Goal: Task Accomplishment & Management: Use online tool/utility

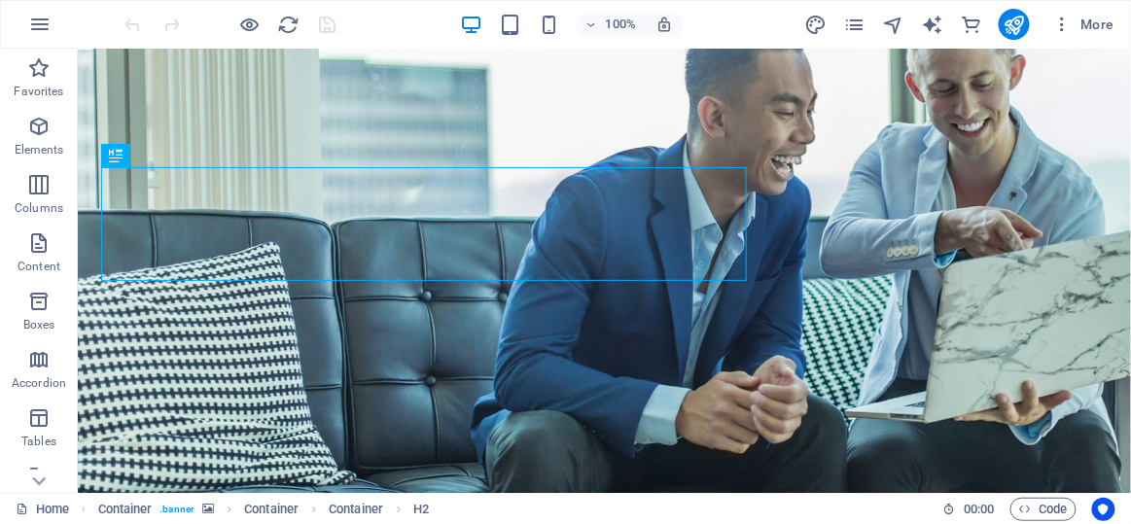
scroll to position [231, 0]
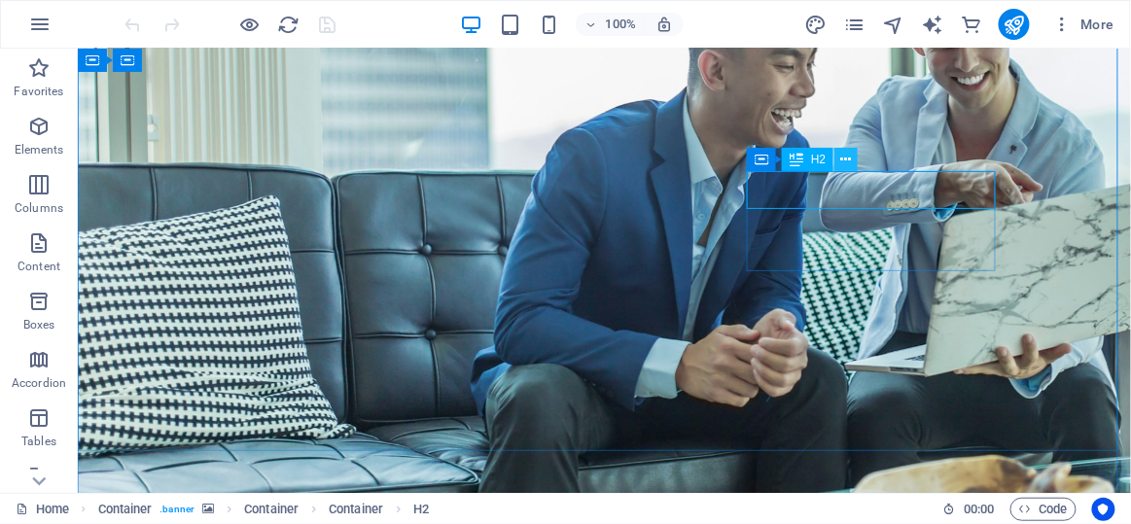
click at [856, 170] on button at bounding box center [846, 159] width 23 height 23
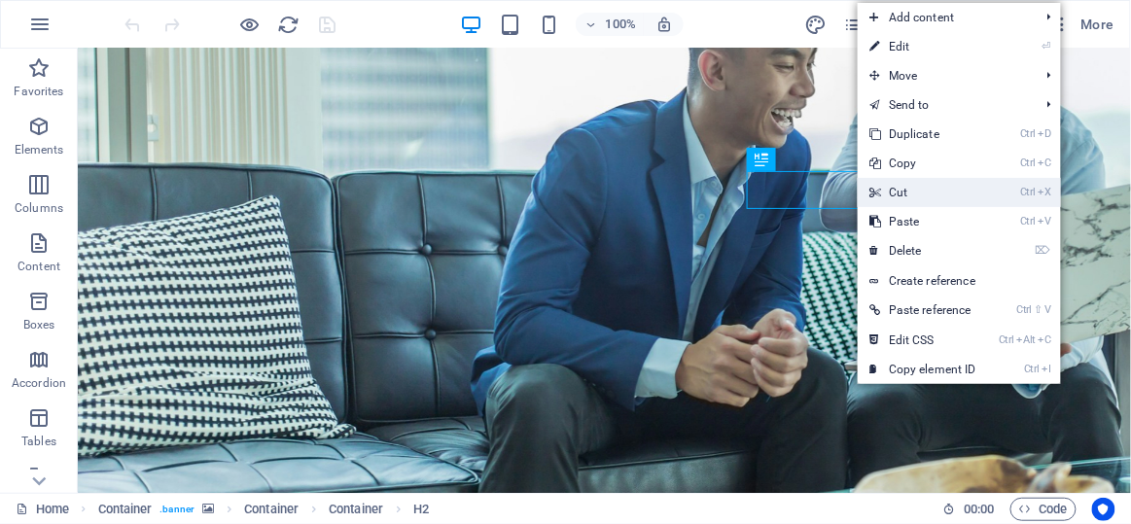
click at [908, 180] on link "Ctrl X Cut" at bounding box center [923, 192] width 130 height 29
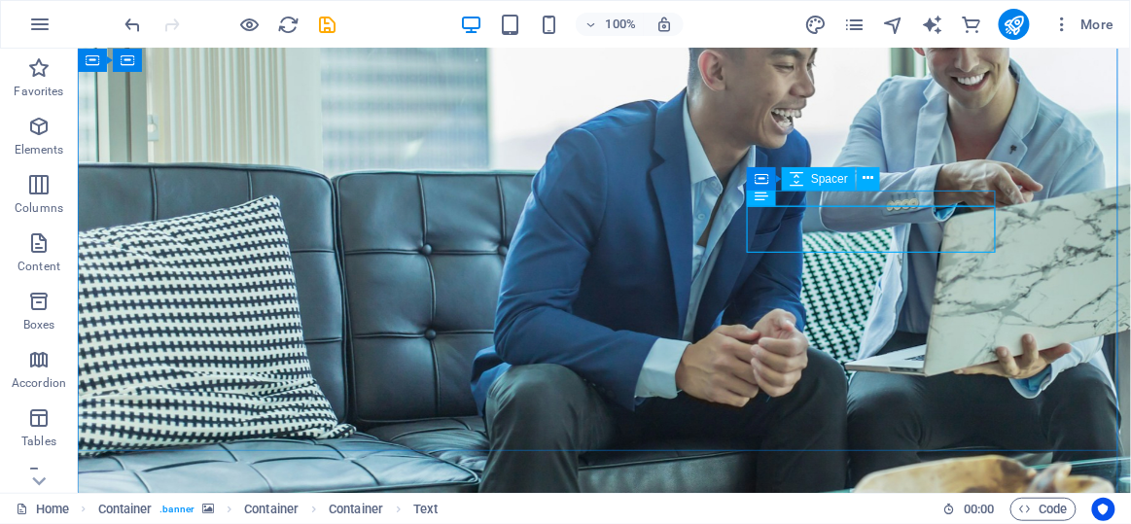
click at [885, 191] on div "Container Spacer" at bounding box center [820, 179] width 146 height 24
click at [878, 186] on button at bounding box center [868, 178] width 23 height 23
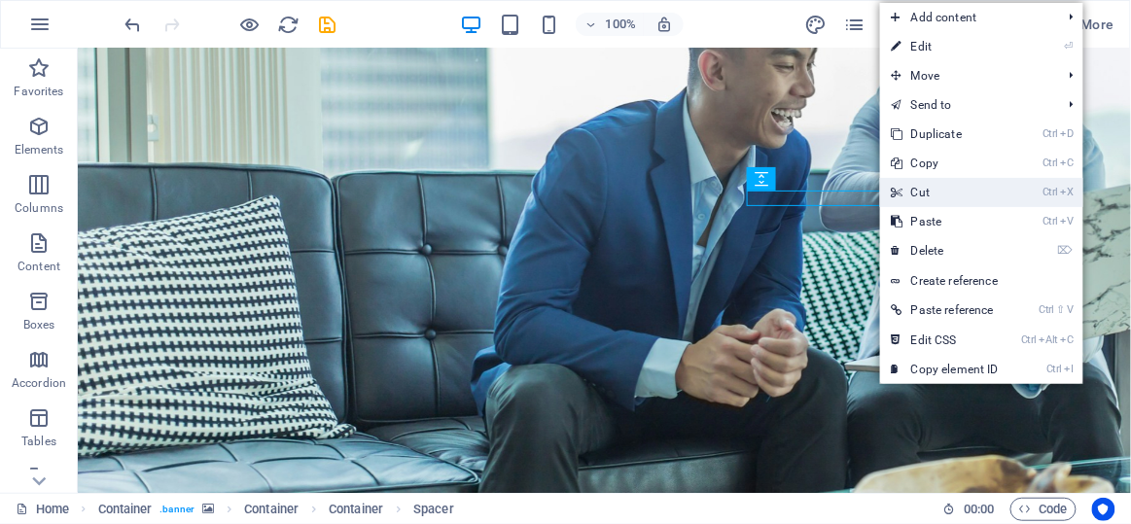
click at [940, 190] on link "Ctrl X Cut" at bounding box center [945, 192] width 130 height 29
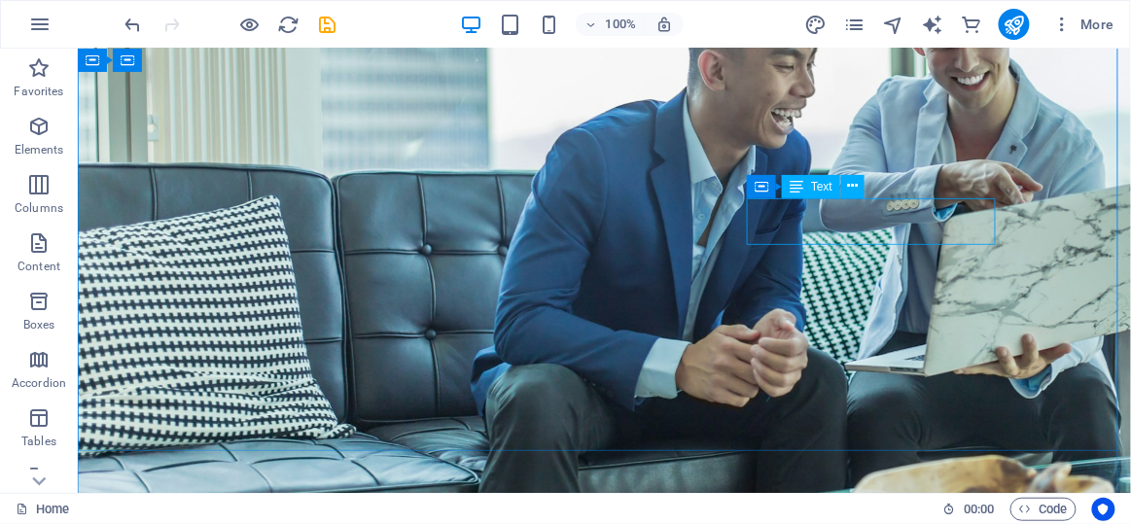
click at [855, 194] on icon at bounding box center [853, 186] width 11 height 20
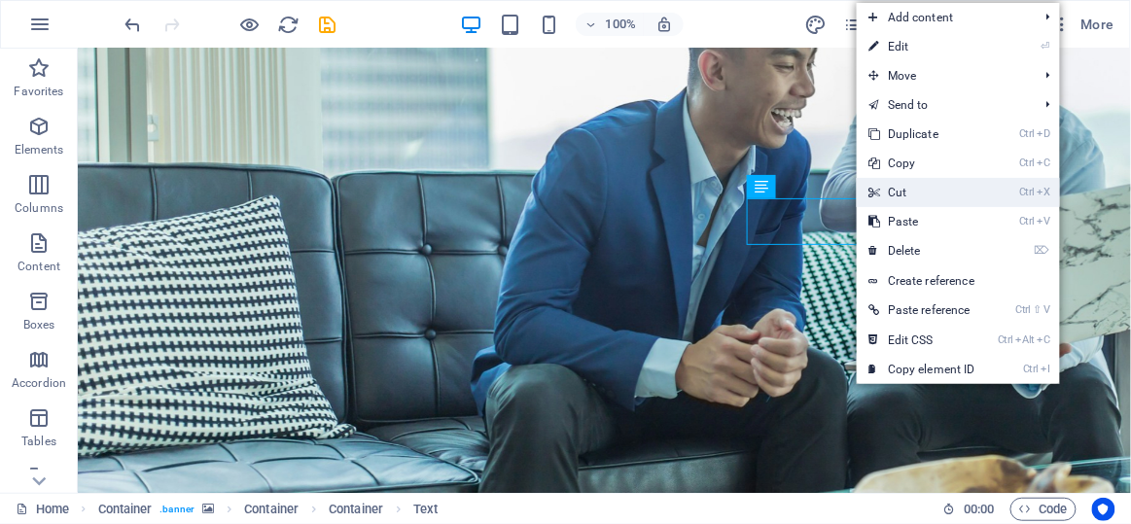
click at [876, 194] on icon at bounding box center [874, 192] width 10 height 29
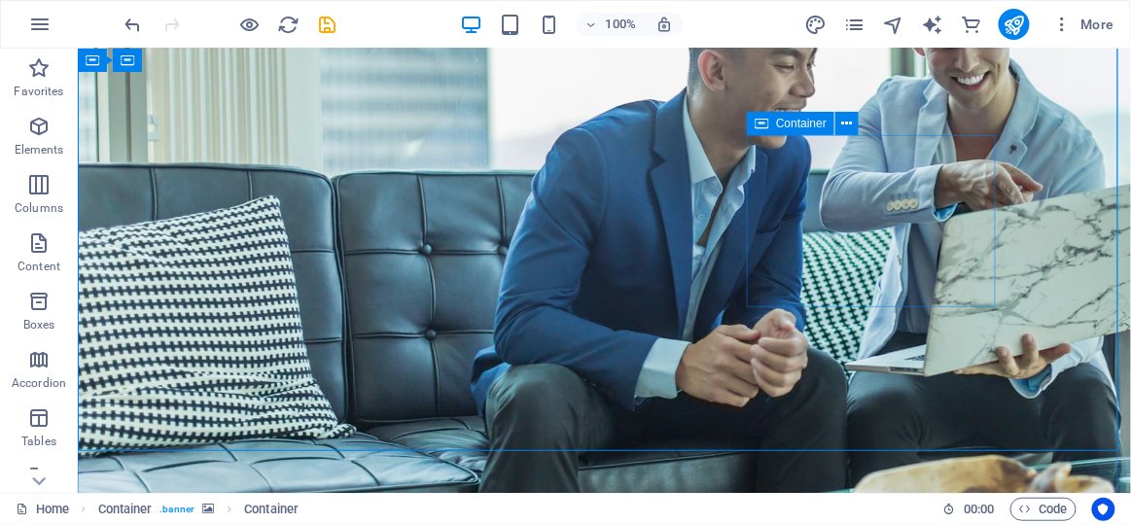
click at [851, 130] on icon at bounding box center [847, 124] width 11 height 20
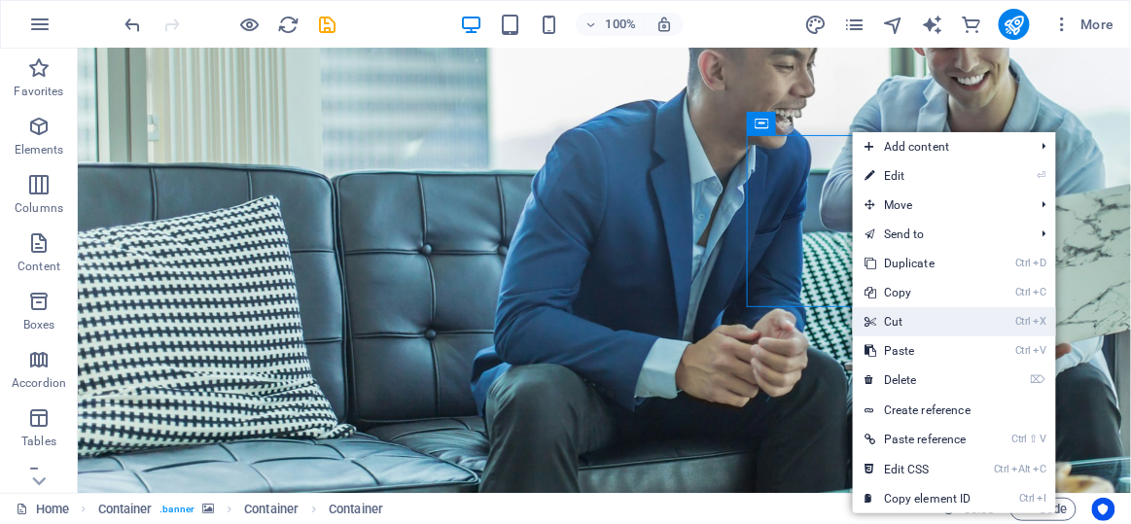
click at [898, 310] on link "Ctrl X Cut" at bounding box center [918, 321] width 130 height 29
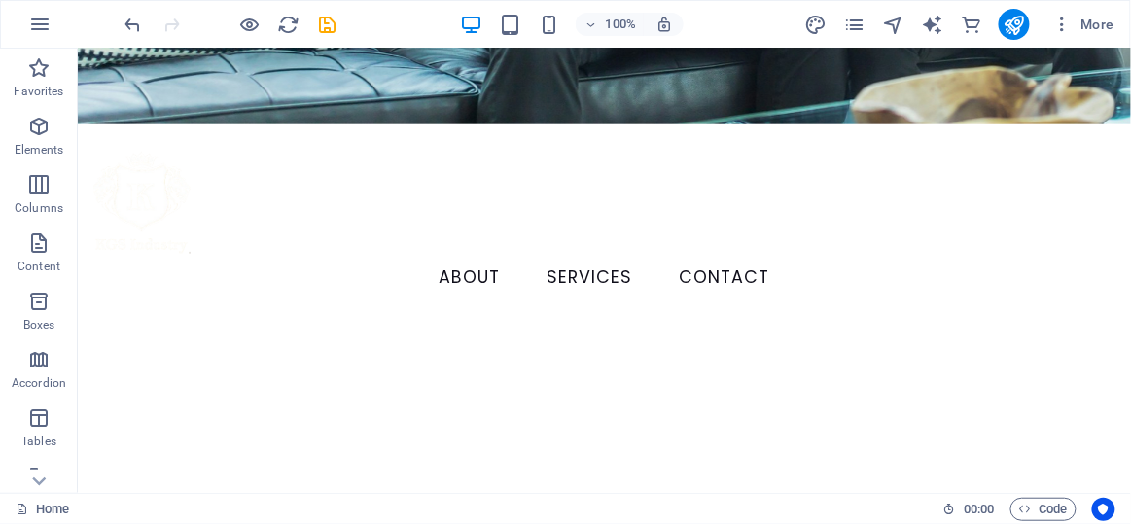
scroll to position [709, 0]
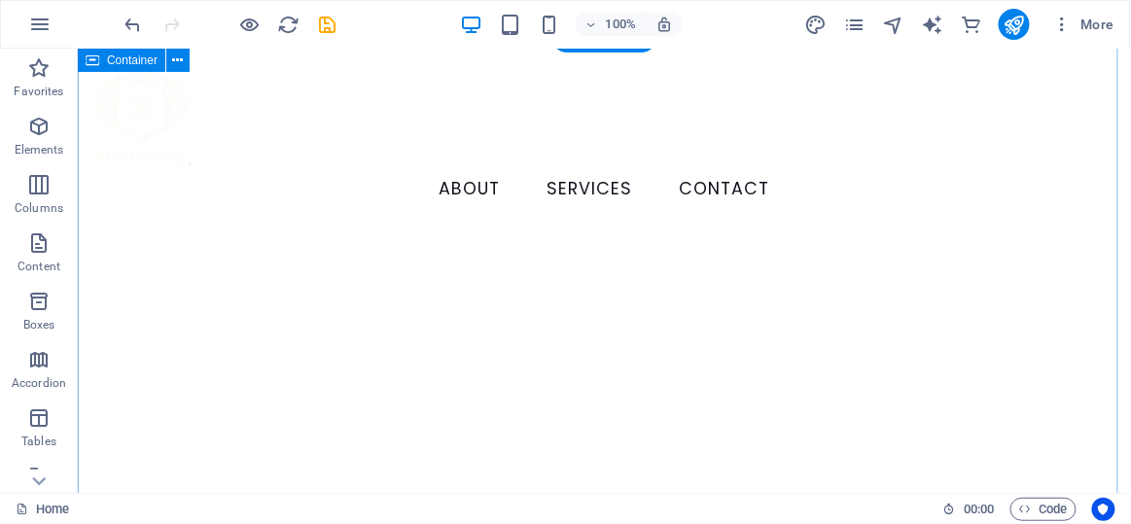
click at [168, 62] on button at bounding box center [177, 60] width 23 height 23
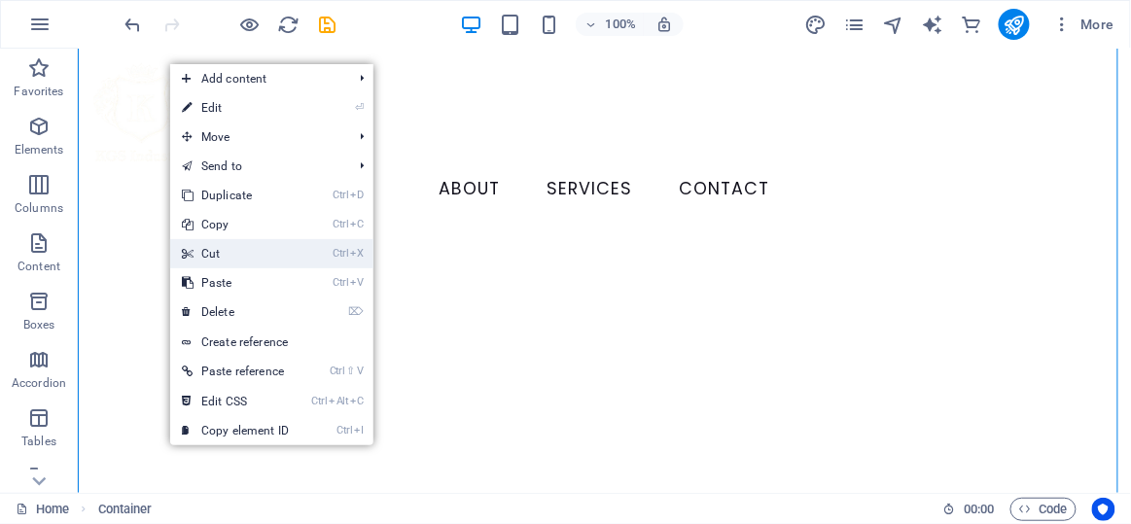
click at [204, 255] on link "Ctrl X Cut" at bounding box center [235, 253] width 130 height 29
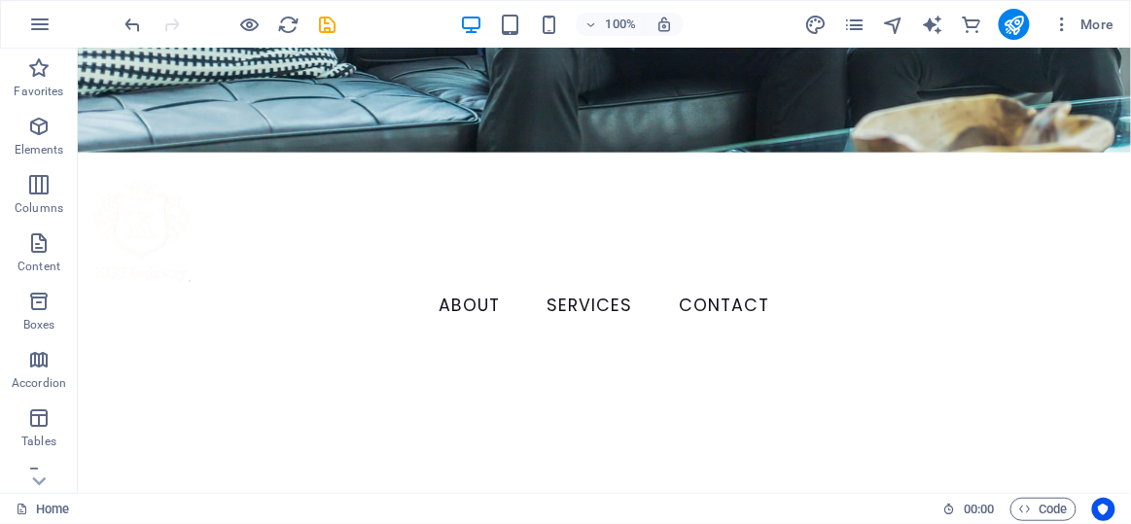
scroll to position [574, 0]
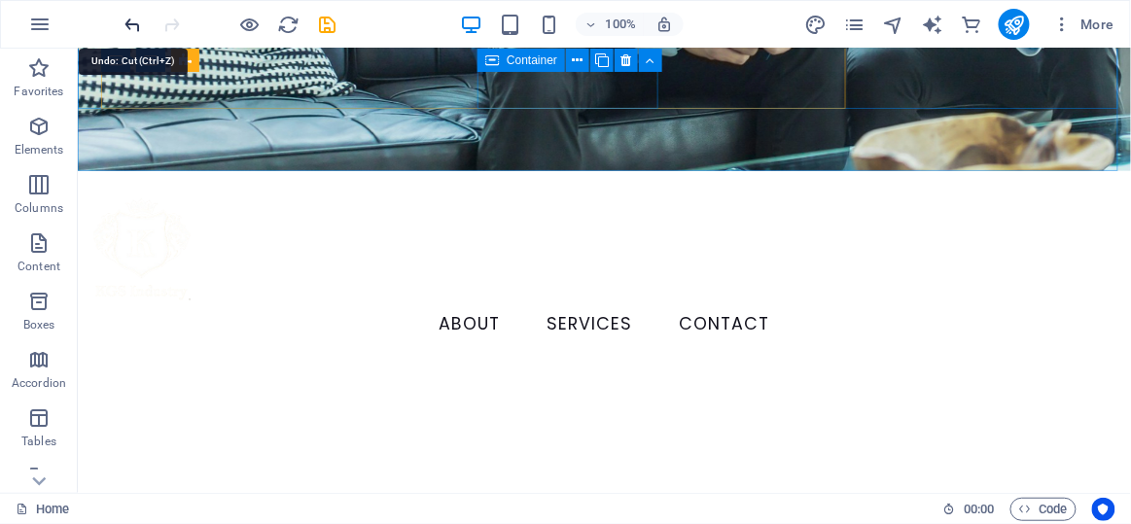
click at [139, 19] on icon "undo" at bounding box center [134, 25] width 22 height 22
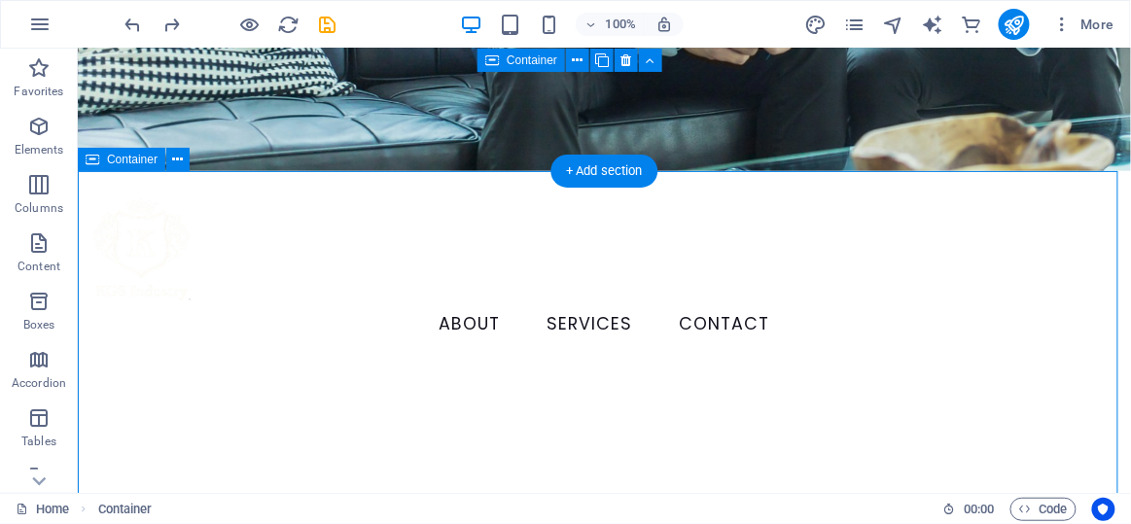
click at [173, 163] on icon at bounding box center [178, 160] width 11 height 20
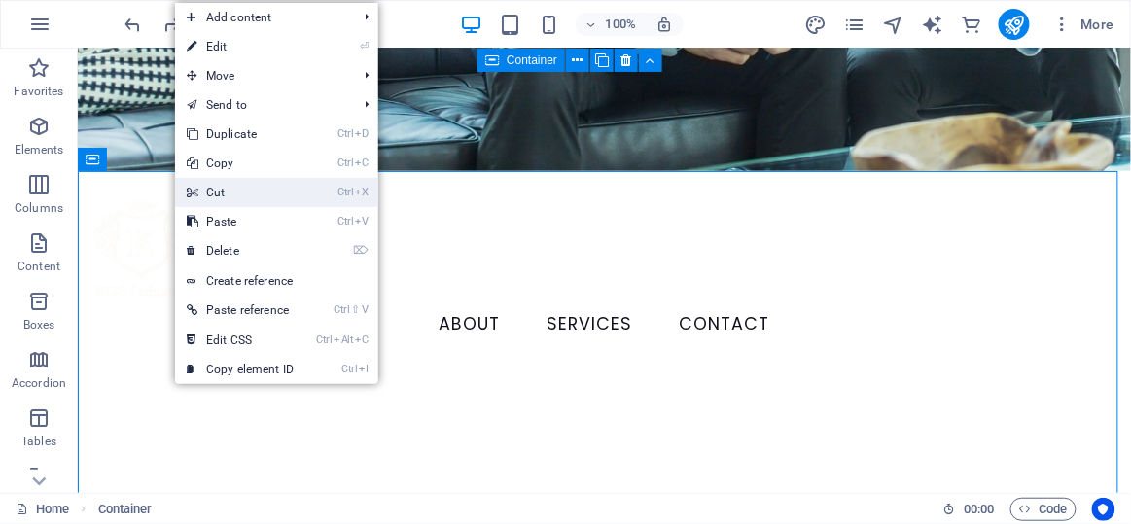
click at [224, 200] on link "Ctrl X Cut" at bounding box center [240, 192] width 130 height 29
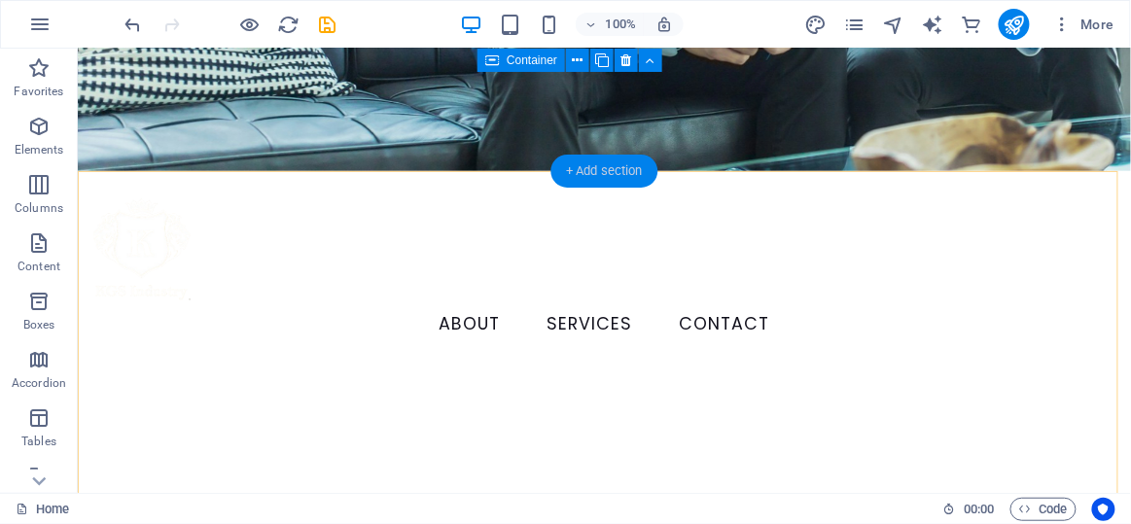
click at [587, 180] on div "+ Add section" at bounding box center [605, 171] width 108 height 33
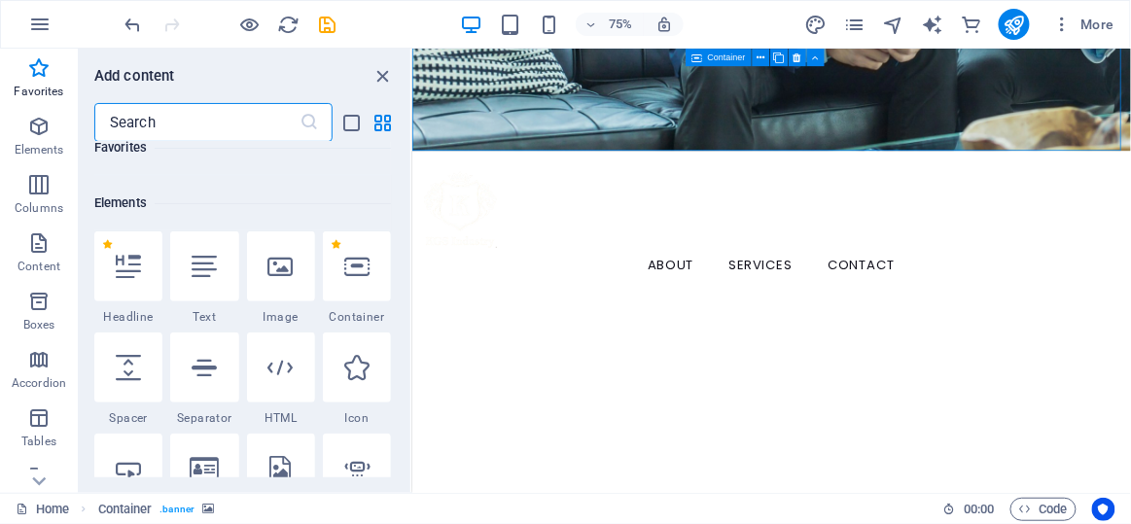
scroll to position [242, 0]
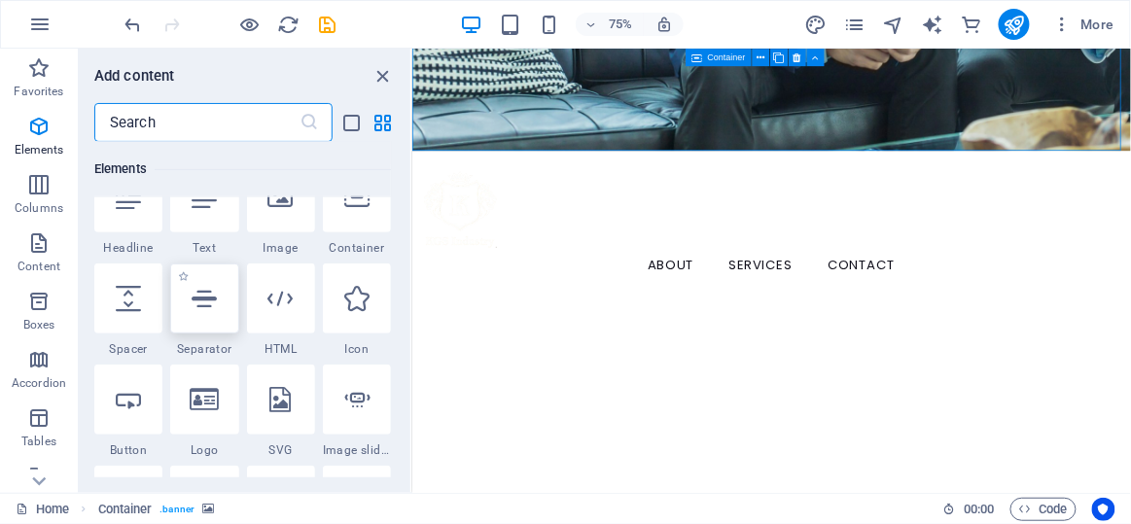
click at [221, 331] on div at bounding box center [204, 299] width 68 height 70
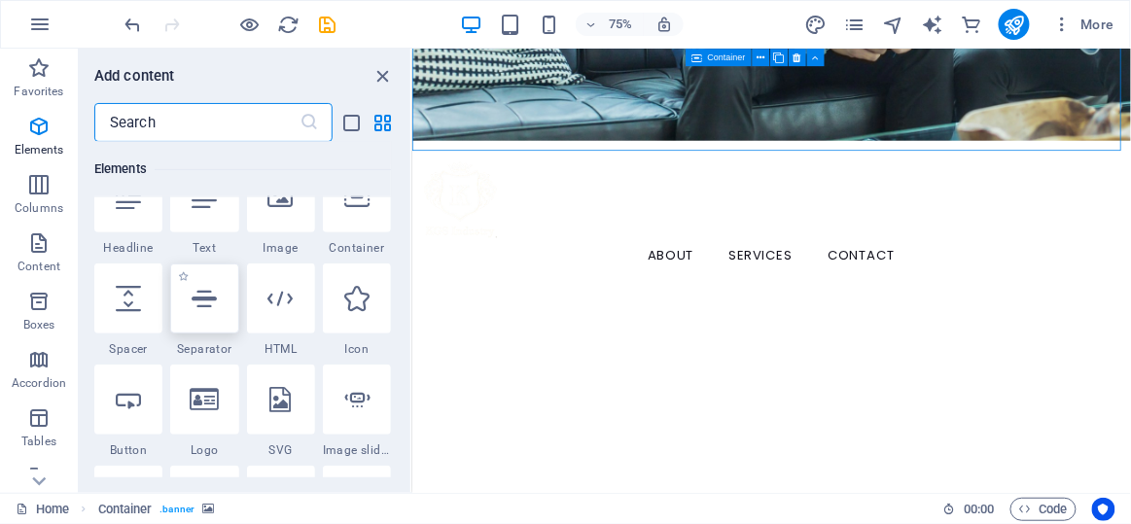
select select "%"
select select "px"
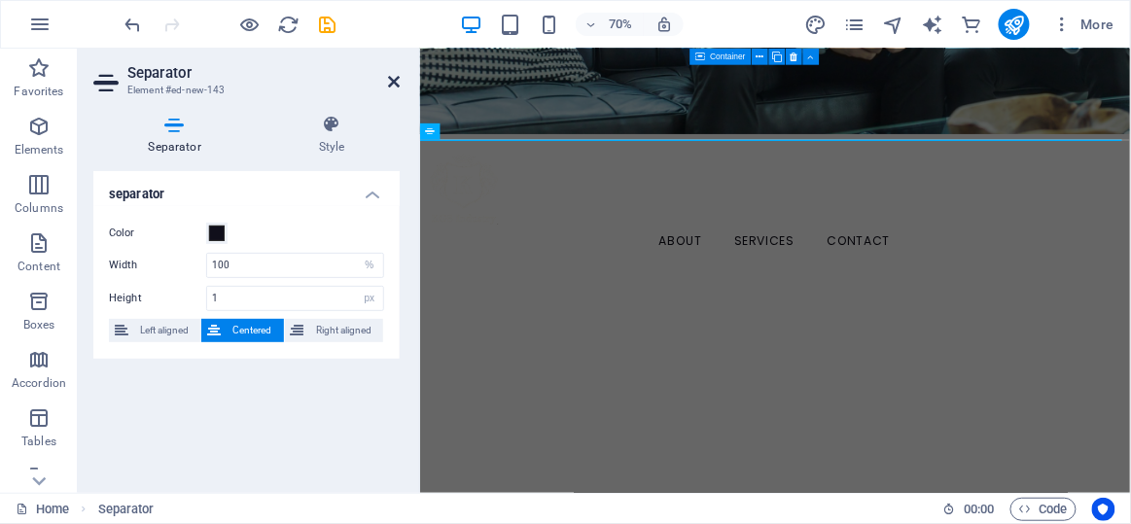
drag, startPoint x: 394, startPoint y: 78, endPoint x: 316, endPoint y: 31, distance: 90.7
click at [394, 78] on icon at bounding box center [394, 82] width 12 height 16
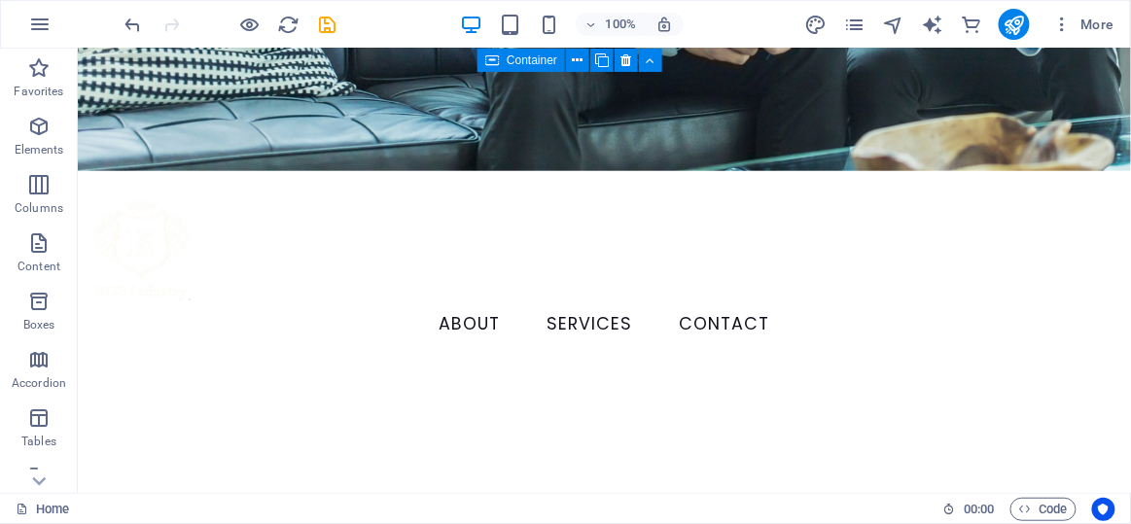
click at [120, 19] on div "100% More" at bounding box center [565, 24] width 1129 height 47
click at [123, 19] on icon "undo" at bounding box center [134, 25] width 22 height 22
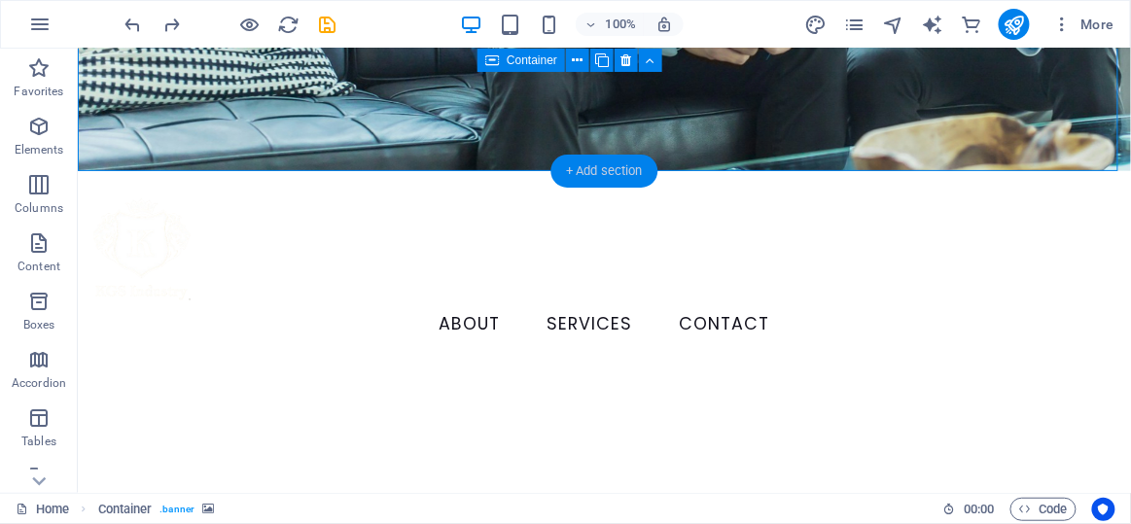
click at [602, 164] on div "+ Add section" at bounding box center [605, 171] width 108 height 33
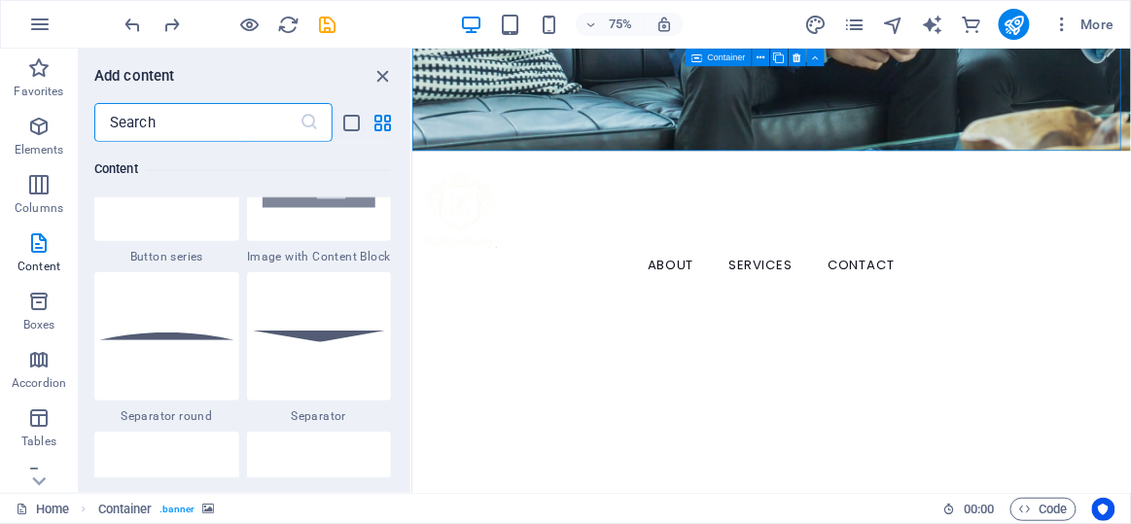
scroll to position [4569, 0]
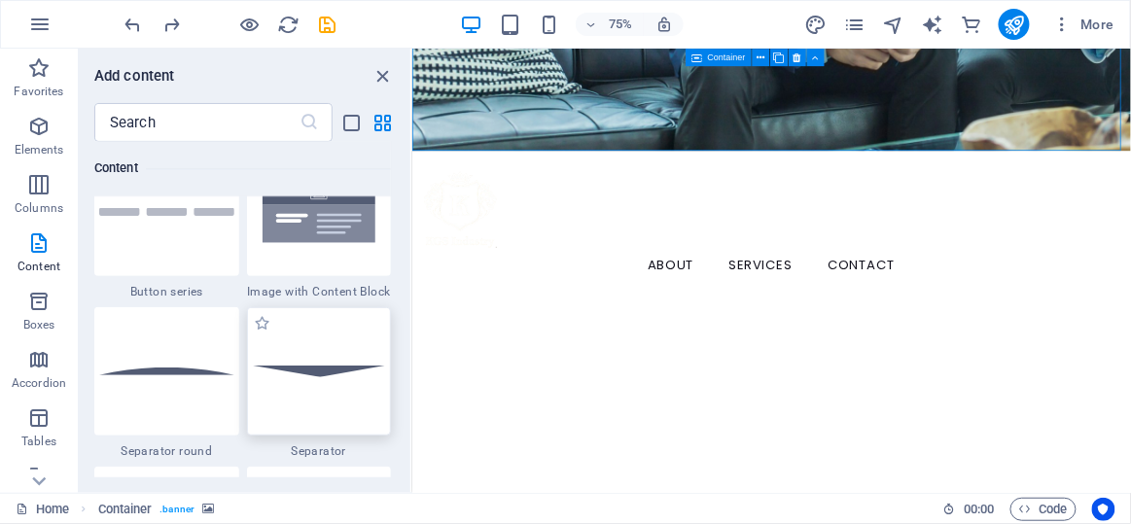
click at [268, 348] on div at bounding box center [319, 371] width 145 height 128
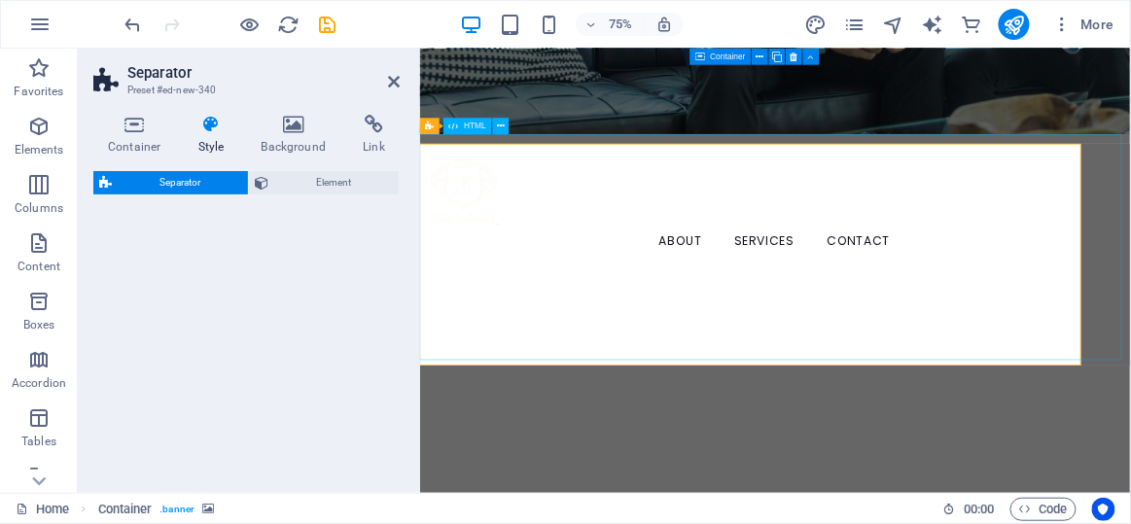
drag, startPoint x: 951, startPoint y: 223, endPoint x: 558, endPoint y: 234, distance: 393.1
select select "rem"
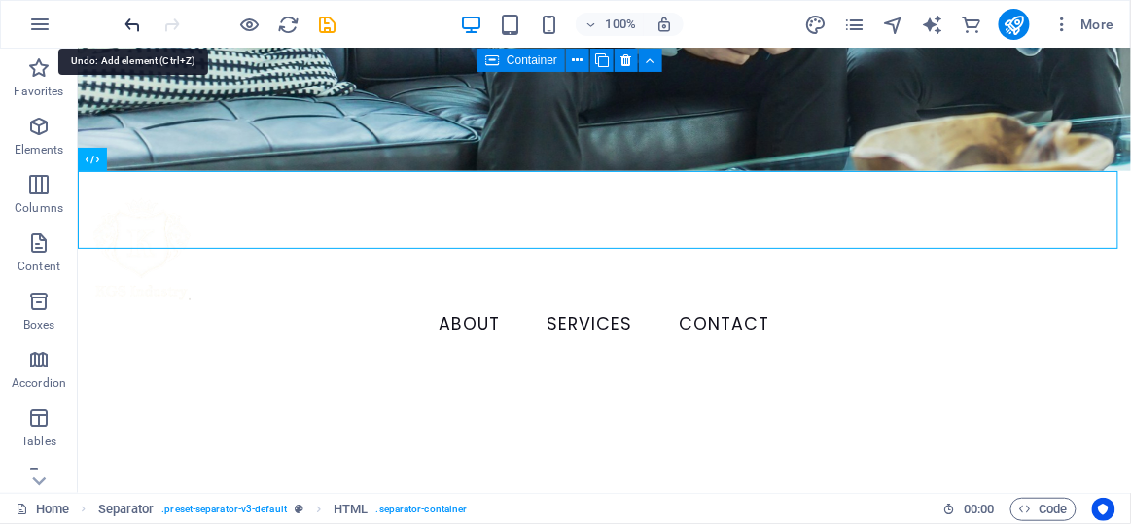
click at [132, 26] on icon "undo" at bounding box center [134, 25] width 22 height 22
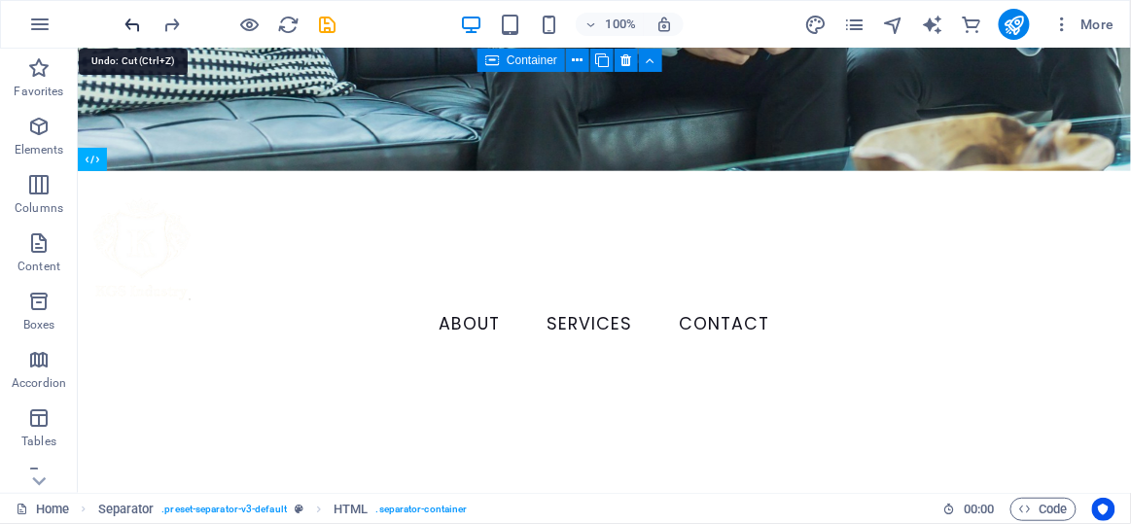
click at [132, 26] on icon "undo" at bounding box center [134, 25] width 22 height 22
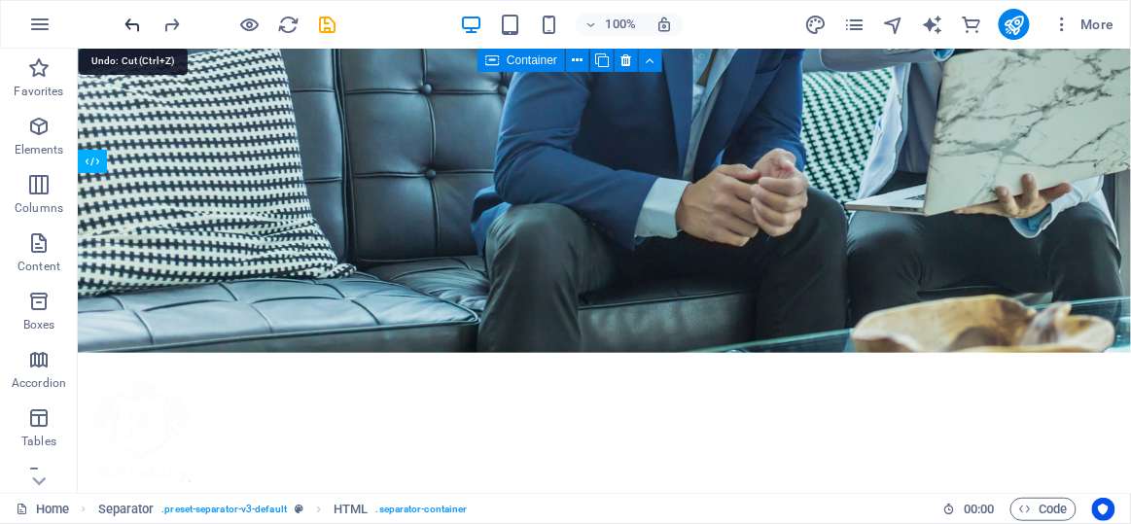
scroll to position [182, 0]
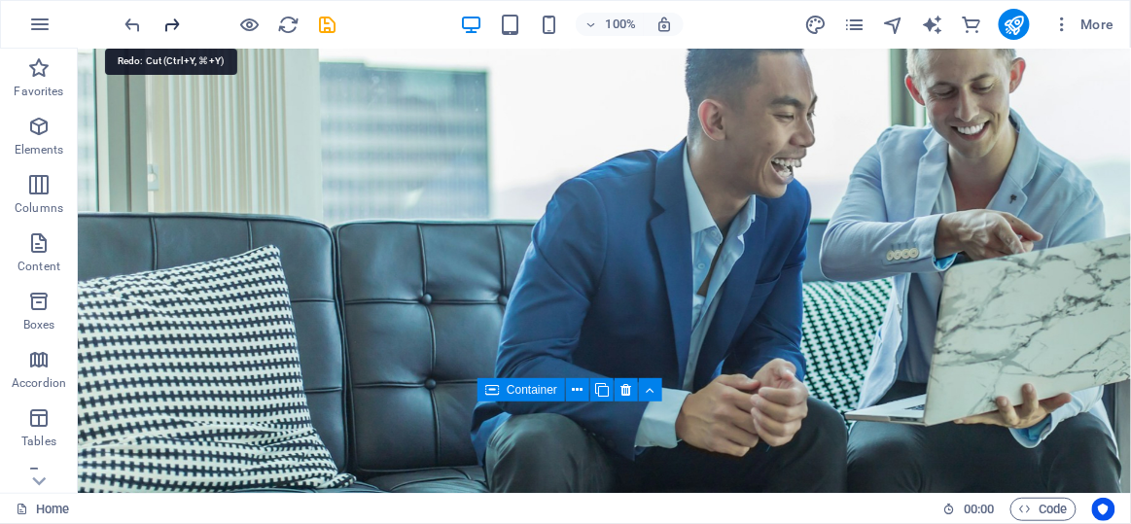
click at [173, 30] on icon "redo" at bounding box center [172, 25] width 22 height 22
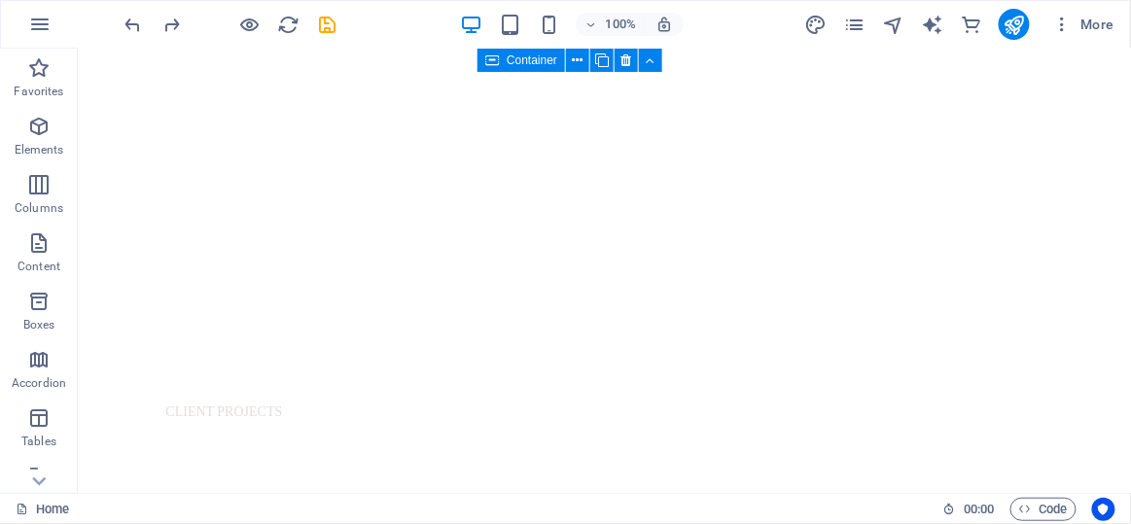
scroll to position [1151, 0]
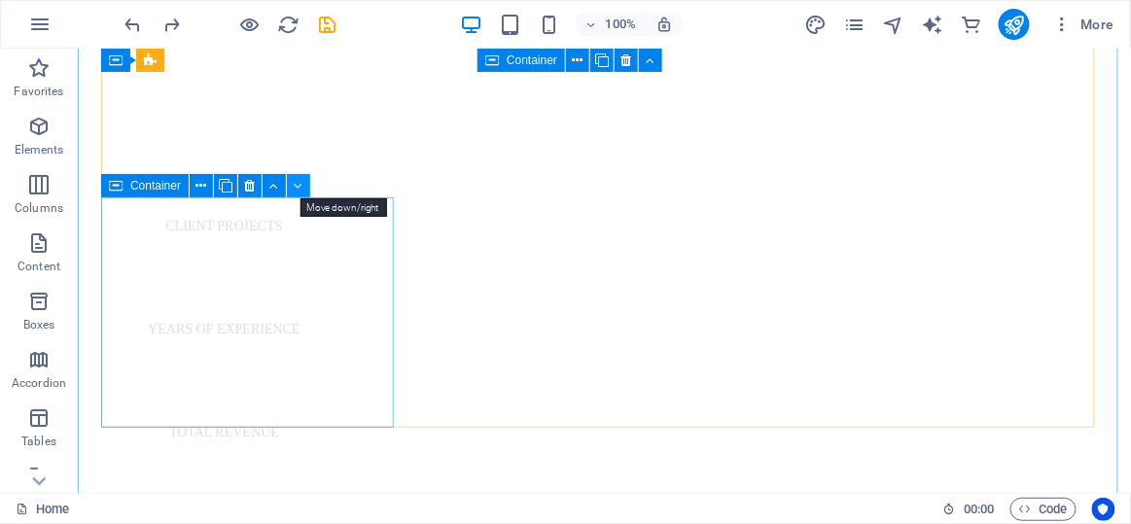
click at [301, 181] on icon at bounding box center [299, 186] width 9 height 20
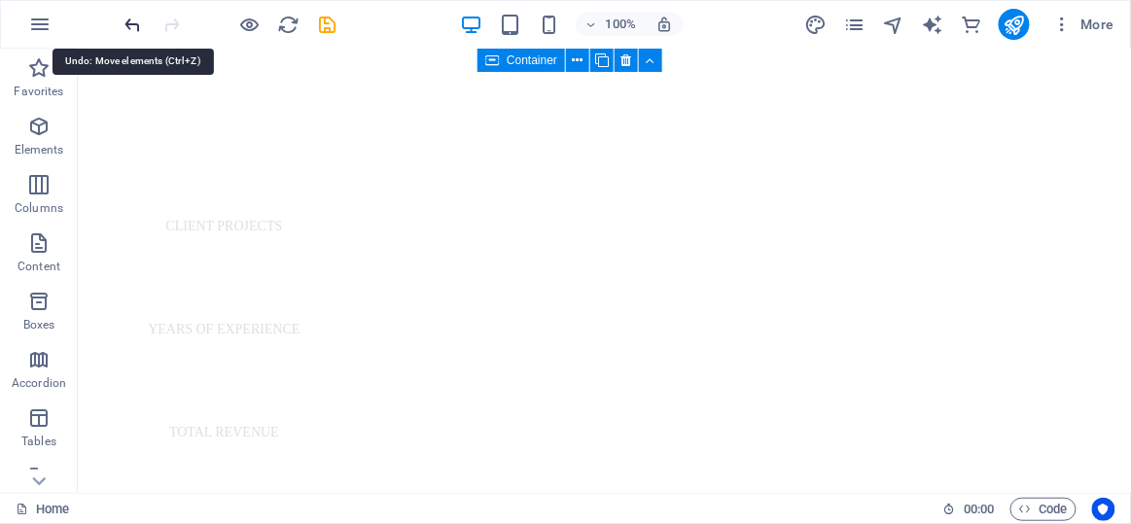
click at [135, 14] on icon "undo" at bounding box center [134, 25] width 22 height 22
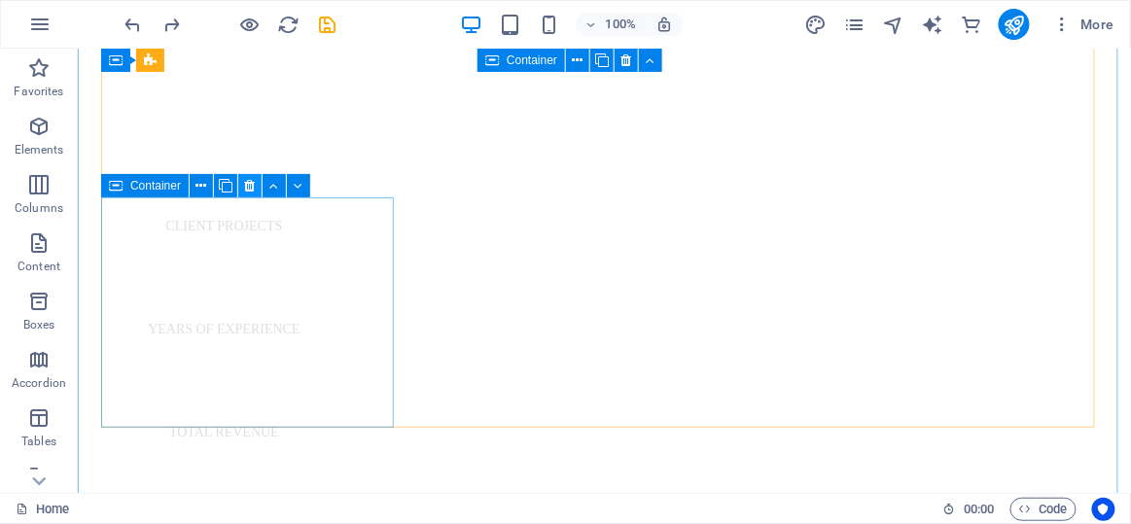
click at [251, 179] on icon at bounding box center [250, 186] width 11 height 20
click at [248, 183] on icon at bounding box center [250, 186] width 11 height 20
click at [250, 183] on icon at bounding box center [250, 186] width 11 height 20
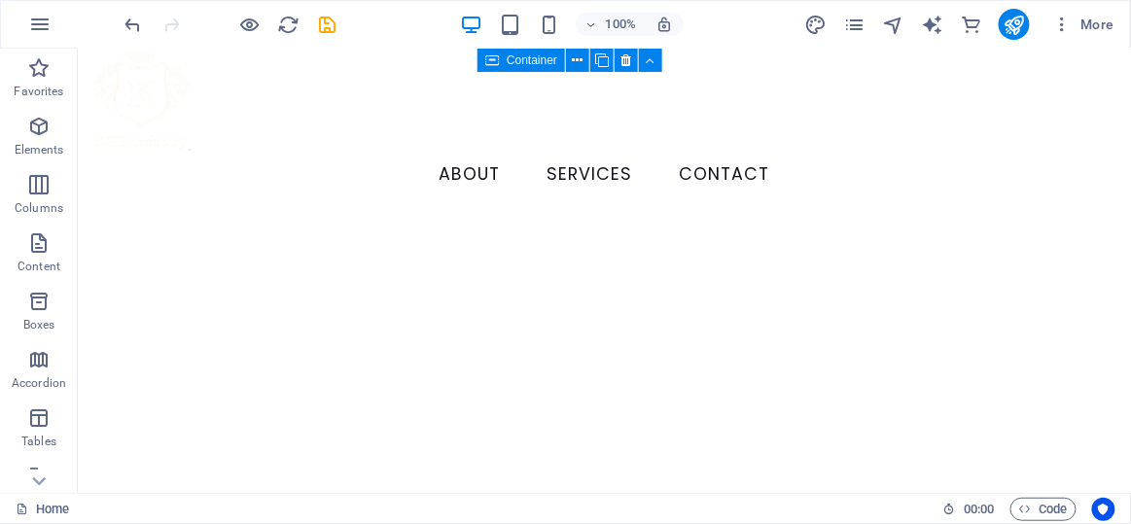
scroll to position [774, 0]
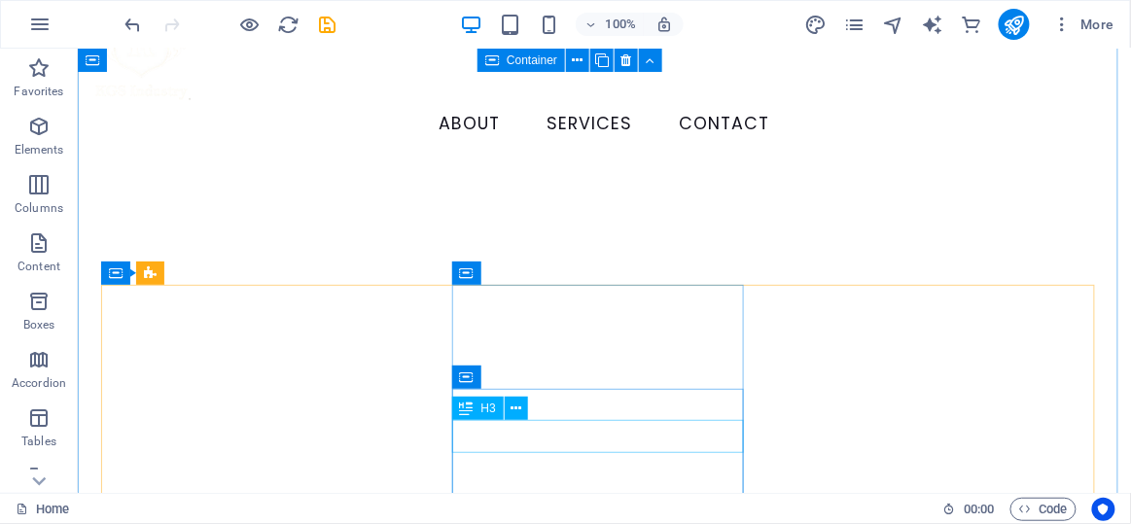
drag, startPoint x: 591, startPoint y: 443, endPoint x: 341, endPoint y: 220, distance: 334.8
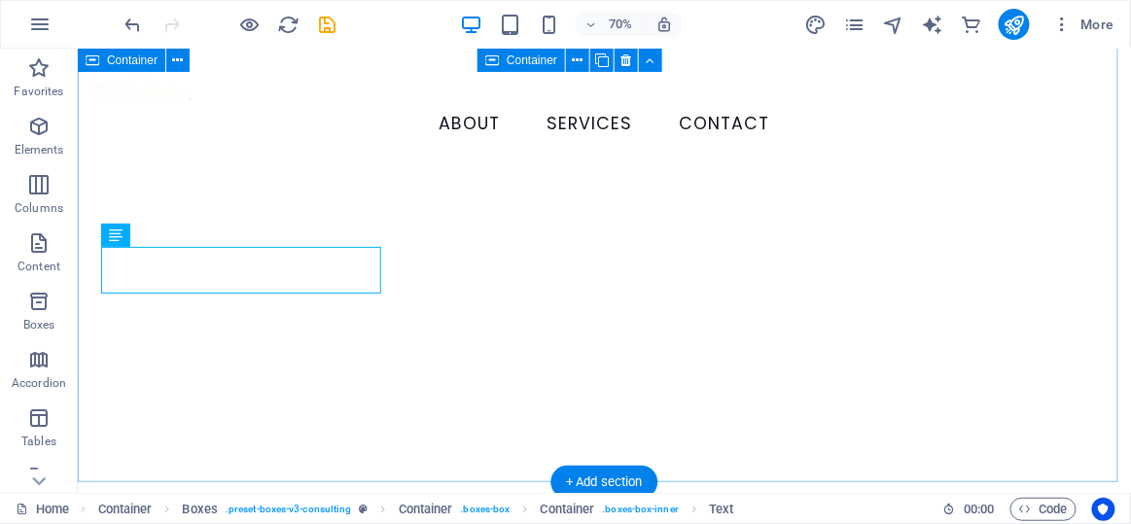
scroll to position [1060, 0]
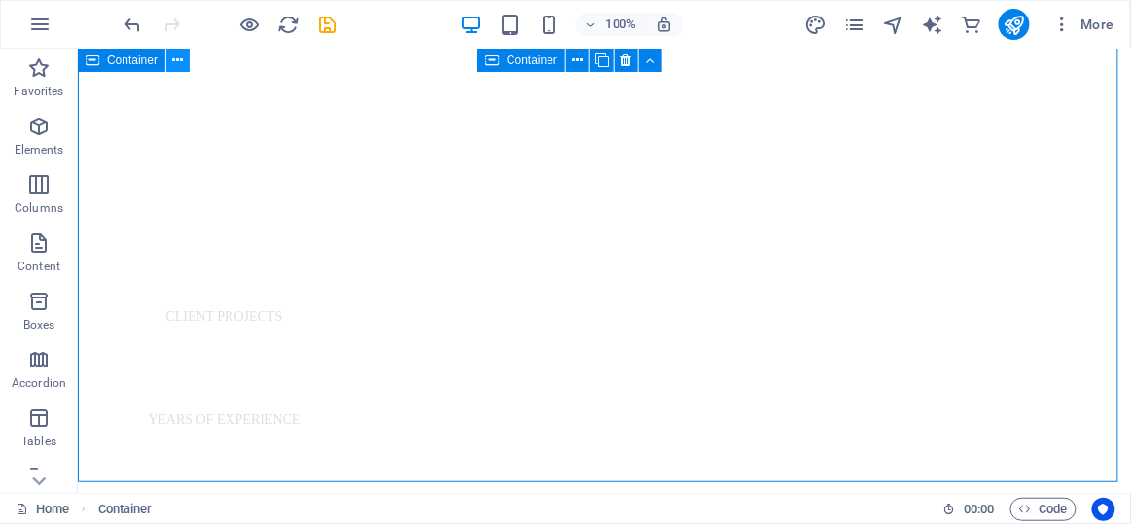
click at [173, 56] on icon at bounding box center [178, 61] width 11 height 20
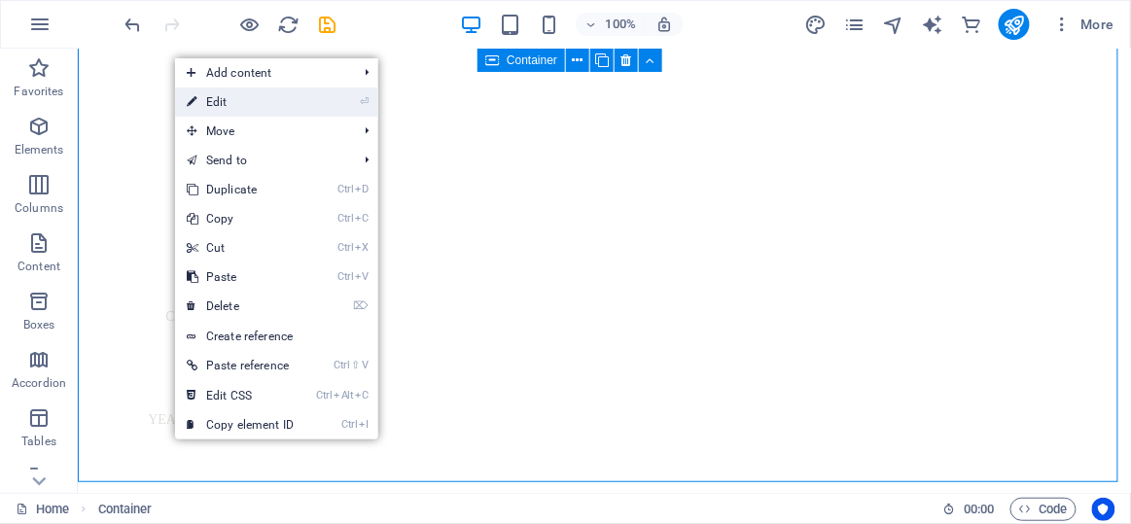
click at [229, 108] on link "⏎ Edit" at bounding box center [240, 102] width 130 height 29
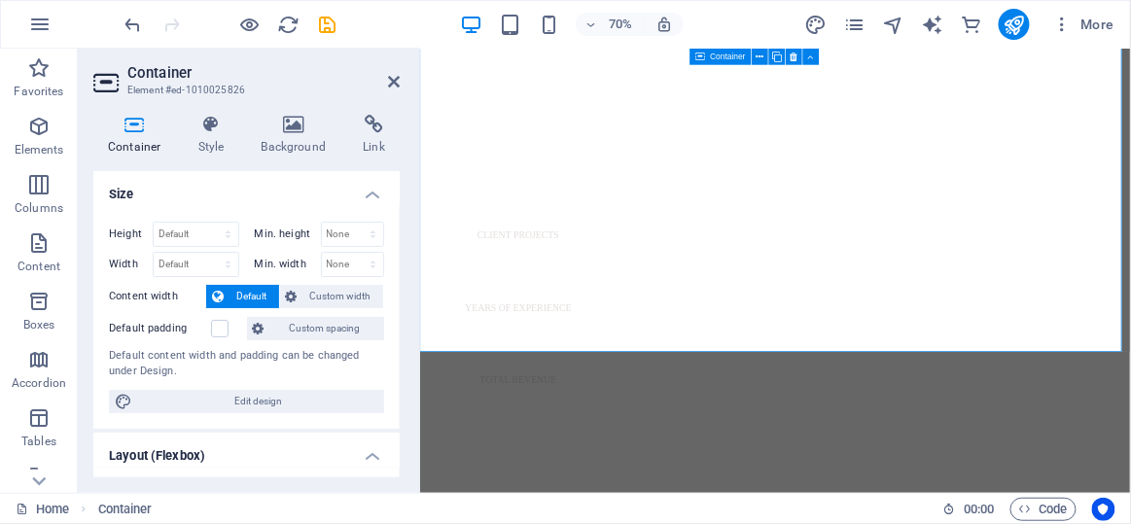
drag, startPoint x: 395, startPoint y: 242, endPoint x: 399, endPoint y: 273, distance: 31.4
click at [399, 273] on div "Size Height Default px rem % vh vw Min. height None px rem % vh vw Width Defaul…" at bounding box center [246, 324] width 306 height 306
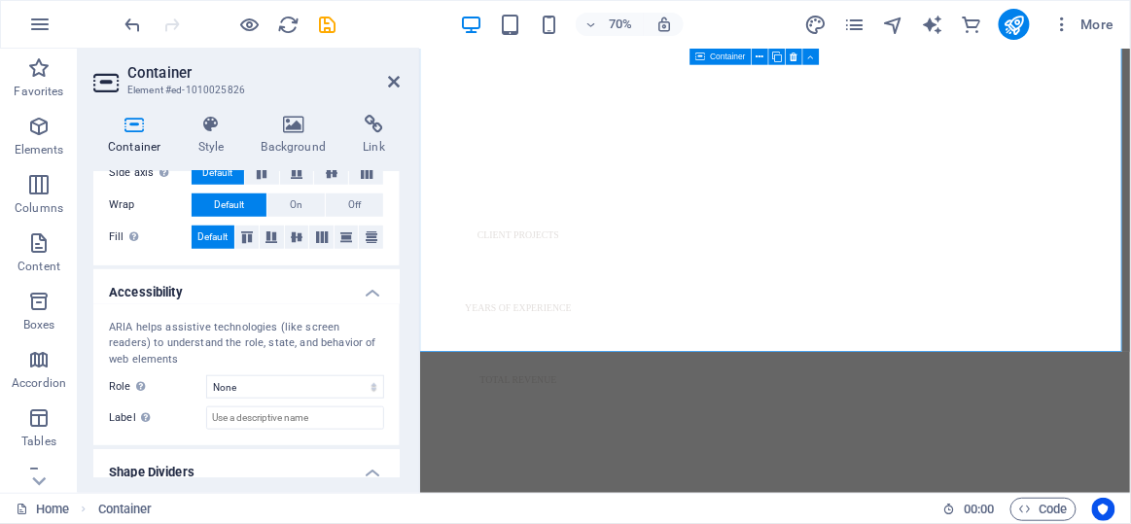
scroll to position [444, 0]
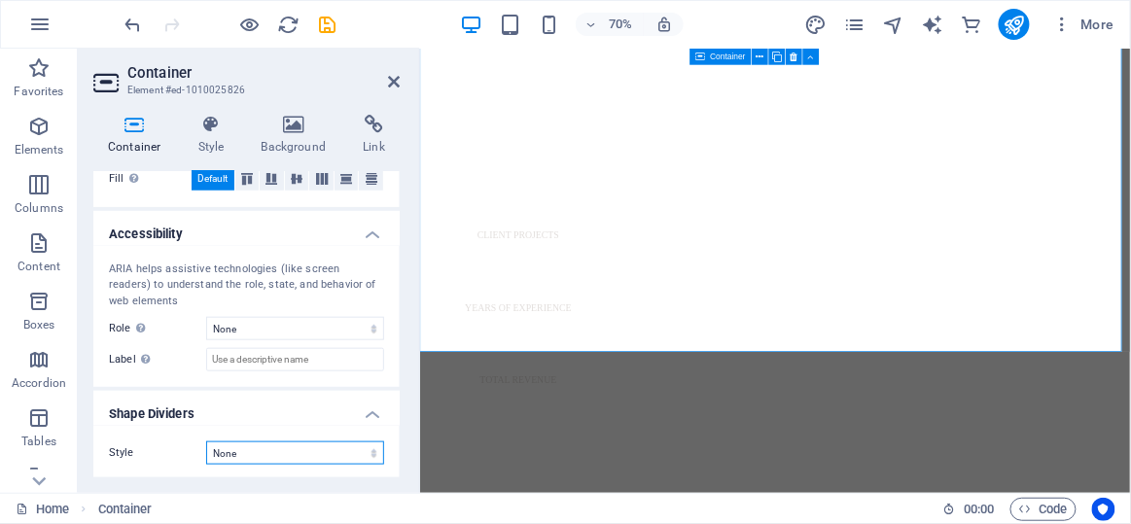
click at [351, 457] on select "None Triangle Square Diagonal Polygon 1 Polygon 2 Zigzag Multiple Zigzags Waves…" at bounding box center [295, 453] width 178 height 23
click at [206, 442] on select "None Triangle Square Diagonal Polygon 1 Polygon 2 Zigzag Multiple Zigzags Waves…" at bounding box center [295, 453] width 178 height 23
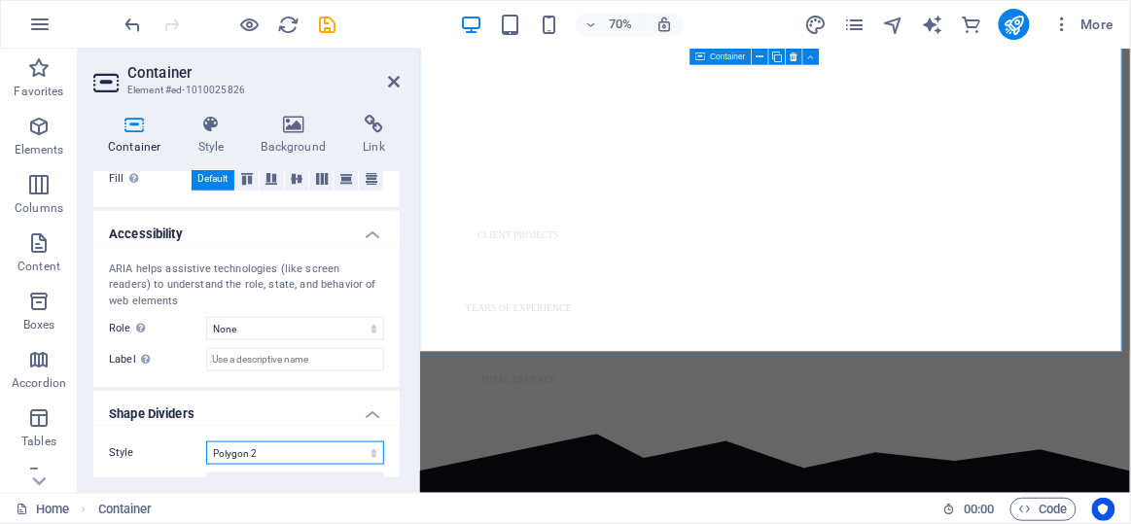
click at [280, 453] on select "None Triangle Square Diagonal Polygon 1 Polygon 2 Zigzag Multiple Zigzags Waves…" at bounding box center [295, 453] width 178 height 23
click at [206, 442] on select "None Triangle Square Diagonal Polygon 1 Polygon 2 Zigzag Multiple Zigzags Waves…" at bounding box center [295, 453] width 178 height 23
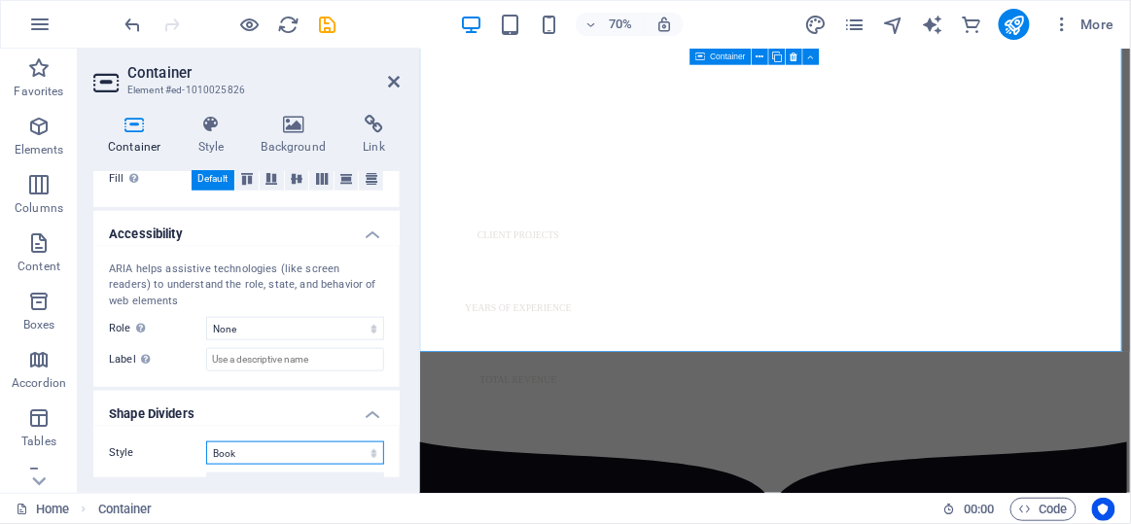
click at [278, 453] on select "None Triangle Square Diagonal Polygon 1 Polygon 2 Zigzag Multiple Zigzags Waves…" at bounding box center [295, 453] width 178 height 23
click at [206, 442] on select "None Triangle Square Diagonal Polygon 1 Polygon 2 Zigzag Multiple Zigzags Waves…" at bounding box center [295, 453] width 178 height 23
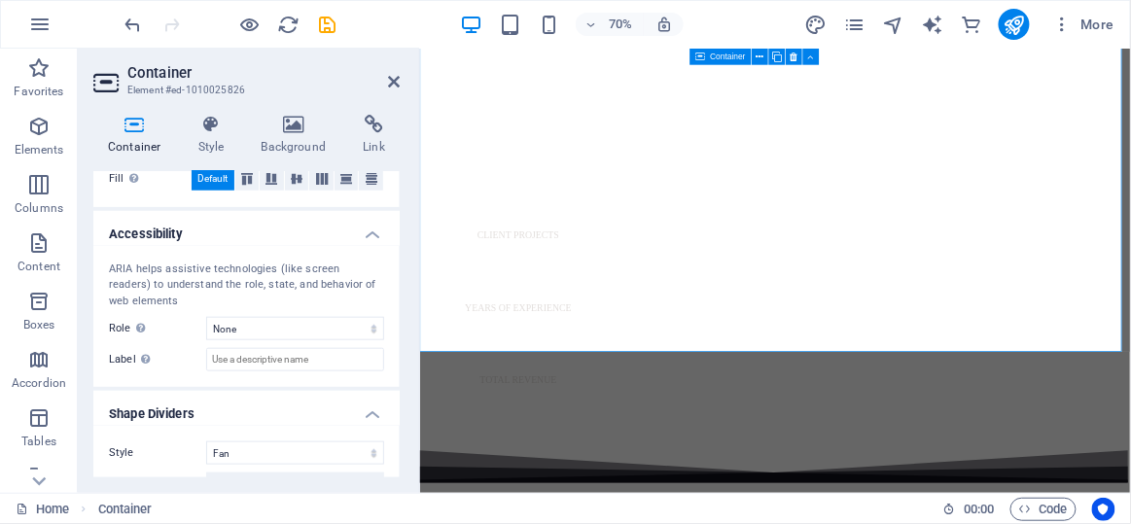
click at [276, 450] on select "None Triangle Square Diagonal Polygon 1 Polygon 2 Zigzag Multiple Zigzags Waves…" at bounding box center [295, 453] width 178 height 23
select select "triangle"
click at [206, 442] on select "None Triangle Square Diagonal Polygon 1 Polygon 2 Zigzag Multiple Zigzags Waves…" at bounding box center [295, 453] width 178 height 23
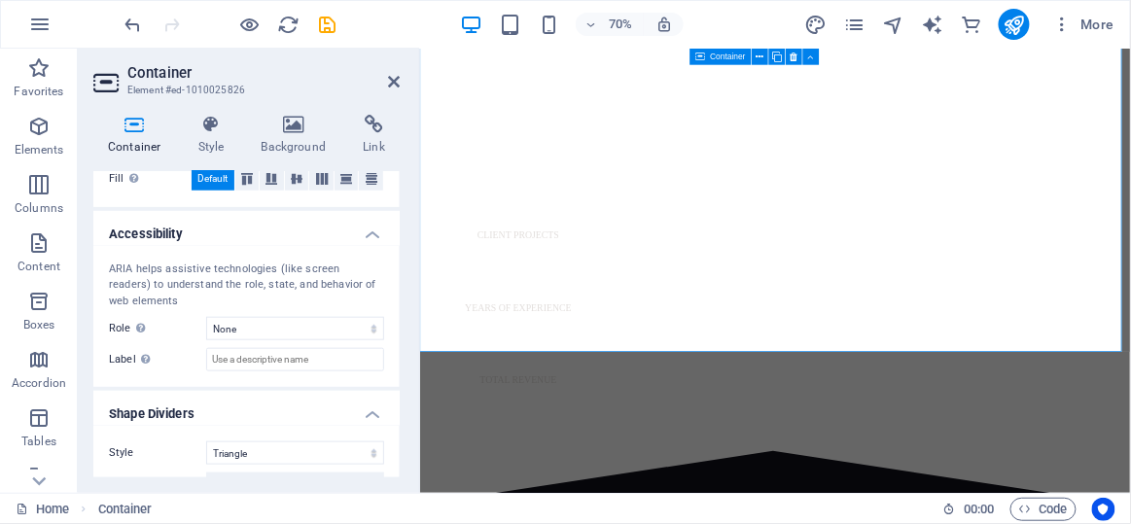
click at [399, 400] on div "Size Height Default px rem % vh vw Min. height None px rem % vh vw Width Defaul…" at bounding box center [246, 324] width 306 height 306
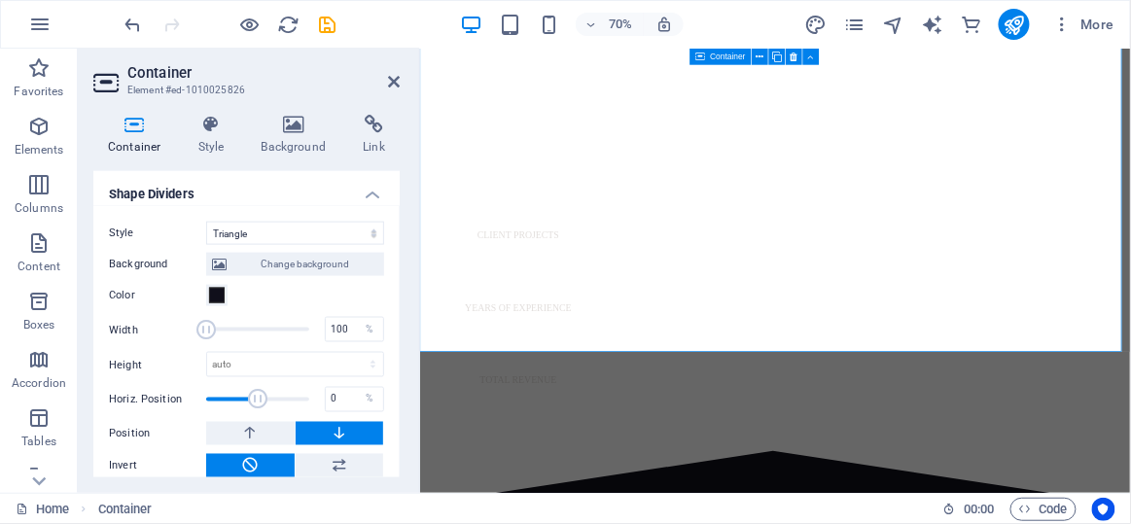
scroll to position [676, 0]
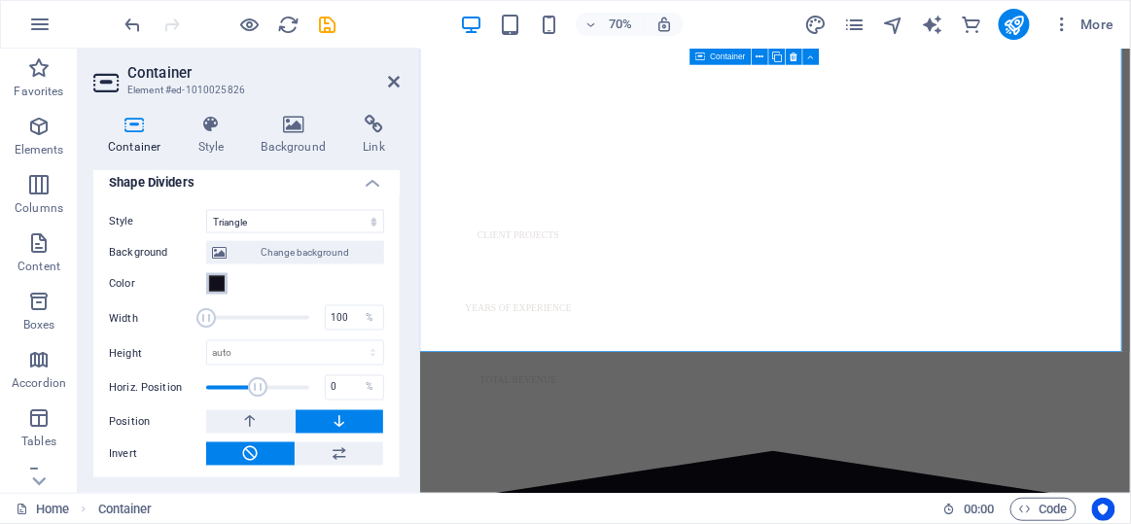
click at [209, 286] on span at bounding box center [217, 284] width 16 height 16
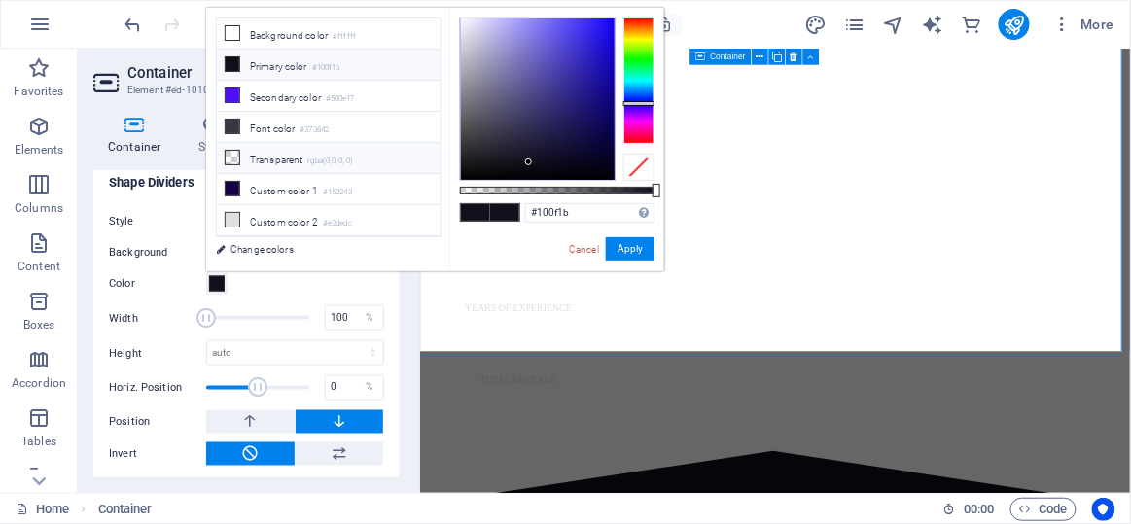
click at [263, 145] on li "Transparent rgba(0,0,0,.0)" at bounding box center [329, 158] width 224 height 31
type input "rgba(0, 0, 0, 0)"
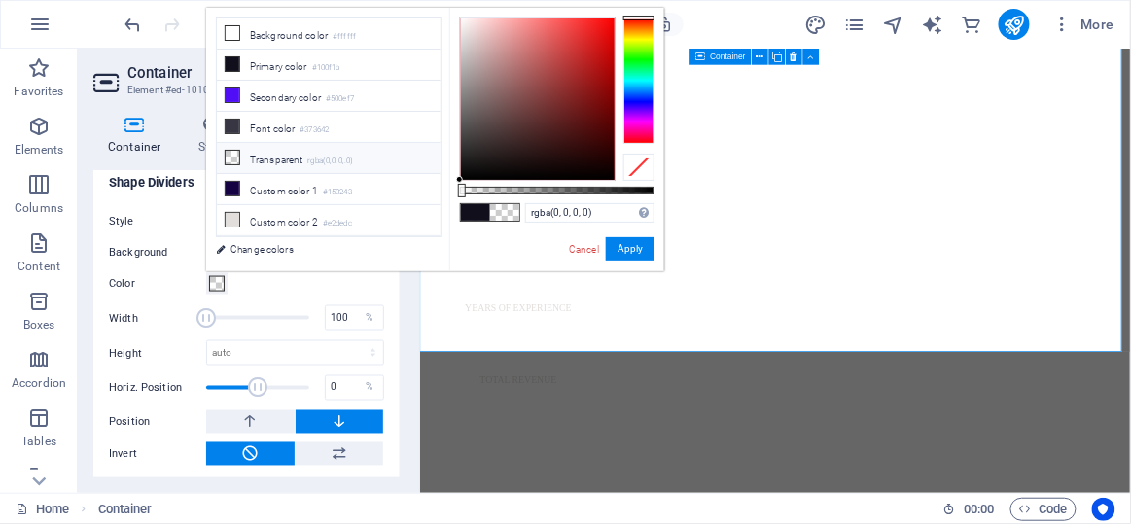
click at [385, 385] on div "Style None Triangle Square Diagonal Polygon 1 Polygon 2 Zigzag Multiple Zigzags…" at bounding box center [246, 339] width 306 height 288
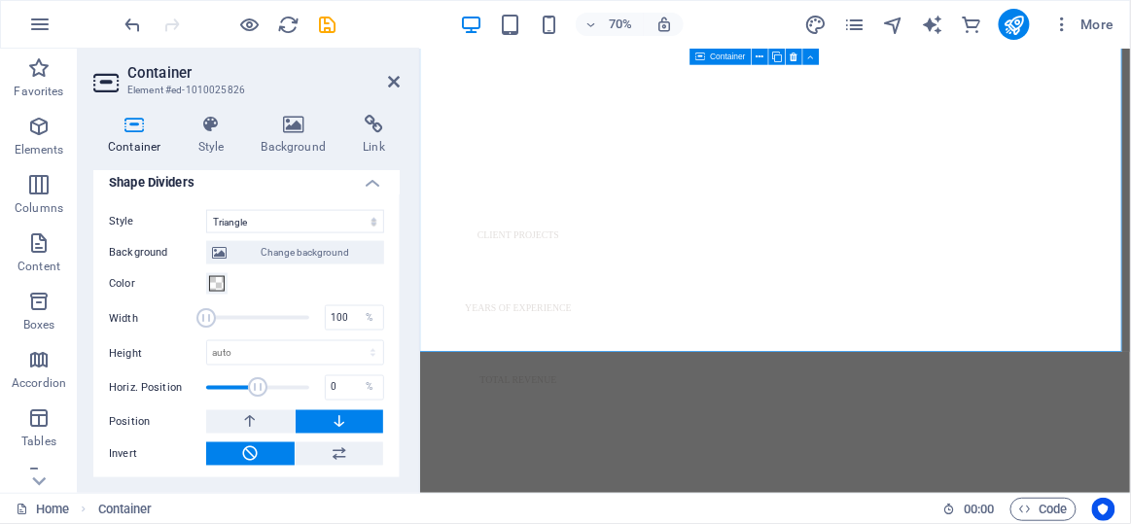
drag, startPoint x: 395, startPoint y: 406, endPoint x: 393, endPoint y: 363, distance: 42.8
click at [393, 363] on div "Style None Triangle Square Diagonal Polygon 1 Polygon 2 Zigzag Multiple Zigzags…" at bounding box center [246, 339] width 306 height 288
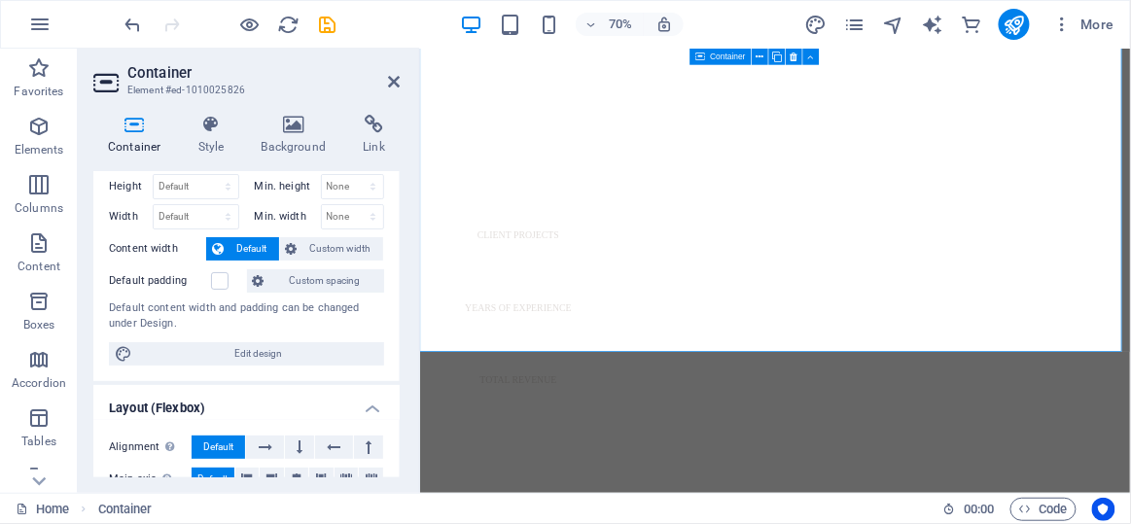
scroll to position [0, 0]
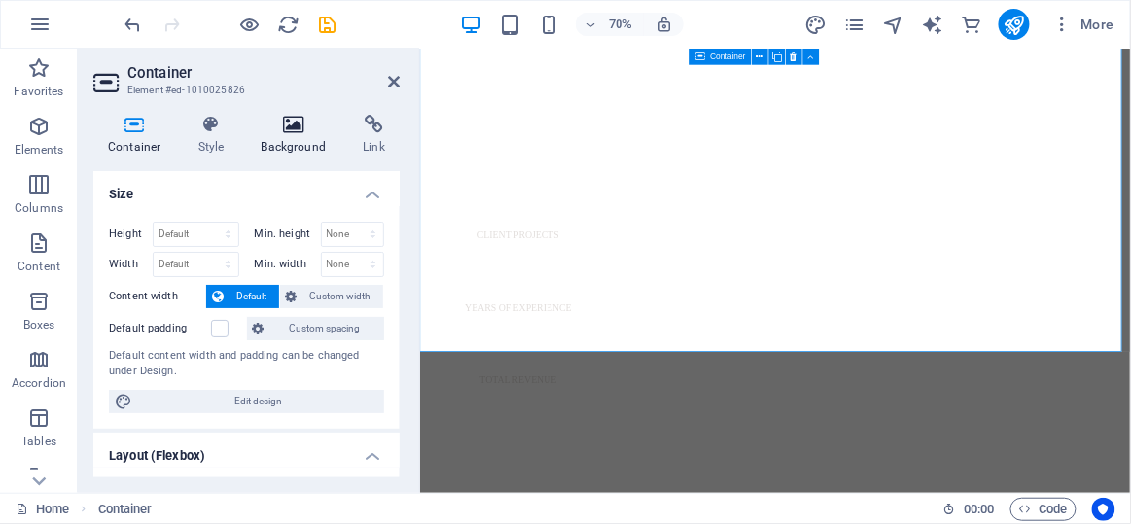
click at [291, 130] on icon at bounding box center [294, 124] width 94 height 19
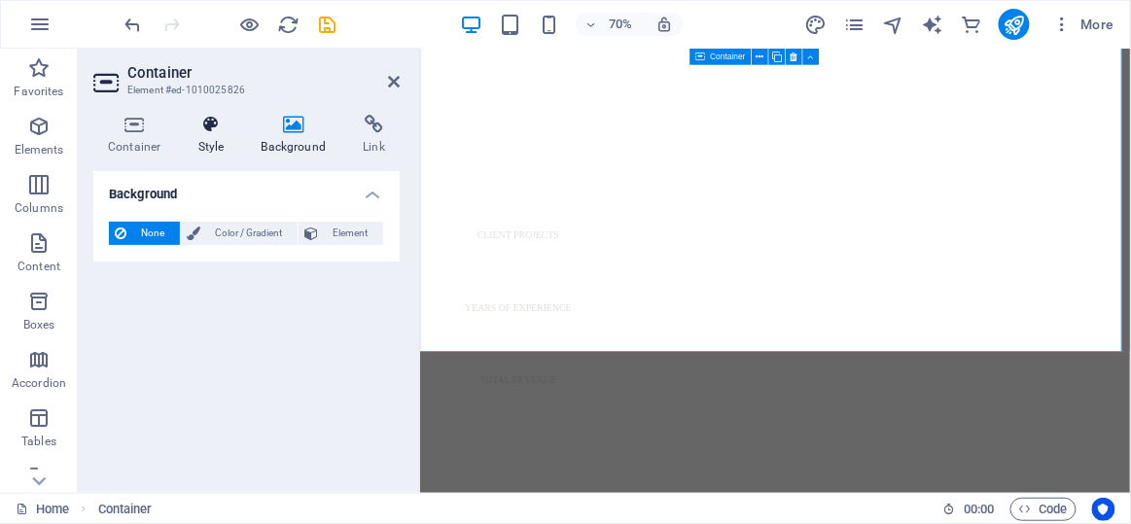
click at [218, 138] on h4 "Style" at bounding box center [215, 135] width 63 height 41
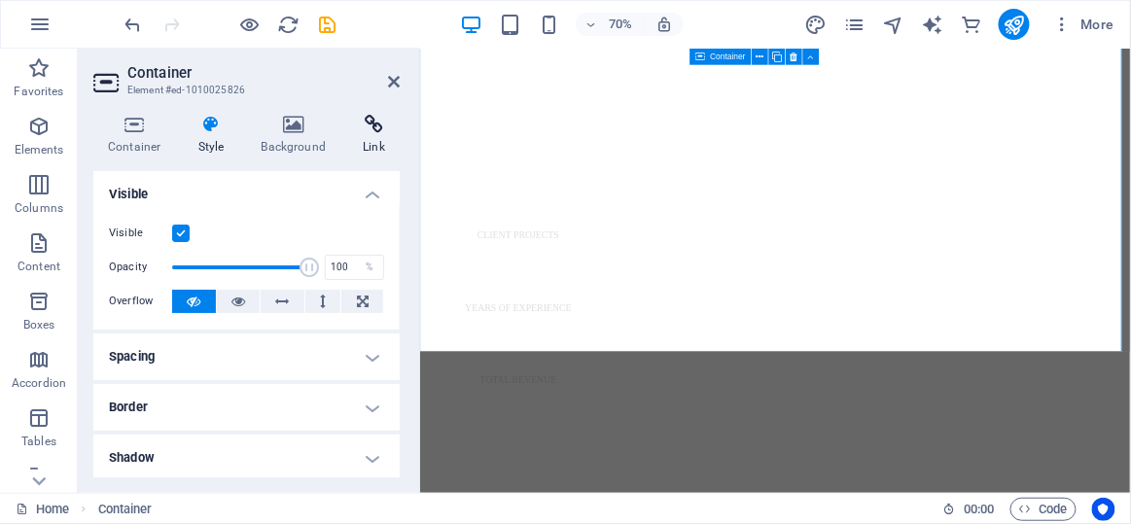
click at [372, 141] on h4 "Link" at bounding box center [374, 135] width 52 height 41
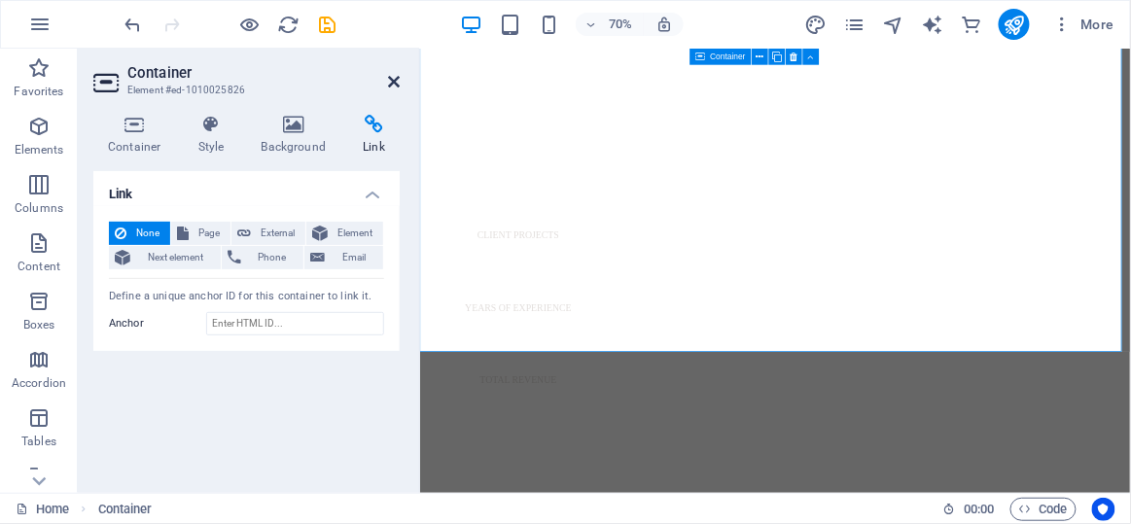
click at [395, 87] on icon at bounding box center [394, 82] width 12 height 16
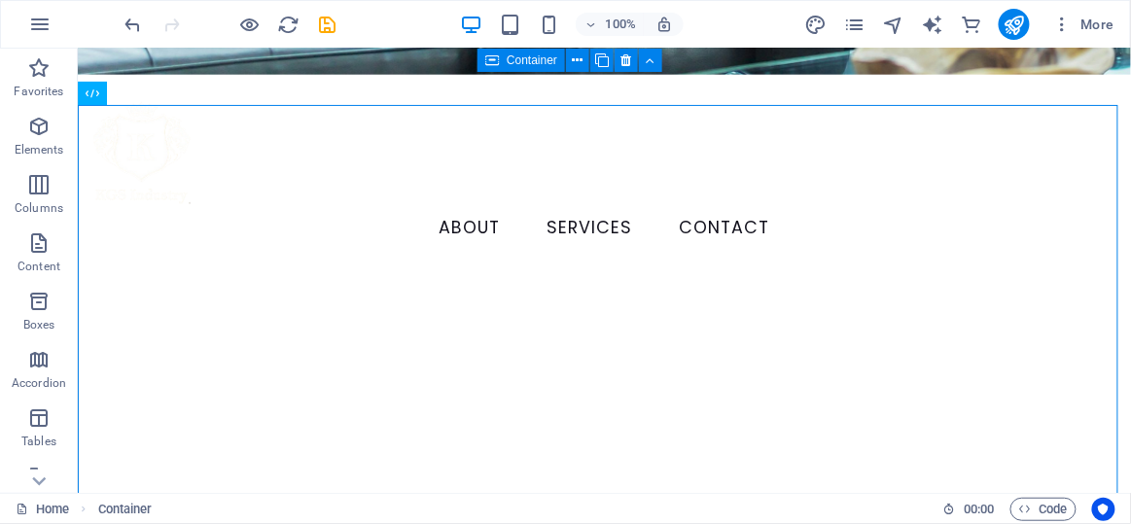
scroll to position [640, 0]
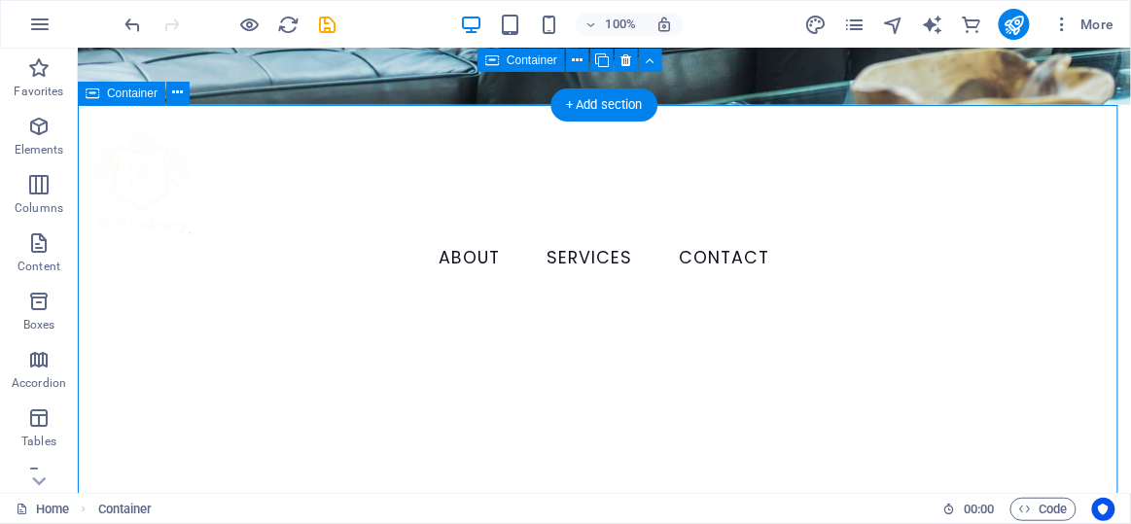
click at [183, 98] on icon at bounding box center [178, 93] width 11 height 20
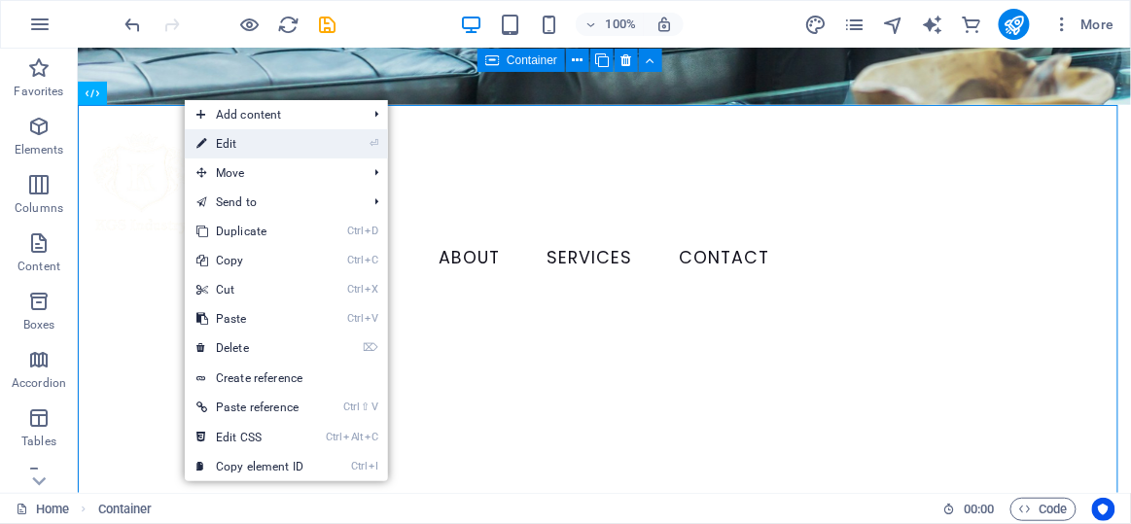
click at [238, 150] on link "⏎ Edit" at bounding box center [250, 143] width 130 height 29
select select "triangle"
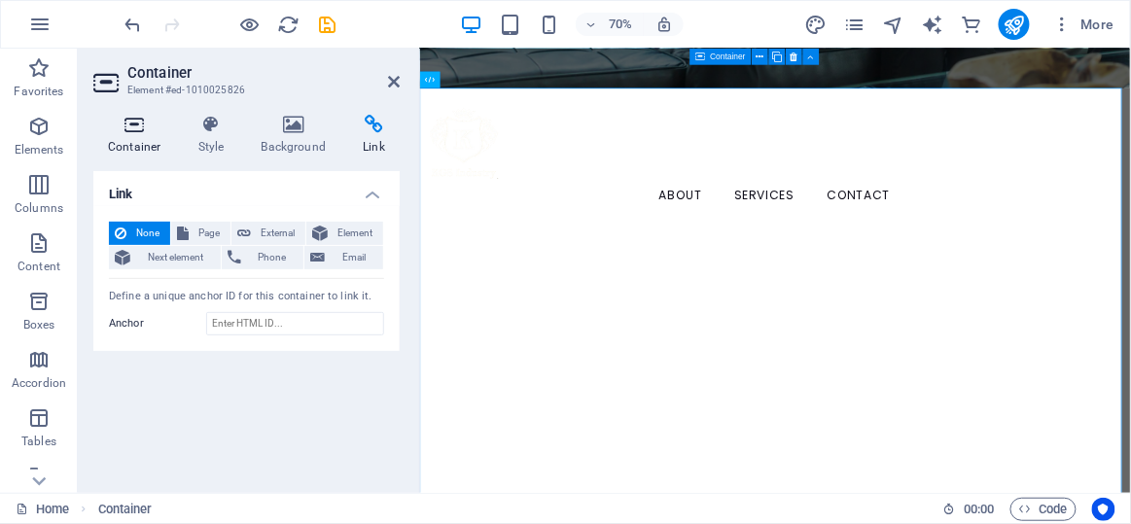
click at [132, 147] on h4 "Container" at bounding box center [138, 135] width 90 height 41
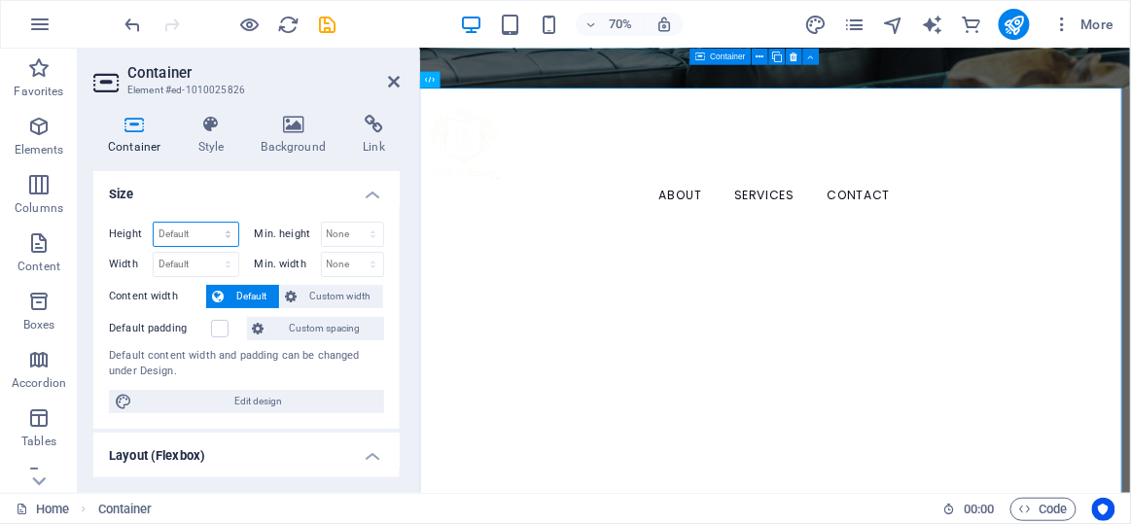
click at [213, 232] on select "Default px rem % vh vw" at bounding box center [196, 234] width 85 height 23
click at [223, 231] on select "Default px rem % vh vw" at bounding box center [196, 234] width 85 height 23
click at [224, 327] on label at bounding box center [220, 329] width 18 height 18
click at [0, 0] on input "Default padding" at bounding box center [0, 0] width 0 height 0
click at [224, 327] on label at bounding box center [220, 329] width 18 height 18
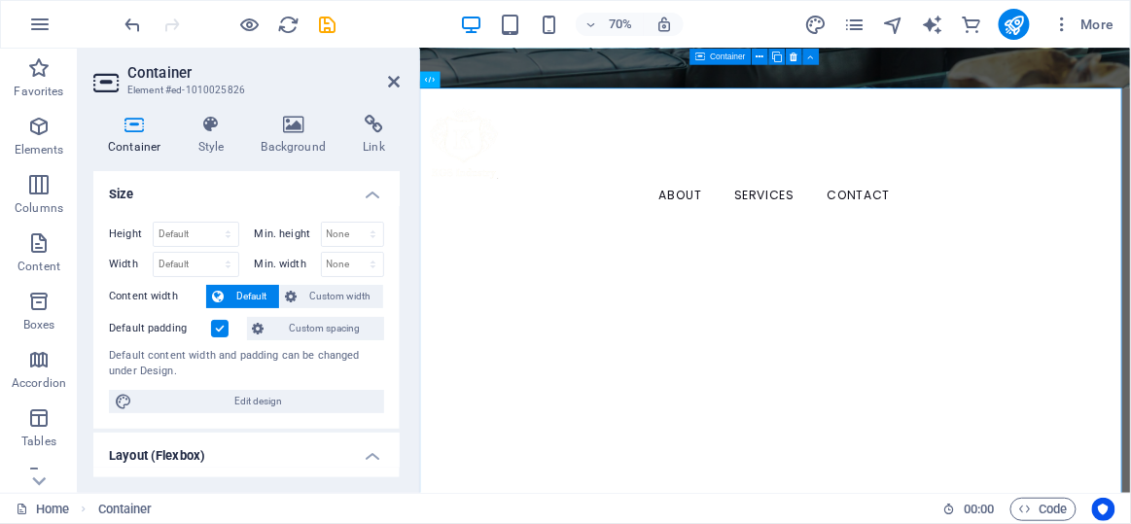
click at [0, 0] on input "Default padding" at bounding box center [0, 0] width 0 height 0
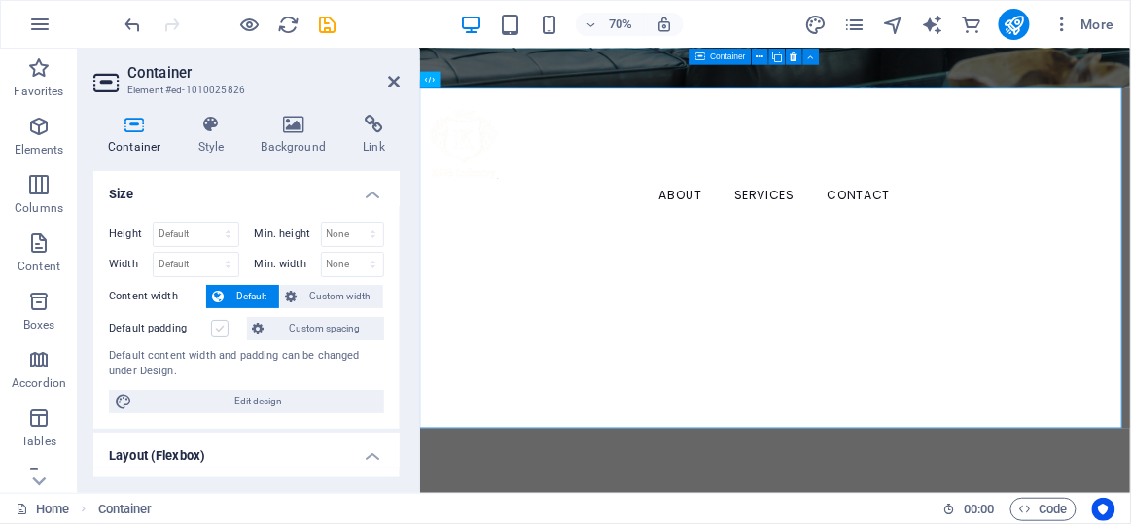
click at [224, 327] on label at bounding box center [220, 329] width 18 height 18
click at [0, 0] on input "Default padding" at bounding box center [0, 0] width 0 height 0
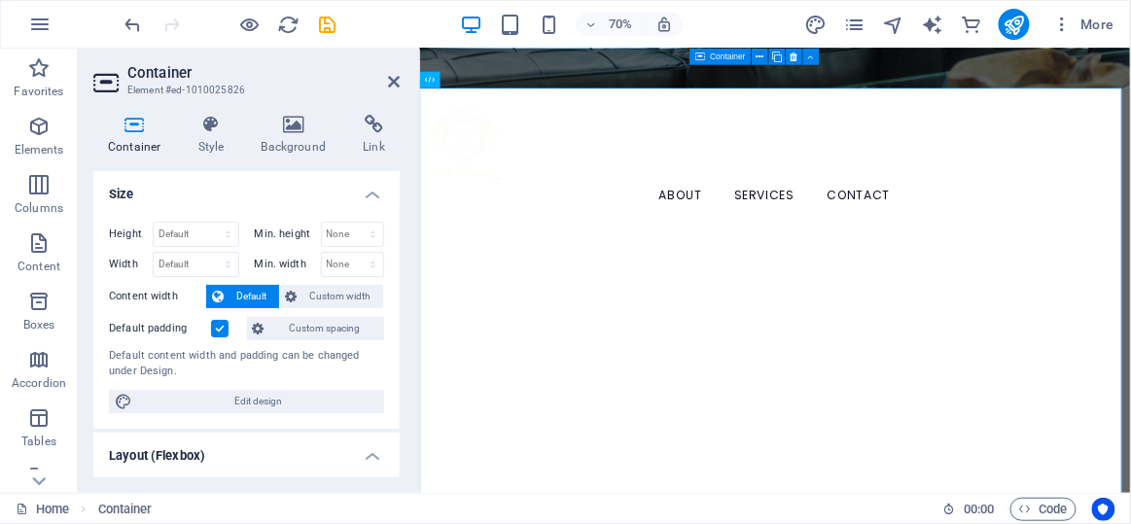
click at [224, 327] on label at bounding box center [220, 329] width 18 height 18
click at [0, 0] on input "Default padding" at bounding box center [0, 0] width 0 height 0
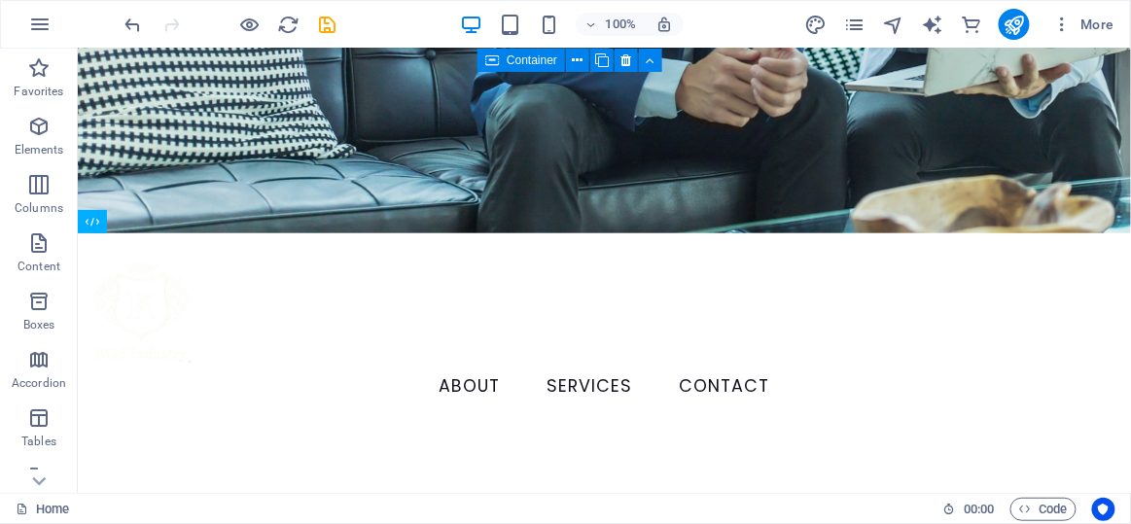
scroll to position [616, 0]
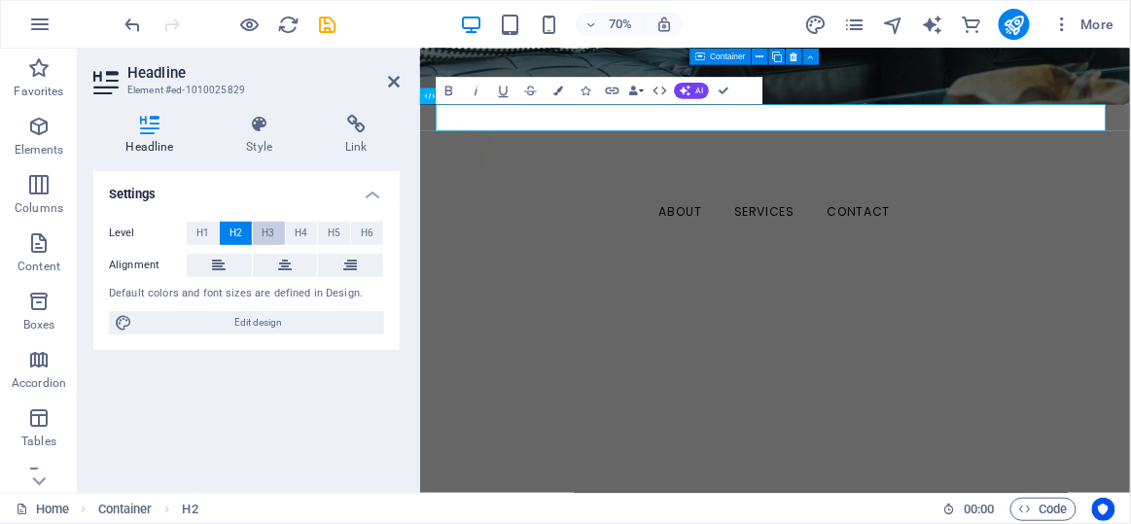
click at [267, 229] on span "H3" at bounding box center [269, 233] width 13 height 23
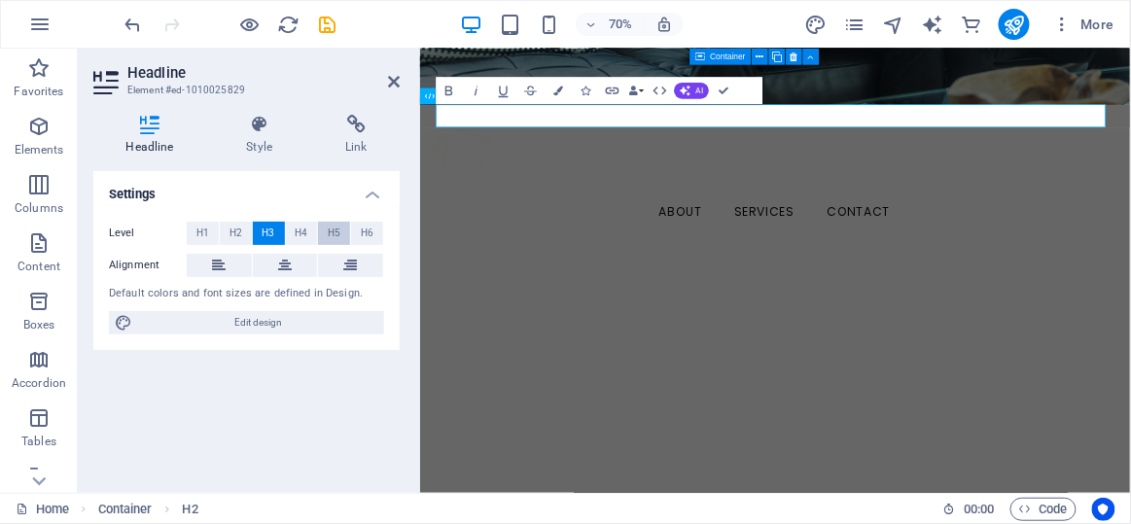
click at [335, 236] on span "H5" at bounding box center [334, 233] width 13 height 23
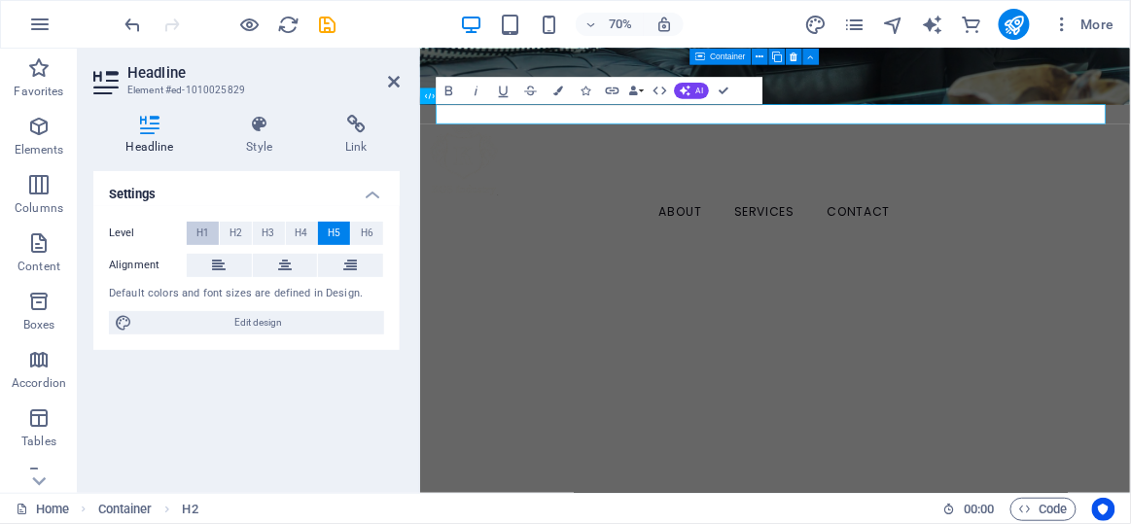
click at [197, 230] on span "H1" at bounding box center [202, 233] width 13 height 23
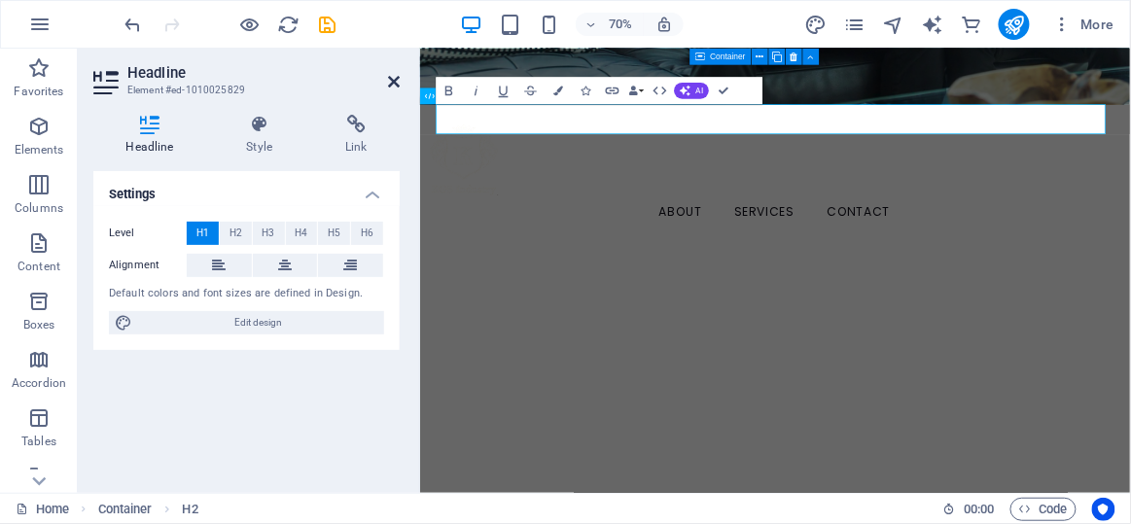
click at [395, 88] on icon at bounding box center [394, 82] width 12 height 16
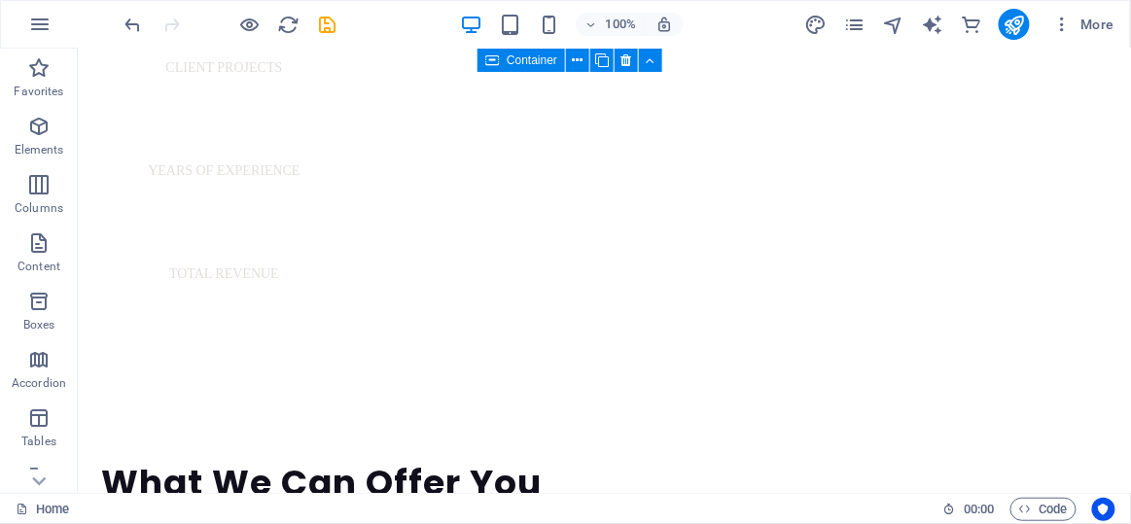
scroll to position [1281, 0]
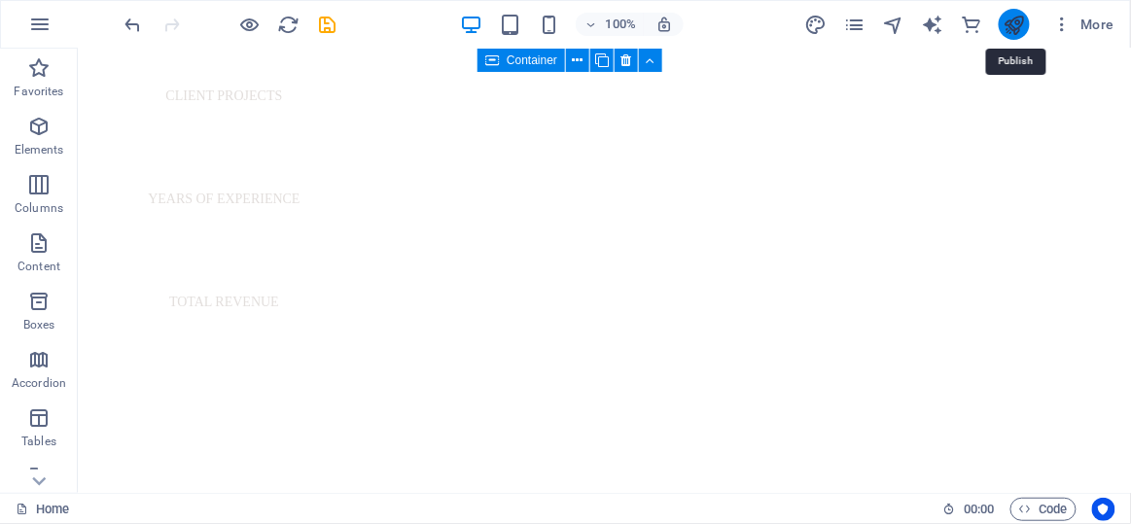
click at [1010, 22] on icon "publish" at bounding box center [1014, 25] width 22 height 22
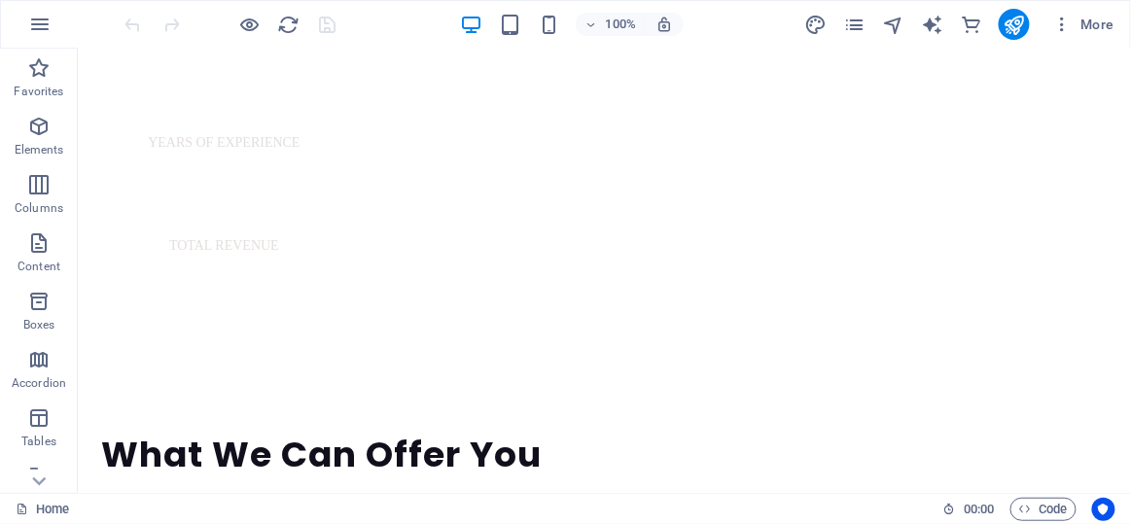
scroll to position [1232, 0]
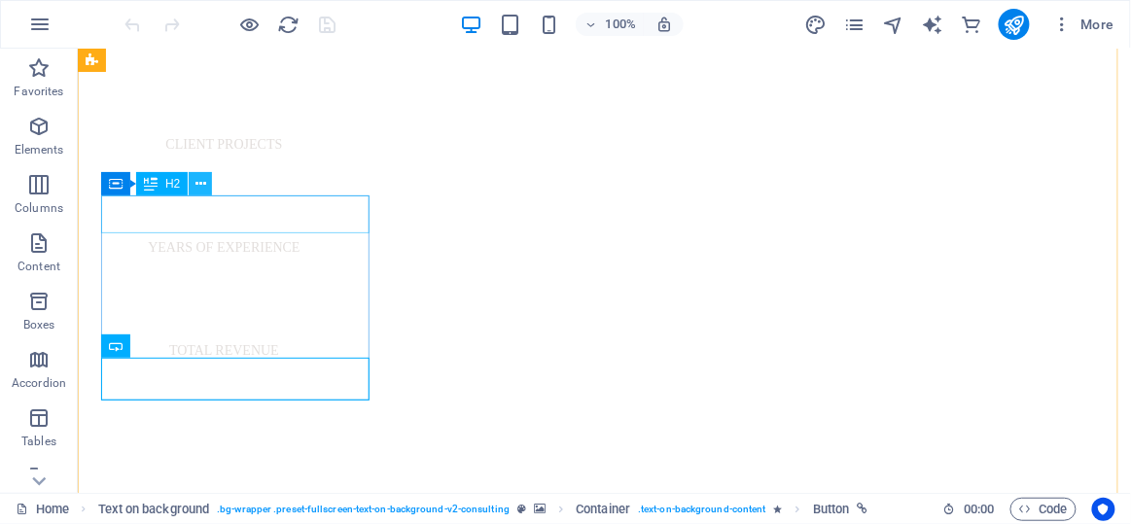
click at [197, 194] on icon at bounding box center [200, 184] width 11 height 20
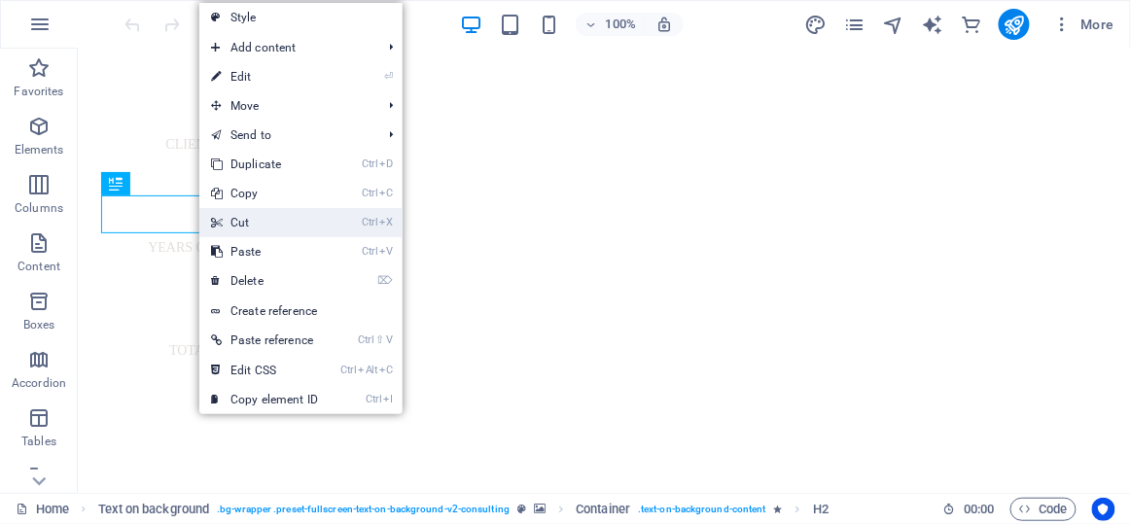
click at [268, 216] on link "Ctrl X Cut" at bounding box center [264, 222] width 130 height 29
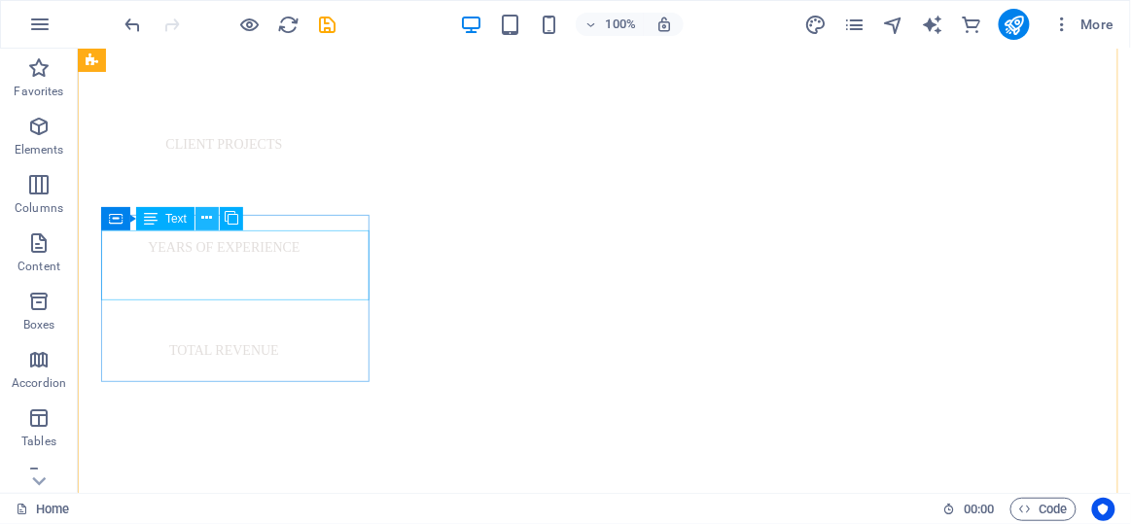
click at [203, 221] on icon at bounding box center [207, 218] width 11 height 20
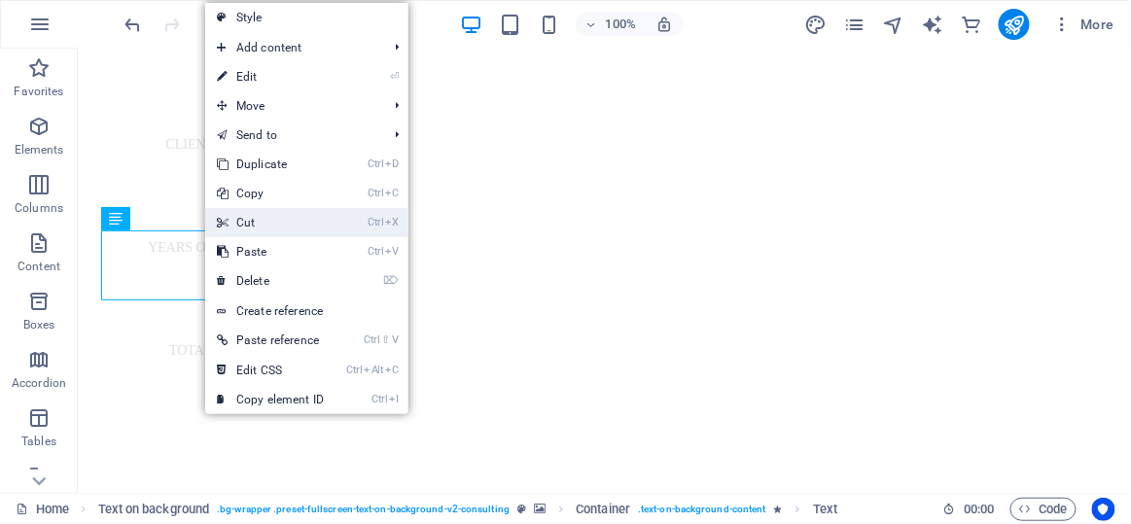
click at [234, 225] on link "Ctrl X Cut" at bounding box center [270, 222] width 130 height 29
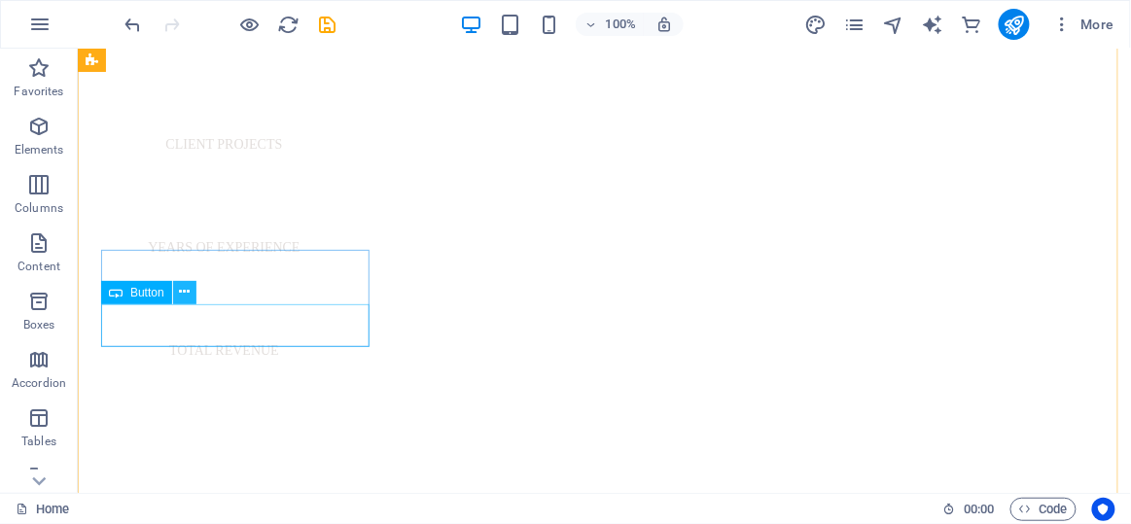
click at [188, 286] on icon at bounding box center [184, 292] width 11 height 20
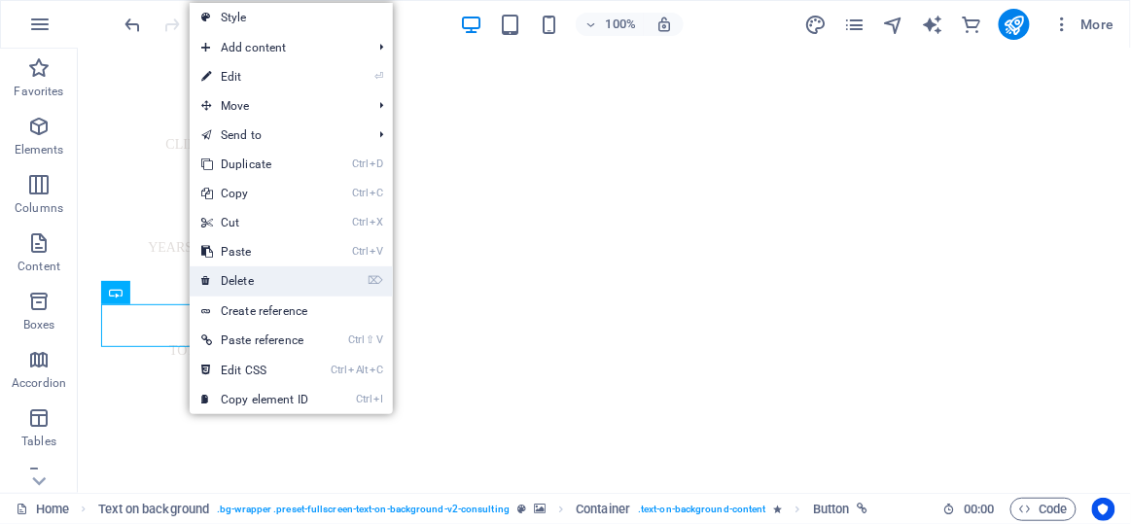
click at [214, 280] on link "⌦ Delete" at bounding box center [255, 281] width 130 height 29
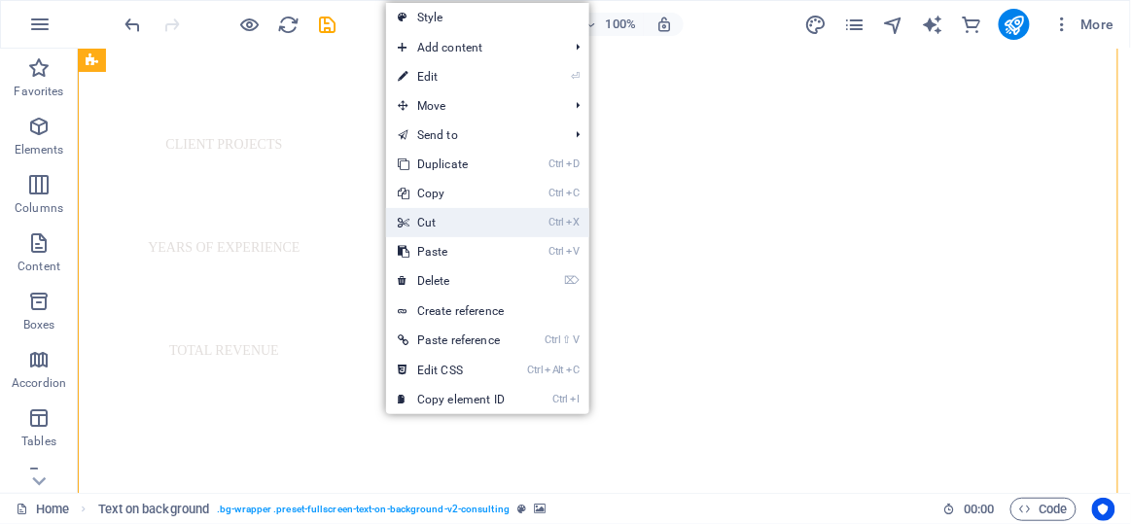
click at [428, 221] on link "Ctrl X Cut" at bounding box center [451, 222] width 130 height 29
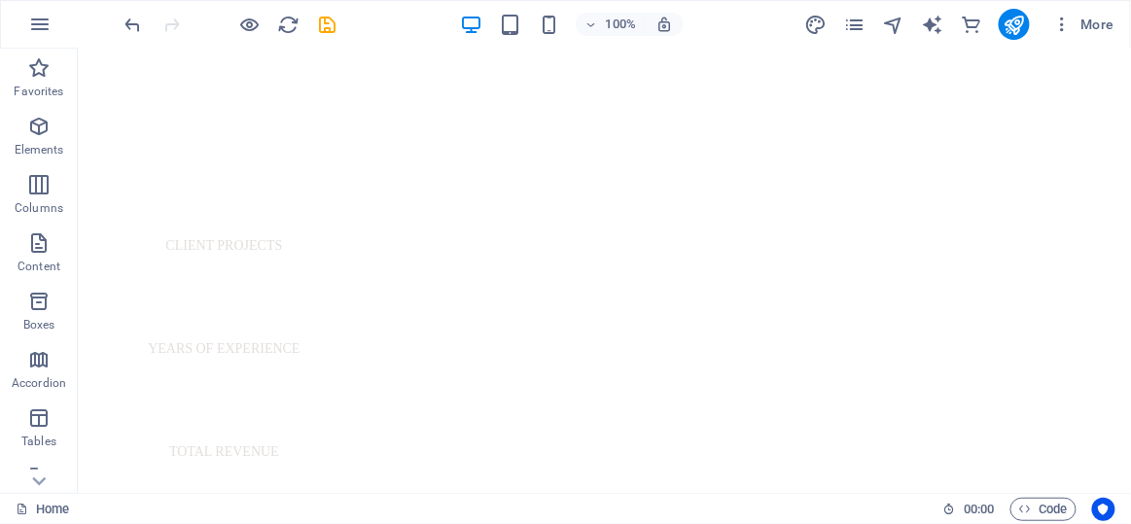
scroll to position [1112, 0]
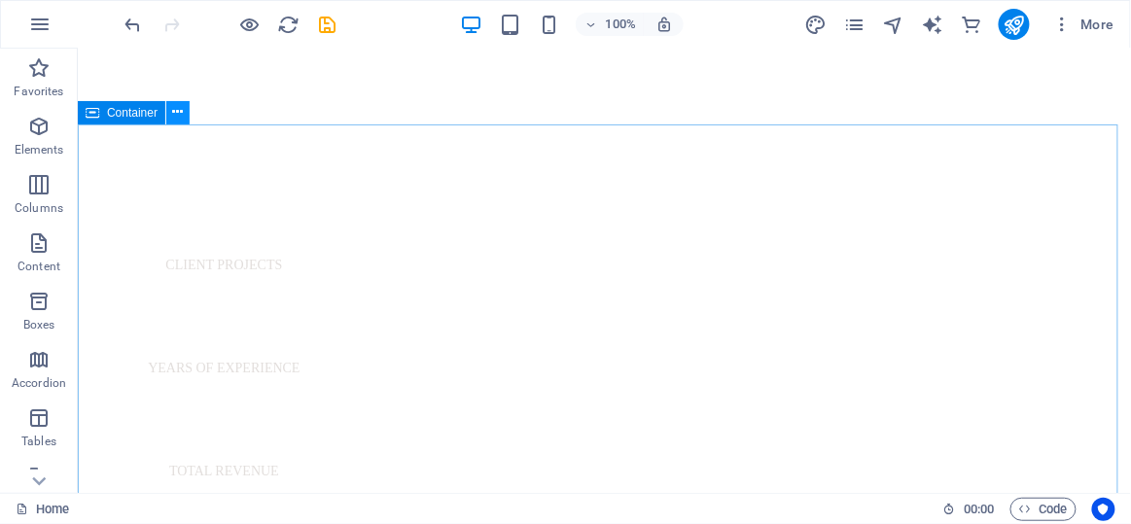
click at [177, 119] on icon at bounding box center [178, 112] width 11 height 20
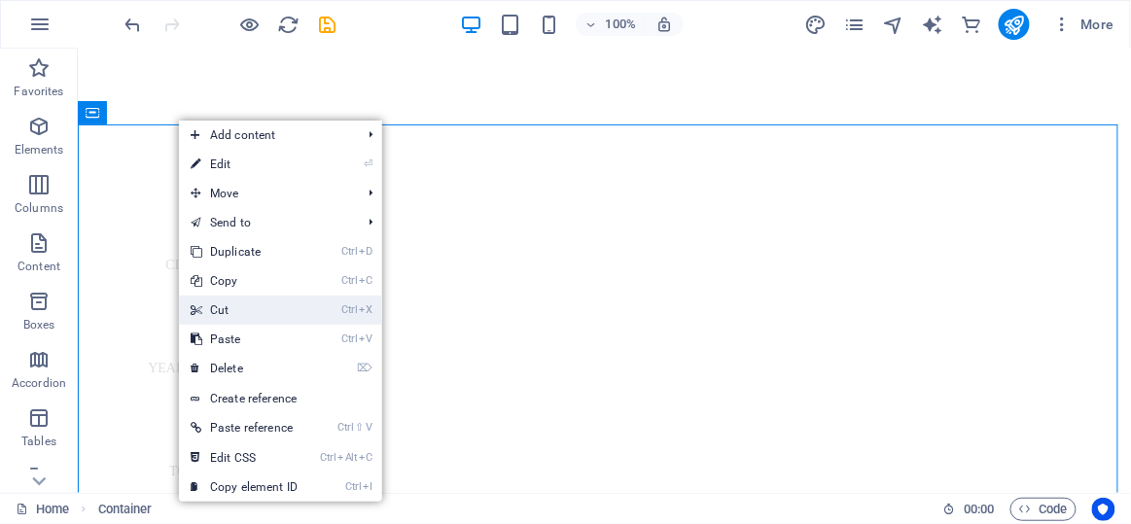
click at [234, 305] on link "Ctrl X Cut" at bounding box center [244, 310] width 130 height 29
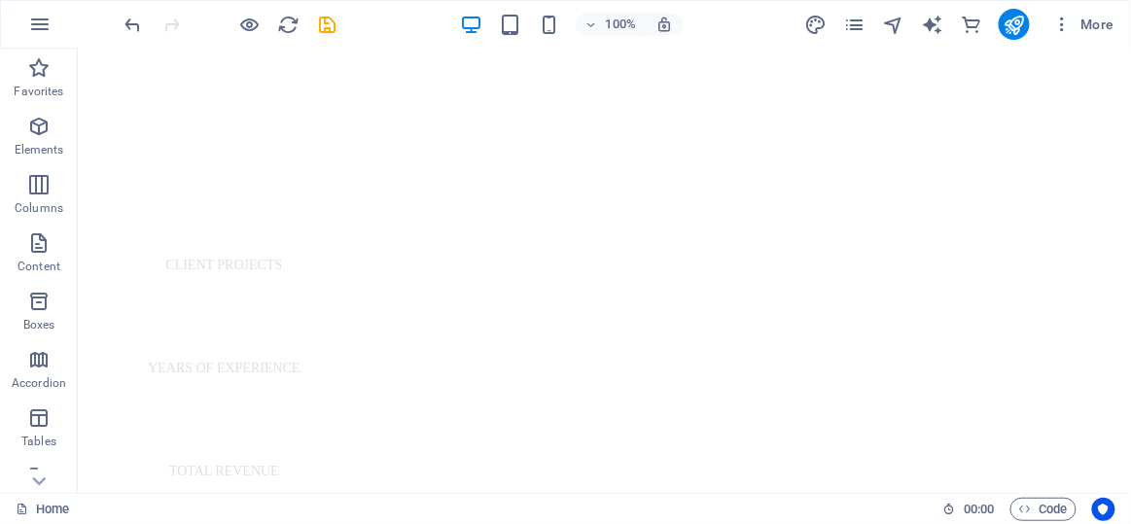
scroll to position [1167, 0]
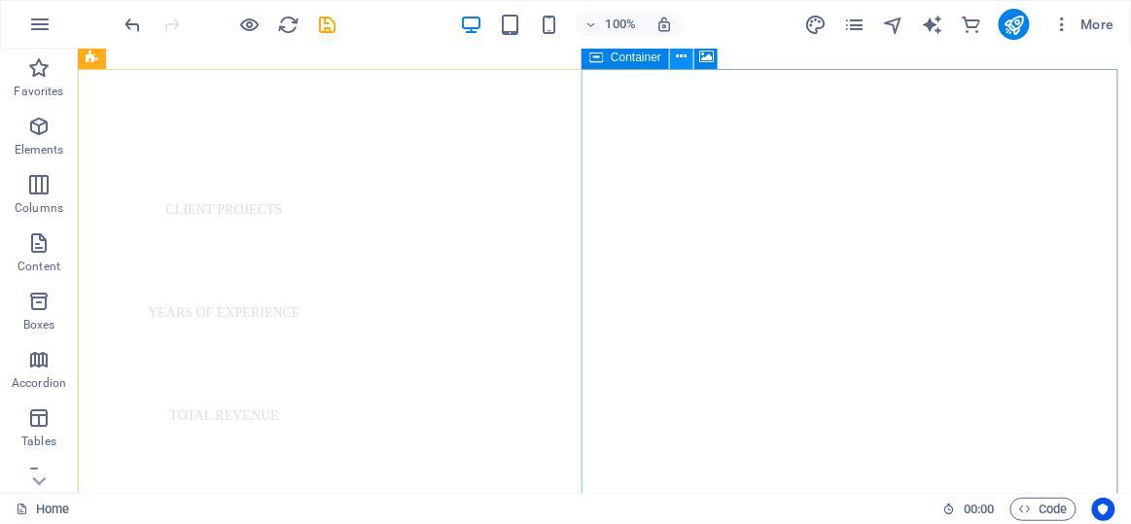
click at [691, 64] on button at bounding box center [681, 57] width 23 height 23
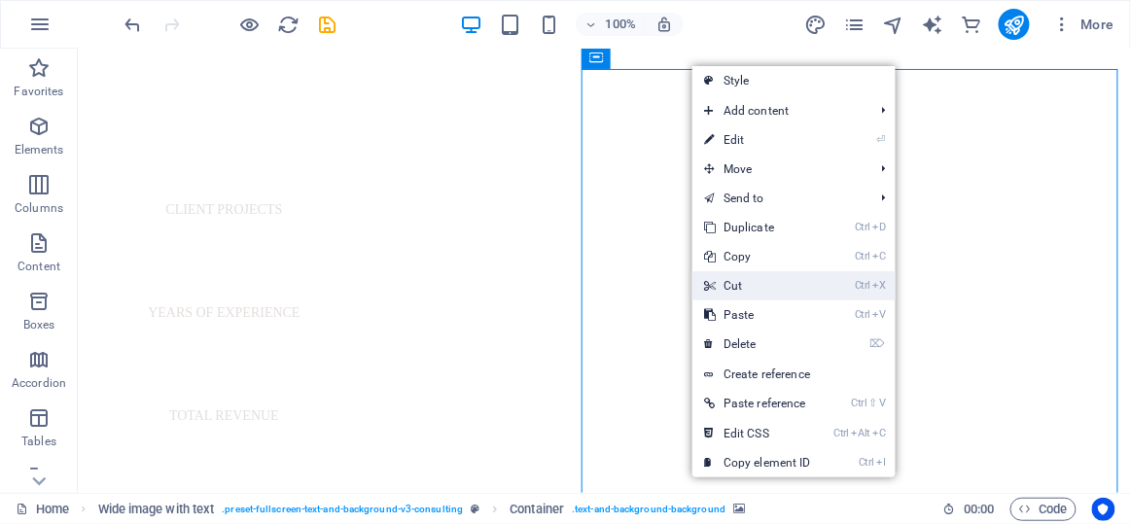
click at [741, 281] on link "Ctrl X Cut" at bounding box center [758, 285] width 130 height 29
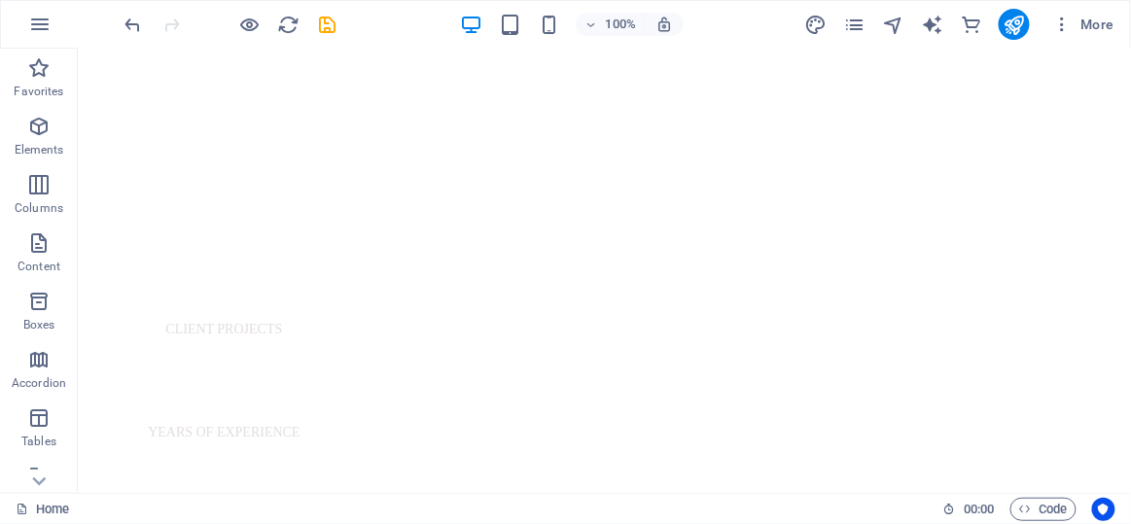
scroll to position [1052, 0]
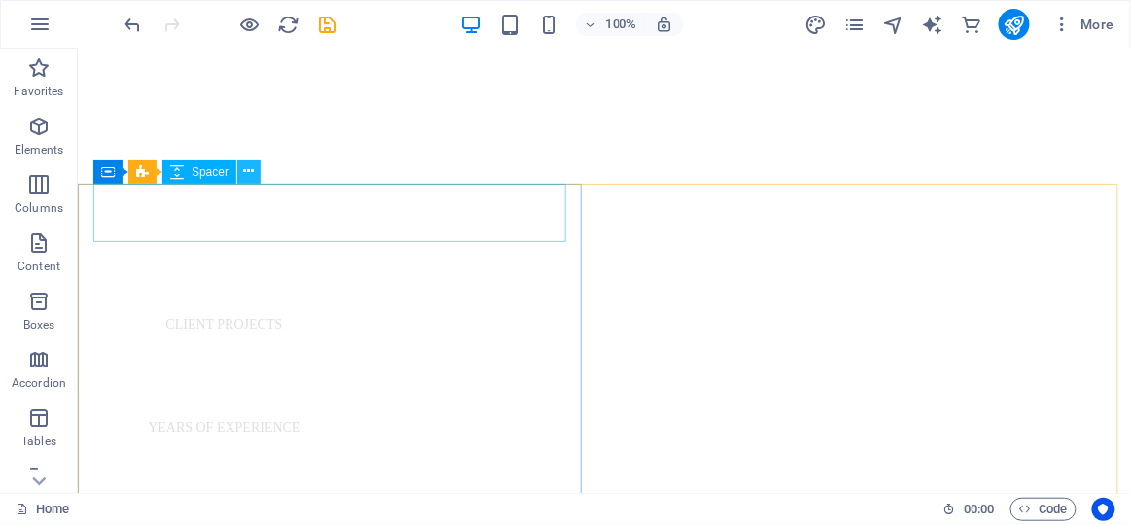
click at [252, 180] on icon at bounding box center [249, 171] width 11 height 20
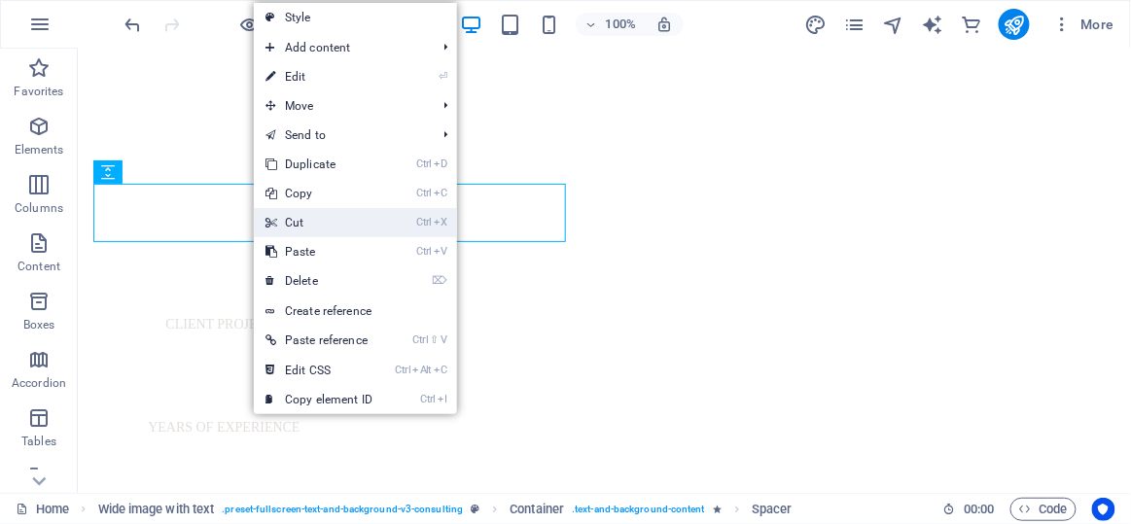
click at [289, 218] on link "Ctrl X Cut" at bounding box center [319, 222] width 130 height 29
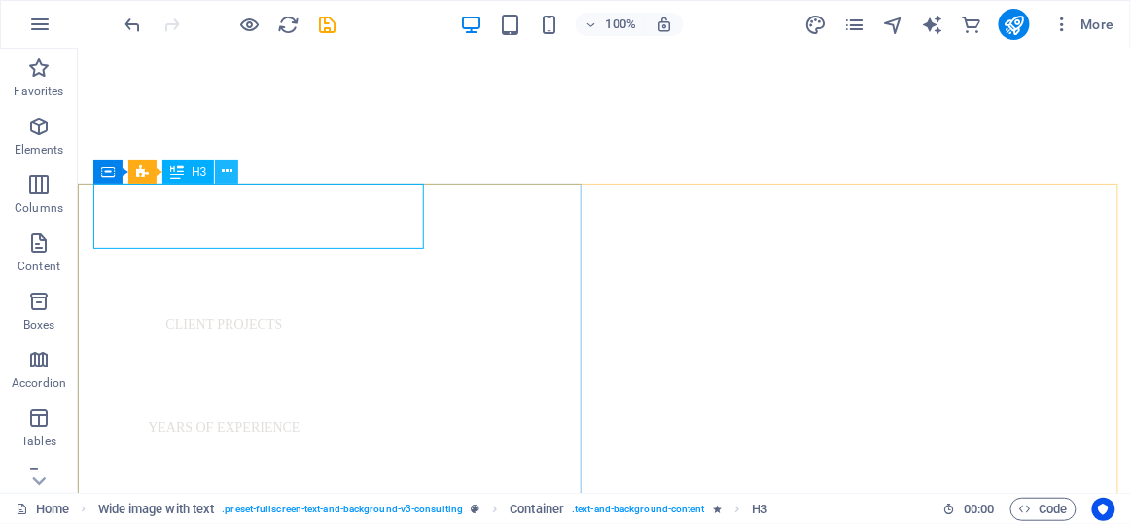
click at [218, 174] on button at bounding box center [226, 171] width 23 height 23
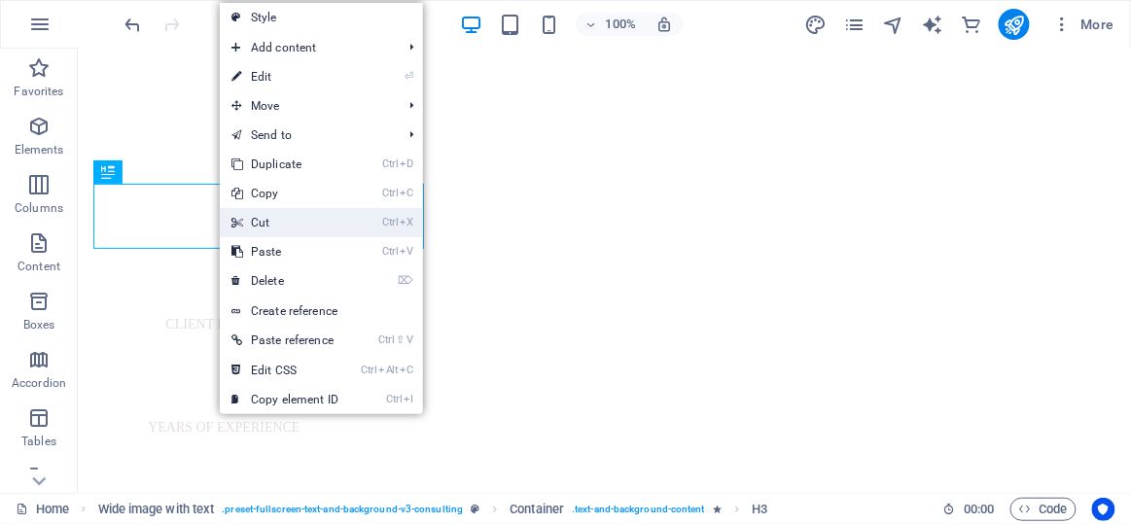
click at [257, 215] on link "Ctrl X Cut" at bounding box center [285, 222] width 130 height 29
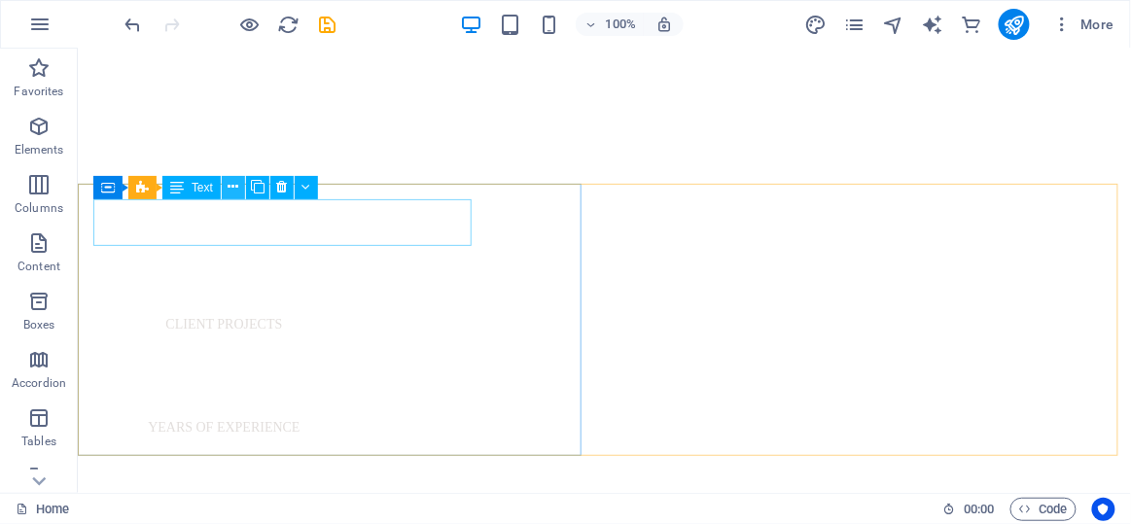
click at [235, 196] on icon at bounding box center [234, 187] width 11 height 20
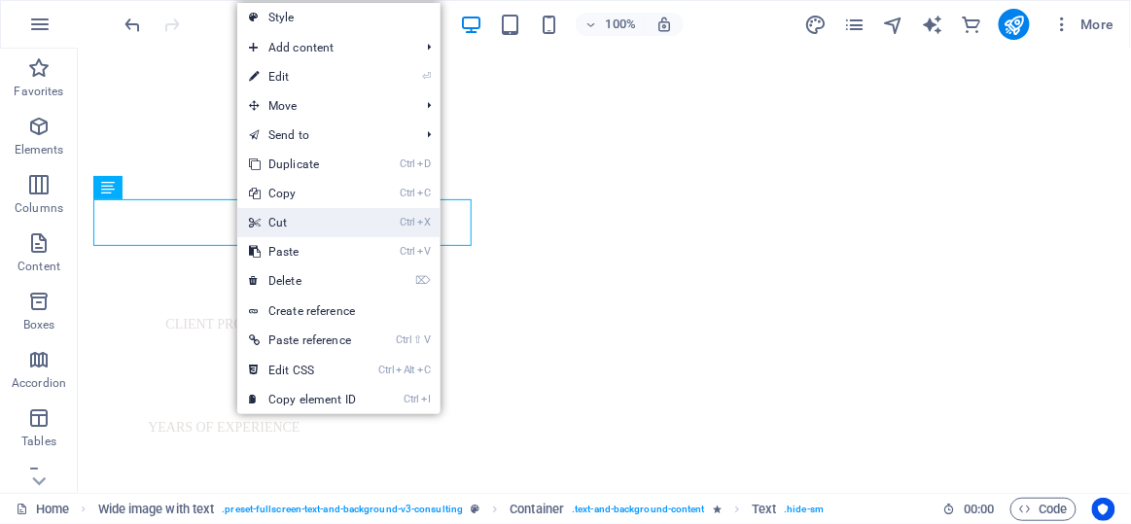
click at [250, 217] on icon at bounding box center [254, 222] width 10 height 29
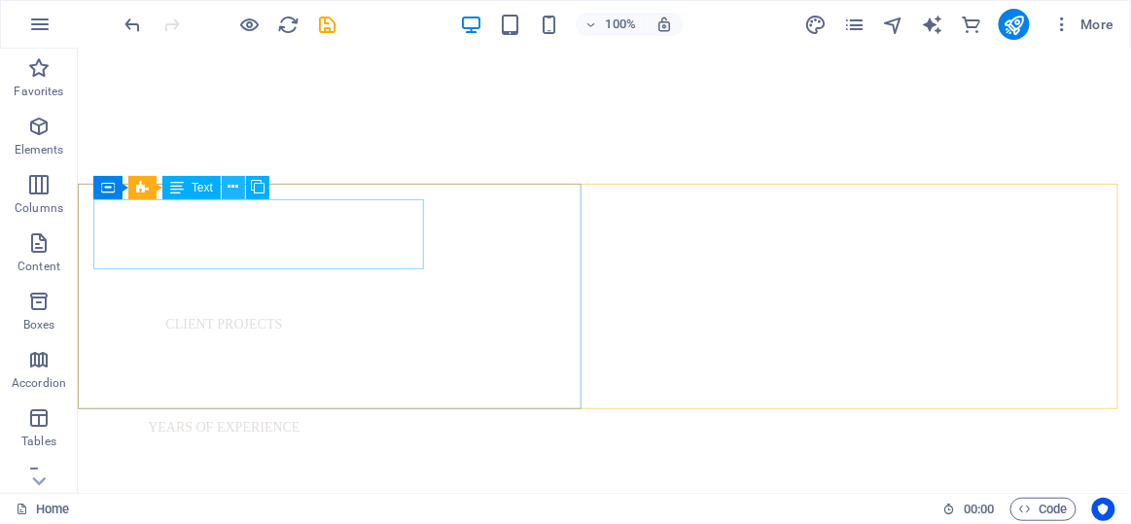
click at [234, 195] on icon at bounding box center [234, 187] width 11 height 20
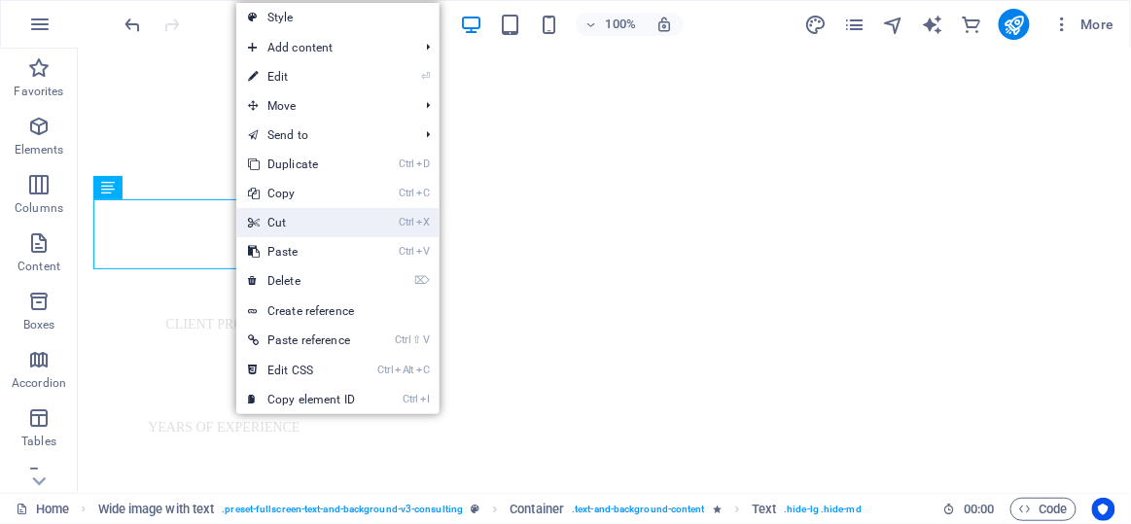
click at [249, 219] on icon at bounding box center [253, 222] width 10 height 29
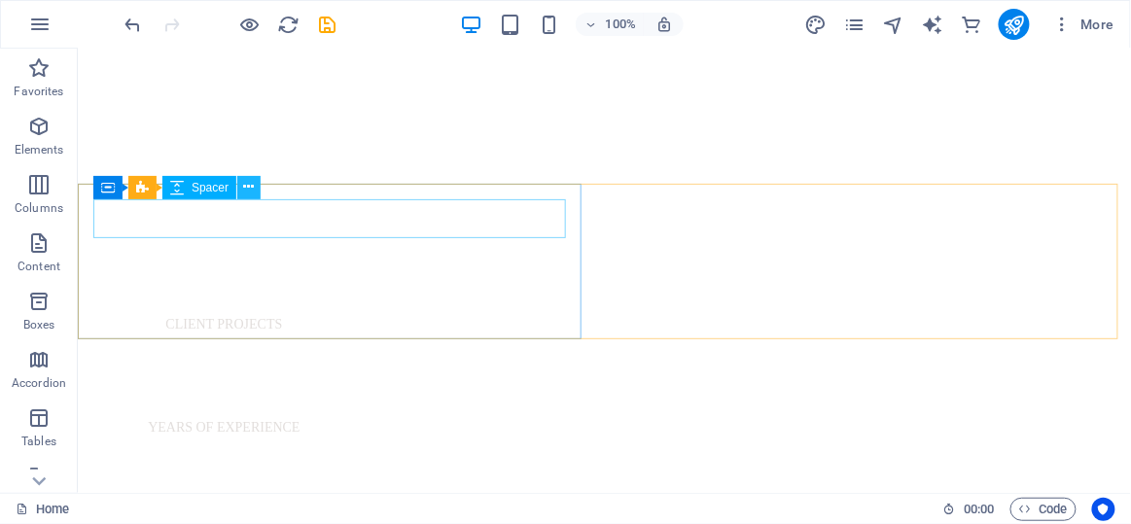
click at [245, 192] on icon at bounding box center [249, 187] width 11 height 20
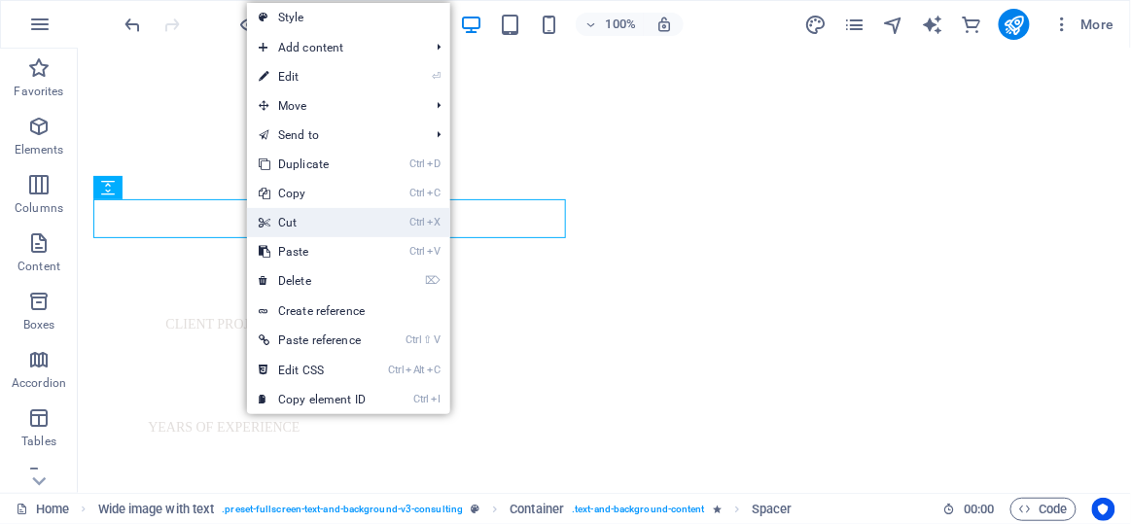
click at [256, 216] on link "Ctrl X Cut" at bounding box center [312, 222] width 130 height 29
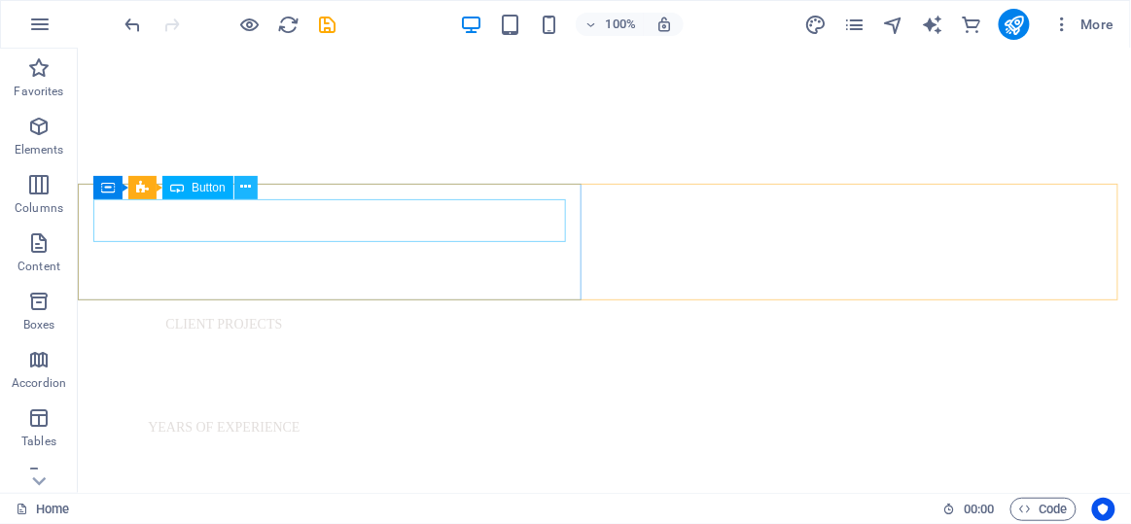
click at [249, 197] on button at bounding box center [245, 187] width 23 height 23
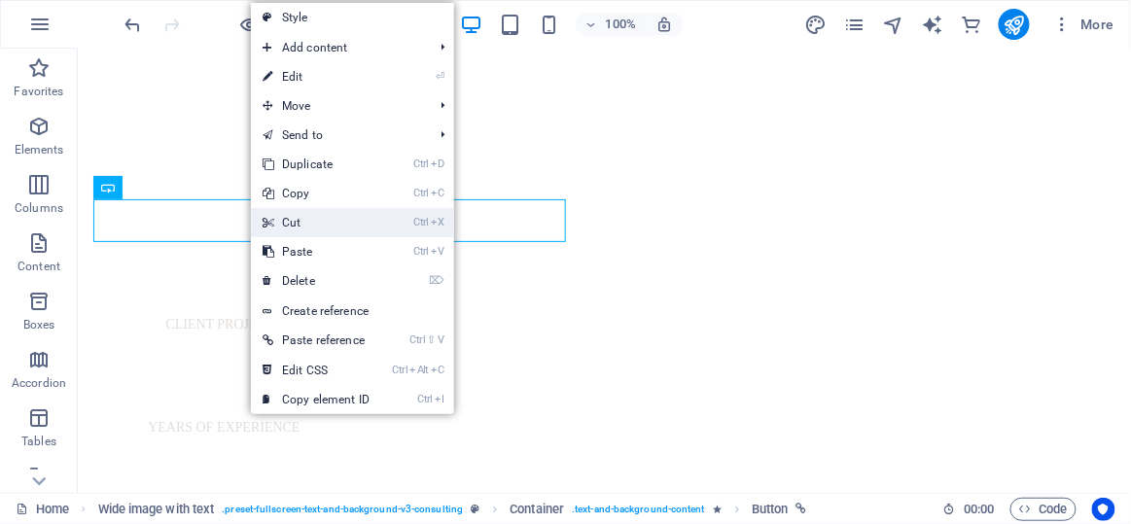
click at [270, 231] on icon at bounding box center [268, 222] width 10 height 29
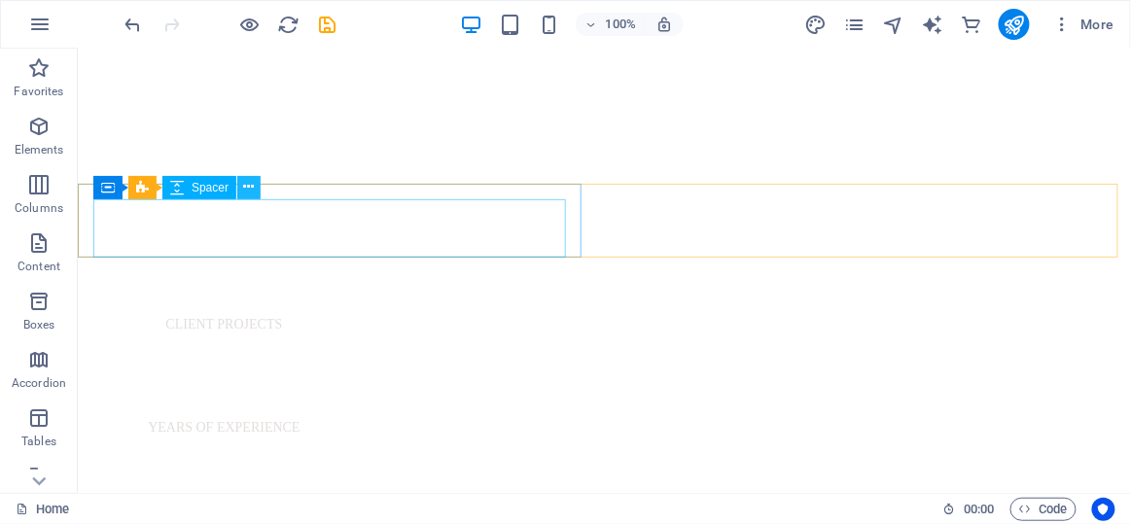
click at [250, 189] on icon at bounding box center [249, 187] width 11 height 20
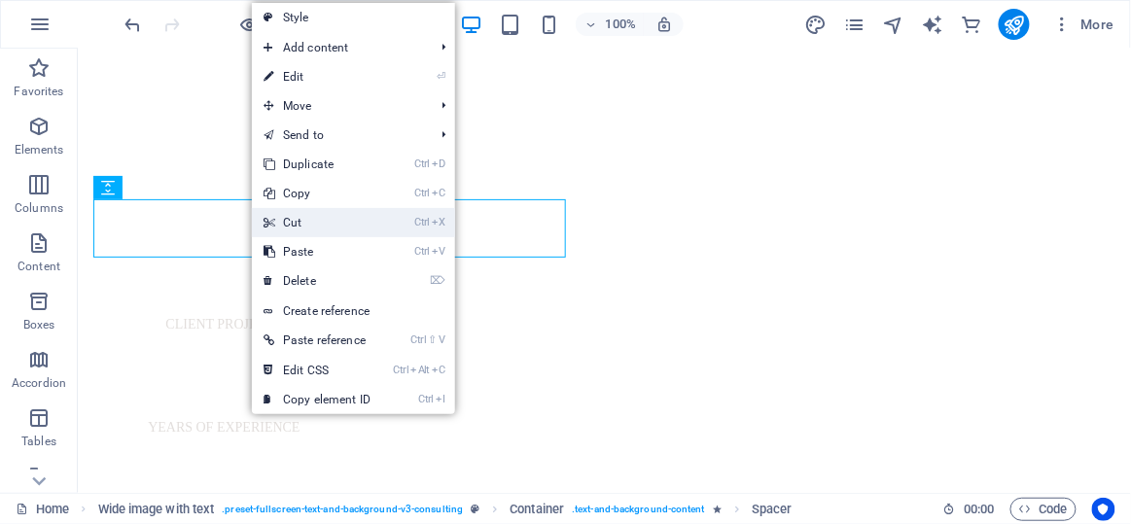
click at [267, 214] on icon at bounding box center [269, 222] width 10 height 29
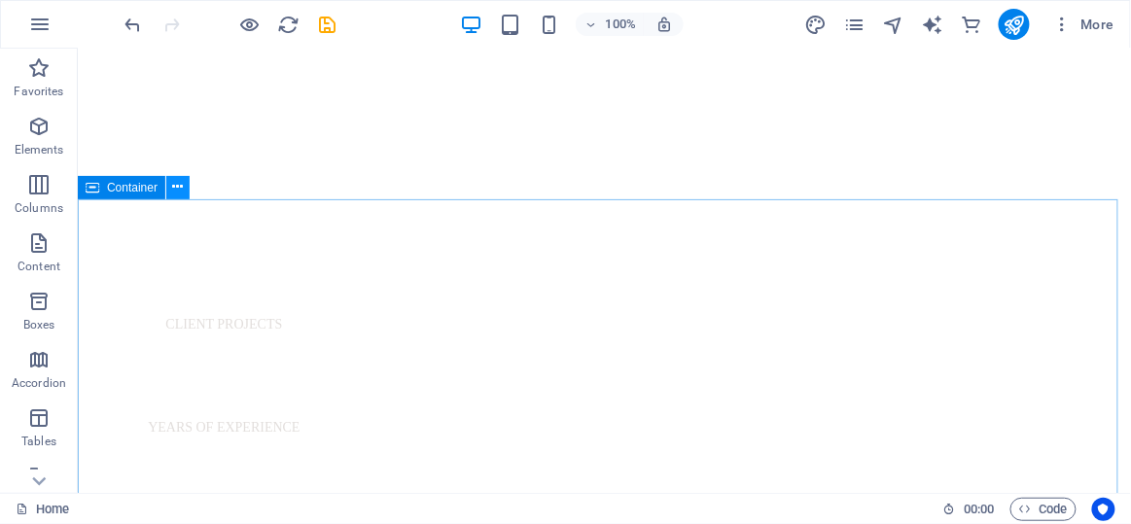
click at [186, 193] on button at bounding box center [177, 187] width 23 height 23
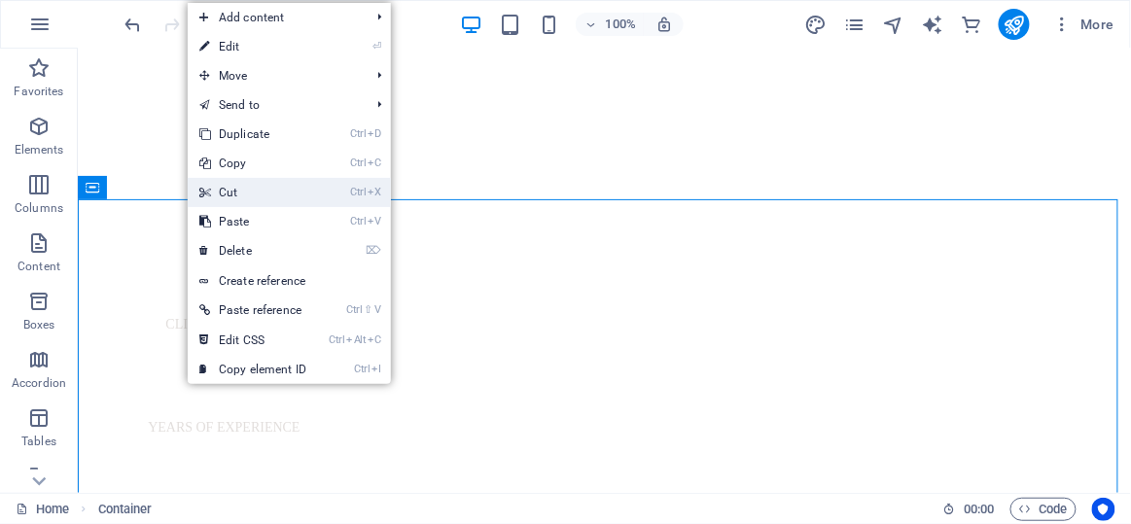
click at [203, 202] on icon at bounding box center [204, 192] width 10 height 29
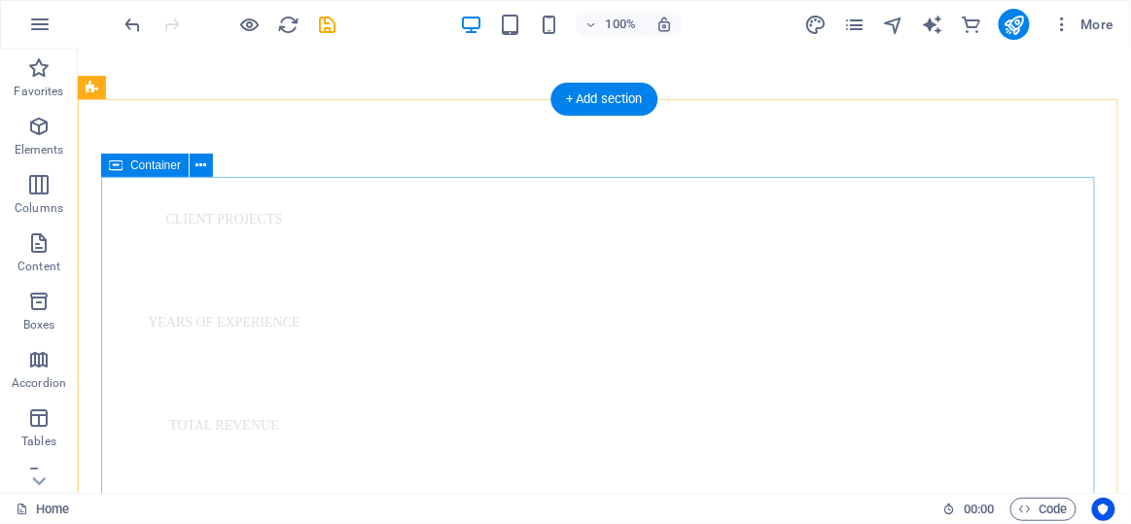
scroll to position [1152, 0]
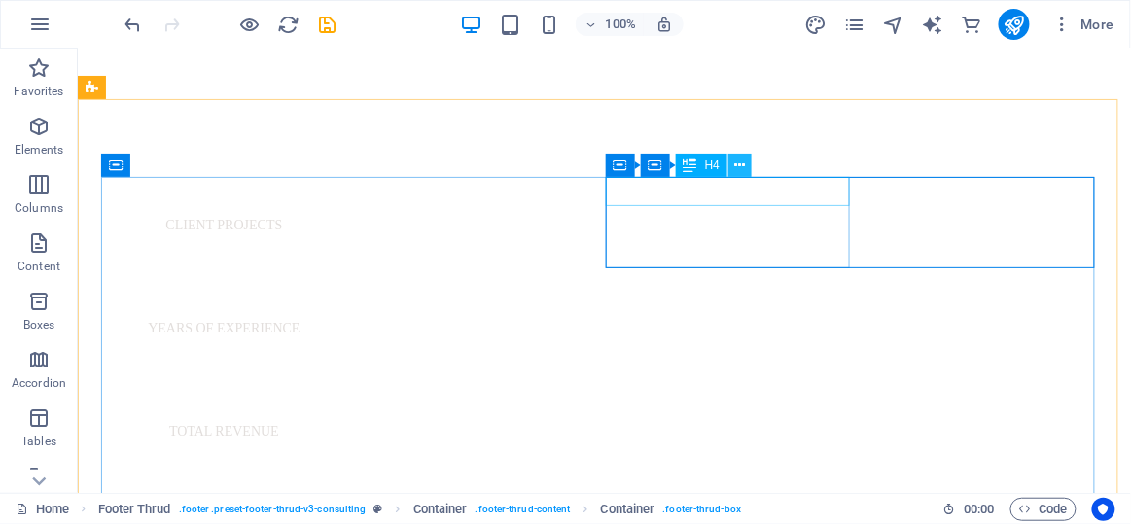
click at [735, 173] on icon at bounding box center [740, 166] width 11 height 20
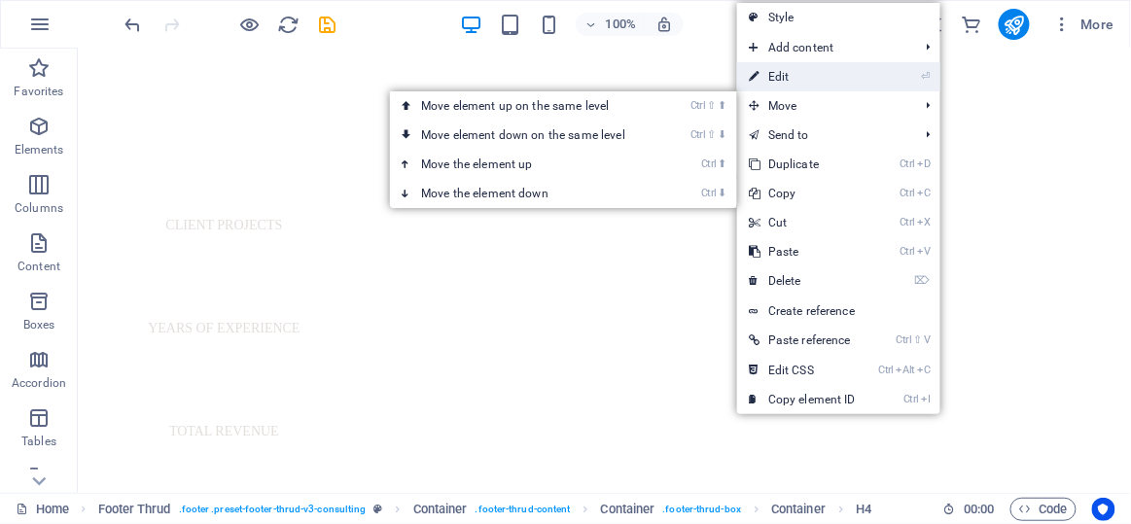
click at [787, 83] on link "⏎ Edit" at bounding box center [802, 76] width 130 height 29
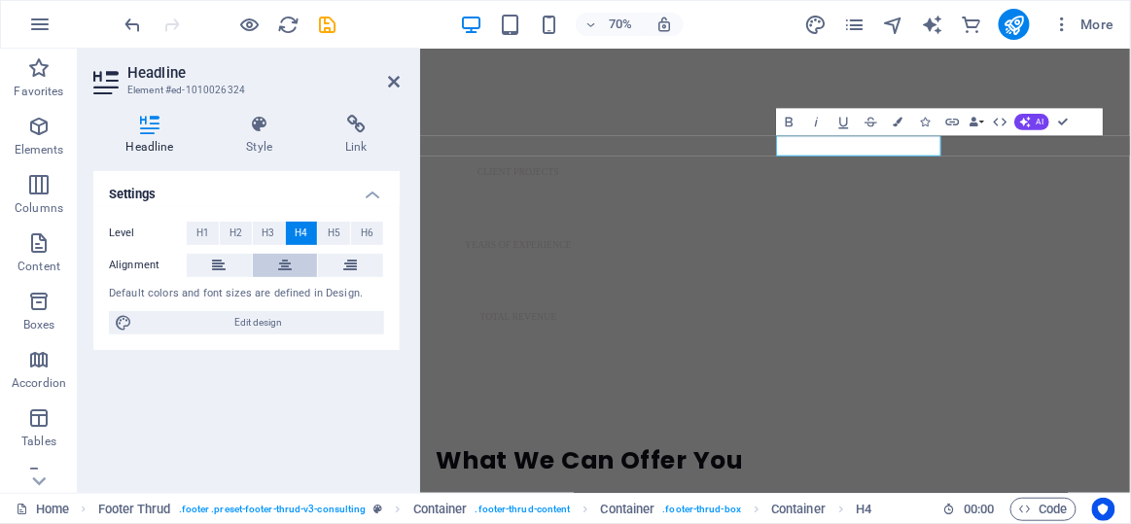
scroll to position [1156, 0]
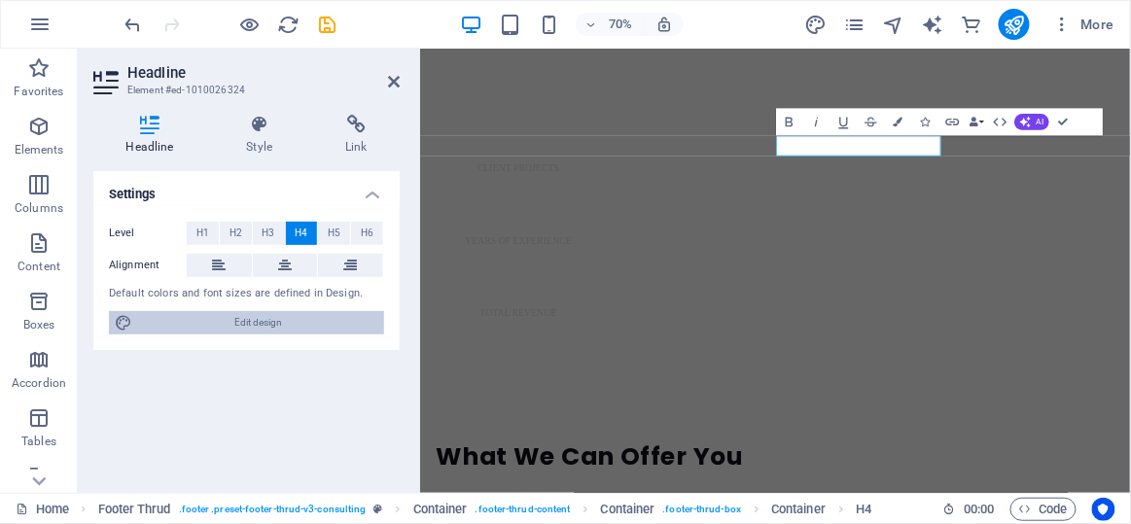
click at [238, 332] on span "Edit design" at bounding box center [258, 322] width 240 height 23
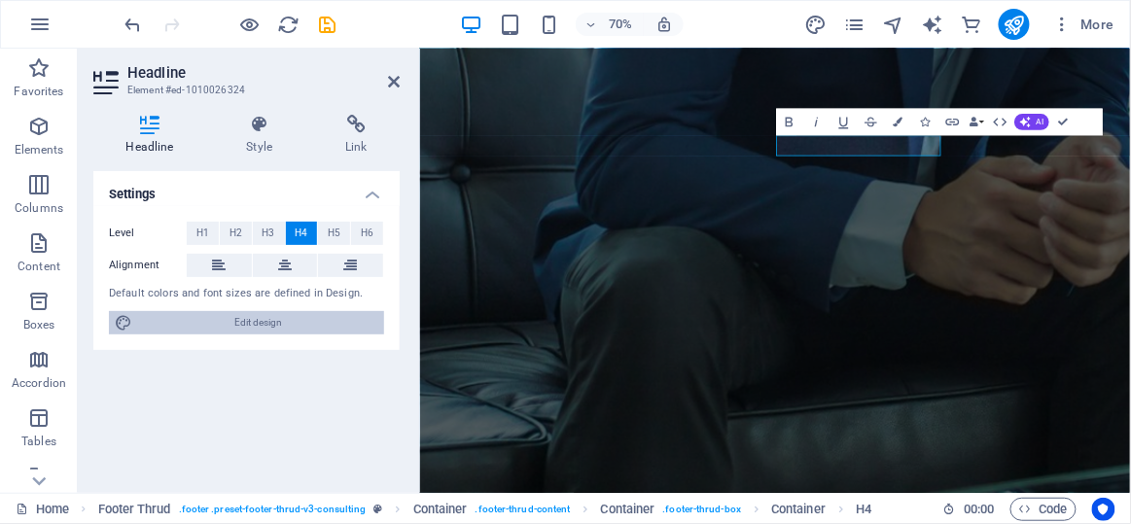
select select "px"
select select "400"
select select "px"
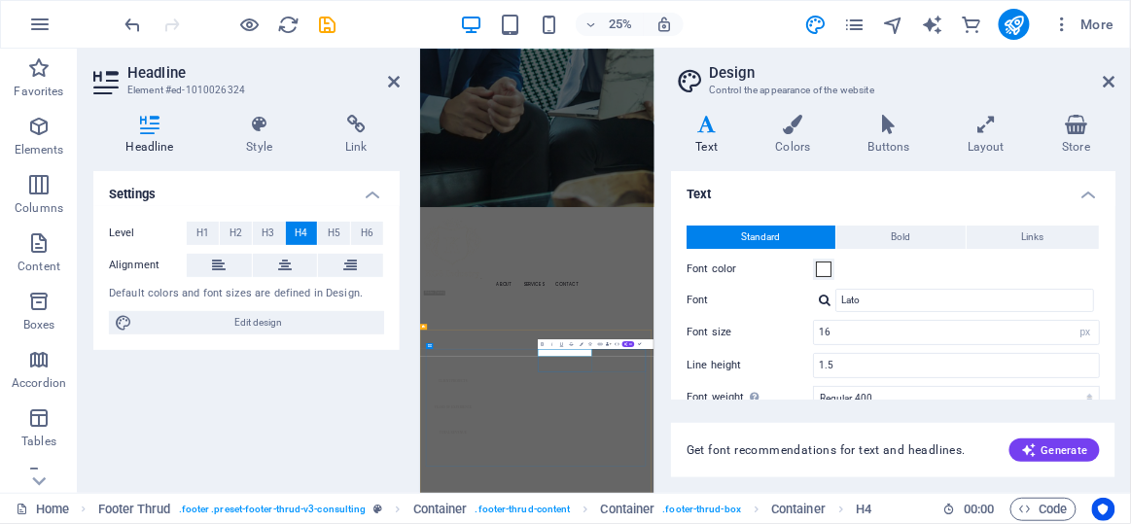
scroll to position [1168, 0]
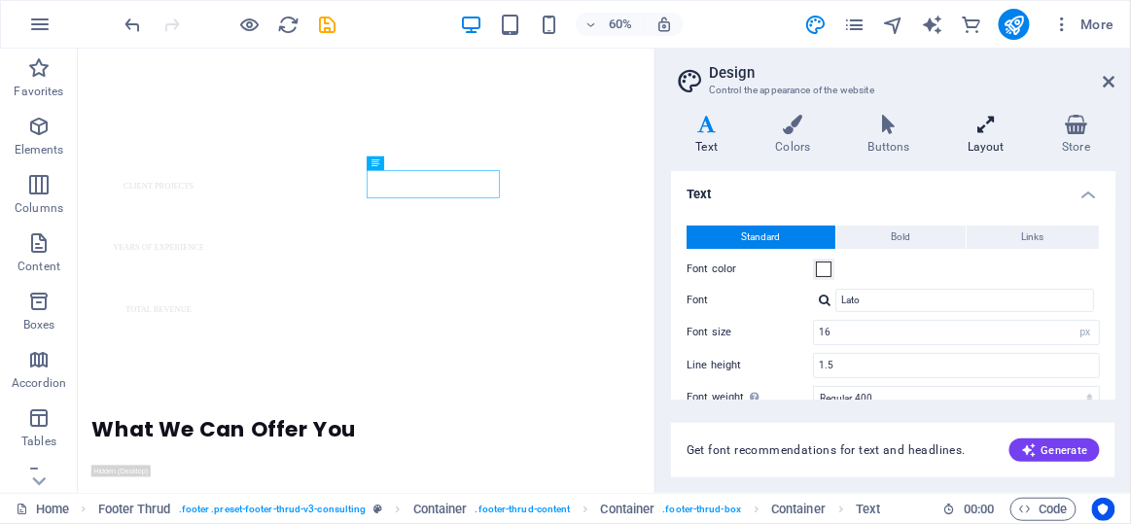
click at [986, 140] on h4 "Layout" at bounding box center [990, 135] width 94 height 41
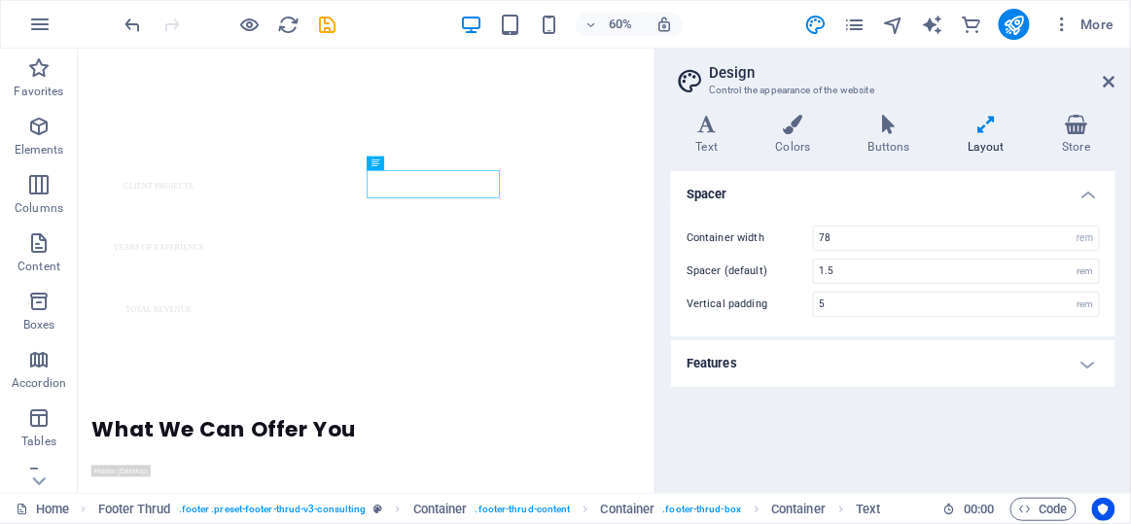
click at [986, 140] on h4 "Layout" at bounding box center [990, 135] width 94 height 41
click at [787, 126] on icon at bounding box center [793, 124] width 85 height 19
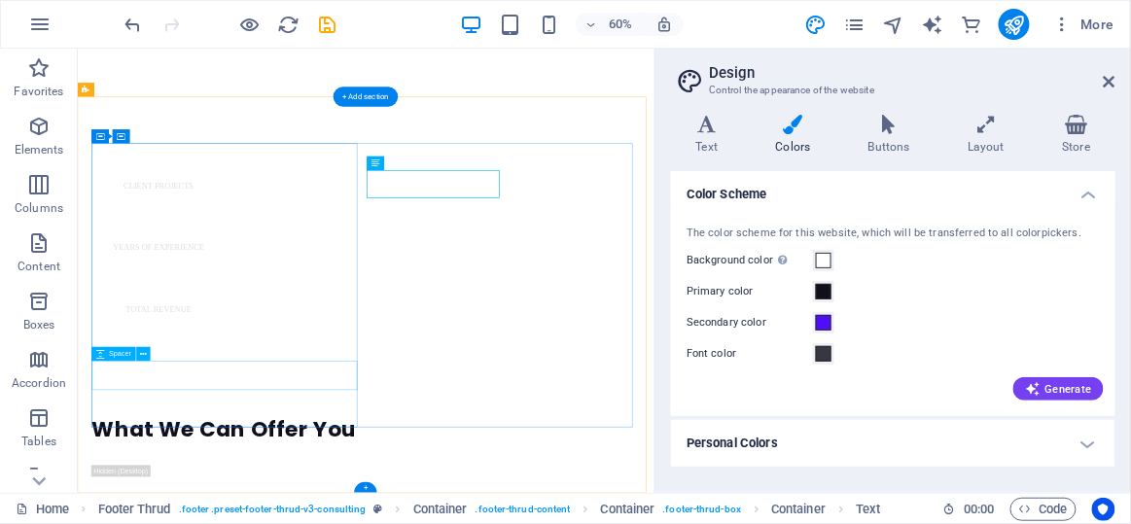
click at [141, 356] on icon at bounding box center [144, 354] width 7 height 13
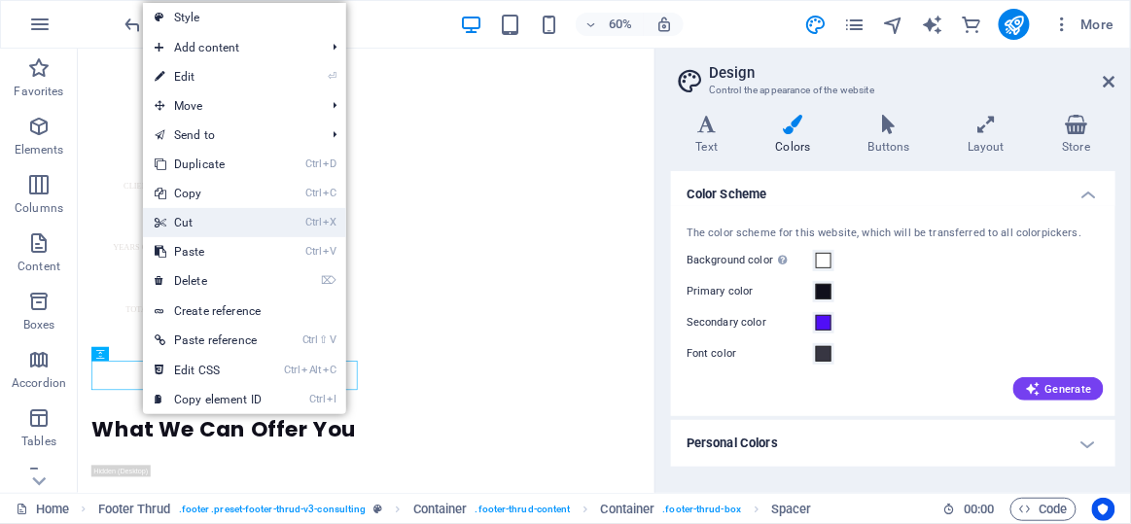
click at [190, 223] on link "Ctrl X Cut" at bounding box center [208, 222] width 130 height 29
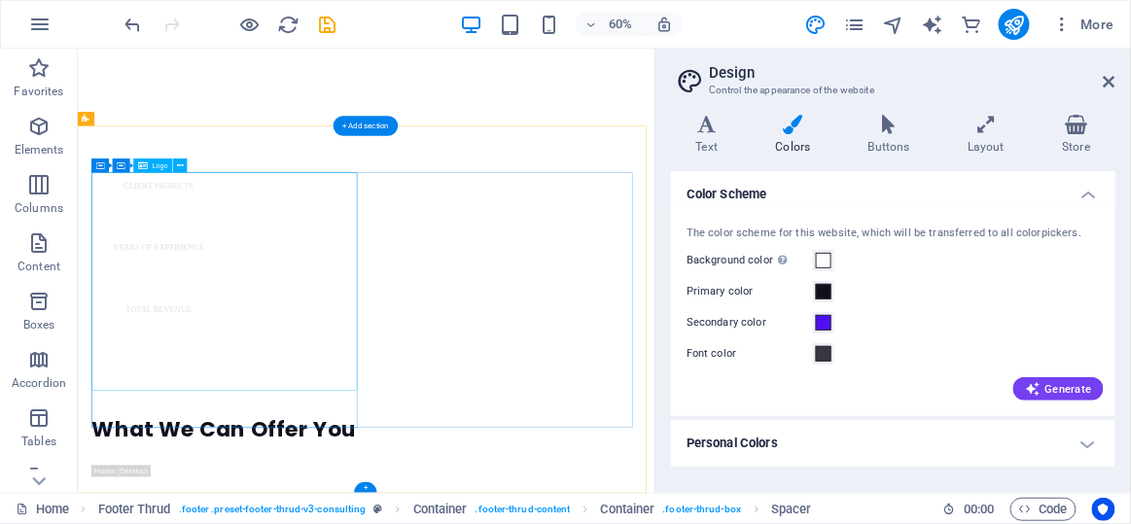
scroll to position [1119, 0]
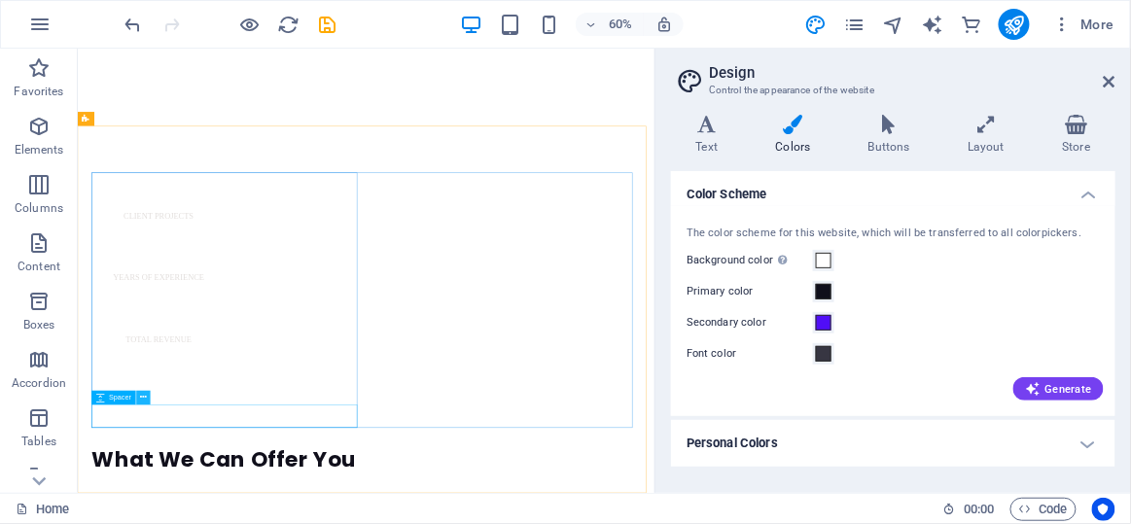
click at [143, 398] on icon at bounding box center [144, 397] width 7 height 13
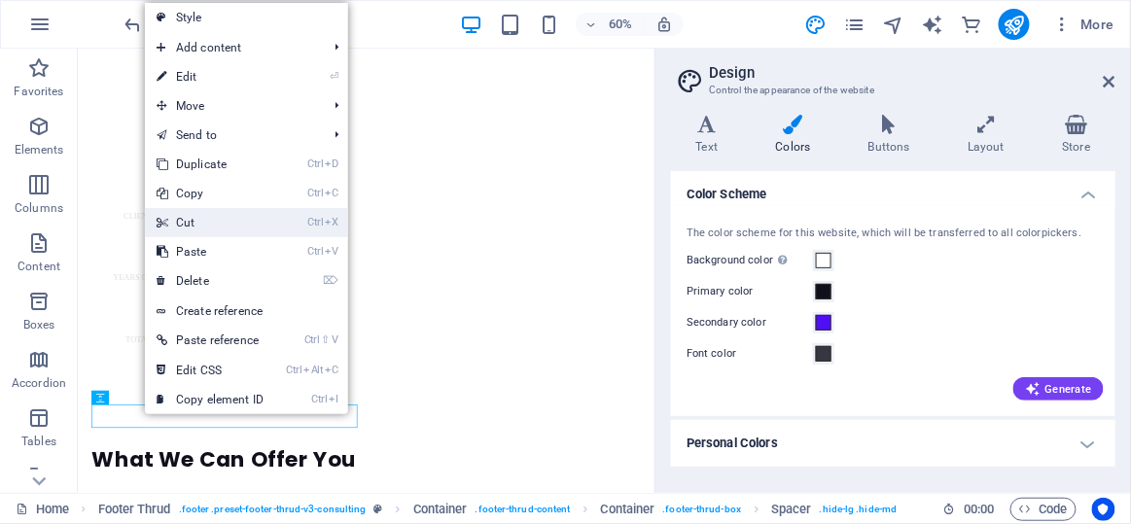
click at [209, 230] on link "Ctrl X Cut" at bounding box center [210, 222] width 130 height 29
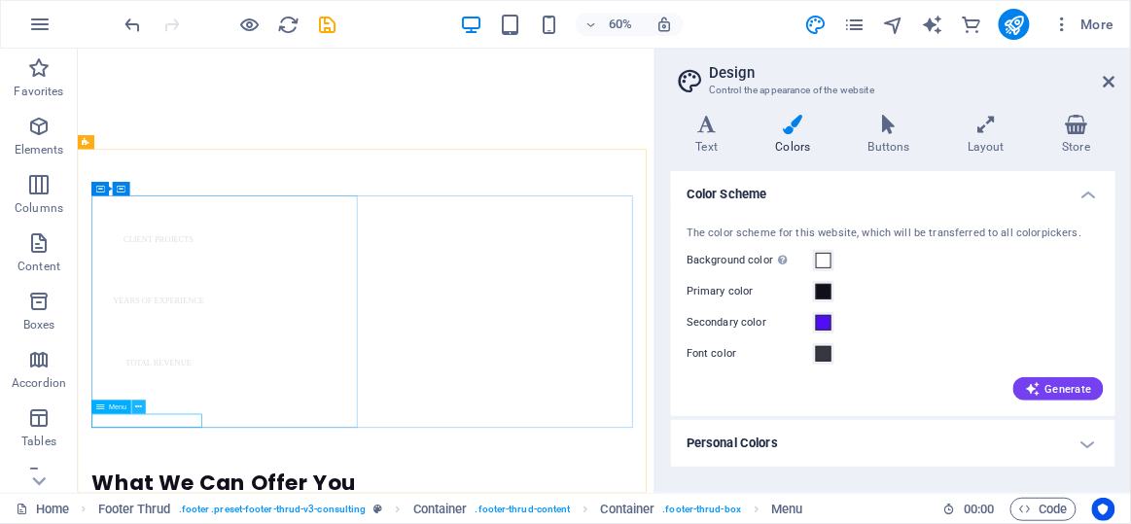
click at [142, 409] on icon at bounding box center [139, 407] width 7 height 13
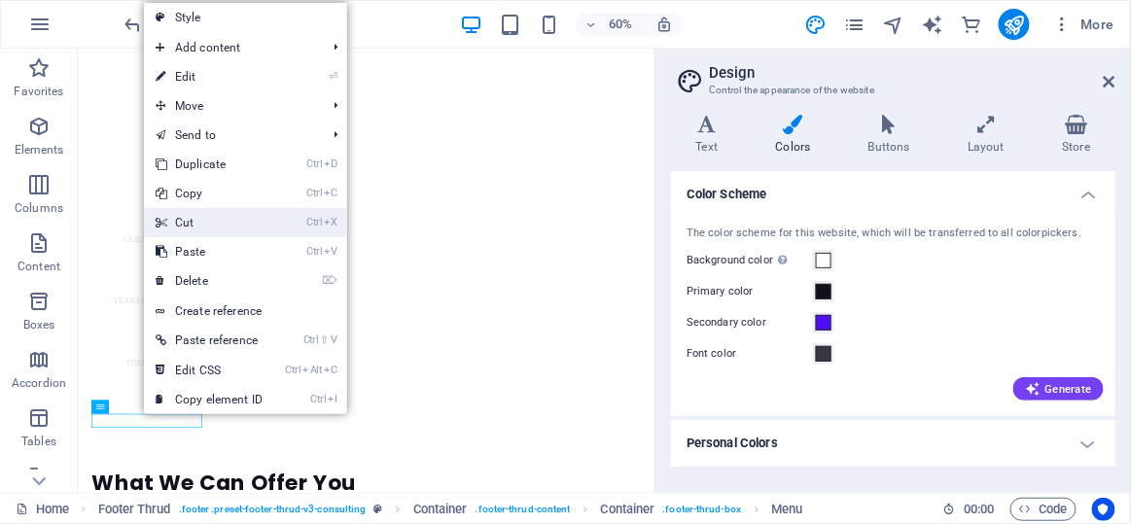
click at [188, 216] on link "Ctrl X Cut" at bounding box center [209, 222] width 130 height 29
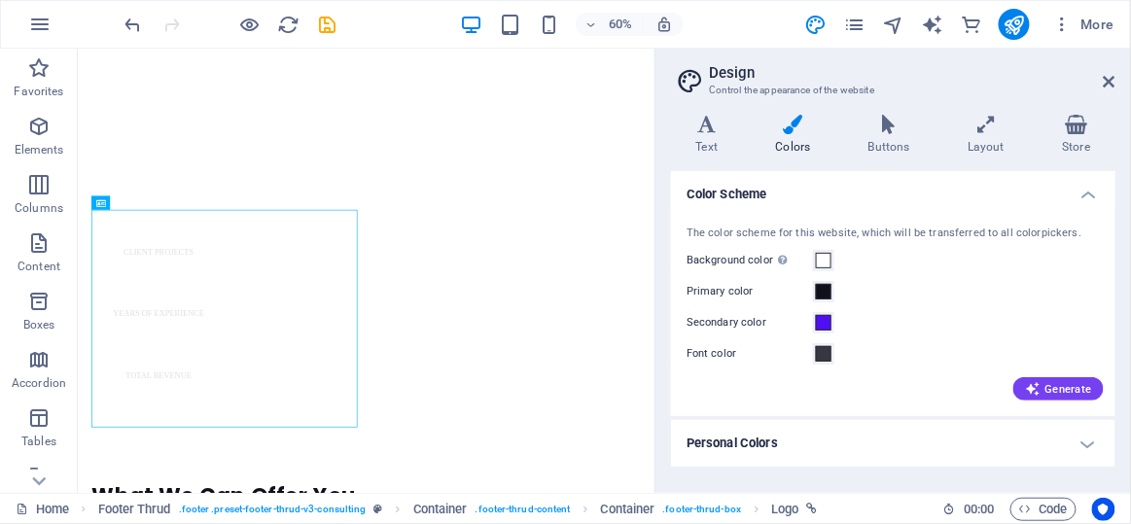
click at [1119, 92] on aside "Design Control the appearance of the website Variants Text Colors Buttons Layou…" at bounding box center [893, 271] width 477 height 444
click at [1116, 90] on aside "Design Control the appearance of the website Variants Text Colors Buttons Layou…" at bounding box center [893, 271] width 477 height 444
click at [1099, 64] on h2 "Design" at bounding box center [912, 73] width 407 height 18
click at [1102, 80] on h2 "Design" at bounding box center [912, 73] width 407 height 18
click at [1107, 80] on icon at bounding box center [1110, 82] width 12 height 16
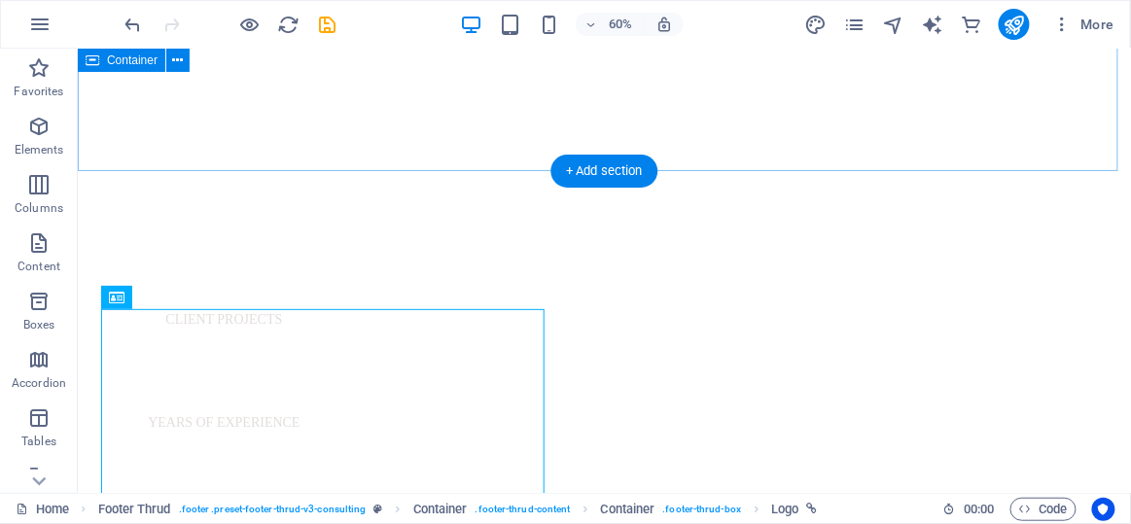
scroll to position [1065, 0]
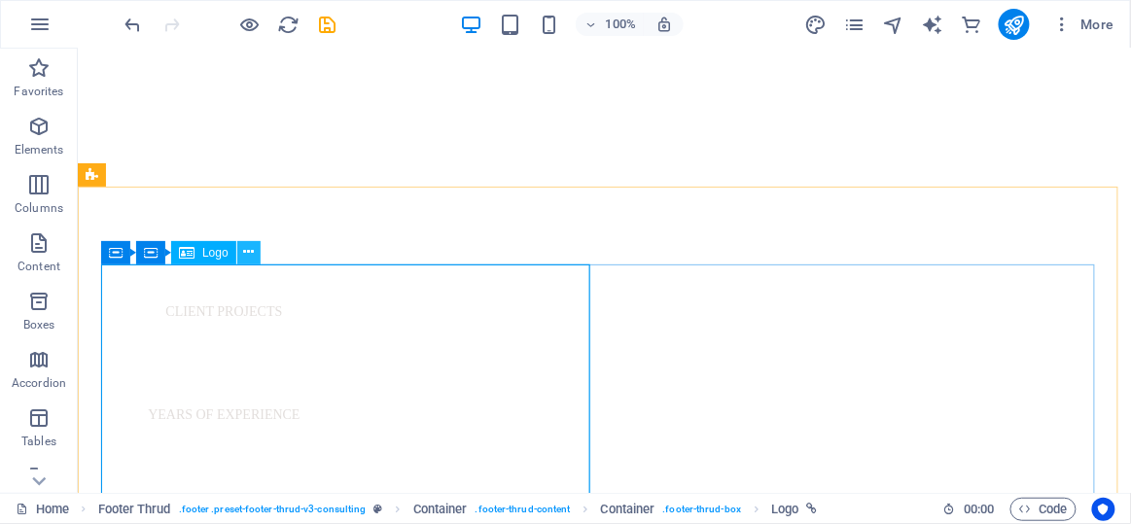
click at [249, 262] on icon at bounding box center [248, 252] width 11 height 20
click at [245, 256] on icon at bounding box center [248, 252] width 11 height 20
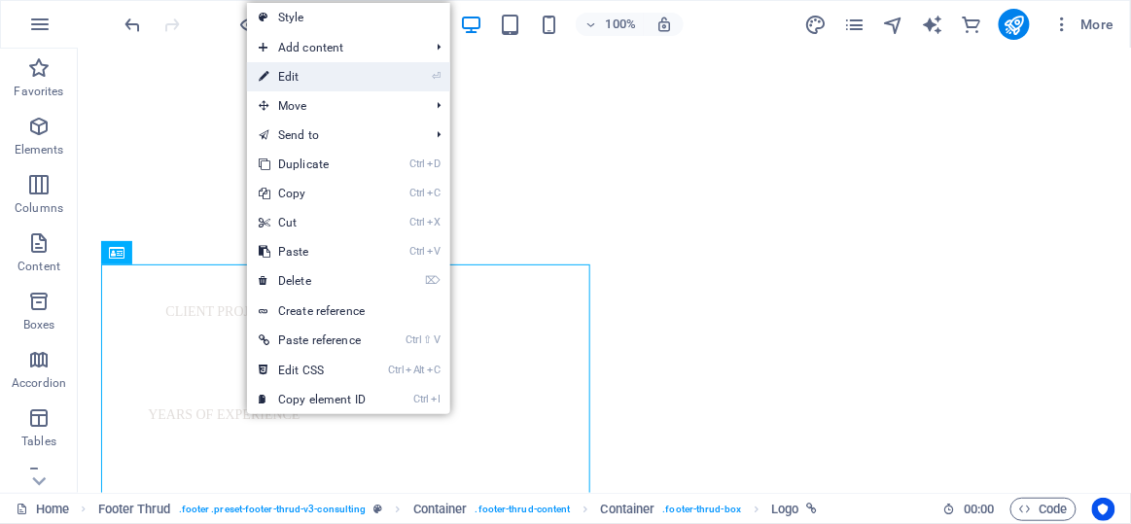
click at [303, 64] on link "⏎ Edit" at bounding box center [312, 76] width 130 height 29
select select "px"
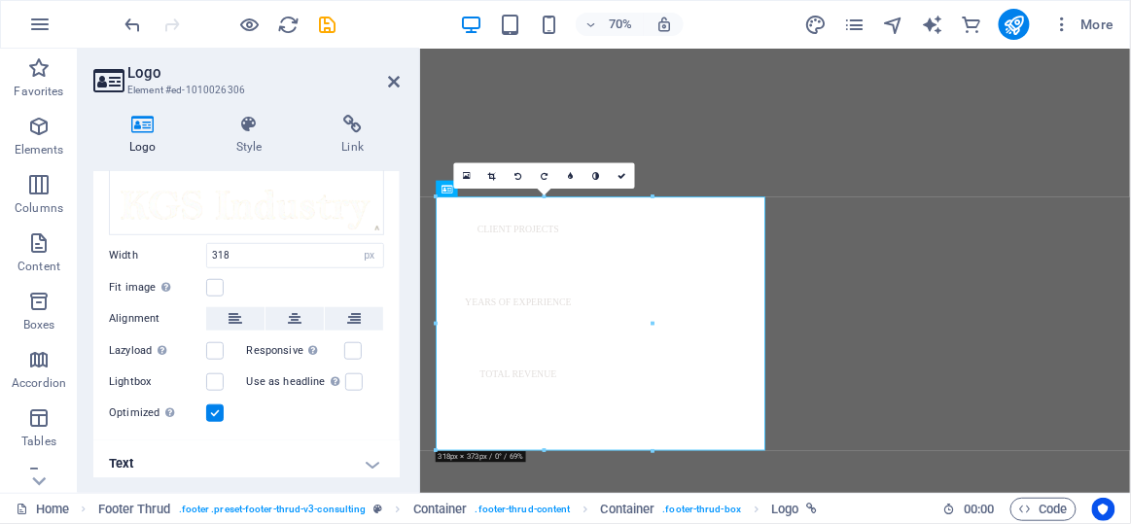
scroll to position [343, 0]
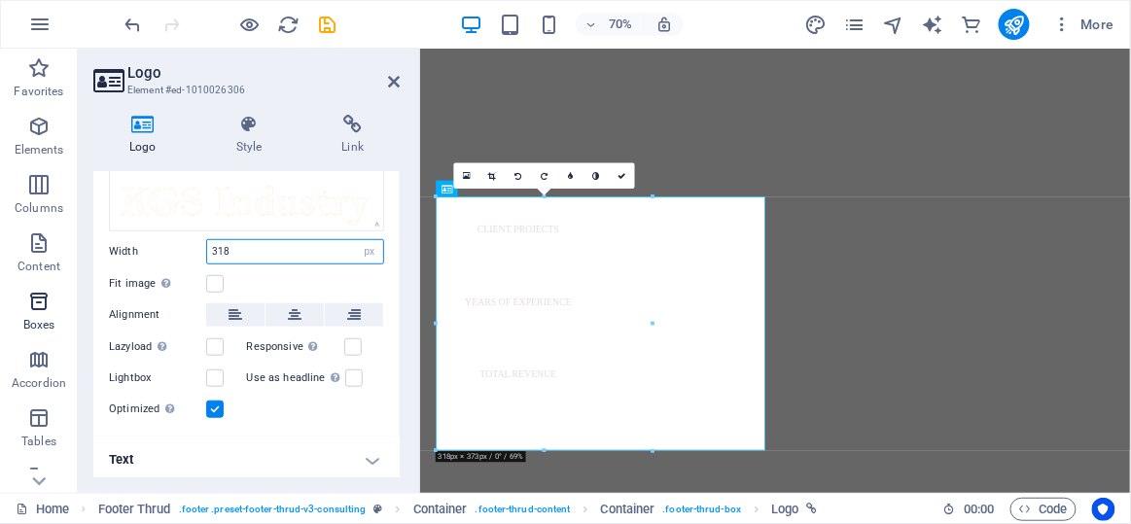
drag, startPoint x: 299, startPoint y: 252, endPoint x: 31, endPoint y: 287, distance: 269.8
click at [31, 287] on section "Favorites Elements Columns Content Boxes Accordion Tables Features Images Slide…" at bounding box center [565, 271] width 1131 height 444
type input "150"
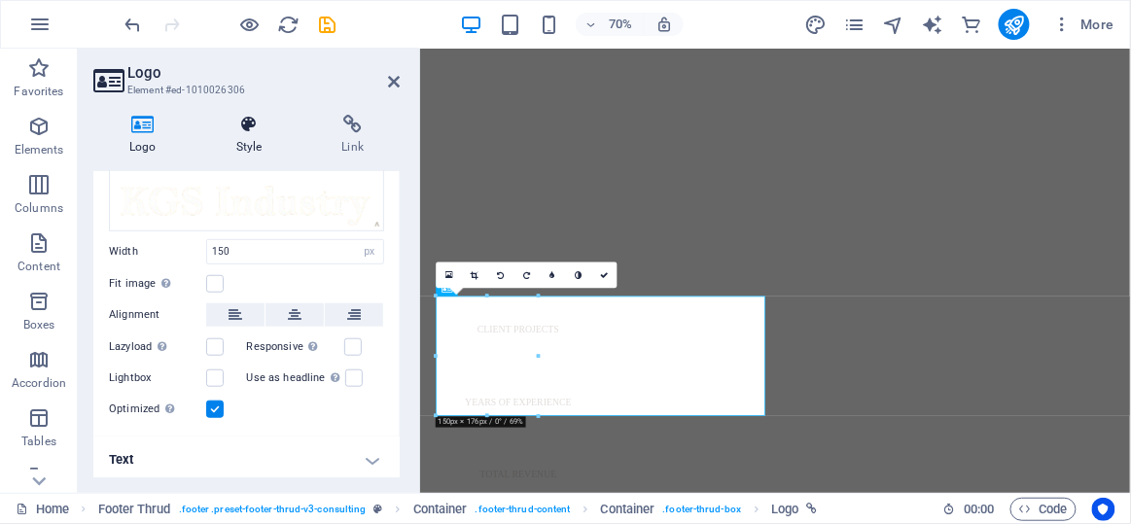
click at [257, 122] on icon at bounding box center [249, 124] width 98 height 19
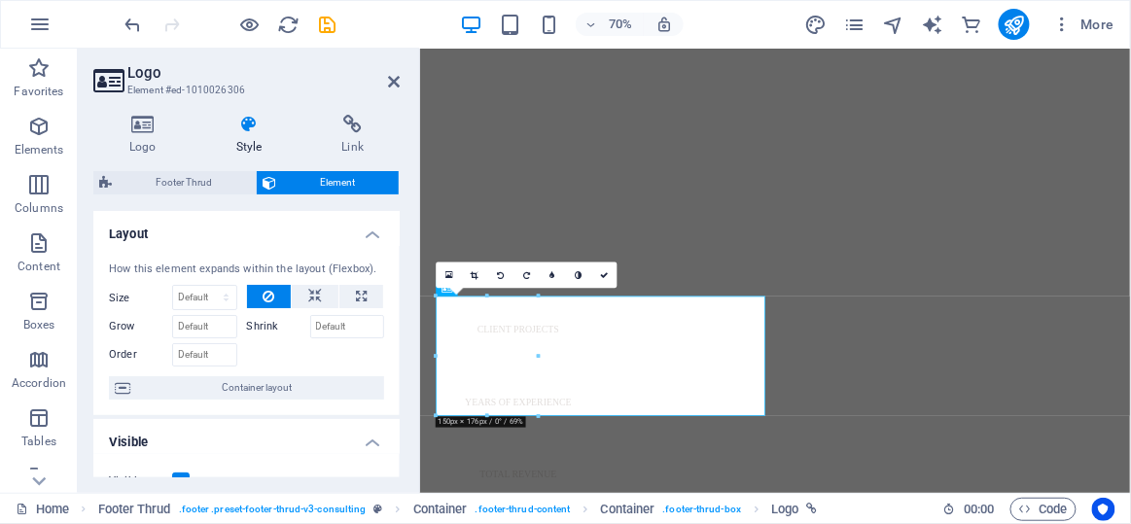
drag, startPoint x: 395, startPoint y: 267, endPoint x: 410, endPoint y: 292, distance: 28.9
click at [410, 292] on div "Logo Style Link Logo Image Text Drag files here, click to choose files or selec…" at bounding box center [247, 296] width 338 height 394
click at [395, 278] on div "How this element expands within the layout (Flexbox). Size Default auto px % 1/…" at bounding box center [246, 331] width 306 height 170
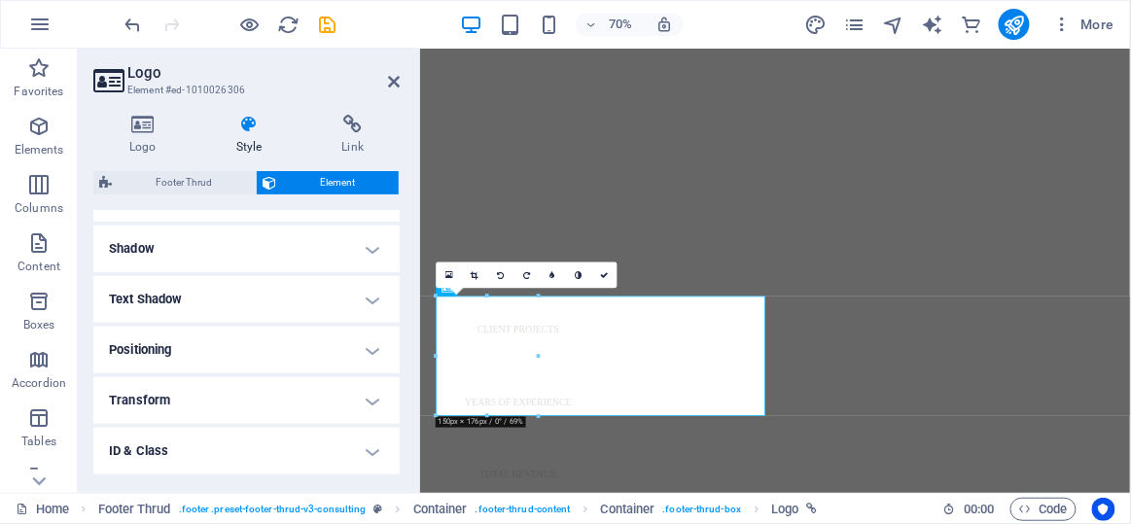
scroll to position [553, 0]
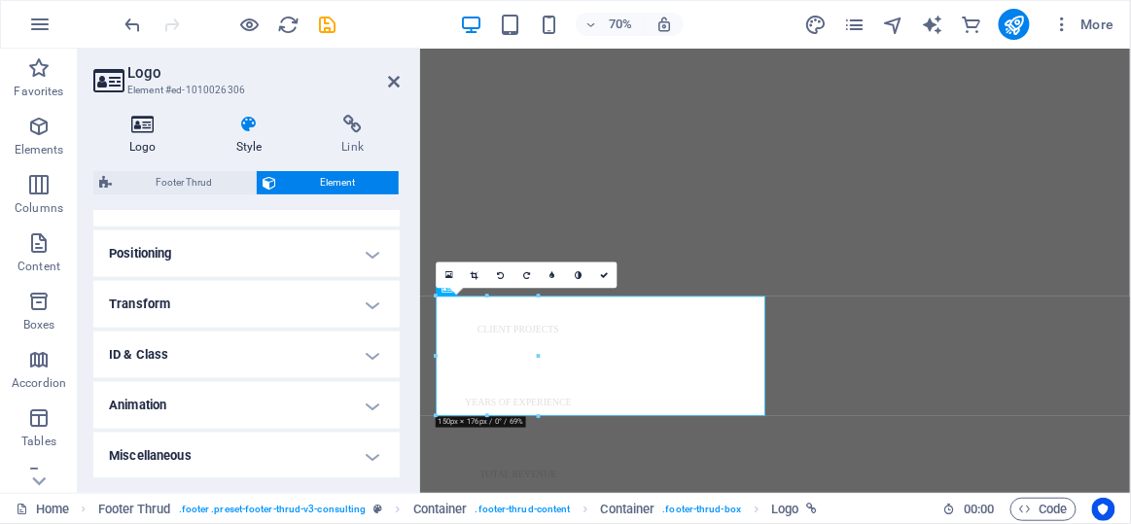
click at [155, 149] on h4 "Logo" at bounding box center [146, 135] width 107 height 41
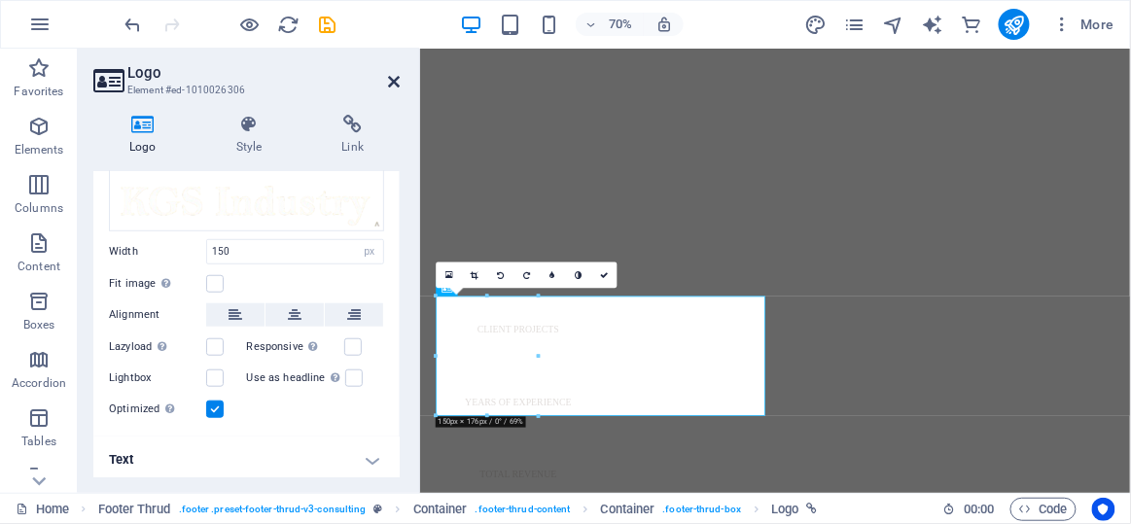
click at [398, 85] on icon at bounding box center [394, 82] width 12 height 16
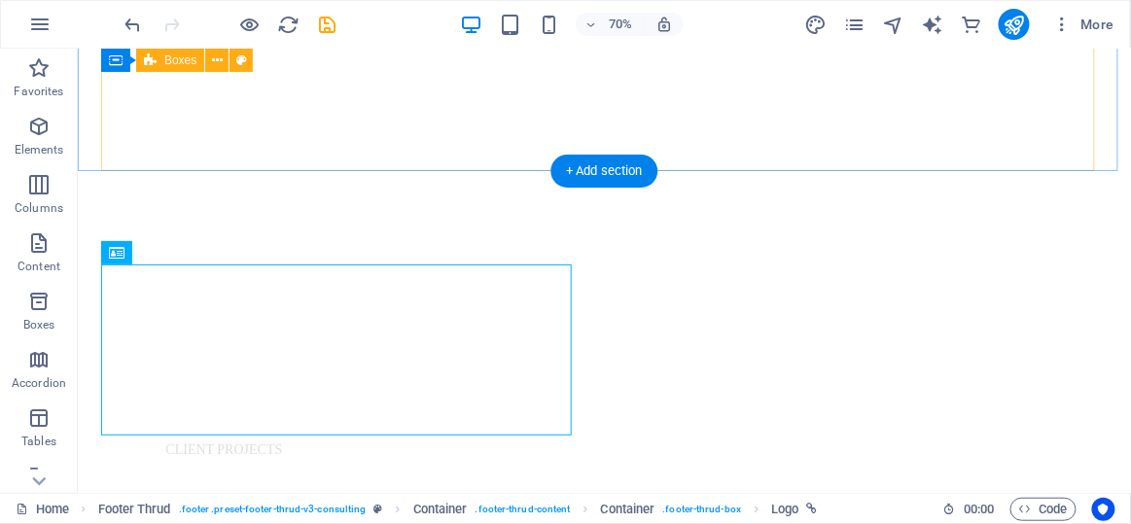
scroll to position [1065, 0]
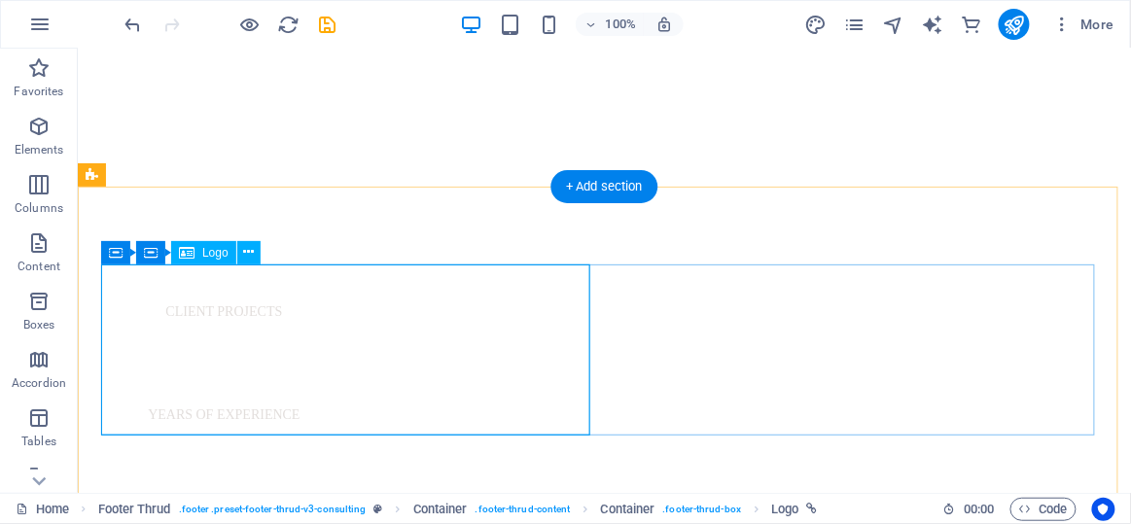
click at [245, 263] on icon at bounding box center [248, 252] width 11 height 20
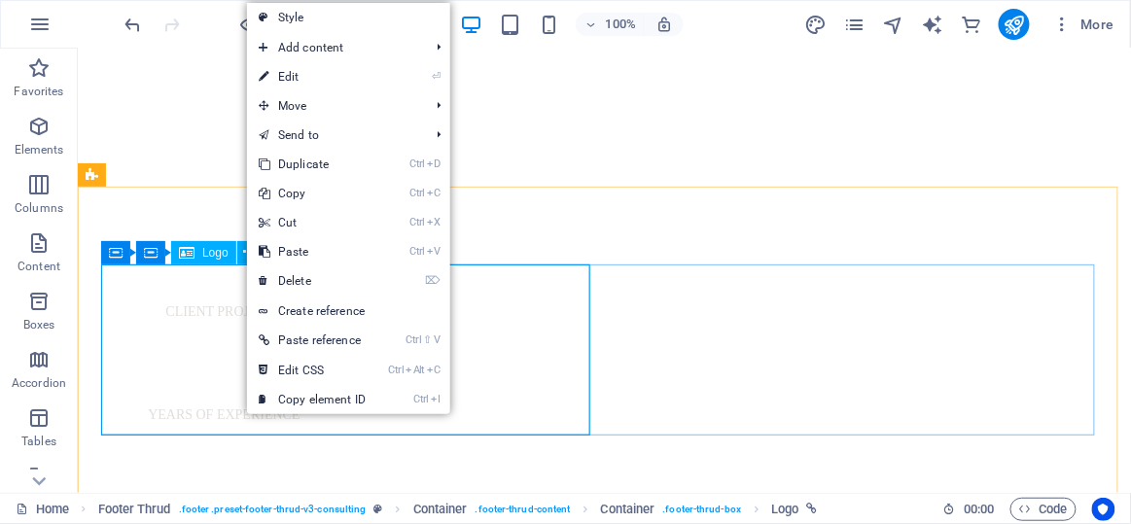
click at [215, 254] on span "Logo" at bounding box center [215, 253] width 26 height 12
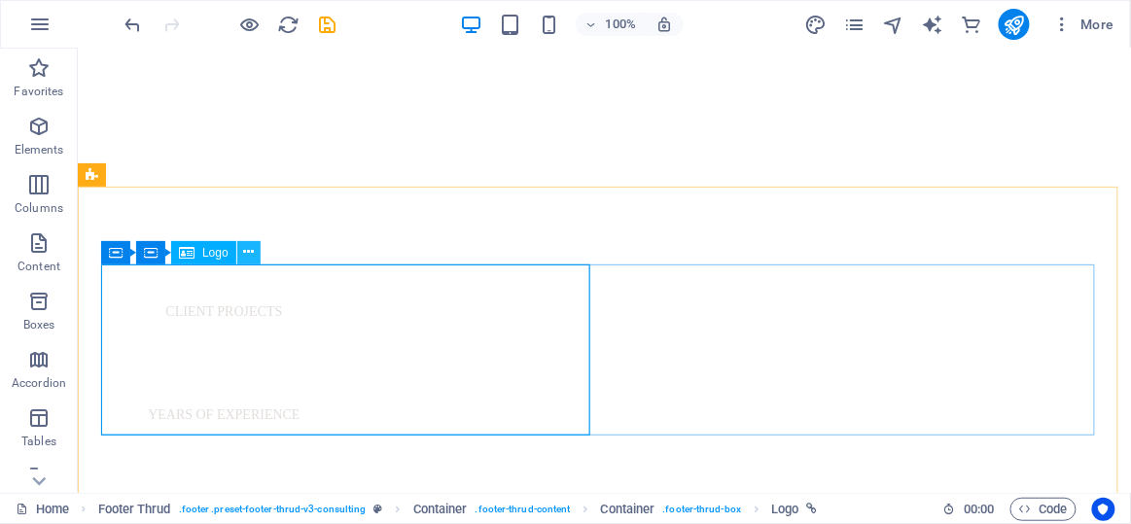
click at [247, 258] on icon at bounding box center [248, 252] width 11 height 20
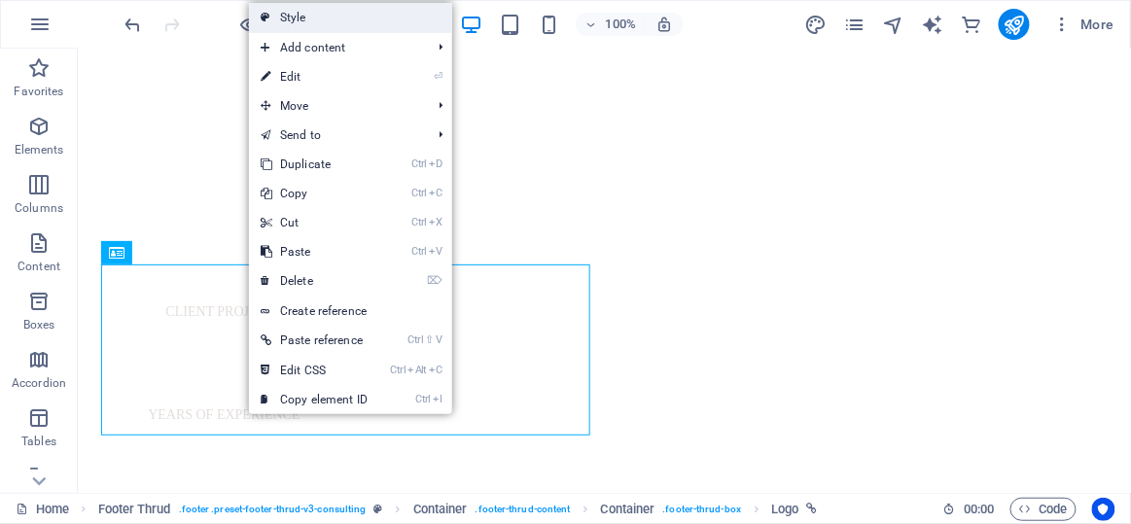
click at [295, 19] on link "Style" at bounding box center [350, 17] width 203 height 29
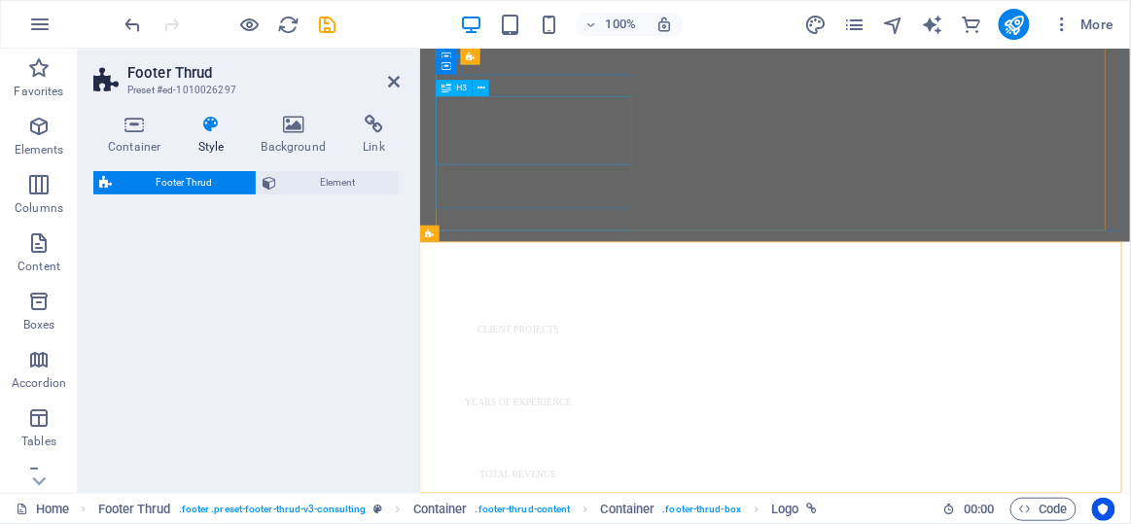
select select "rem"
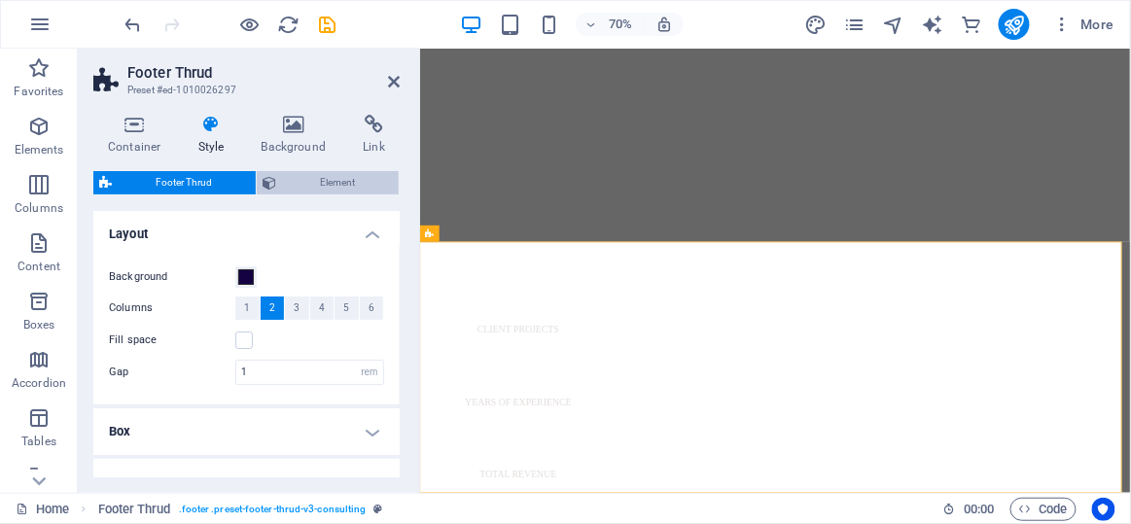
click at [300, 175] on span "Element" at bounding box center [337, 182] width 111 height 23
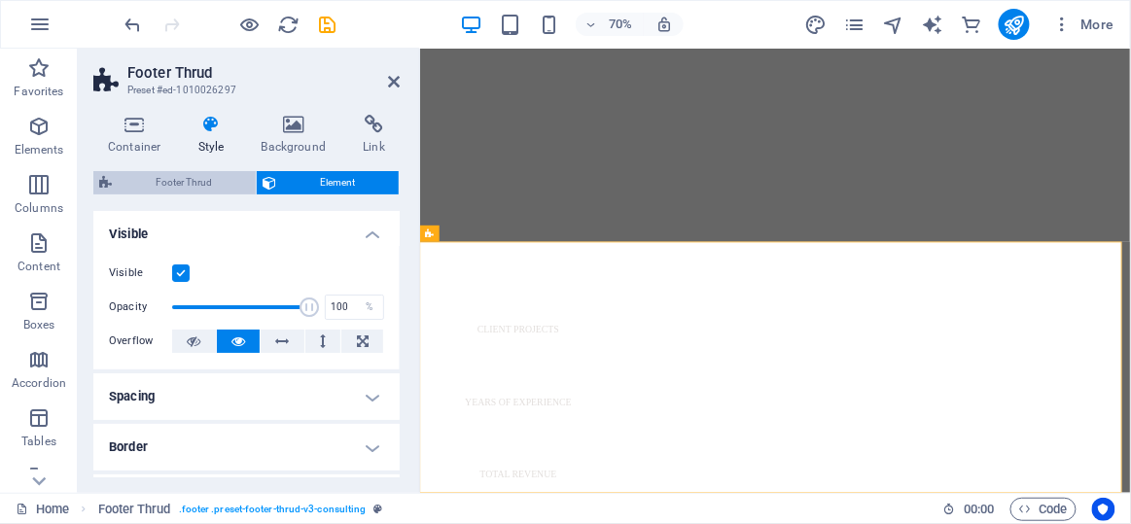
click at [232, 174] on span "Footer Thrud" at bounding box center [184, 182] width 132 height 23
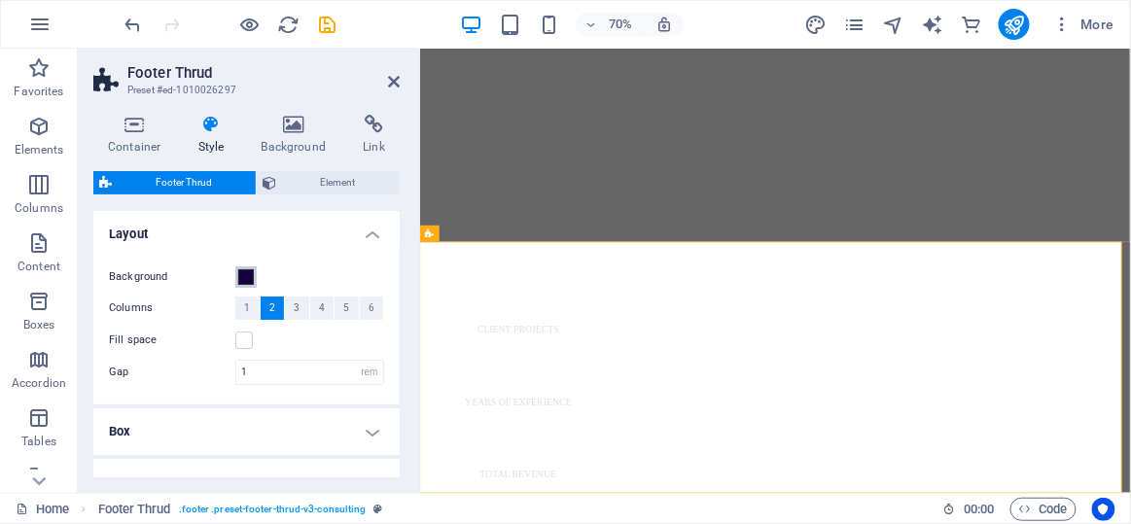
click at [251, 275] on span at bounding box center [246, 277] width 16 height 16
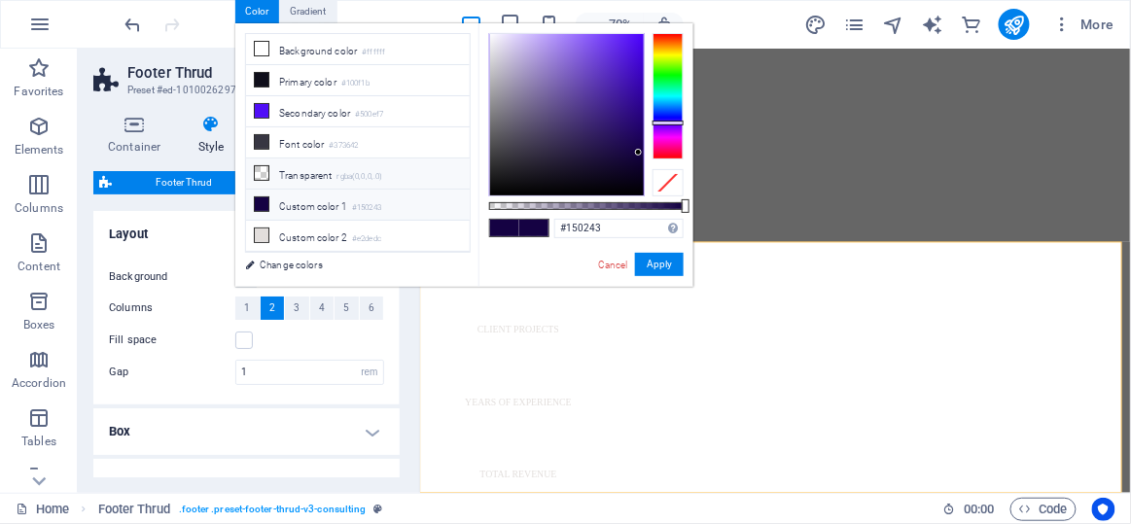
click at [264, 166] on icon at bounding box center [262, 173] width 14 height 14
type input "rgba(0, 0, 0, 0)"
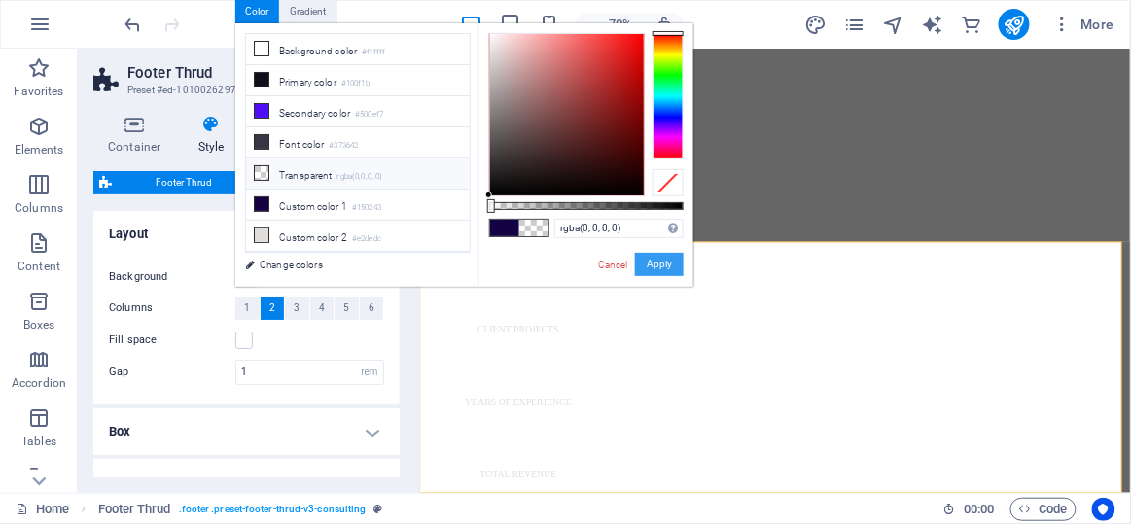
click at [652, 255] on button "Apply" at bounding box center [659, 264] width 49 height 23
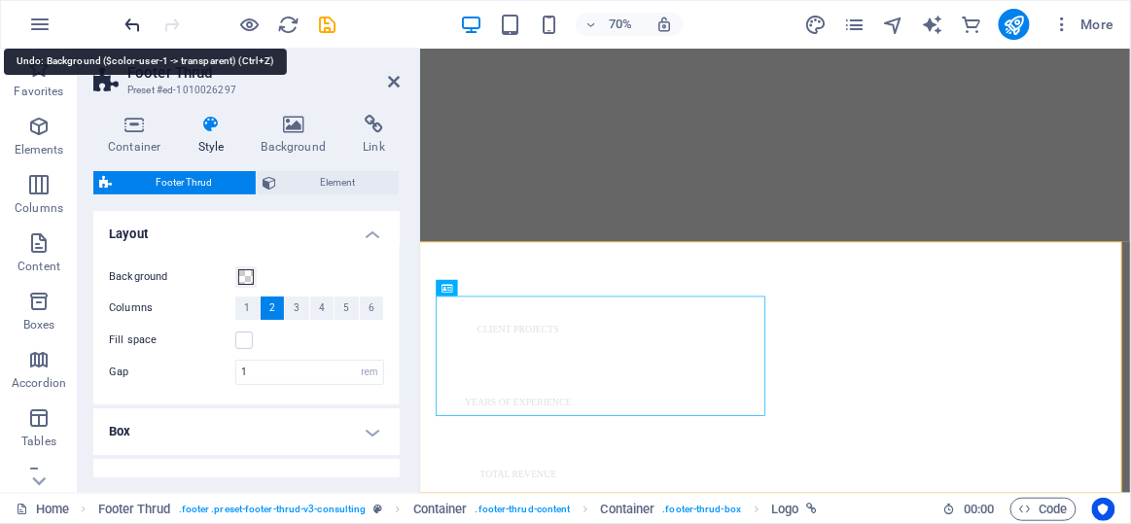
click at [133, 18] on icon "undo" at bounding box center [134, 25] width 22 height 22
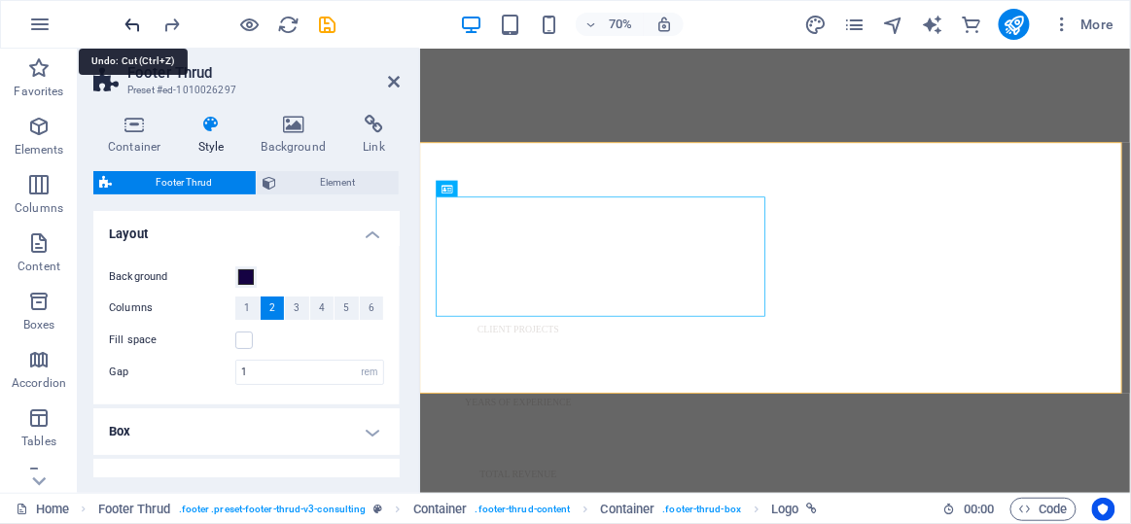
scroll to position [1069, 0]
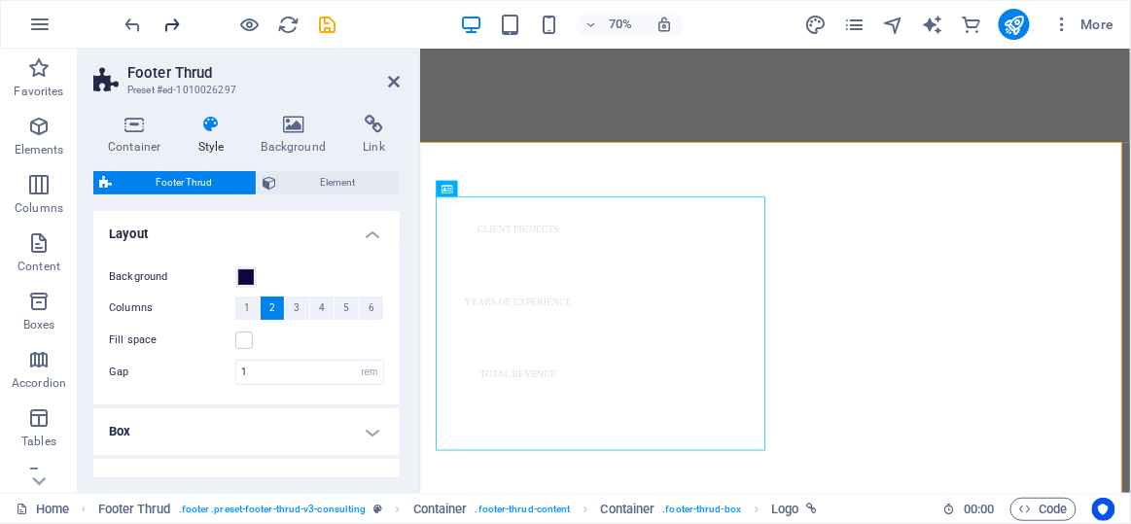
click at [165, 18] on icon "redo" at bounding box center [172, 25] width 22 height 22
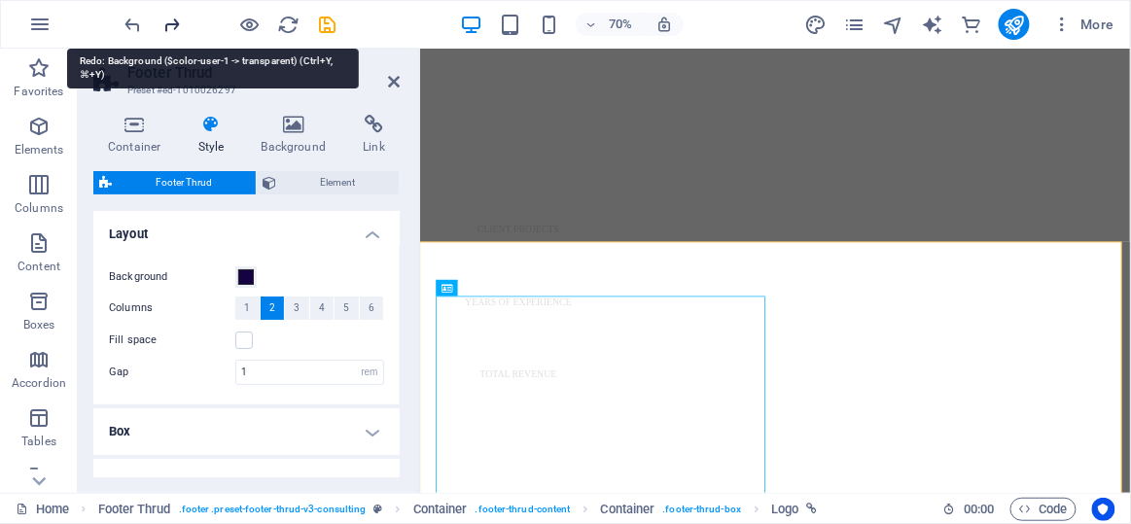
scroll to position [926, 0]
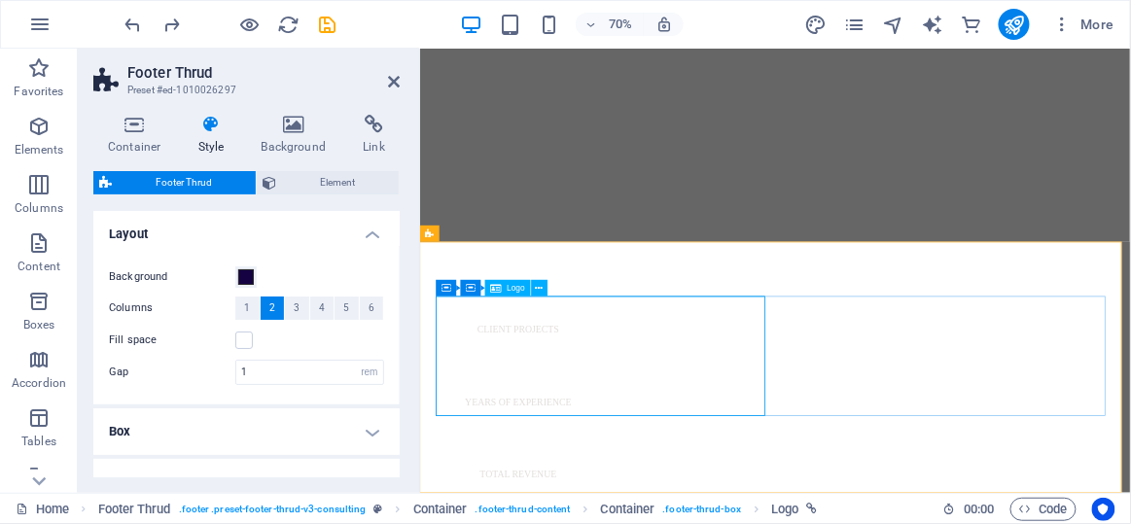
select select "px"
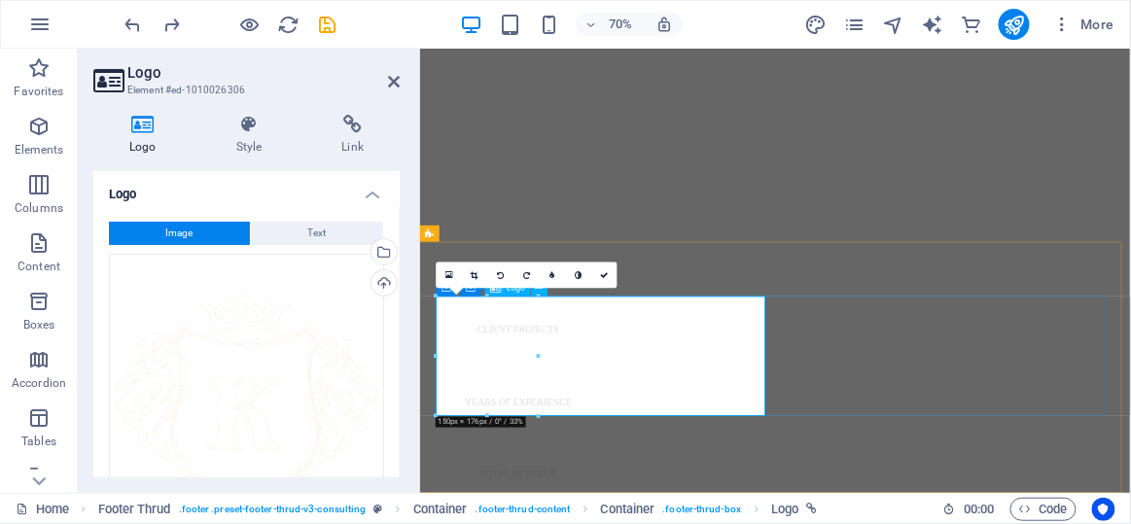
click at [602, 274] on icon at bounding box center [604, 275] width 8 height 8
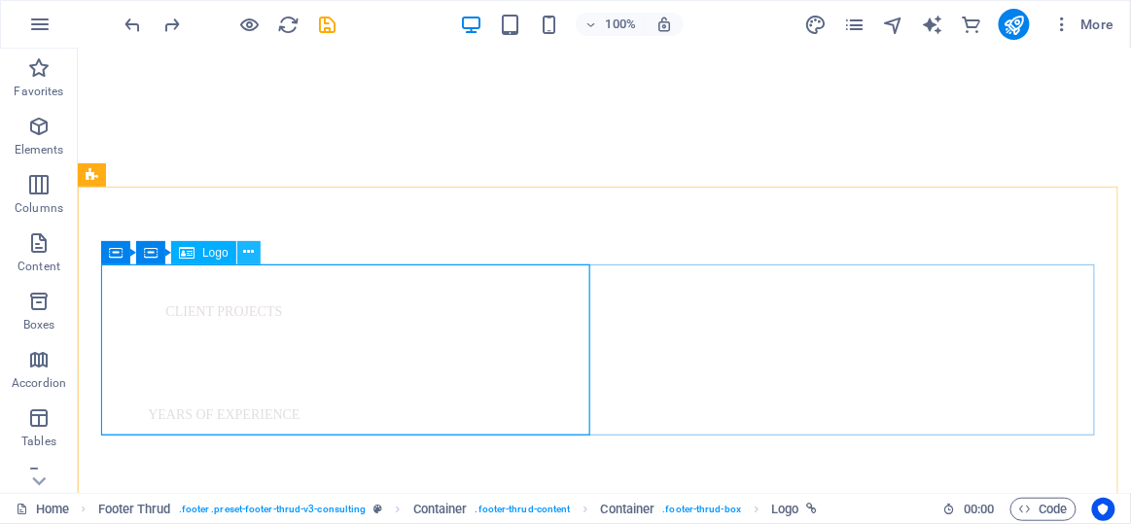
click at [246, 258] on icon at bounding box center [248, 252] width 11 height 20
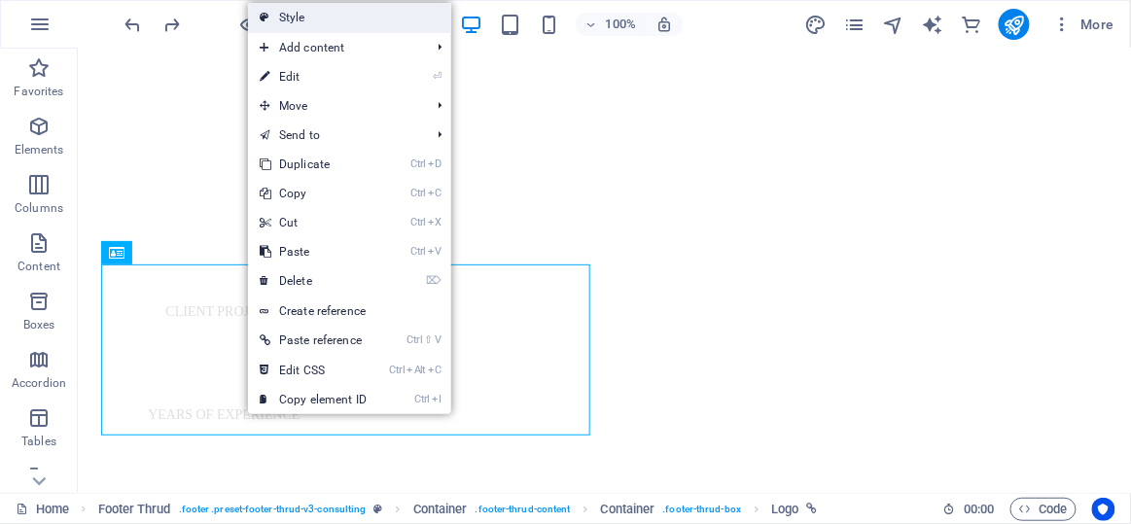
click at [349, 28] on link "Style" at bounding box center [349, 17] width 203 height 29
select select "rem"
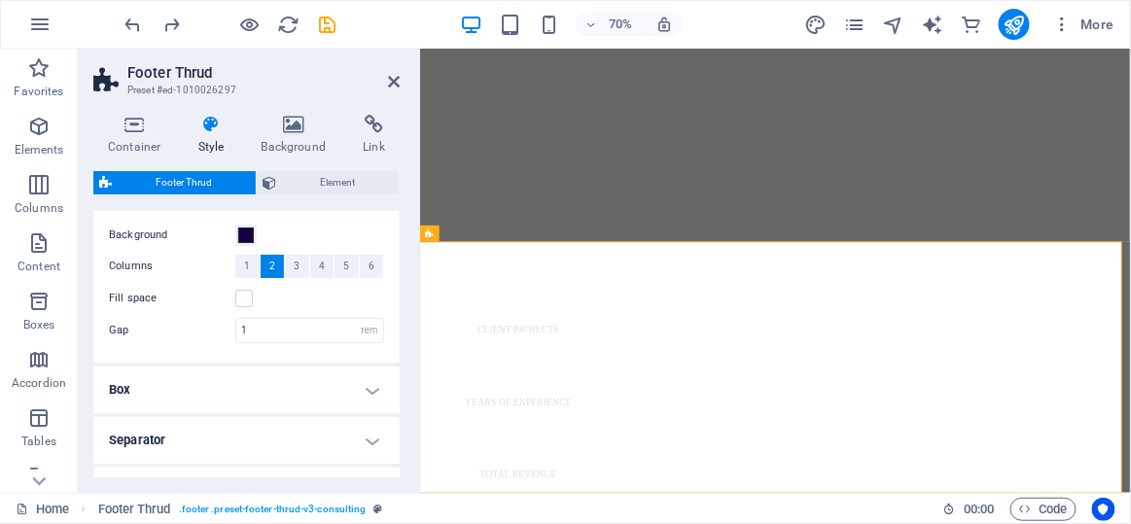
scroll to position [49, 0]
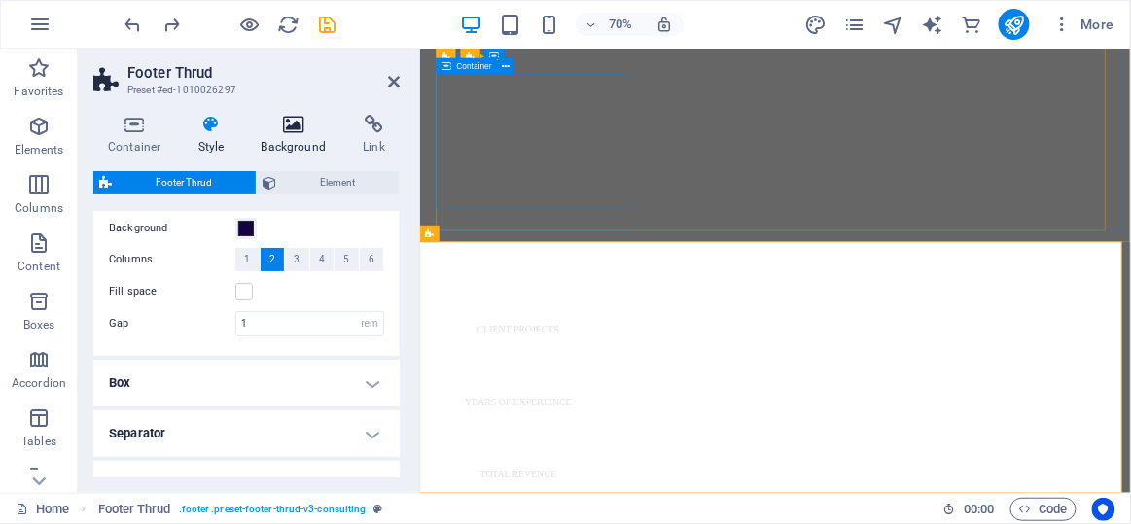
click at [280, 141] on h4 "Background" at bounding box center [298, 135] width 102 height 41
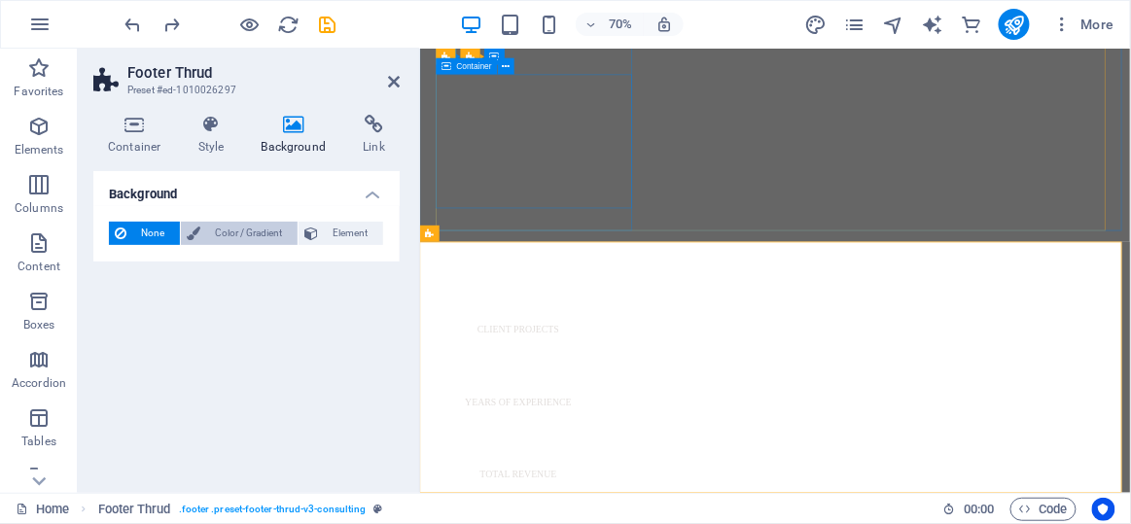
click at [229, 228] on span "Color / Gradient" at bounding box center [249, 233] width 86 height 23
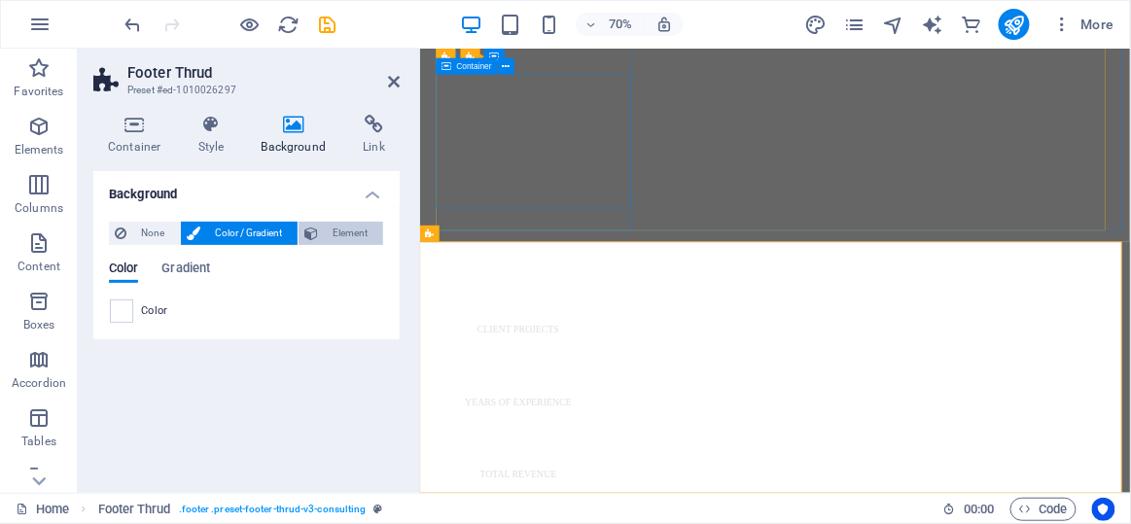
click at [320, 234] on button "Element" at bounding box center [341, 233] width 85 height 23
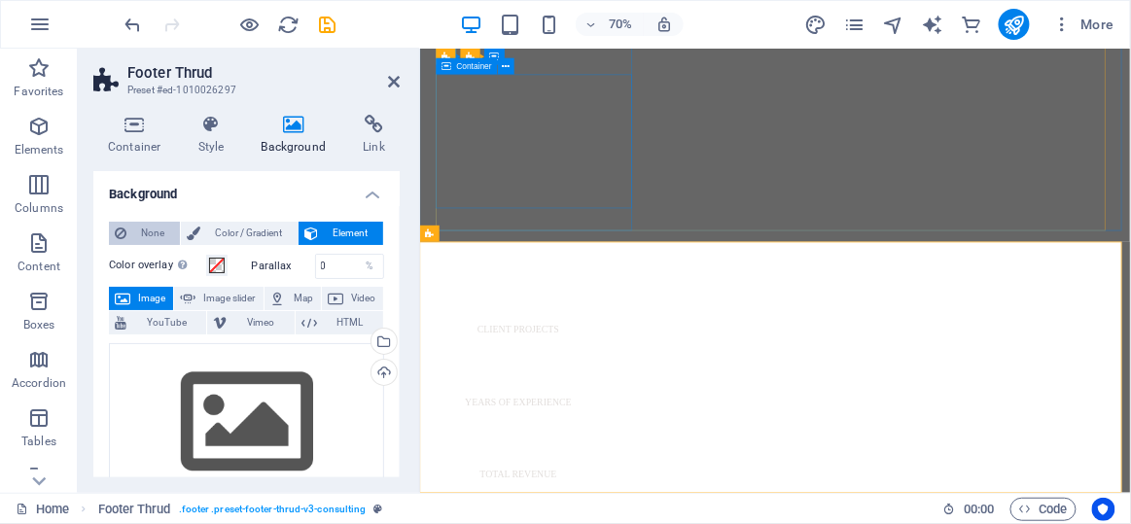
click at [140, 230] on span "None" at bounding box center [153, 233] width 42 height 23
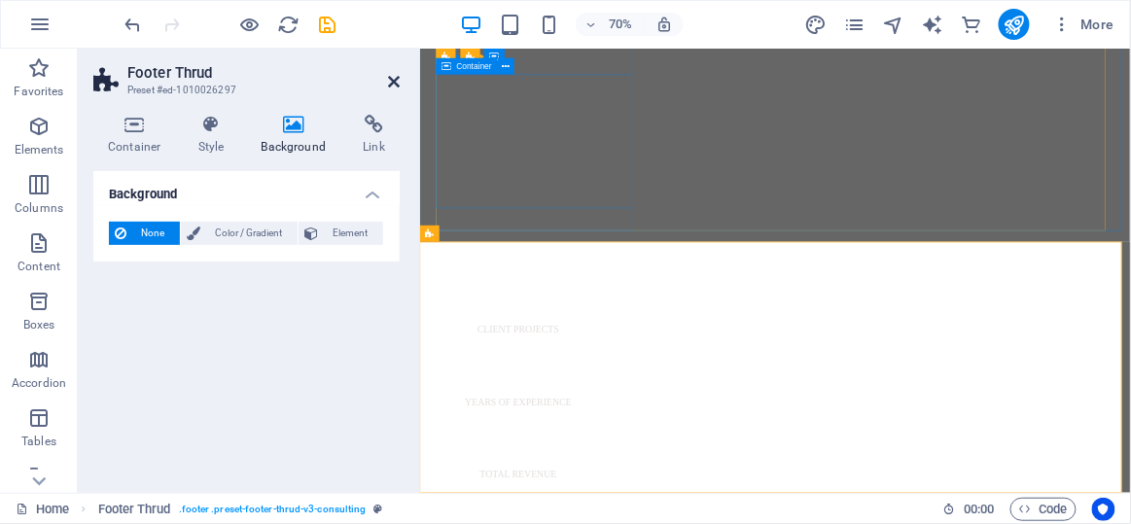
click at [394, 81] on icon at bounding box center [394, 82] width 12 height 16
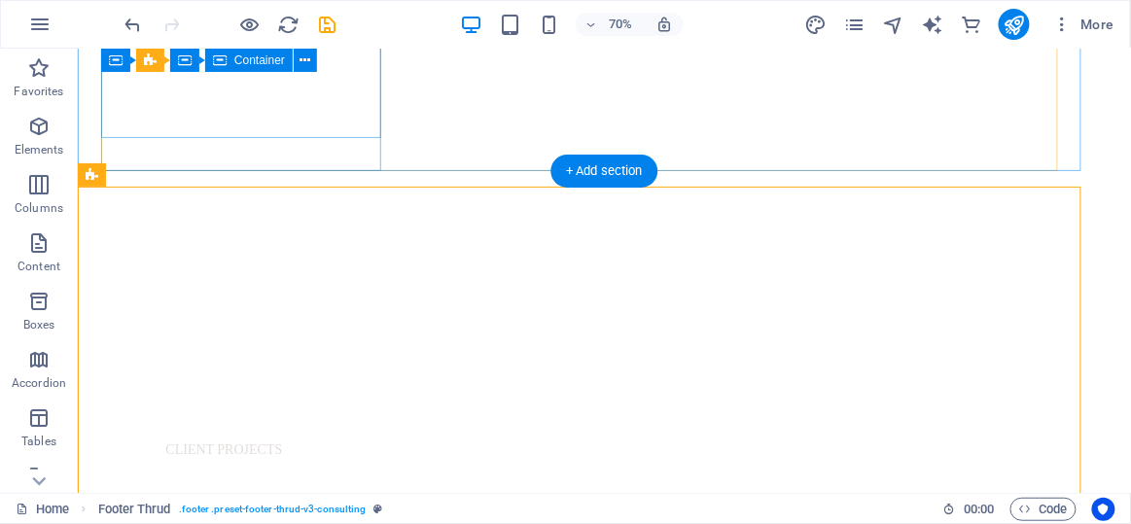
scroll to position [1065, 0]
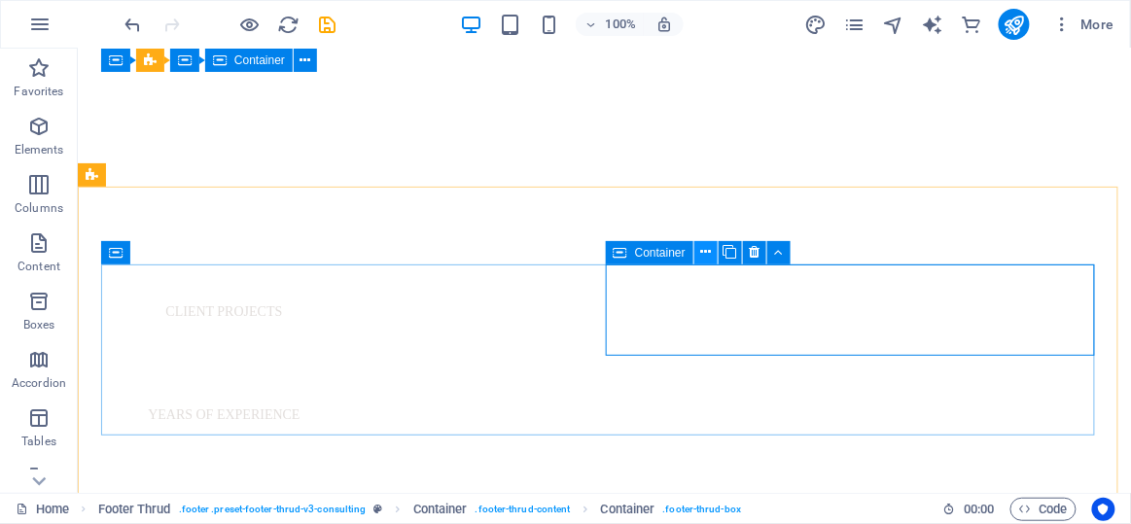
click at [714, 252] on button at bounding box center [705, 252] width 23 height 23
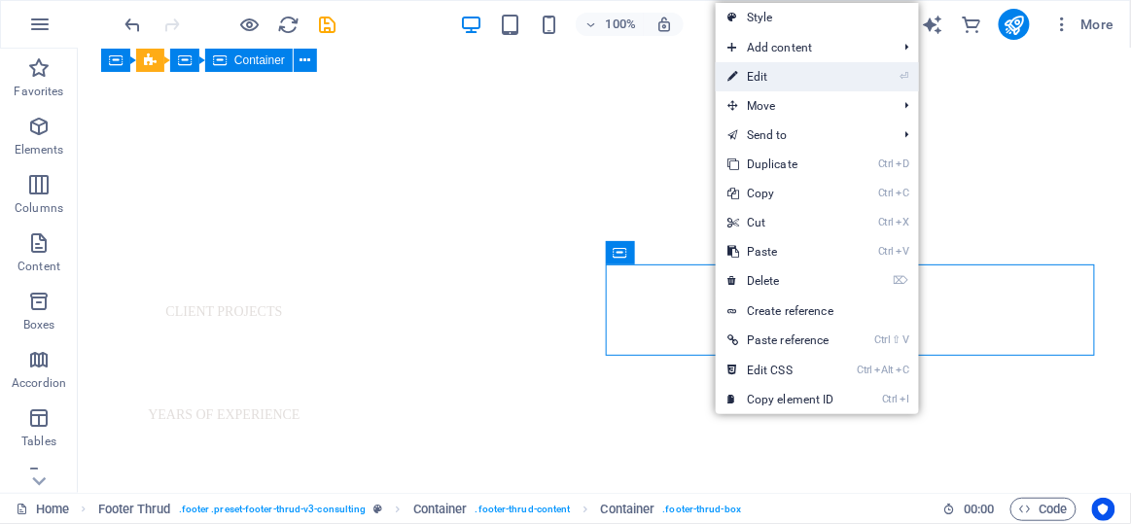
drag, startPoint x: 731, startPoint y: 71, endPoint x: 391, endPoint y: 74, distance: 340.4
click at [731, 71] on icon at bounding box center [733, 76] width 10 height 29
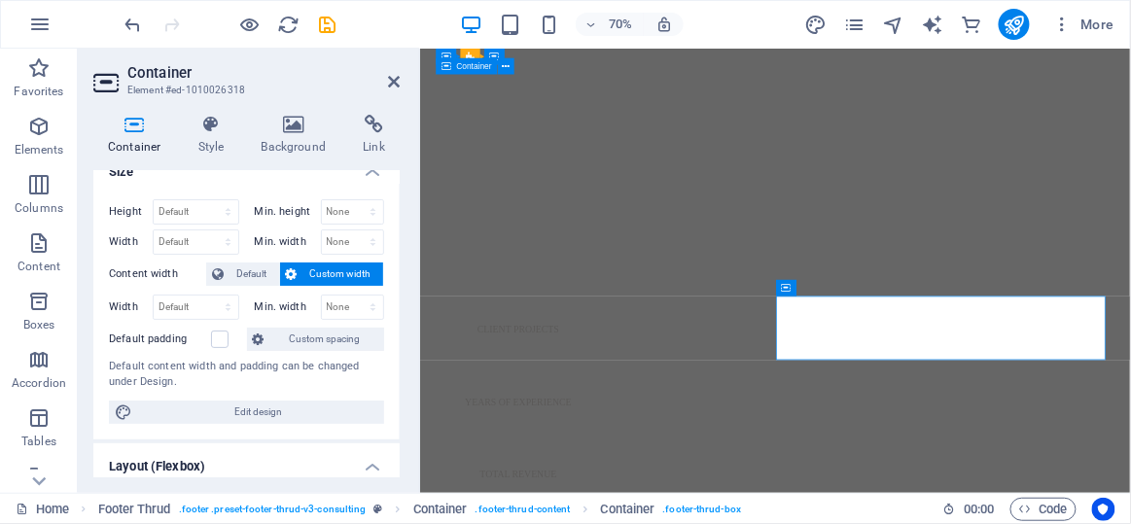
scroll to position [23, 0]
click at [221, 262] on icon at bounding box center [218, 273] width 12 height 23
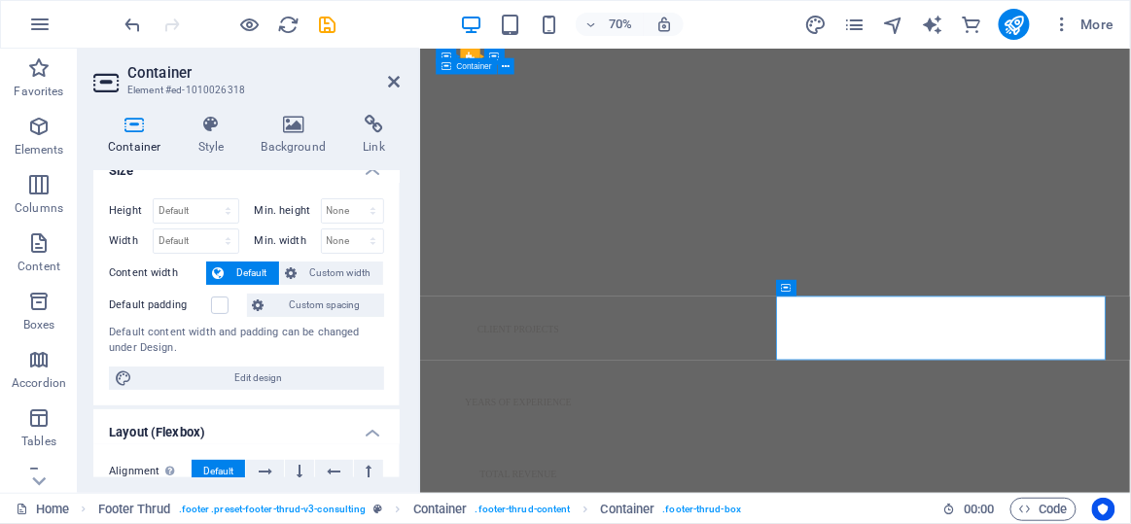
drag, startPoint x: 395, startPoint y: 277, endPoint x: 405, endPoint y: 316, distance: 40.1
click at [405, 316] on div "Container Style Background Link Size Height Default px rem % vh vw Min. height …" at bounding box center [247, 296] width 338 height 394
drag, startPoint x: 396, startPoint y: 293, endPoint x: 401, endPoint y: 318, distance: 25.8
click at [401, 318] on div "Container Style Background Link Size Height Default px rem % vh vw Min. height …" at bounding box center [247, 296] width 338 height 394
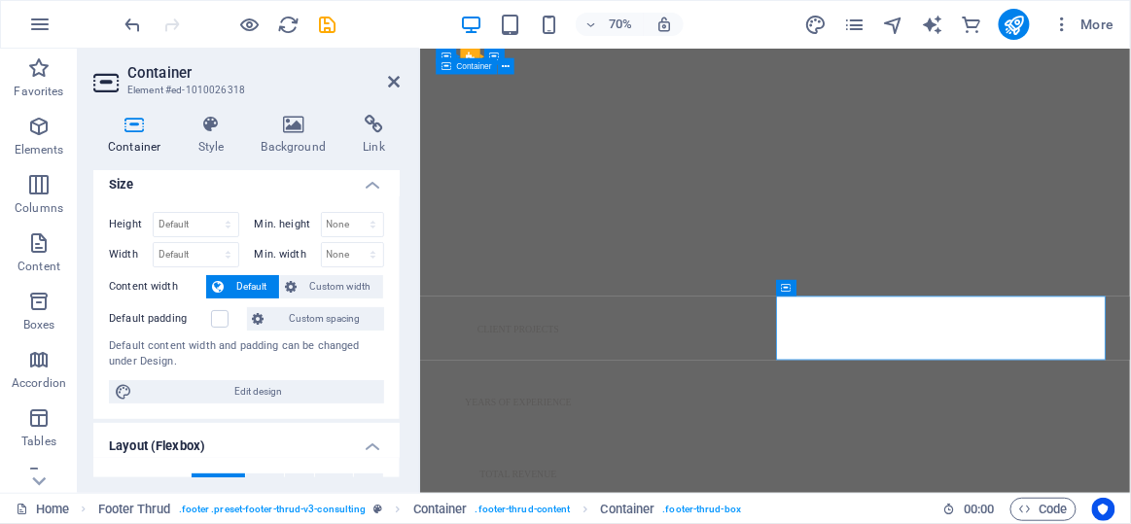
scroll to position [0, 0]
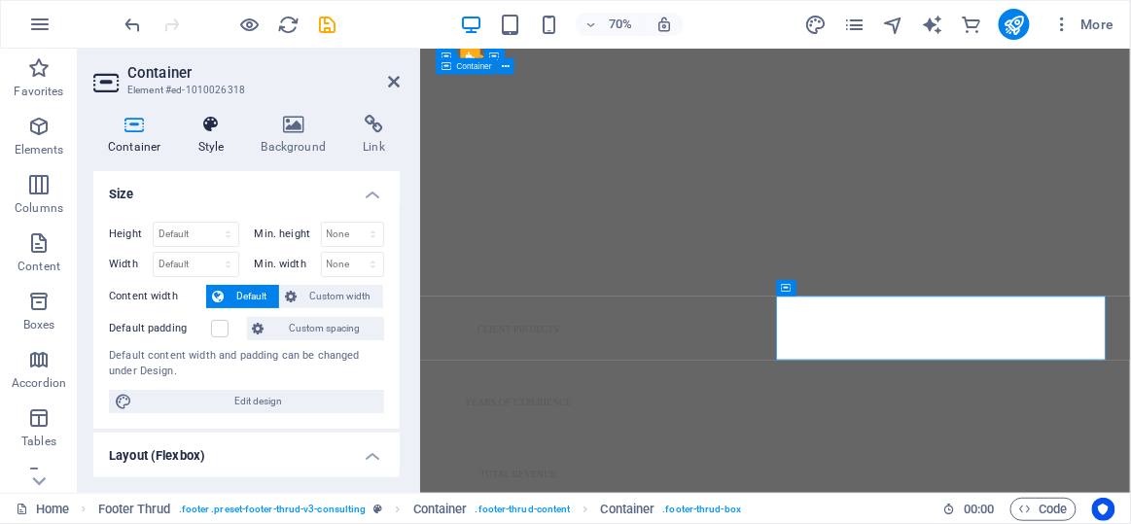
click at [227, 136] on h4 "Style" at bounding box center [215, 135] width 63 height 41
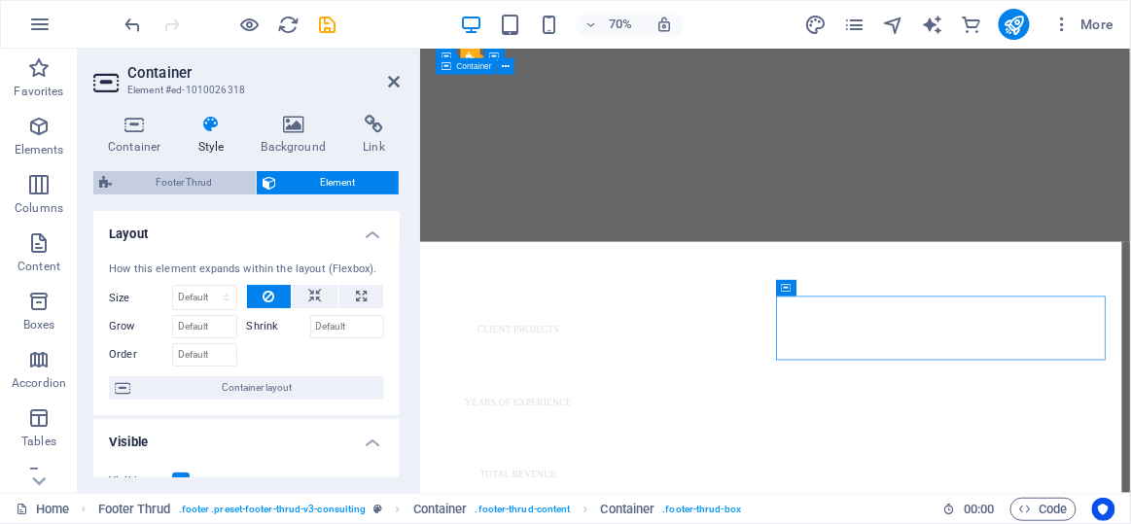
click at [191, 190] on span "Footer Thrud" at bounding box center [184, 182] width 132 height 23
select select "rem"
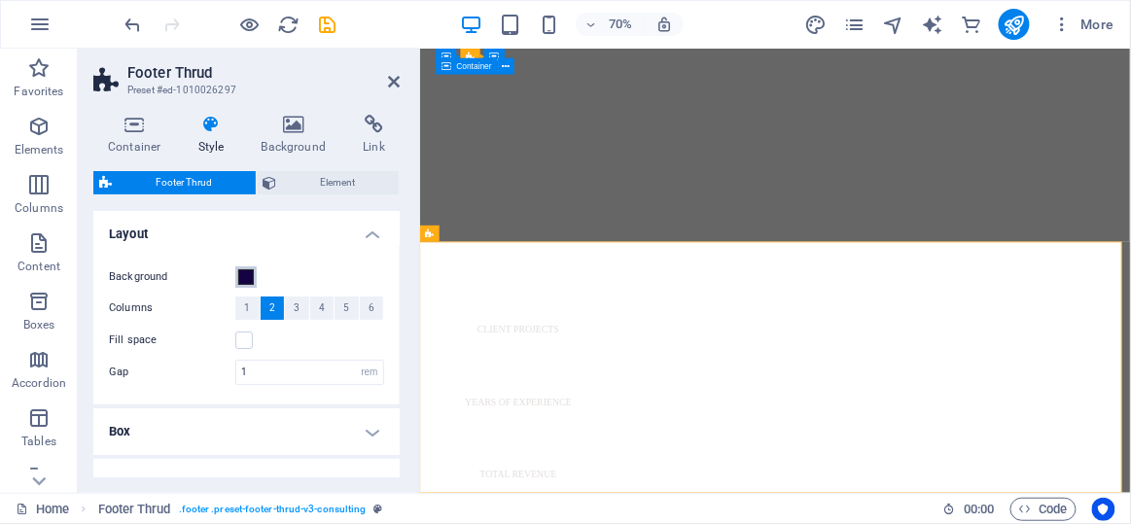
click at [246, 274] on span at bounding box center [246, 277] width 16 height 16
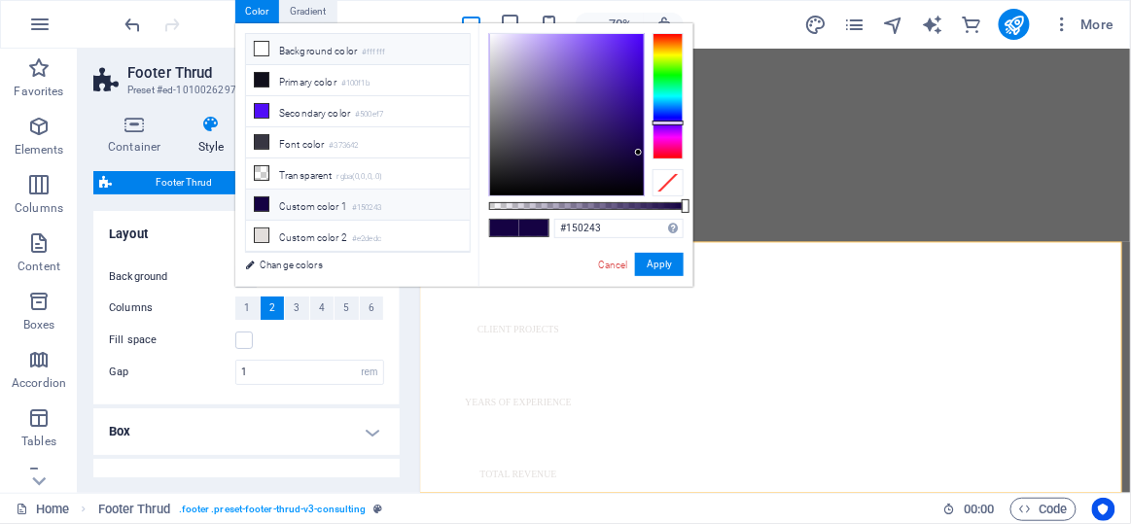
click at [263, 52] on icon at bounding box center [262, 49] width 14 height 14
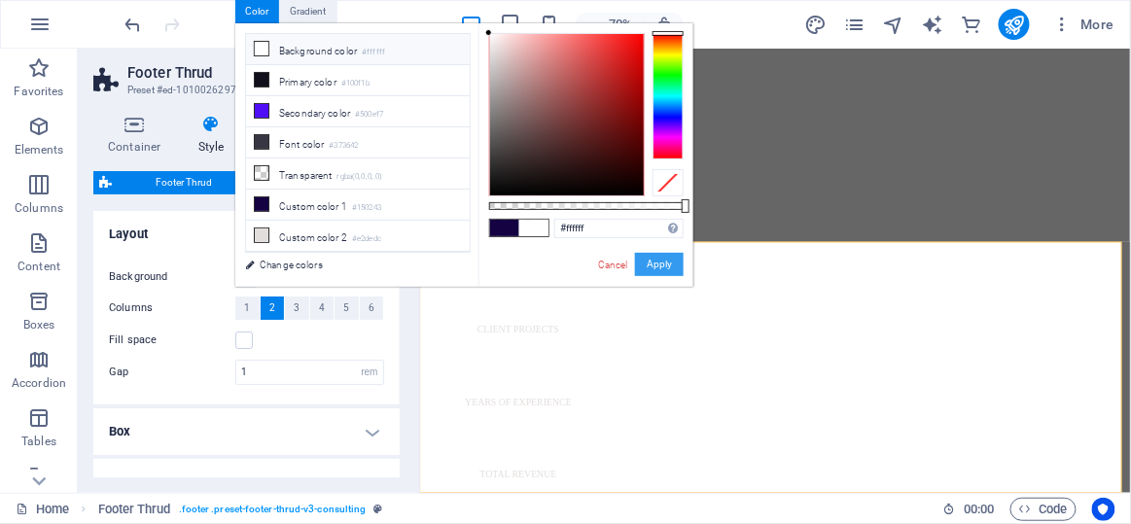
click at [643, 267] on button "Apply" at bounding box center [659, 264] width 49 height 23
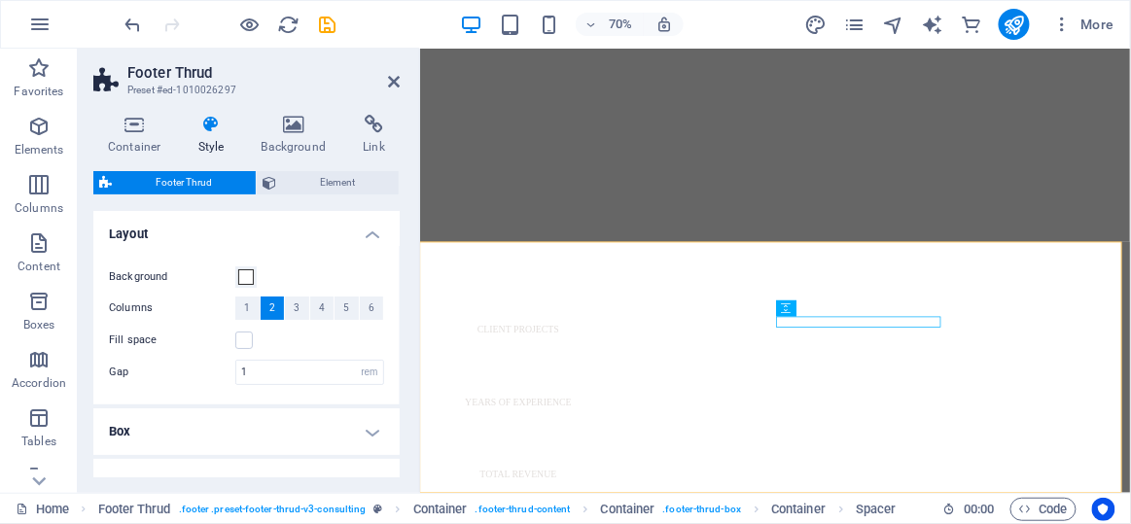
click at [145, 21] on div at bounding box center [231, 24] width 218 height 31
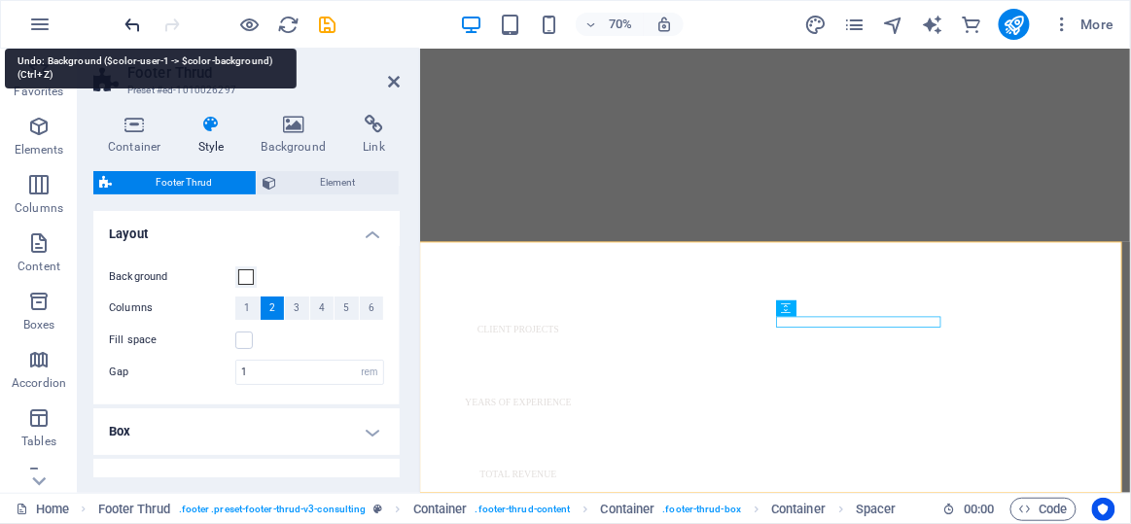
click at [123, 17] on icon "undo" at bounding box center [134, 25] width 22 height 22
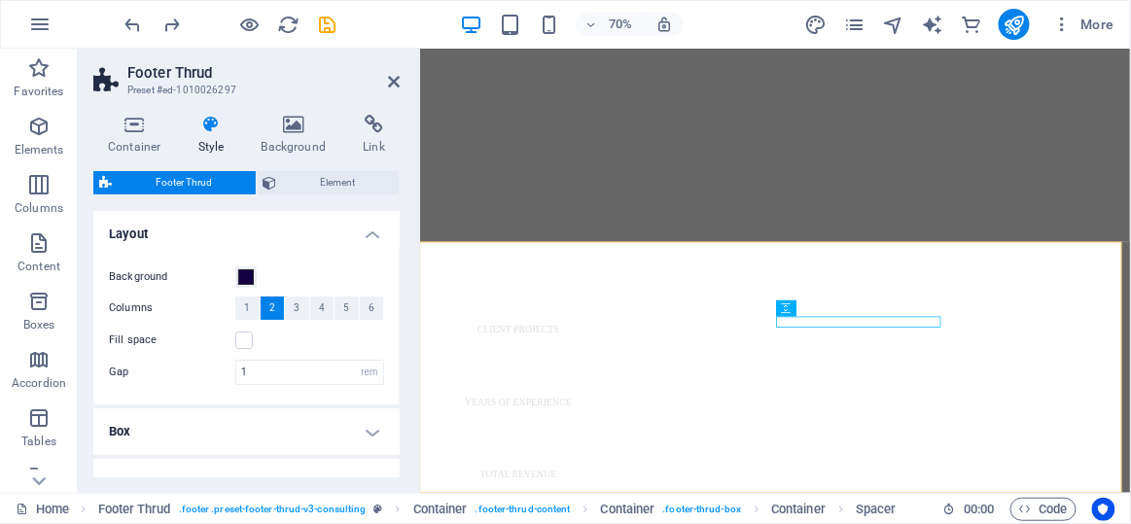
drag, startPoint x: 395, startPoint y: 264, endPoint x: 393, endPoint y: 302, distance: 39.0
click at [393, 302] on div "Background Columns 1 2 3 4 5 6 Fill space Gap 1 rem px % vh vw" at bounding box center [246, 325] width 314 height 159
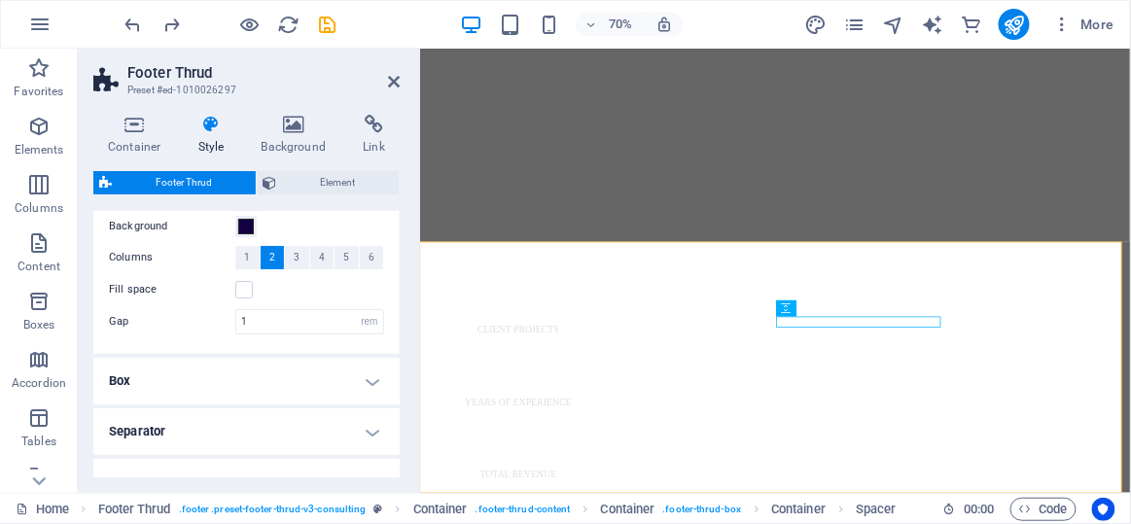
scroll to position [154, 0]
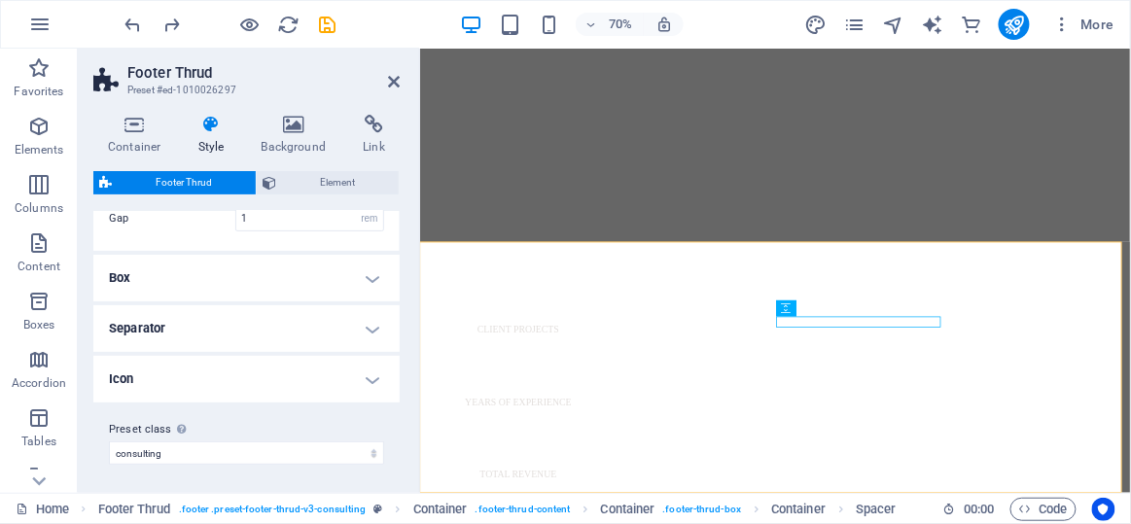
click at [320, 275] on h4 "Box" at bounding box center [246, 278] width 306 height 47
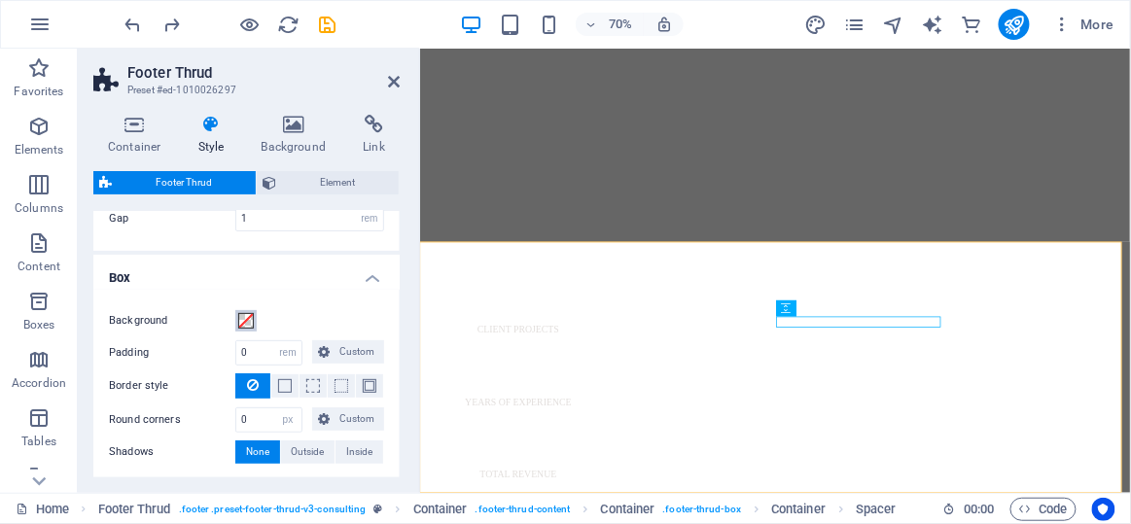
click at [249, 315] on span at bounding box center [246, 321] width 16 height 16
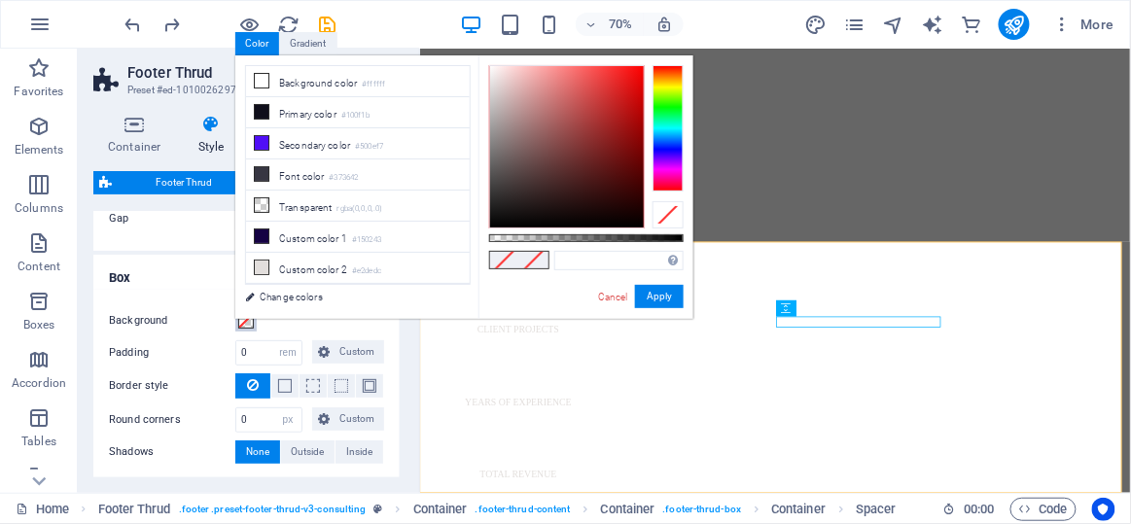
click at [249, 315] on div "less Background color #ffffff Primary color #100f1b Secondary color #500ef7 Fon…" at bounding box center [464, 187] width 458 height 264
click at [324, 331] on div "Background Padding 0 px rem % vh vw Custom Custom 0 px rem % vh vw 0 px rem % v…" at bounding box center [246, 387] width 314 height 195
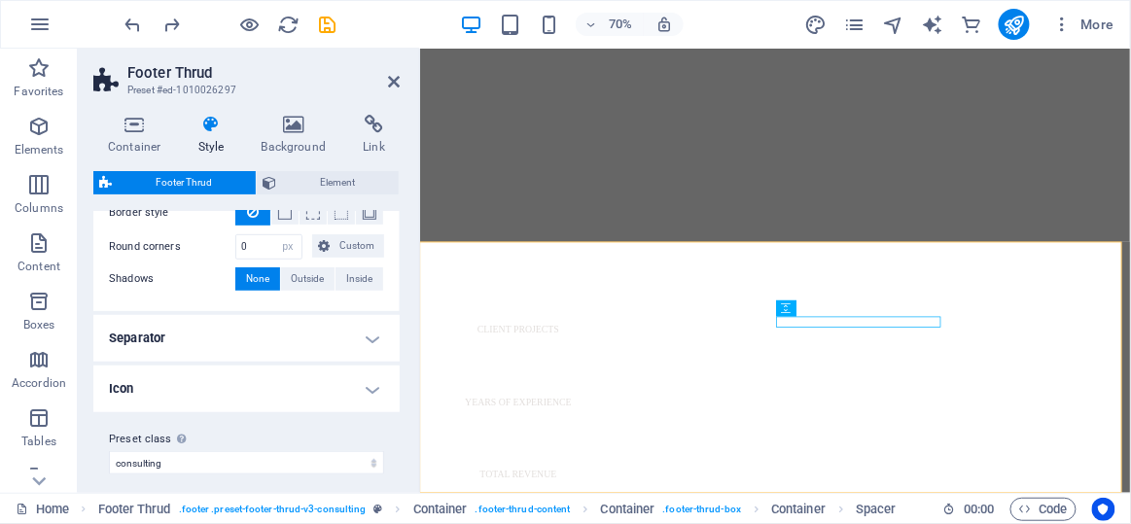
scroll to position [335, 0]
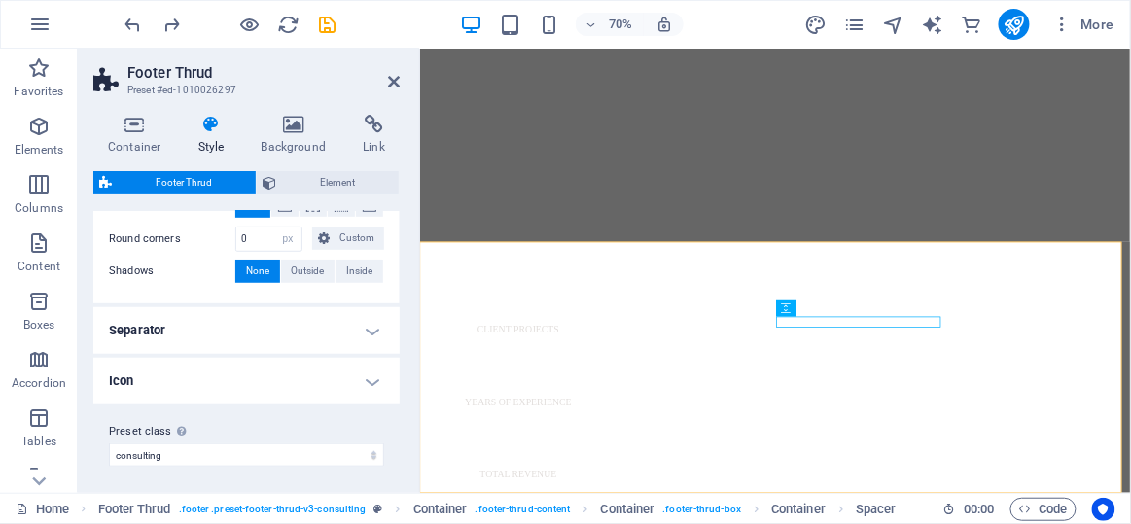
click at [170, 392] on h4 "Icon" at bounding box center [246, 381] width 306 height 47
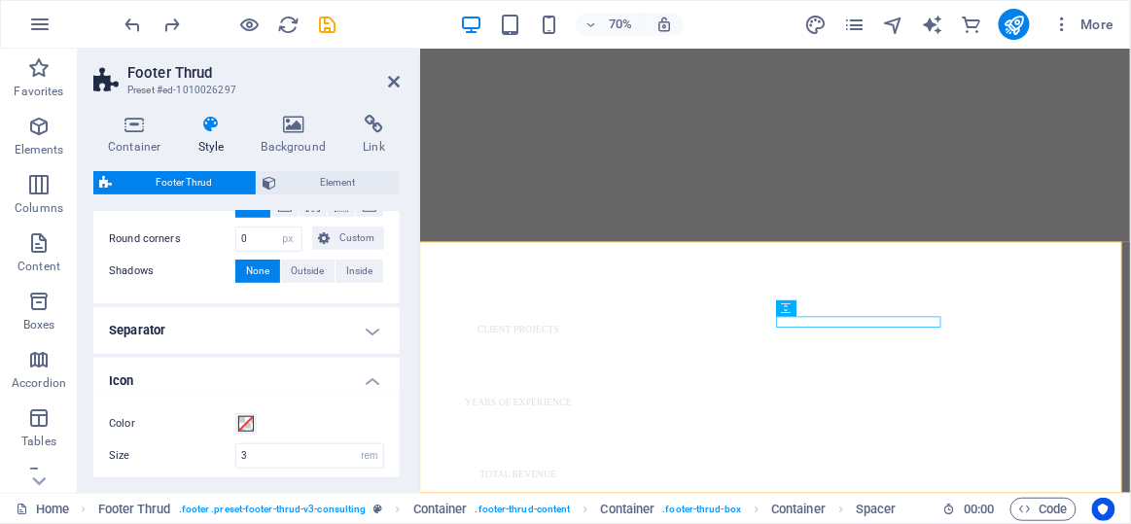
click at [221, 396] on div "Color Size 3 px rem vh vw" at bounding box center [246, 440] width 314 height 95
click at [218, 393] on div "Color Size 3 px rem vh vw" at bounding box center [246, 440] width 314 height 95
click at [219, 386] on h4 "Icon" at bounding box center [246, 375] width 306 height 35
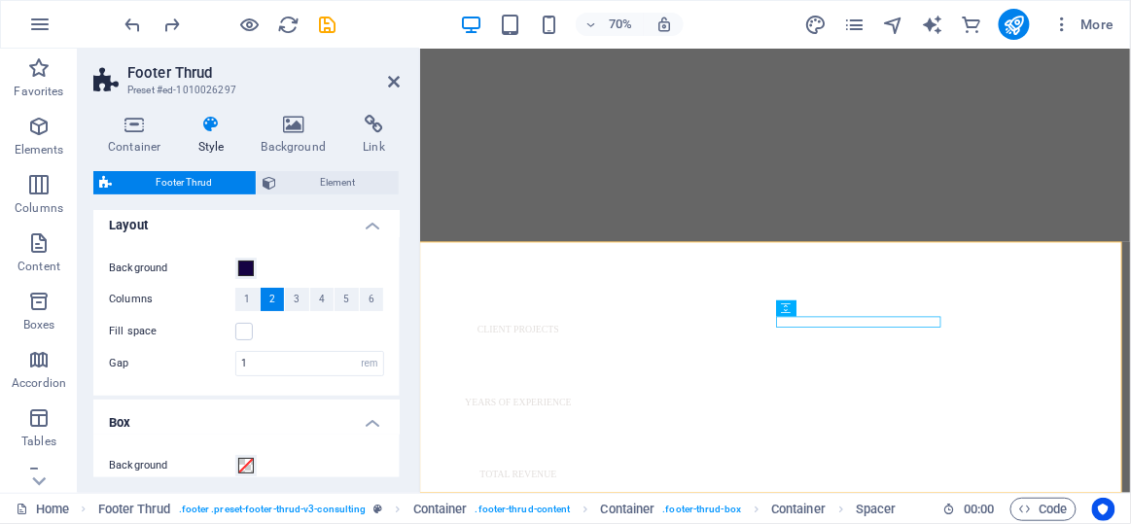
scroll to position [0, 0]
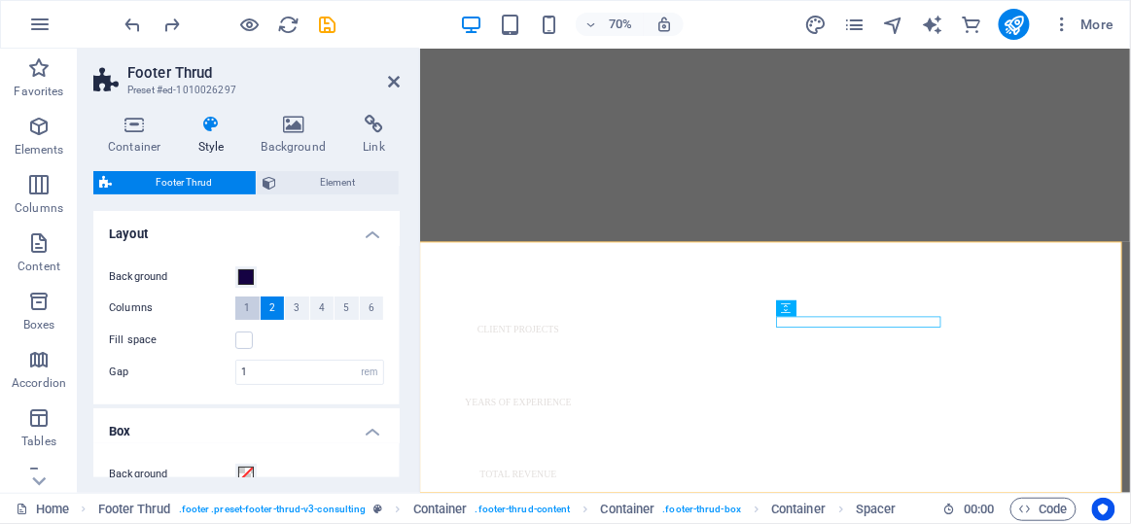
click at [238, 310] on button "1" at bounding box center [247, 308] width 24 height 23
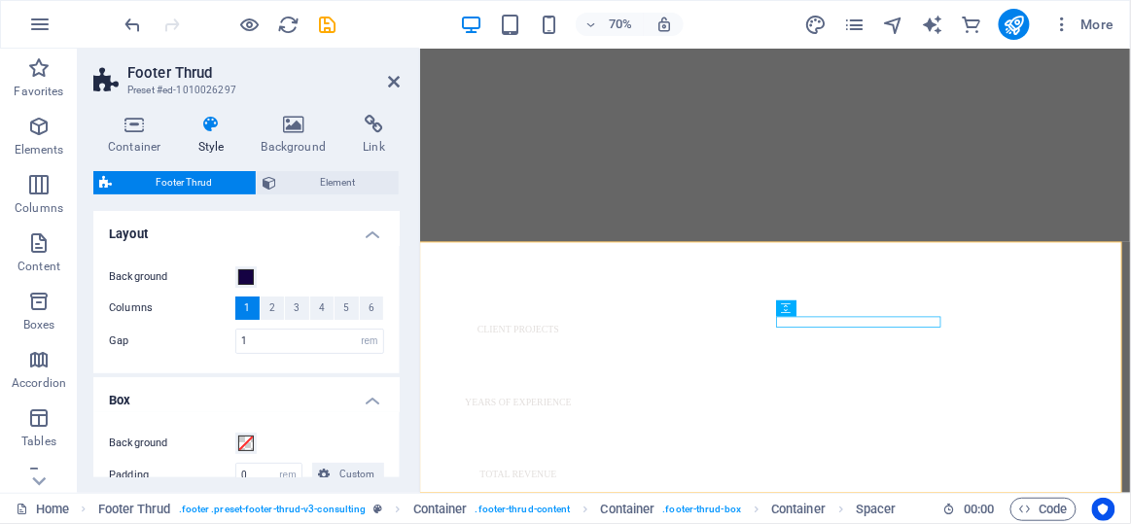
scroll to position [1033, 0]
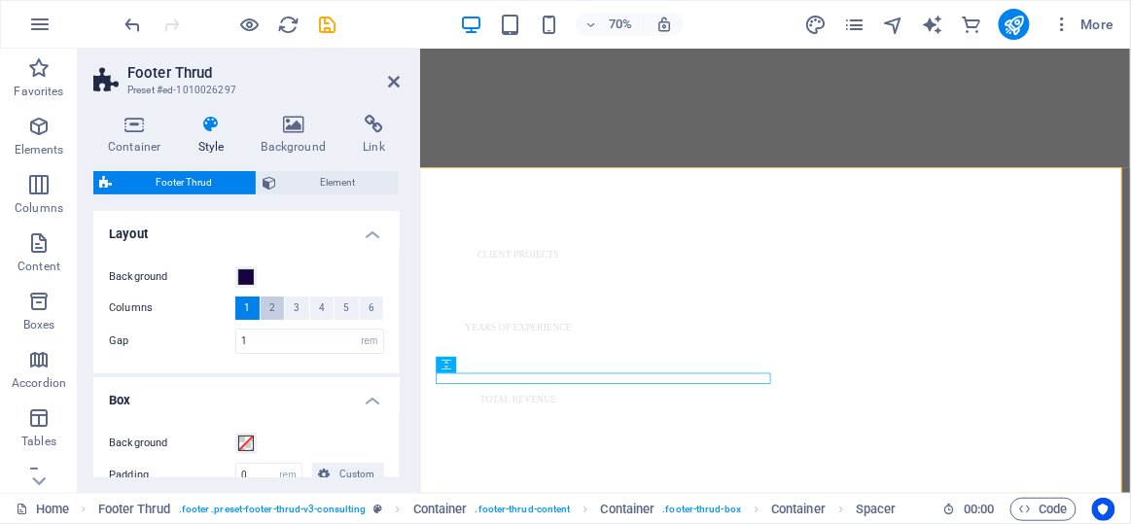
click at [262, 309] on button "2" at bounding box center [273, 308] width 24 height 23
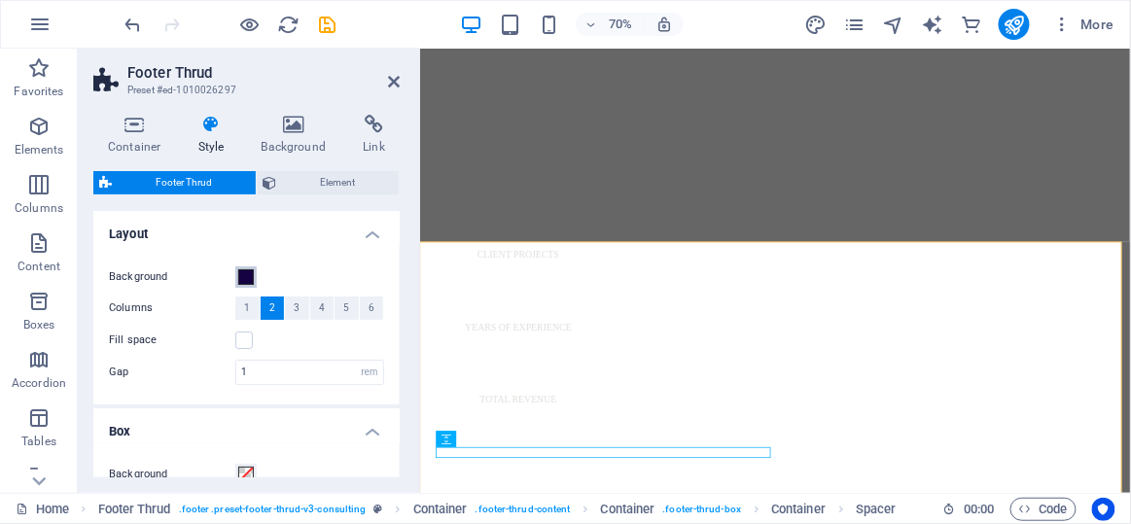
scroll to position [926, 0]
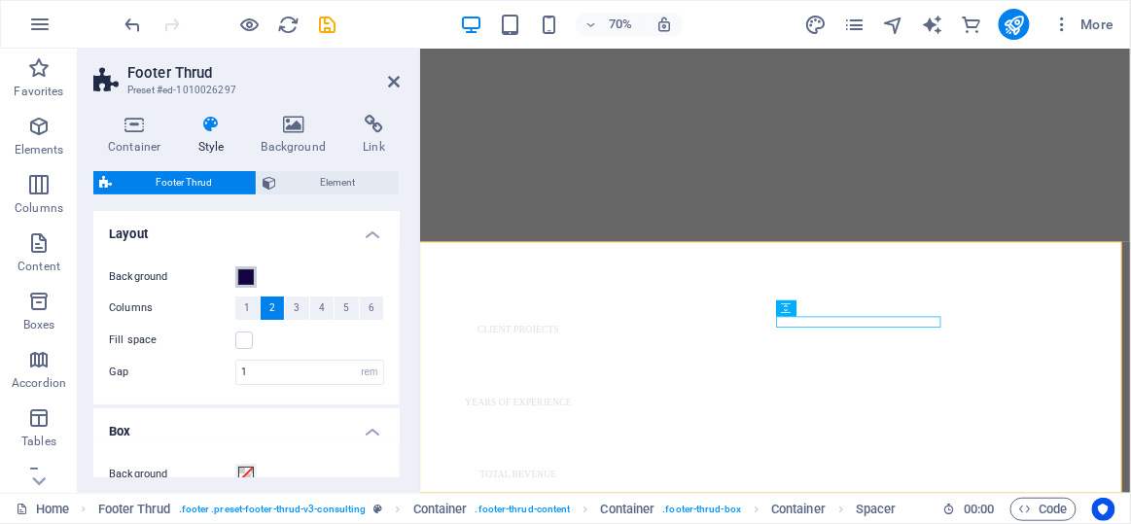
click at [246, 273] on span at bounding box center [246, 277] width 16 height 16
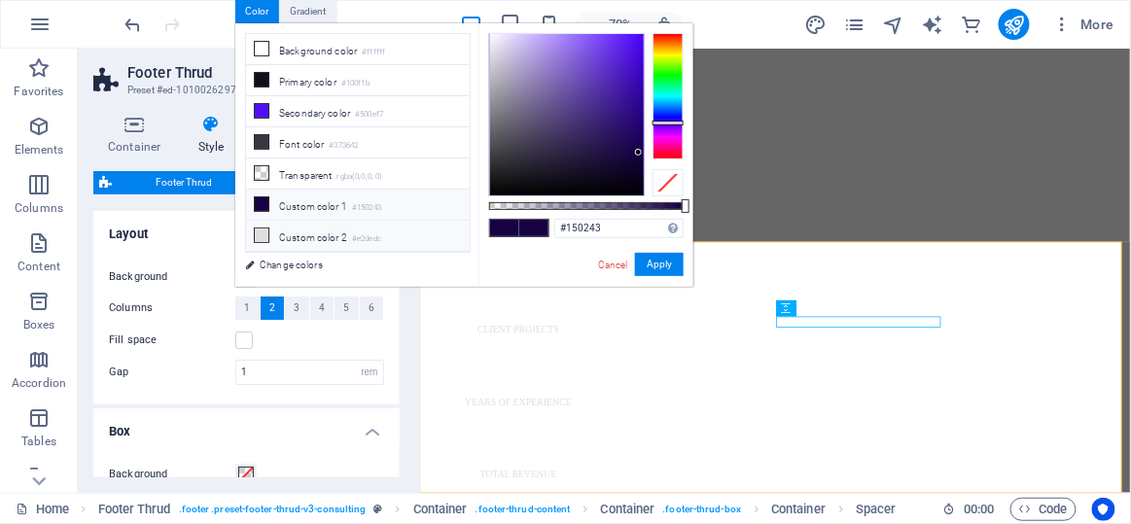
click at [259, 229] on icon at bounding box center [262, 236] width 14 height 14
type input "#e2dedc"
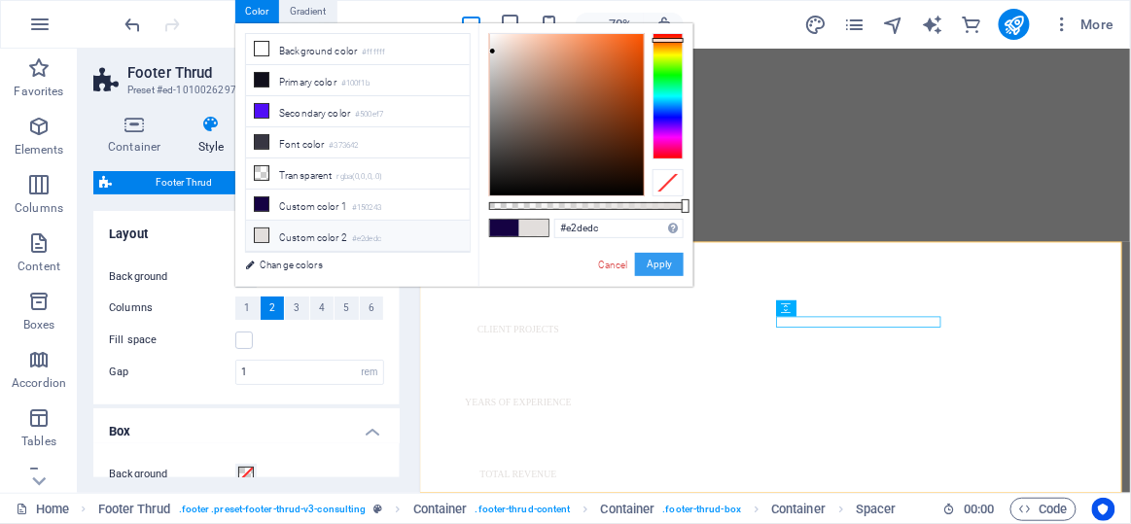
click at [641, 268] on button "Apply" at bounding box center [659, 264] width 49 height 23
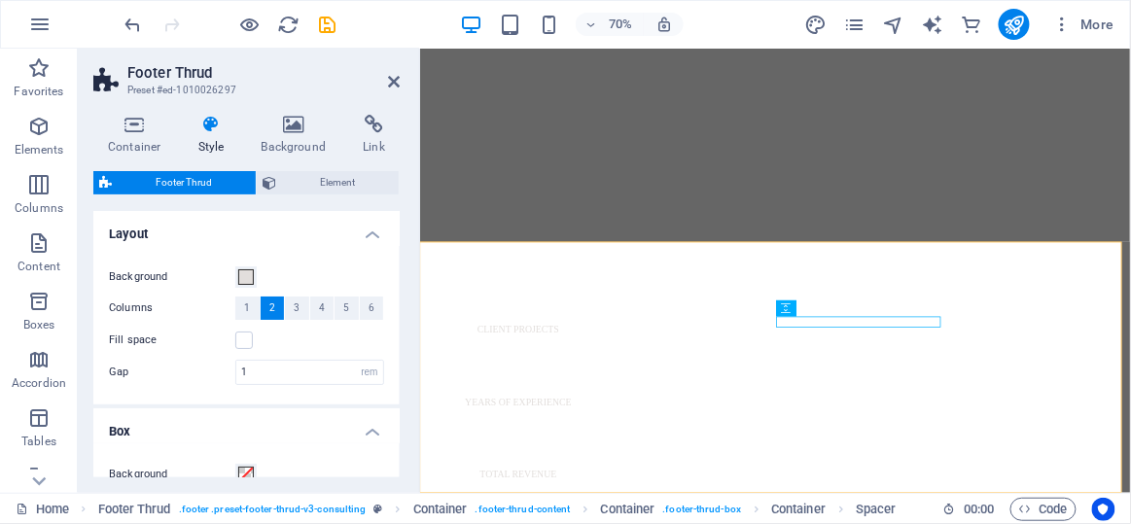
click at [119, 18] on div "70% More" at bounding box center [565, 24] width 1129 height 47
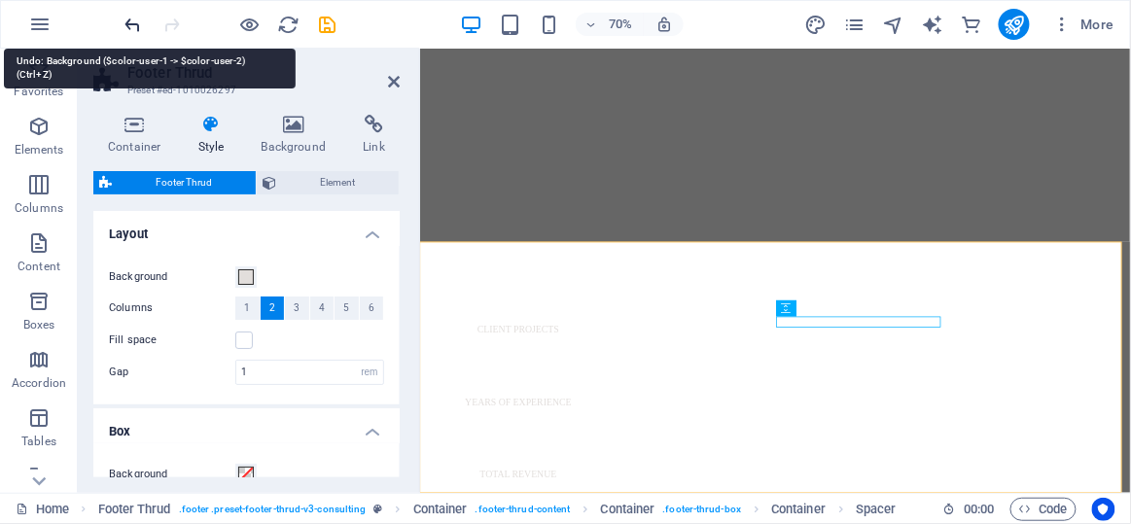
click at [129, 18] on icon "undo" at bounding box center [134, 25] width 22 height 22
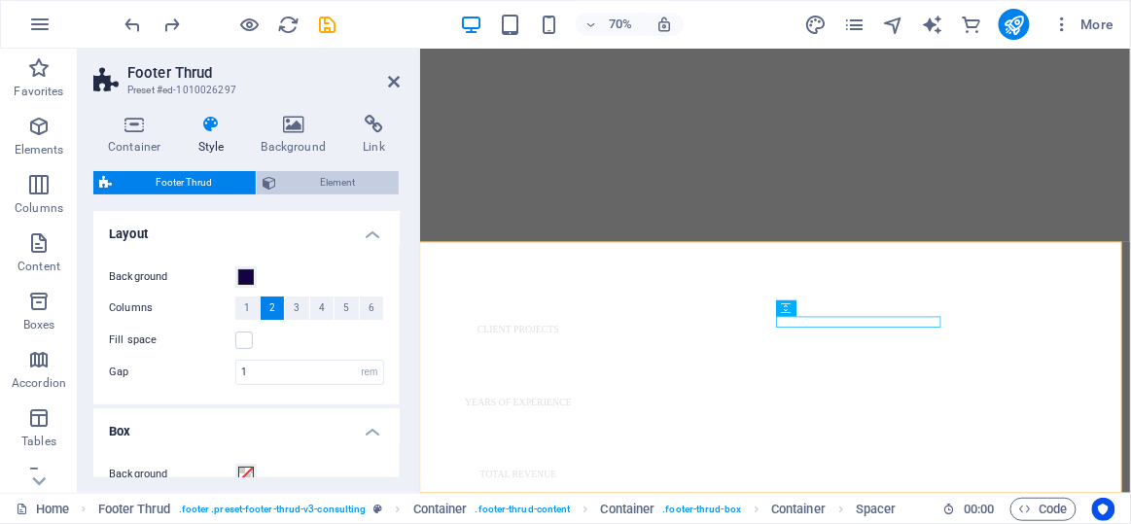
click at [323, 180] on span "Element" at bounding box center [337, 182] width 111 height 23
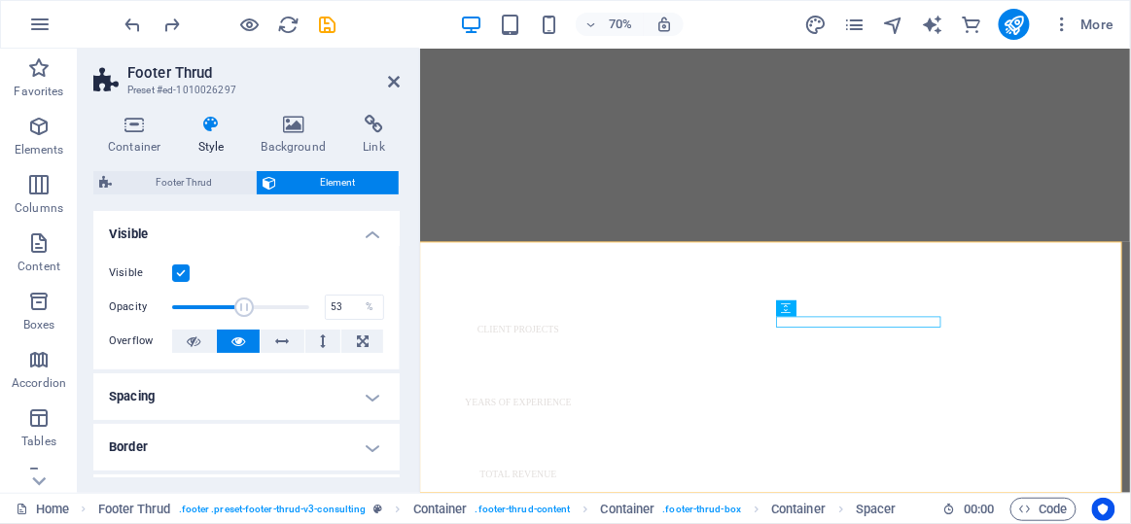
drag, startPoint x: 306, startPoint y: 300, endPoint x: 243, endPoint y: 301, distance: 63.2
click at [243, 301] on span at bounding box center [243, 307] width 19 height 19
type input "100"
drag, startPoint x: 243, startPoint y: 301, endPoint x: 329, endPoint y: 299, distance: 85.6
click at [329, 299] on div "Opacity 100 %" at bounding box center [246, 307] width 275 height 29
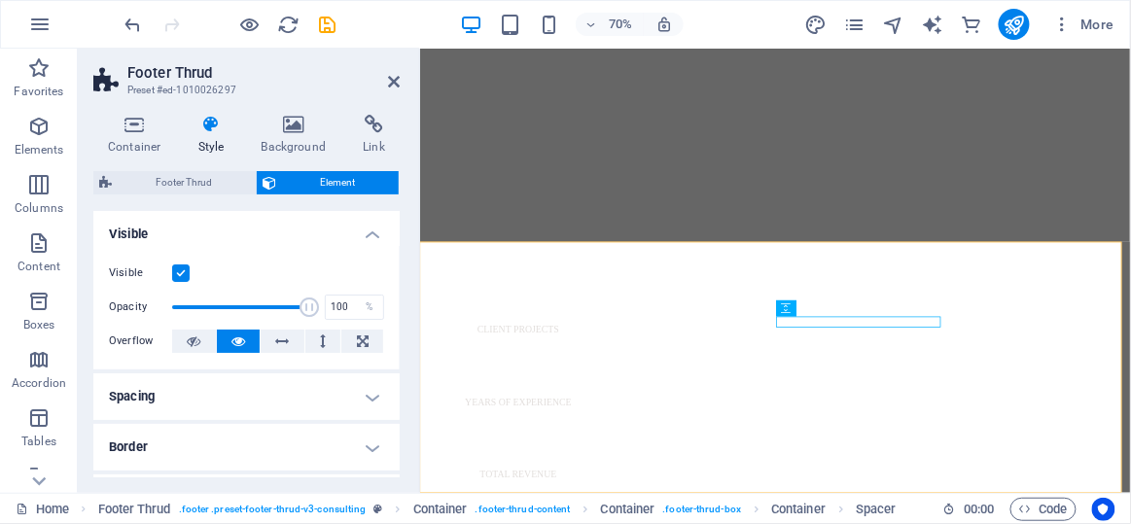
drag, startPoint x: 396, startPoint y: 294, endPoint x: 396, endPoint y: 361, distance: 67.1
click at [396, 361] on div "Visible Opacity 100 % Overflow" at bounding box center [246, 308] width 306 height 124
click at [396, 319] on div "Layout How this element expands within the layout (Flexbox). Size Default auto …" at bounding box center [246, 344] width 306 height 267
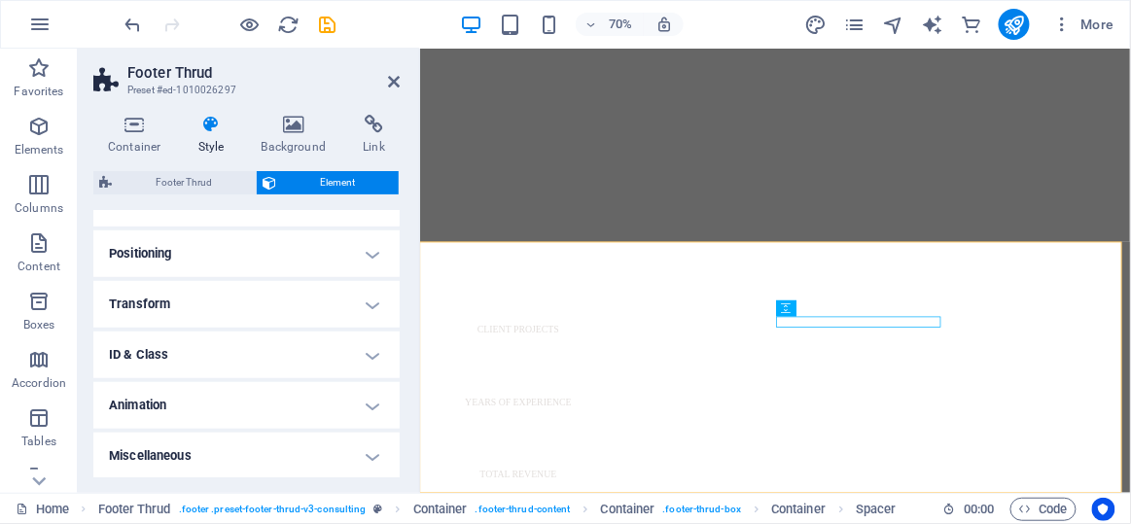
scroll to position [0, 0]
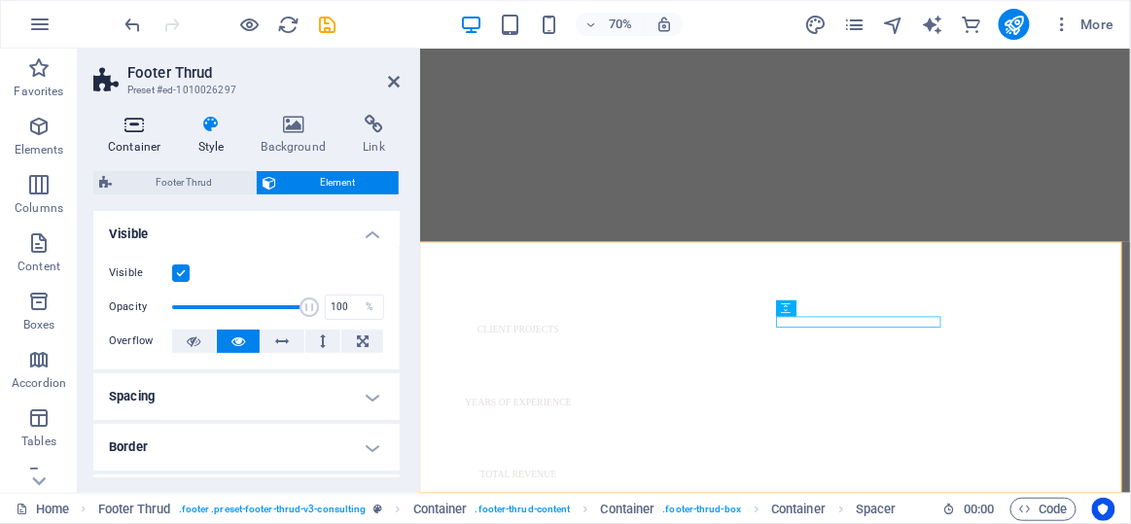
click at [120, 125] on icon at bounding box center [134, 124] width 83 height 19
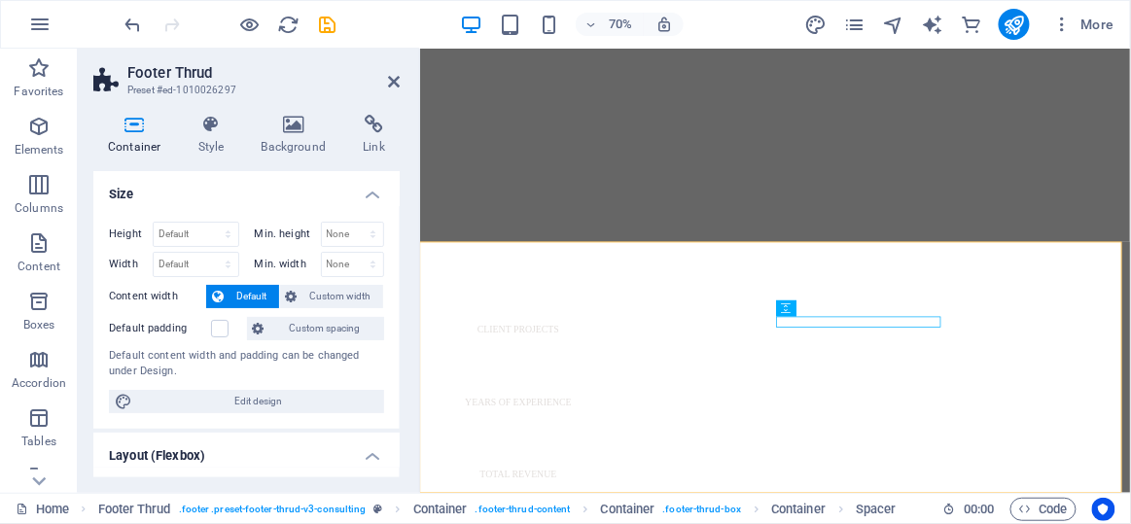
click at [395, 242] on div "Height Default px rem % vh vw Min. height None px rem % vh vw Width Default px …" at bounding box center [246, 317] width 306 height 223
click at [338, 286] on span "Custom width" at bounding box center [340, 296] width 75 height 23
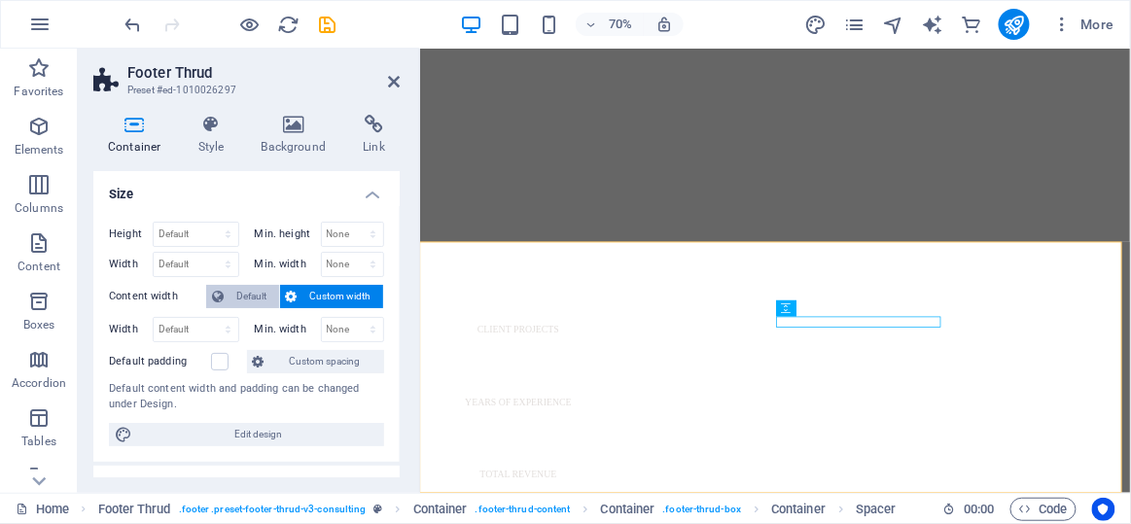
click at [261, 294] on span "Default" at bounding box center [252, 296] width 44 height 23
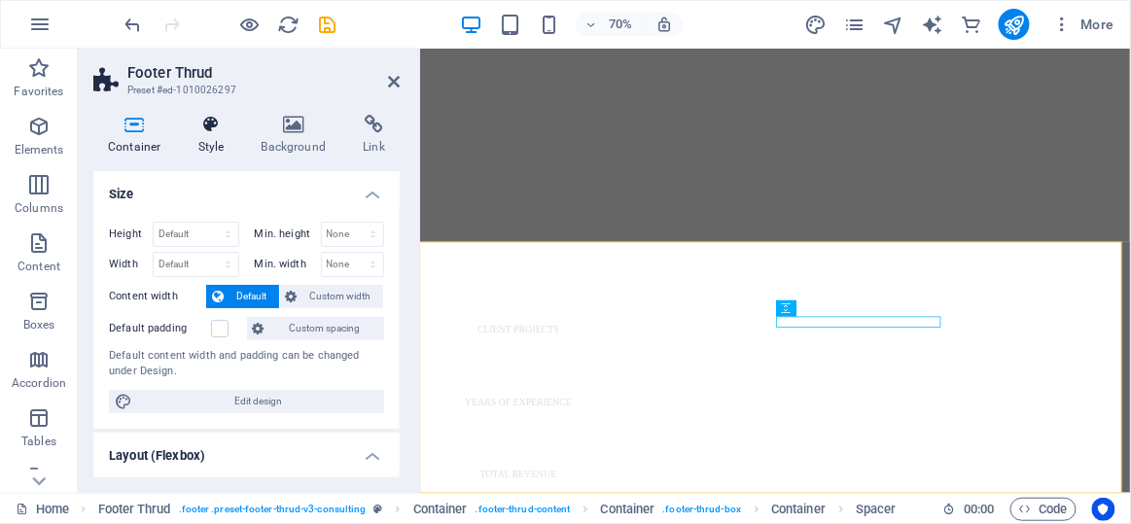
click at [198, 120] on icon at bounding box center [211, 124] width 55 height 19
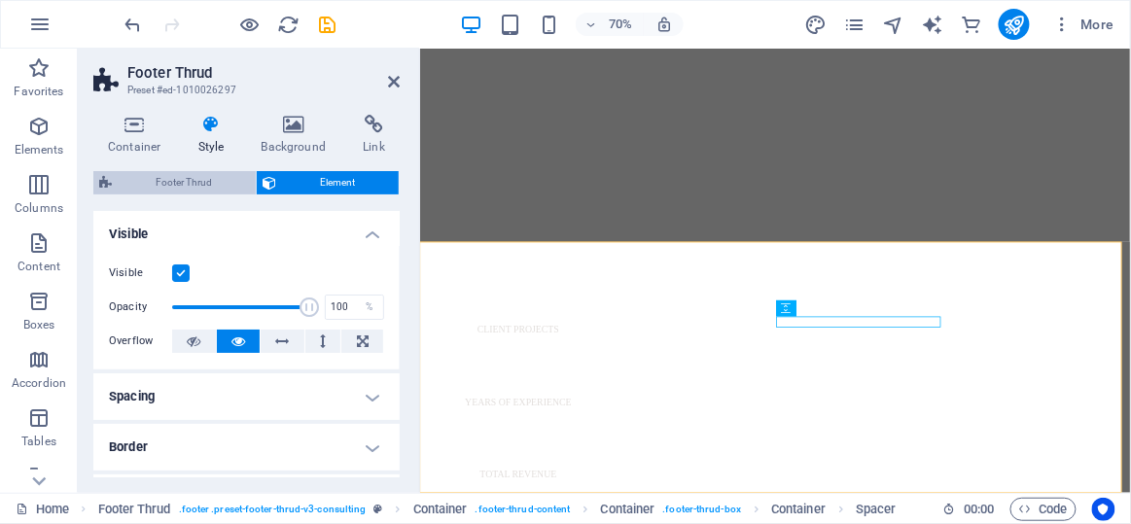
click at [229, 186] on span "Footer Thrud" at bounding box center [184, 182] width 132 height 23
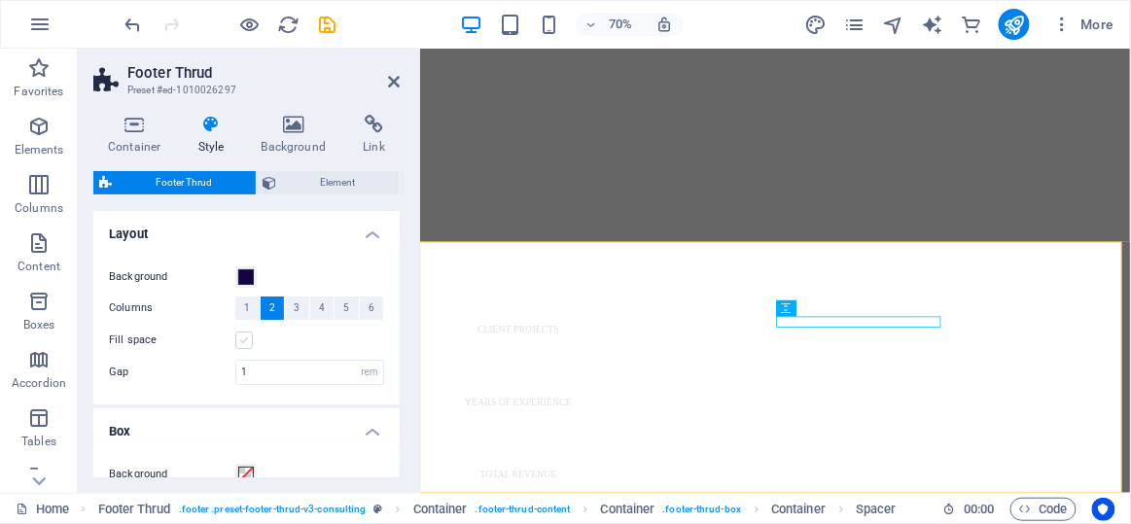
click at [247, 342] on label at bounding box center [244, 341] width 18 height 18
click at [0, 0] on input "Fill space" at bounding box center [0, 0] width 0 height 0
click at [243, 339] on label at bounding box center [244, 341] width 18 height 18
click at [0, 0] on input "Fill space" at bounding box center [0, 0] width 0 height 0
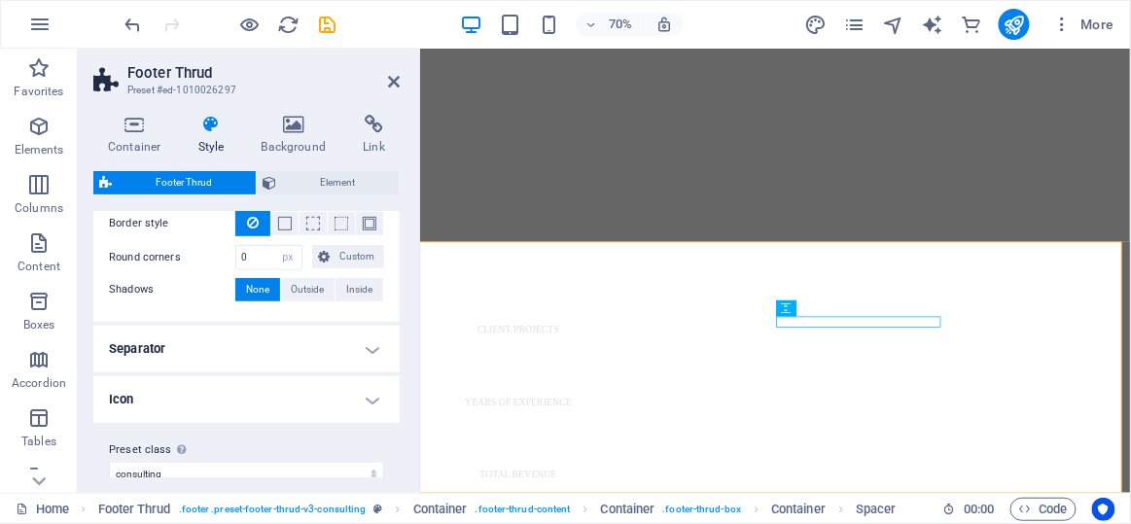
scroll to position [335, 0]
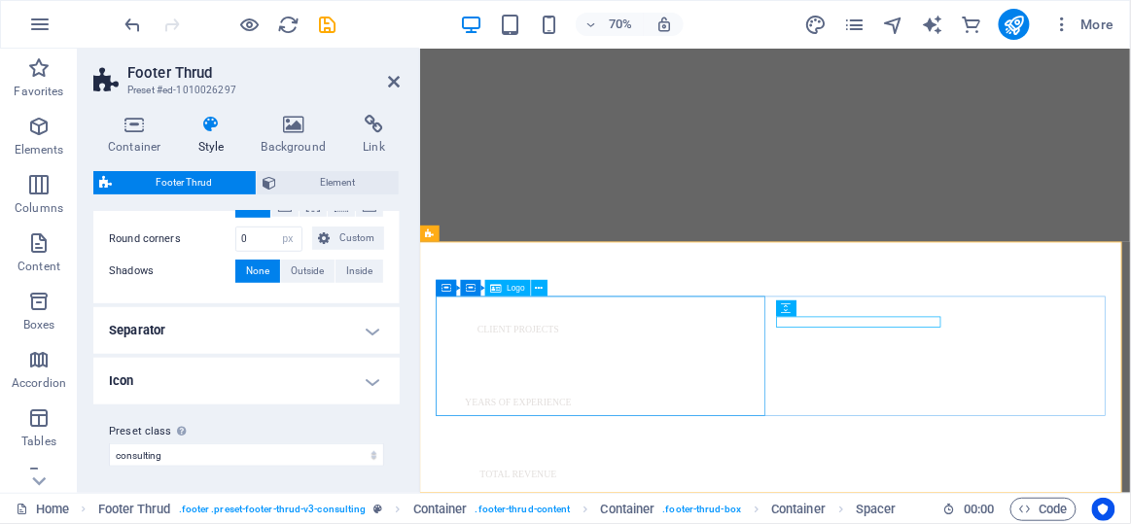
click at [538, 292] on icon at bounding box center [540, 288] width 8 height 15
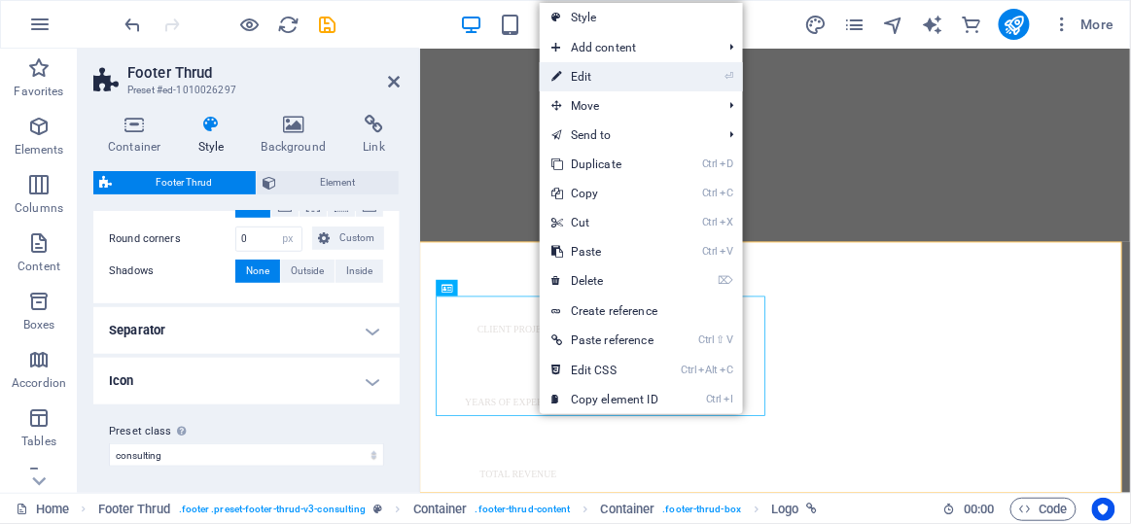
click at [616, 77] on link "⏎ Edit" at bounding box center [605, 76] width 130 height 29
select select "px"
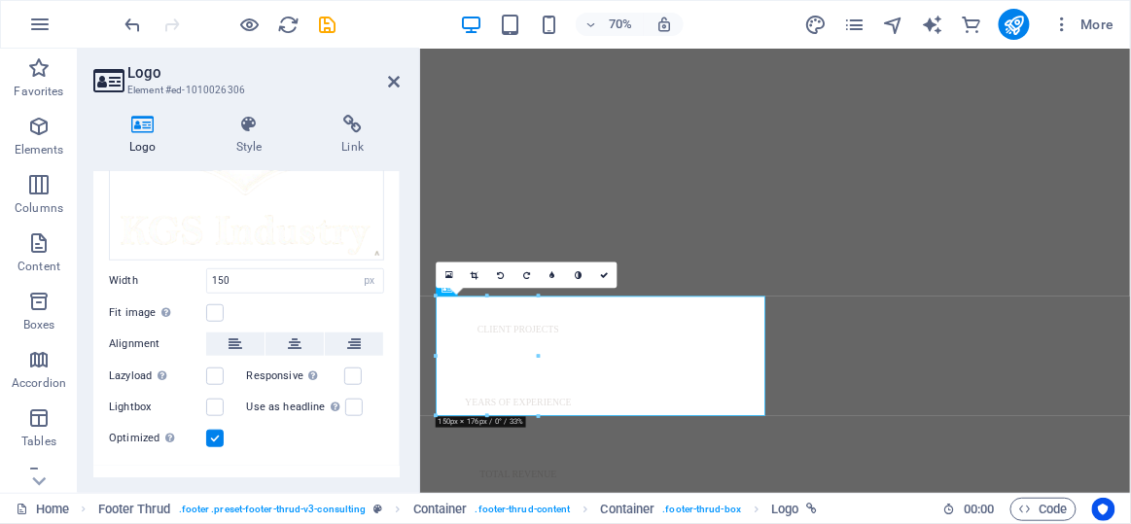
scroll to position [343, 0]
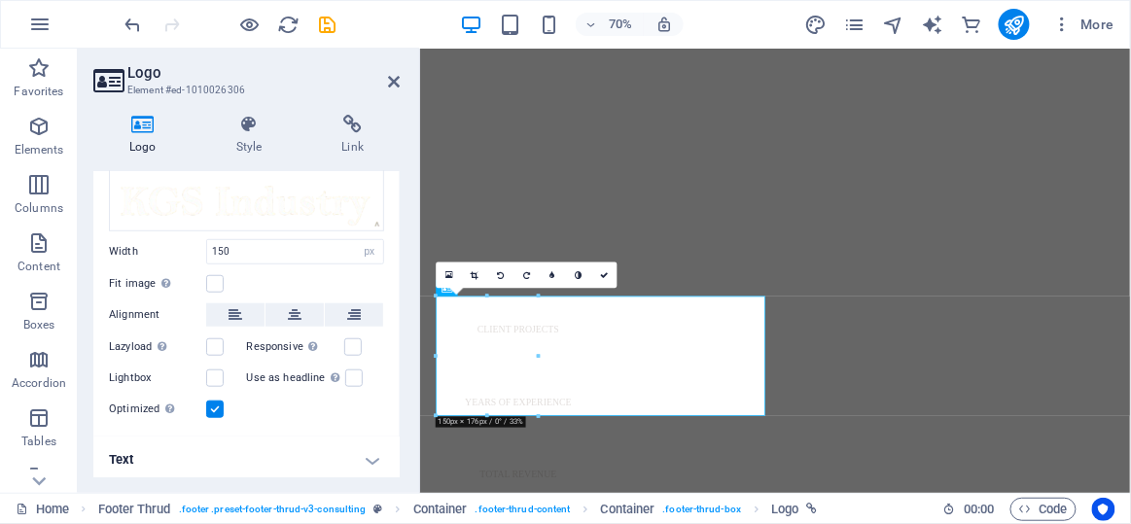
click at [240, 473] on h4 "Text" at bounding box center [246, 460] width 306 height 47
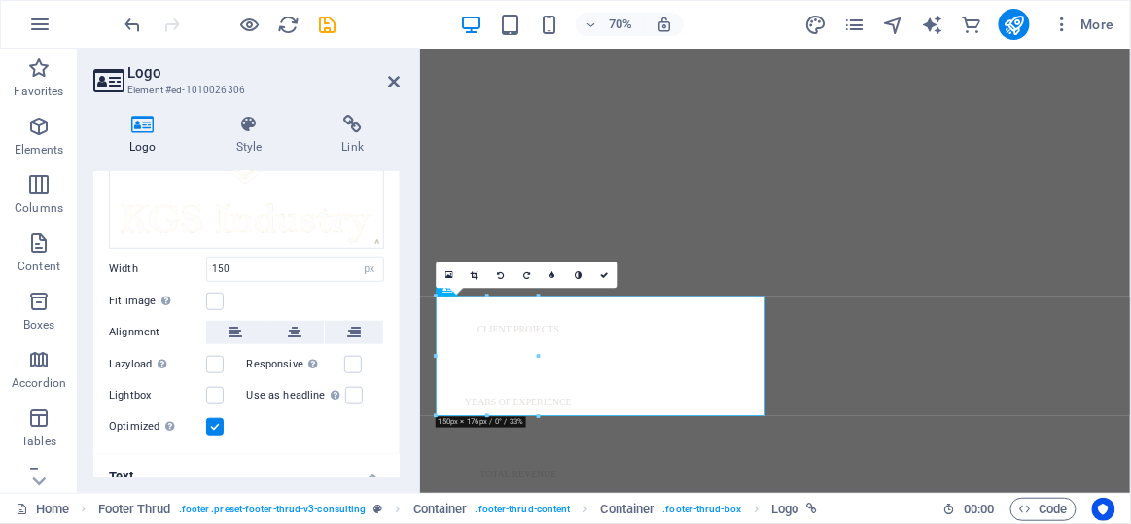
scroll to position [314, 0]
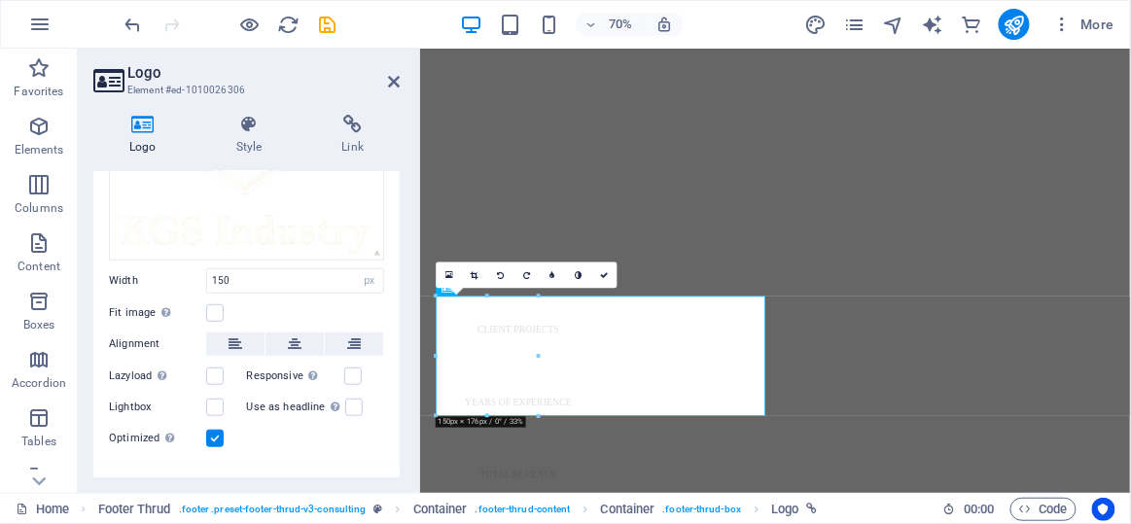
click at [219, 438] on label at bounding box center [215, 439] width 18 height 18
click at [0, 0] on input "Optimized Images are compressed to improve page speed." at bounding box center [0, 0] width 0 height 0
click at [227, 436] on div "Optimized Images are compressed to improve page speed." at bounding box center [246, 438] width 275 height 23
click at [221, 436] on label at bounding box center [215, 439] width 18 height 18
click at [0, 0] on input "Optimized Images are compressed to improve page speed." at bounding box center [0, 0] width 0 height 0
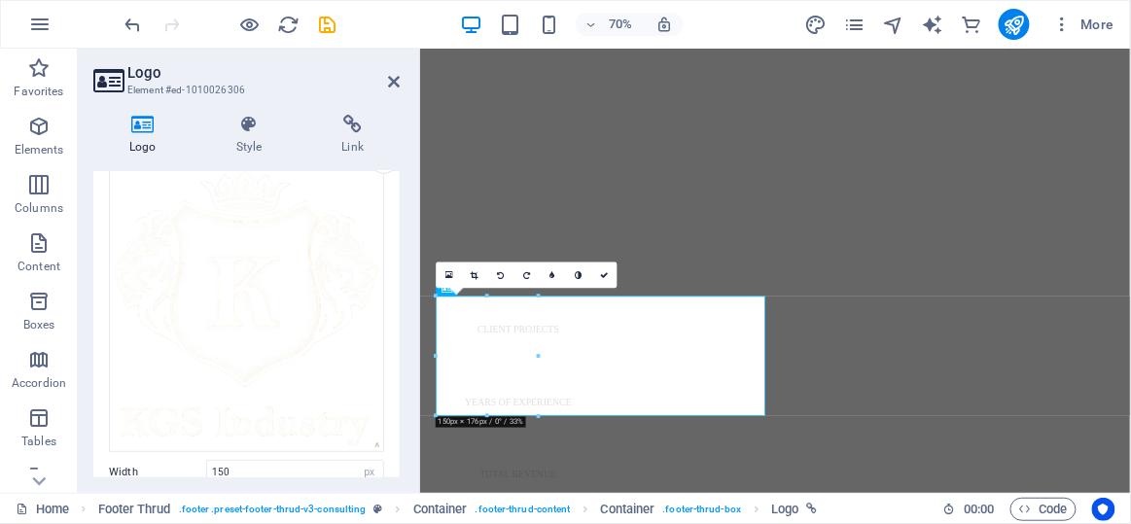
scroll to position [0, 0]
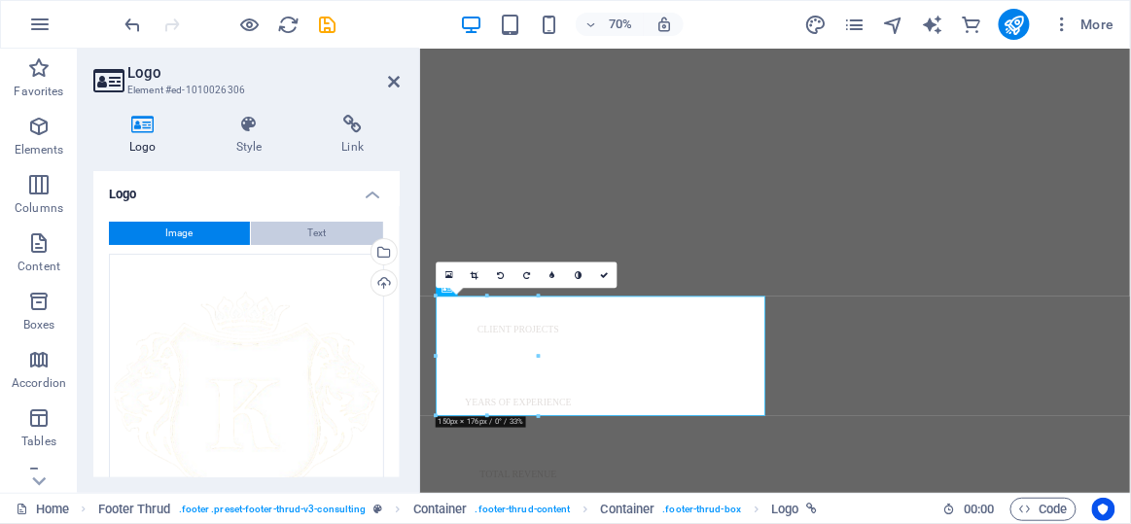
click at [343, 227] on button "Text" at bounding box center [317, 233] width 132 height 23
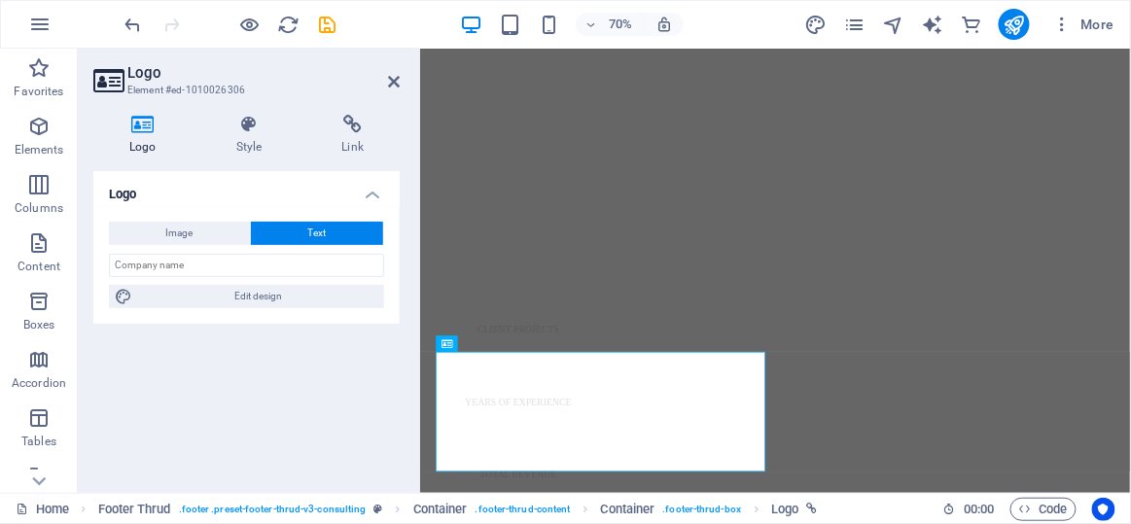
scroll to position [846, 0]
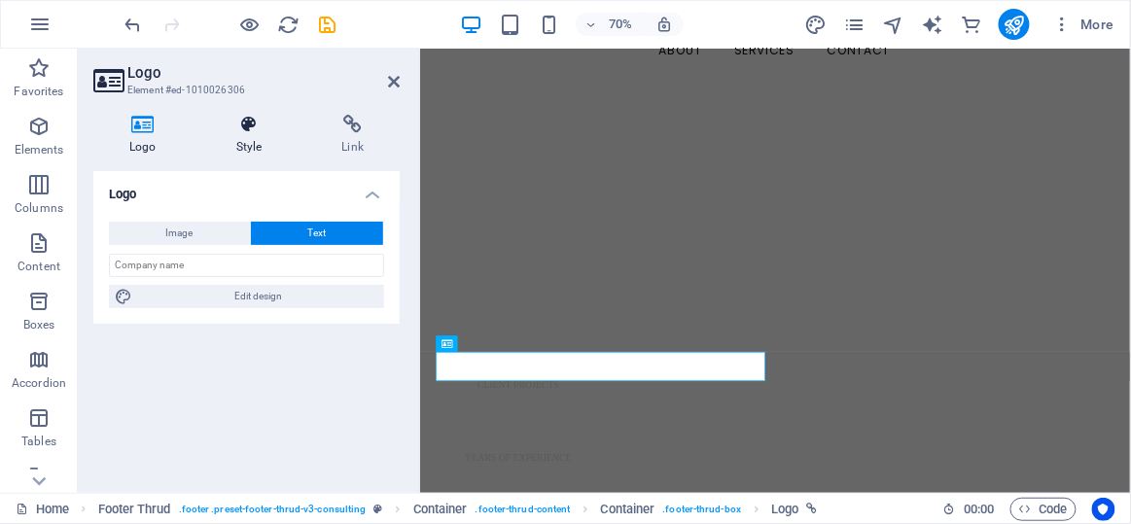
click at [267, 144] on h4 "Style" at bounding box center [253, 135] width 106 height 41
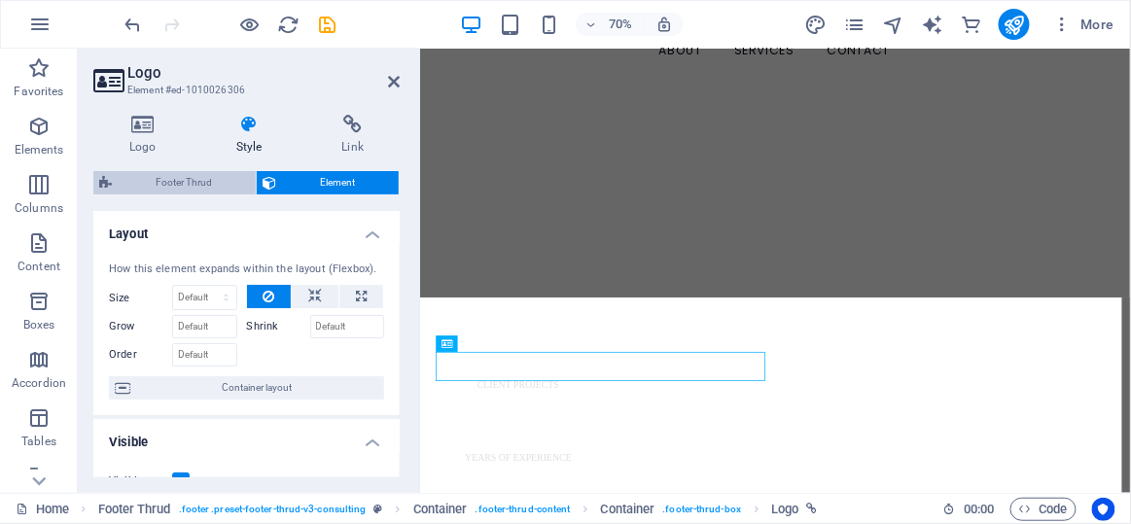
click at [191, 184] on span "Footer Thrud" at bounding box center [184, 182] width 132 height 23
select select "rem"
select select "px"
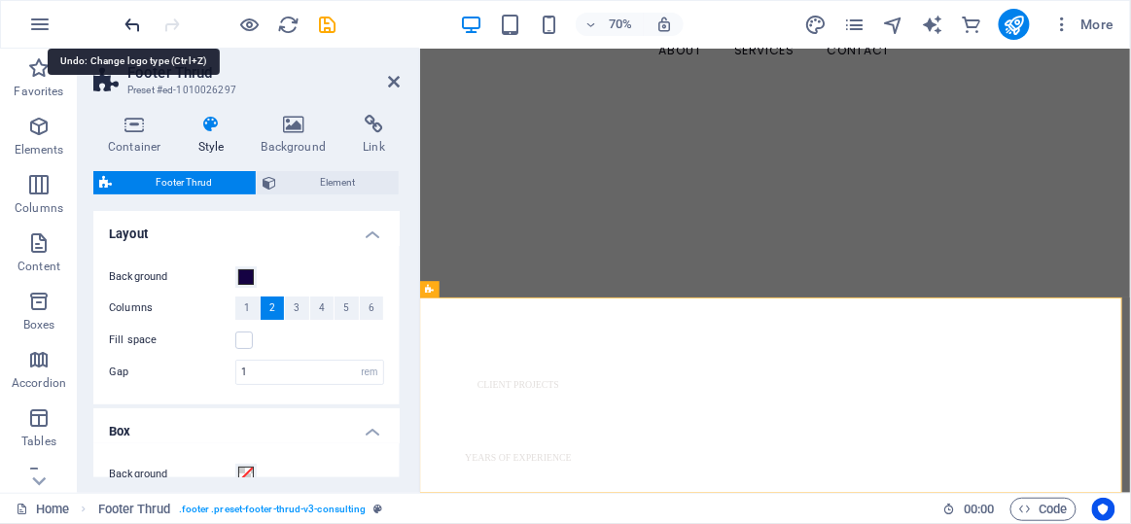
click at [138, 18] on icon "undo" at bounding box center [134, 25] width 22 height 22
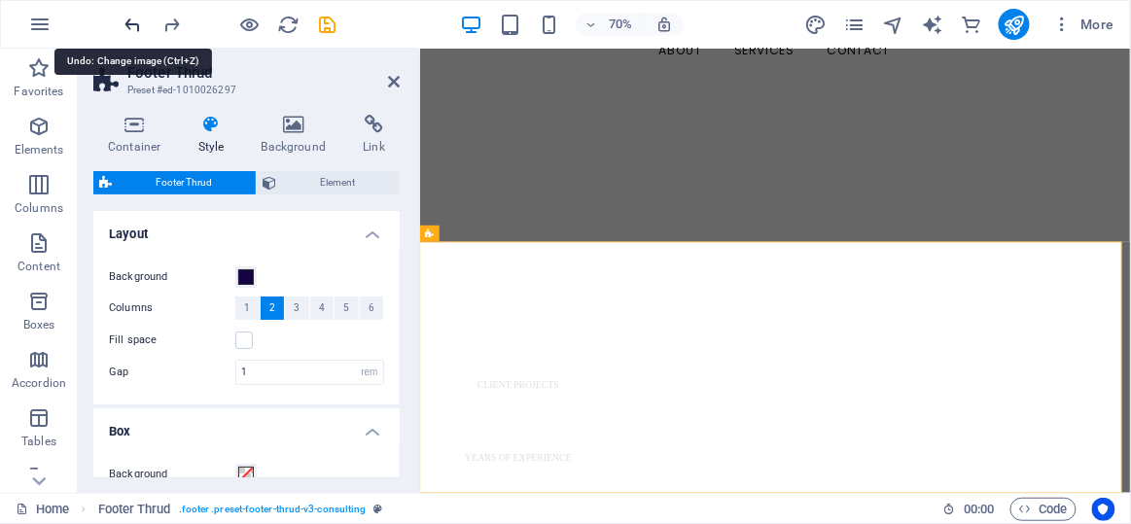
scroll to position [926, 0]
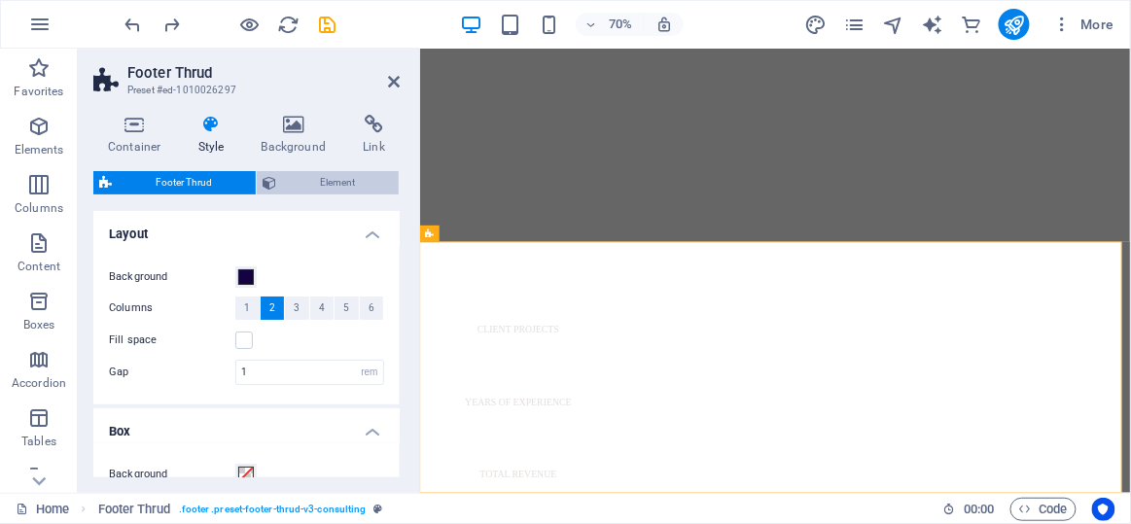
click at [291, 184] on span "Element" at bounding box center [337, 182] width 111 height 23
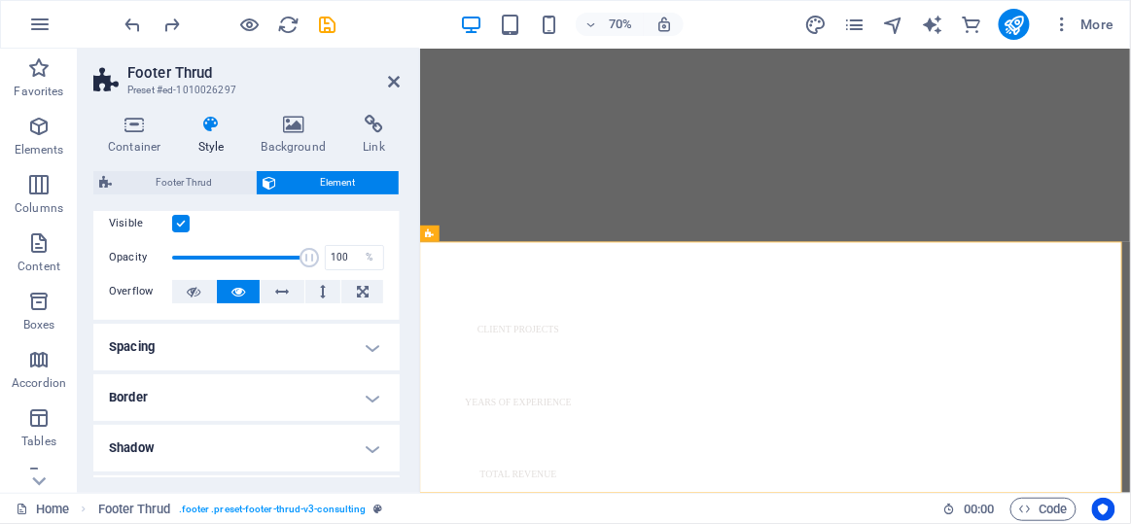
scroll to position [0, 0]
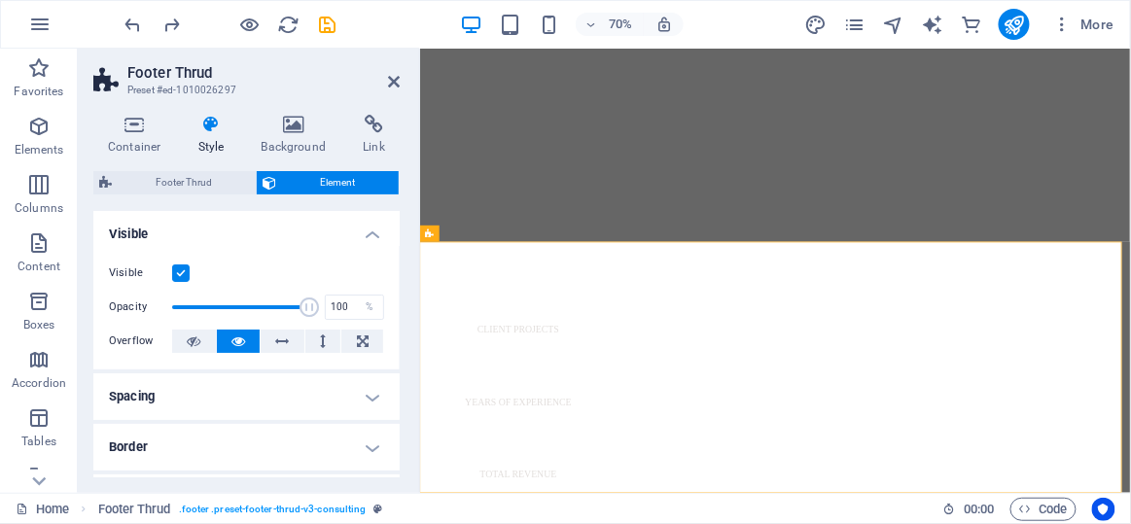
click at [313, 165] on div "Container Style Background Link Size Height Default px rem % vh vw Min. height …" at bounding box center [246, 296] width 306 height 363
click at [309, 145] on h4 "Background" at bounding box center [298, 135] width 102 height 41
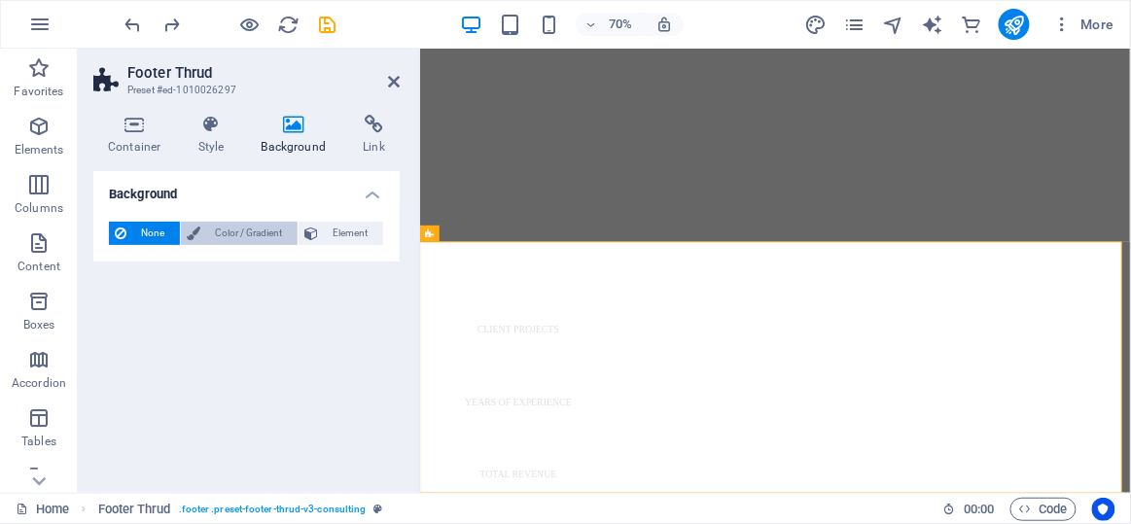
click at [274, 225] on span "Color / Gradient" at bounding box center [249, 233] width 86 height 23
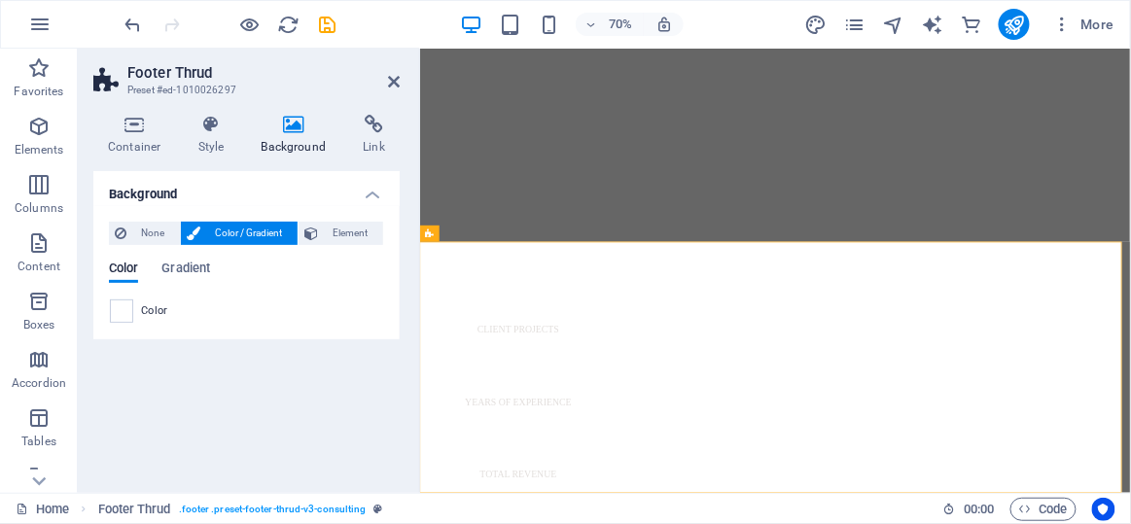
click at [121, 219] on div "None Color / Gradient Element Stretch background to full-width Color overlay Pl…" at bounding box center [246, 272] width 306 height 133
click at [131, 228] on button "None" at bounding box center [144, 233] width 71 height 23
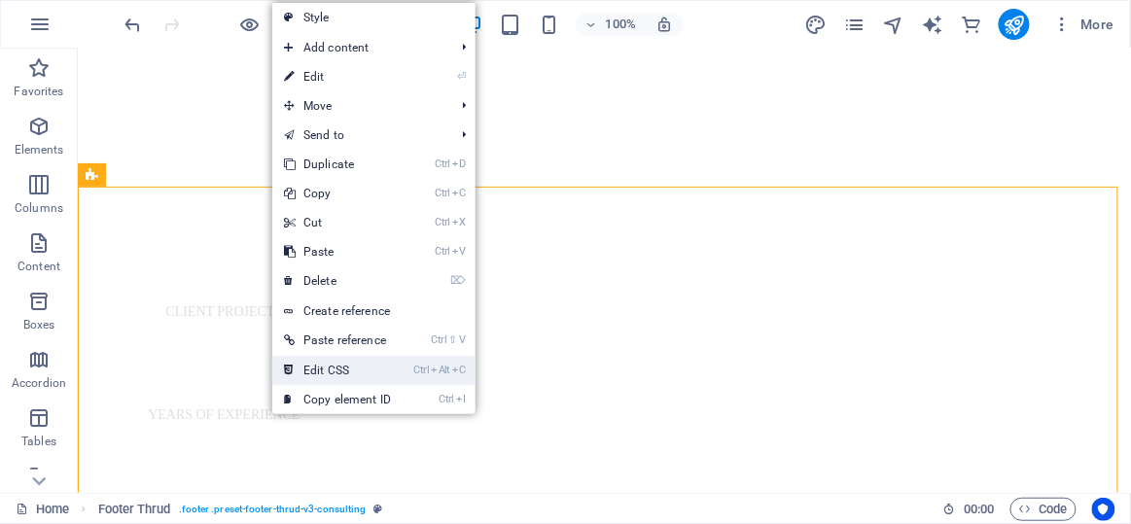
drag, startPoint x: 303, startPoint y: 373, endPoint x: 376, endPoint y: 542, distance: 183.4
click at [303, 373] on link "Ctrl Alt C Edit CSS" at bounding box center [337, 370] width 130 height 29
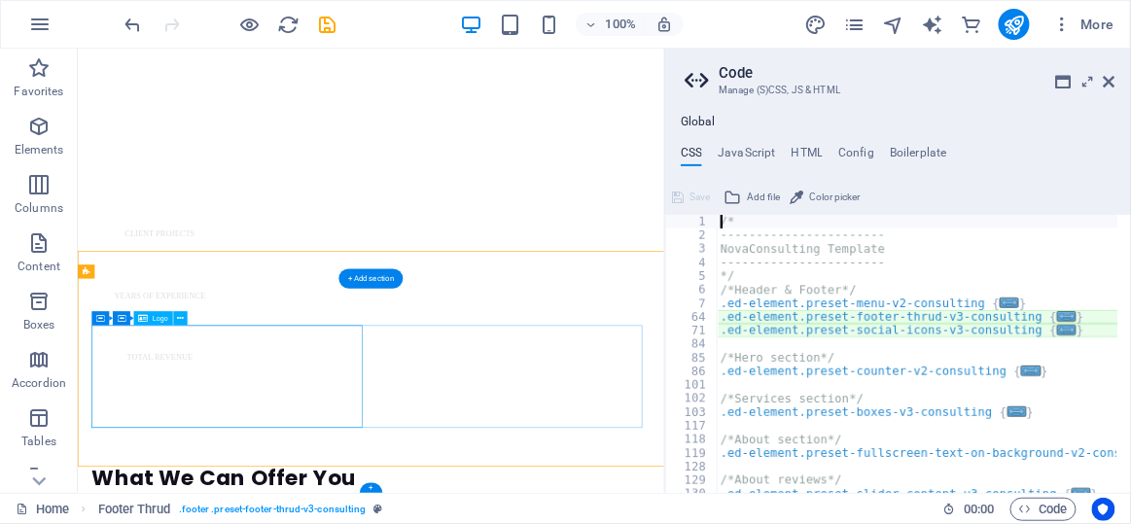
scroll to position [865, 0]
type textarea "@include footer-thrud-v3("
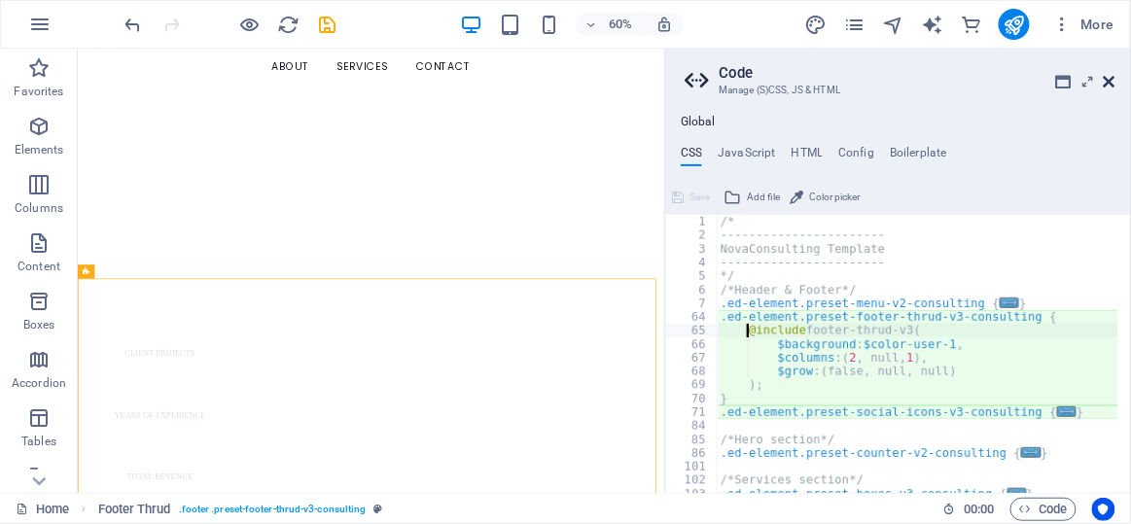
click at [1114, 78] on icon at bounding box center [1110, 82] width 12 height 16
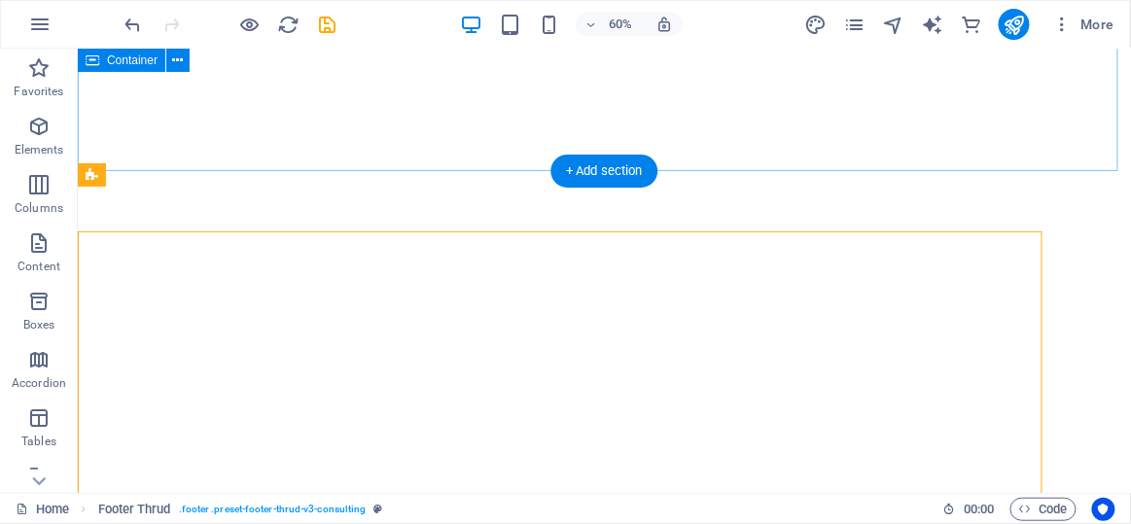
scroll to position [1065, 0]
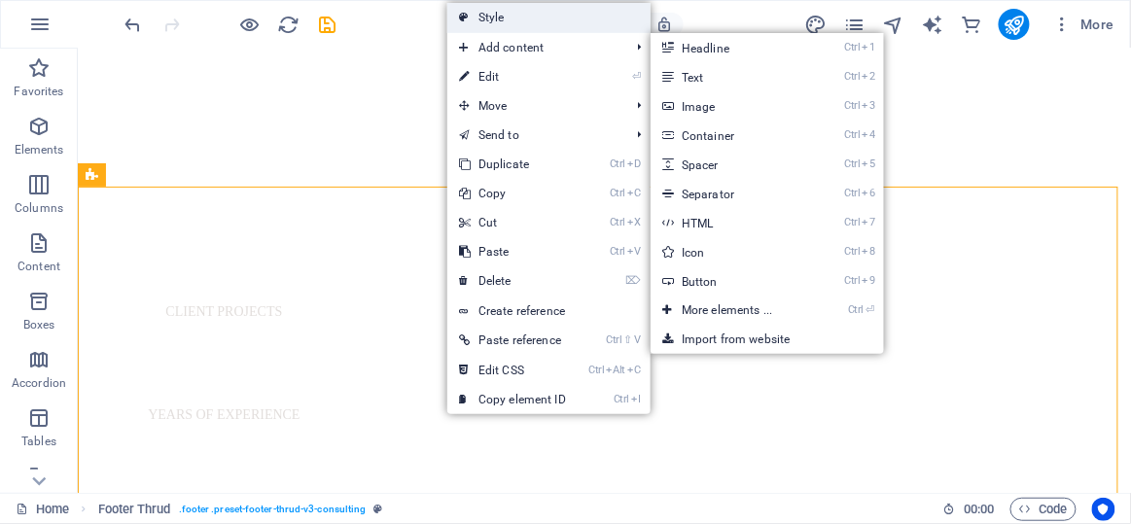
click at [493, 22] on link "Style" at bounding box center [548, 17] width 203 height 29
select select "rem"
select select "px"
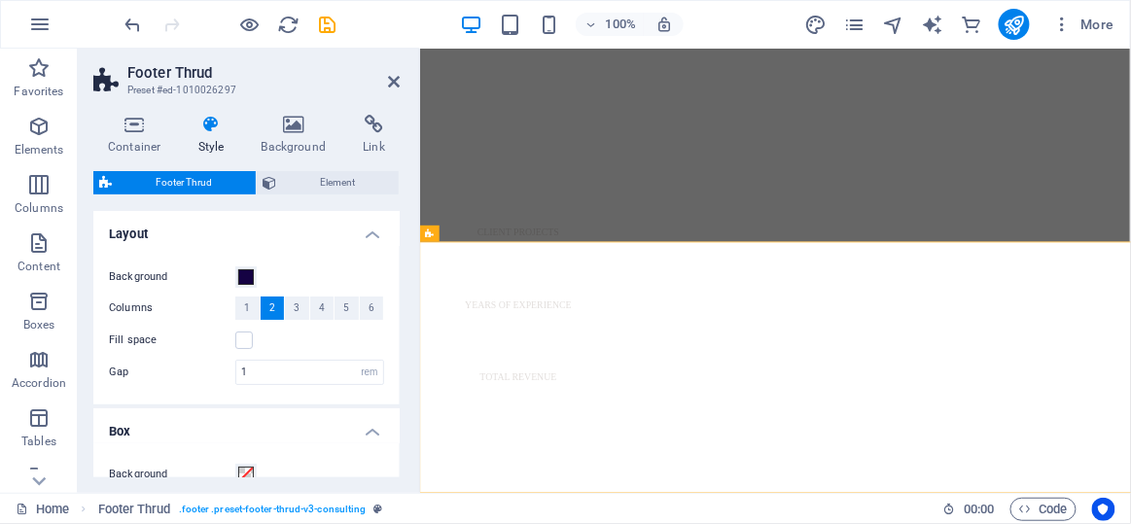
scroll to position [926, 0]
click at [240, 272] on span at bounding box center [246, 277] width 16 height 16
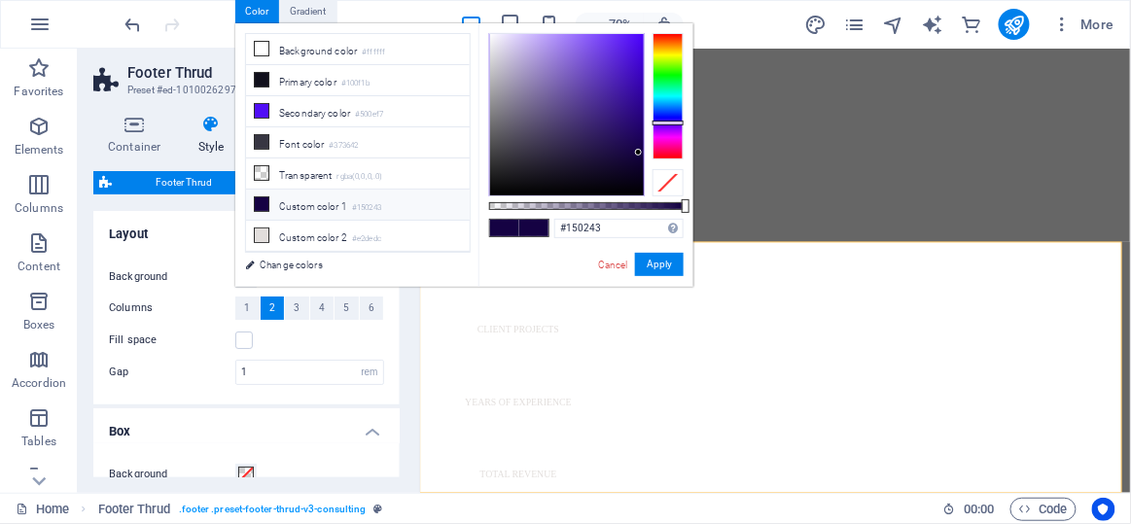
click at [210, 297] on div "Columns 1 2 3 4 5 6" at bounding box center [246, 309] width 275 height 24
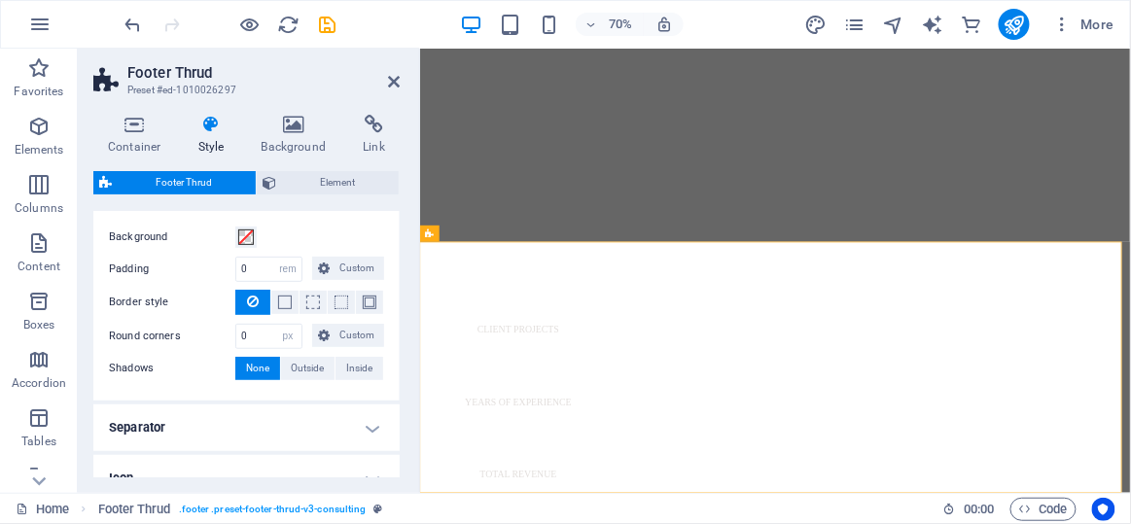
scroll to position [231, 0]
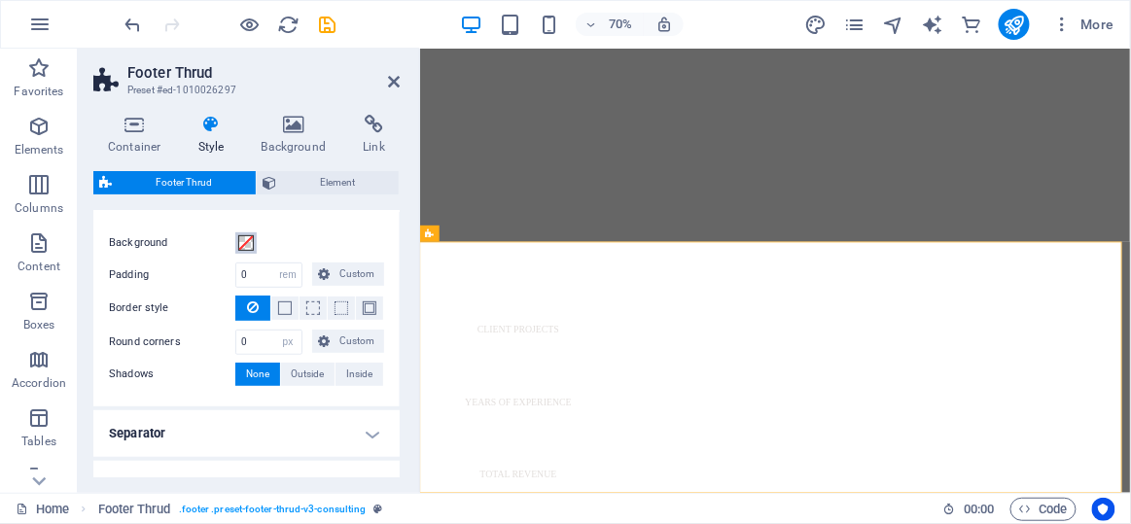
click at [240, 245] on span at bounding box center [246, 243] width 16 height 16
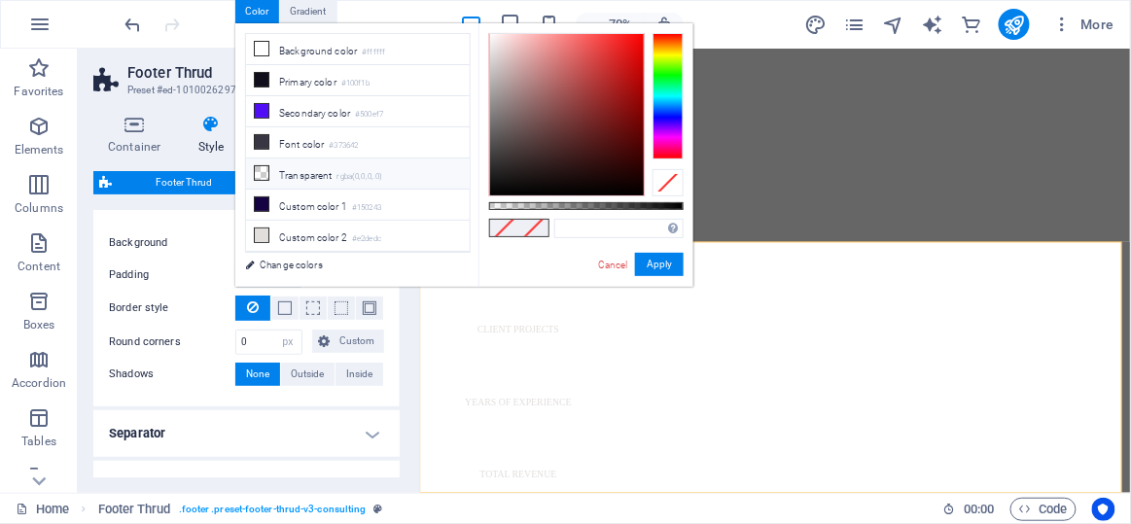
click at [266, 166] on icon at bounding box center [262, 173] width 14 height 14
click at [674, 270] on button "Apply" at bounding box center [659, 264] width 49 height 23
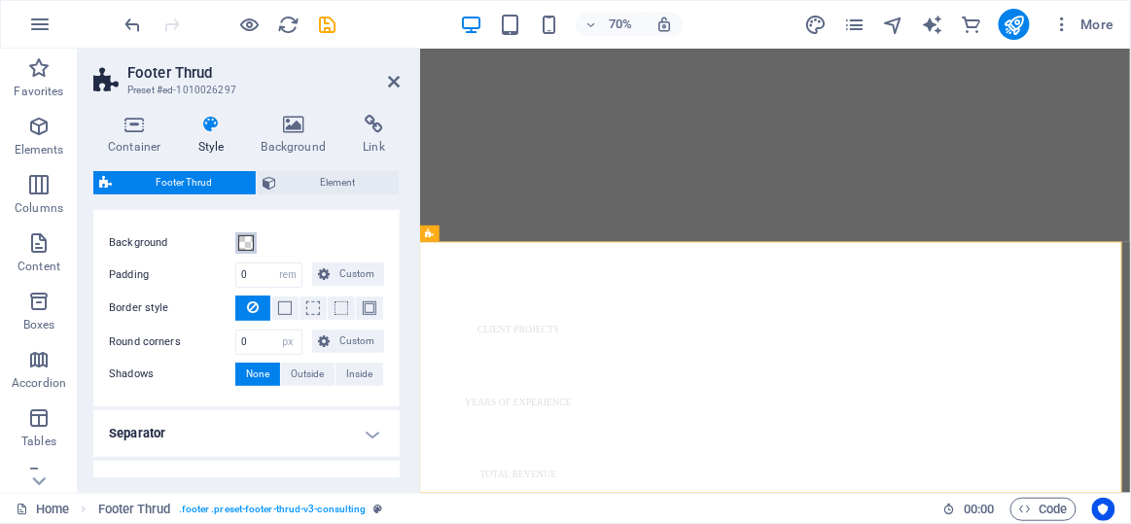
click at [248, 240] on span at bounding box center [246, 243] width 16 height 16
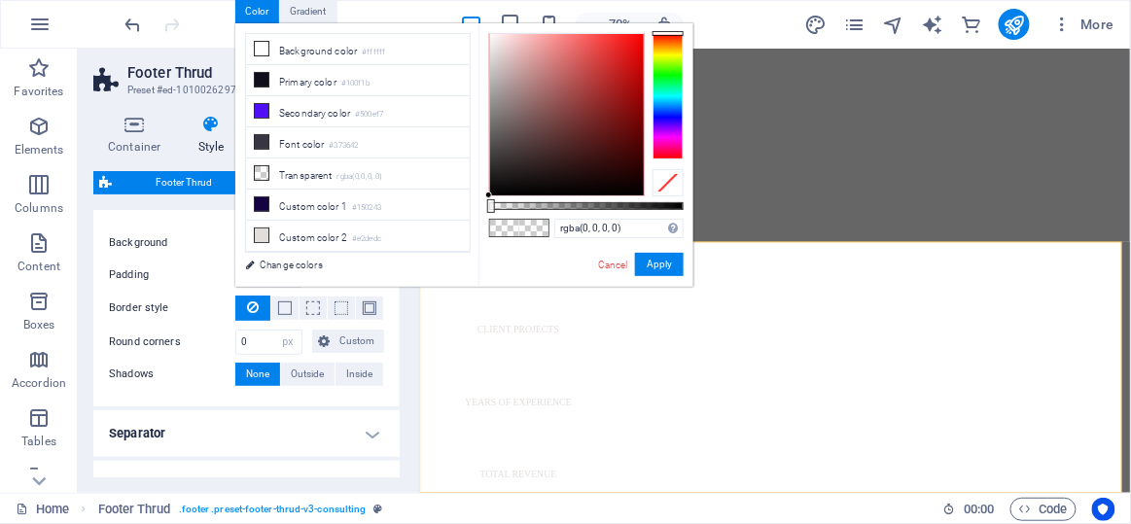
click at [249, 252] on li "Custom color 3 #f8f5ff" at bounding box center [358, 267] width 224 height 31
type input "#f8f5ff"
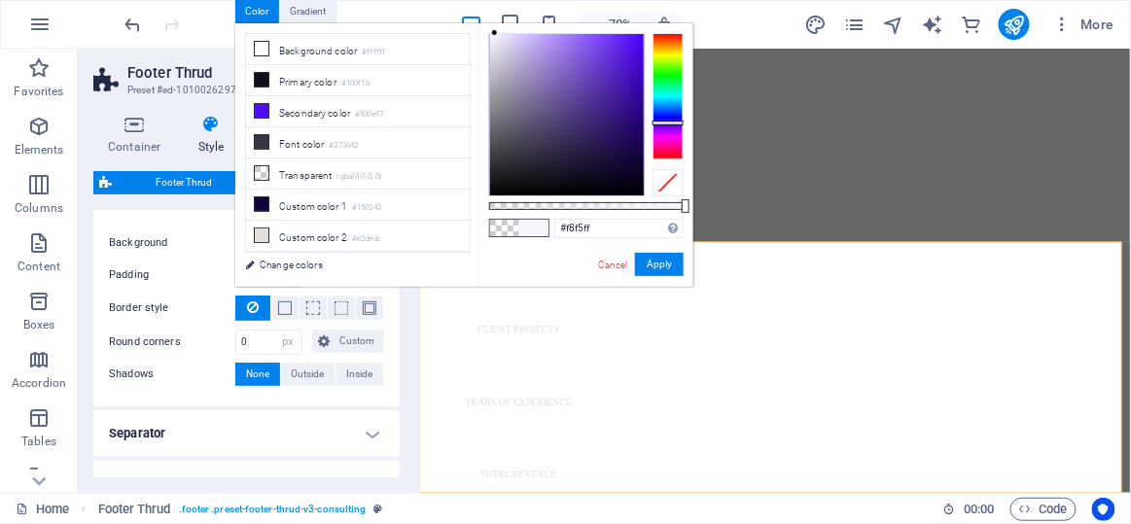
click at [175, 274] on label "Padding" at bounding box center [172, 275] width 126 height 23
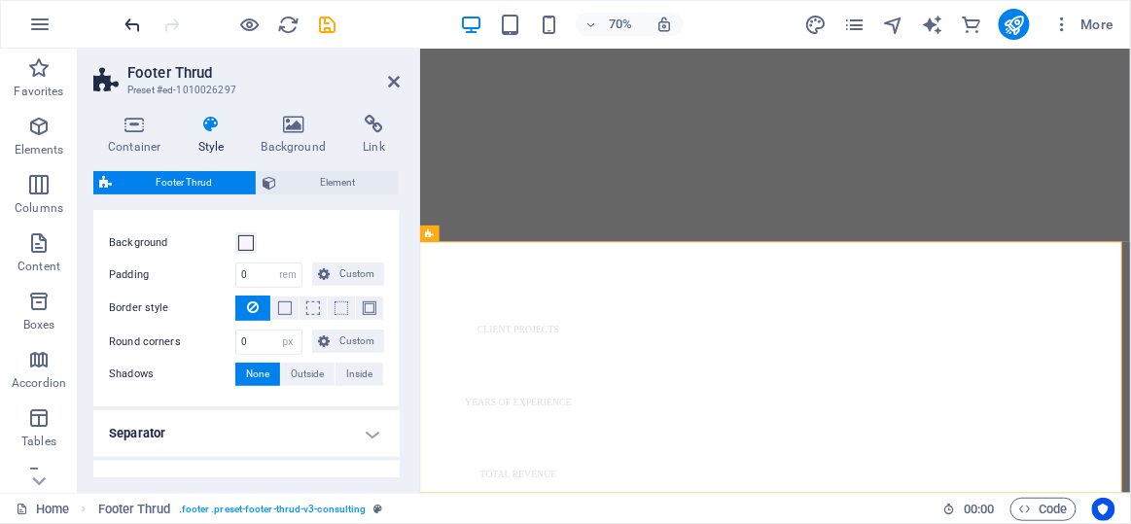
click at [124, 19] on icon "undo" at bounding box center [134, 25] width 22 height 22
drag, startPoint x: 395, startPoint y: 332, endPoint x: 400, endPoint y: 365, distance: 33.4
click at [400, 365] on div "Container Style Background Link Size Height Default px rem % vh vw Min. height …" at bounding box center [247, 296] width 338 height 394
drag, startPoint x: 400, startPoint y: 365, endPoint x: 398, endPoint y: 404, distance: 39.0
click at [398, 404] on div "Container Style Background Link Size Height Default px rem % vh vw Min. height …" at bounding box center [247, 296] width 338 height 394
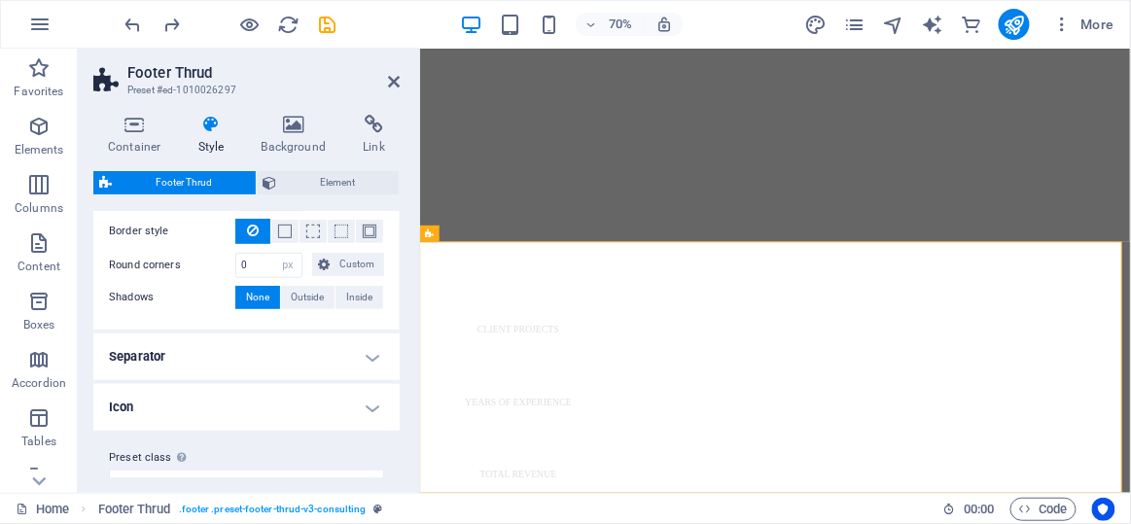
scroll to position [335, 0]
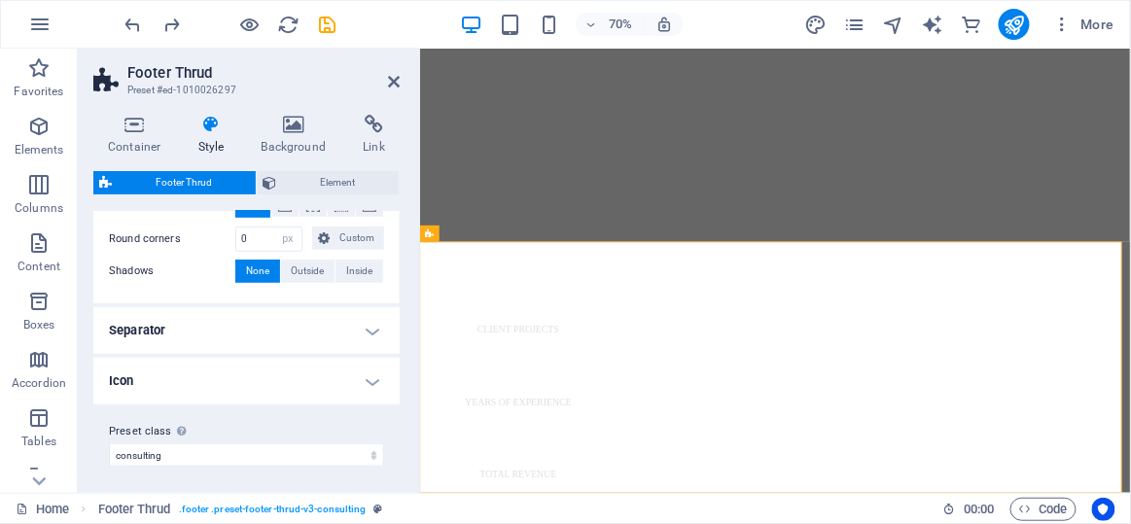
click at [326, 346] on h4 "Separator" at bounding box center [246, 330] width 306 height 47
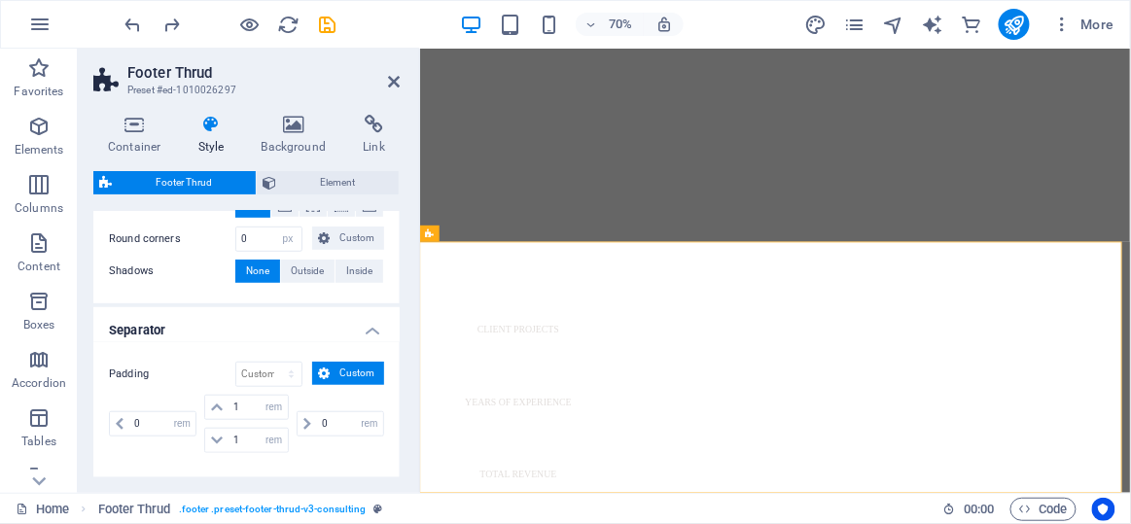
click at [348, 342] on div "Padding px rem % vh vw Custom Custom 0 px rem % vh vw 1 px rem % vh vw 1 px rem…" at bounding box center [246, 409] width 314 height 135
click at [352, 337] on h4 "Separator" at bounding box center [246, 324] width 306 height 35
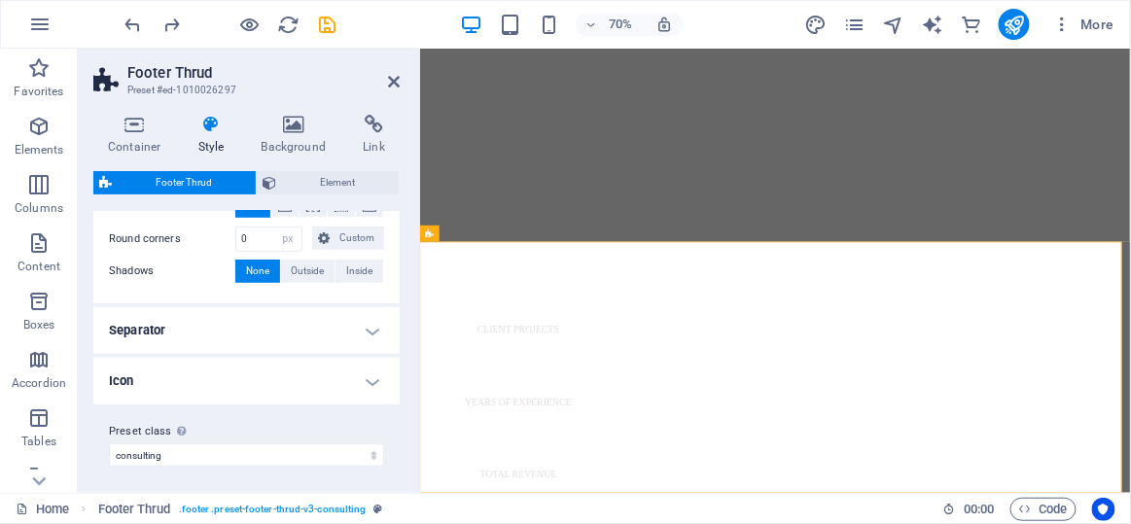
click at [332, 364] on h4 "Icon" at bounding box center [246, 381] width 306 height 47
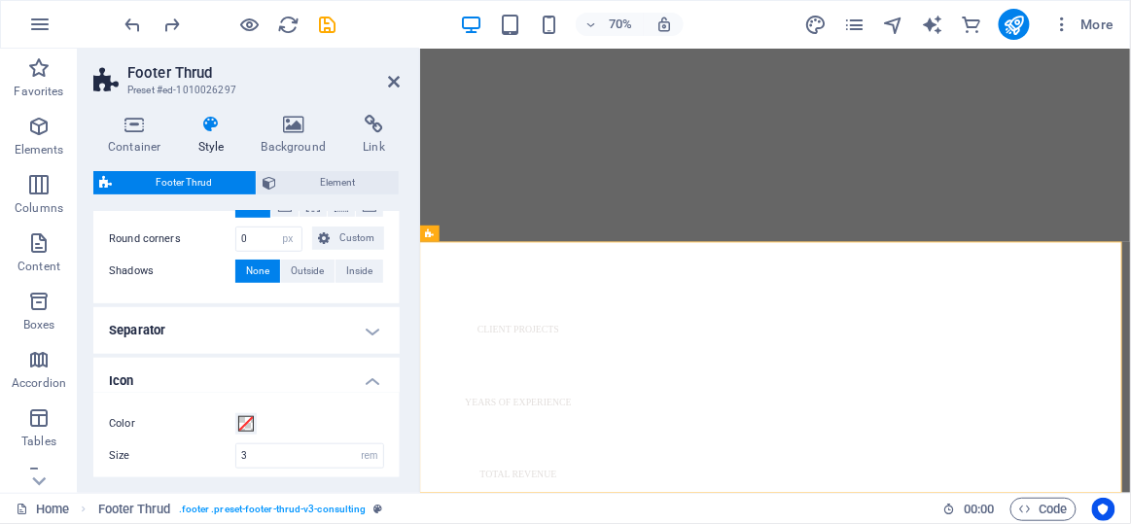
scroll to position [418, 0]
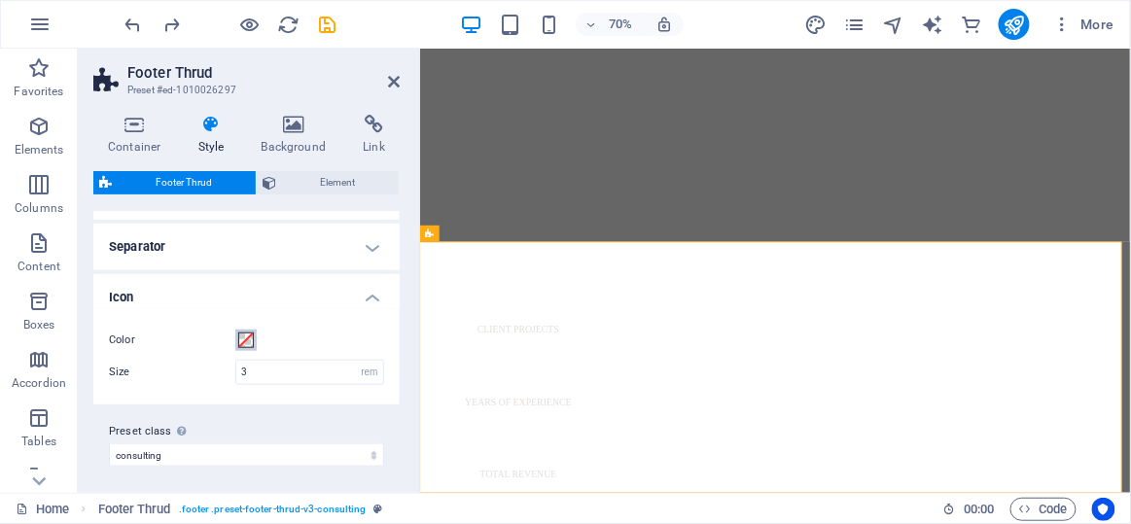
click at [239, 335] on span at bounding box center [246, 341] width 16 height 16
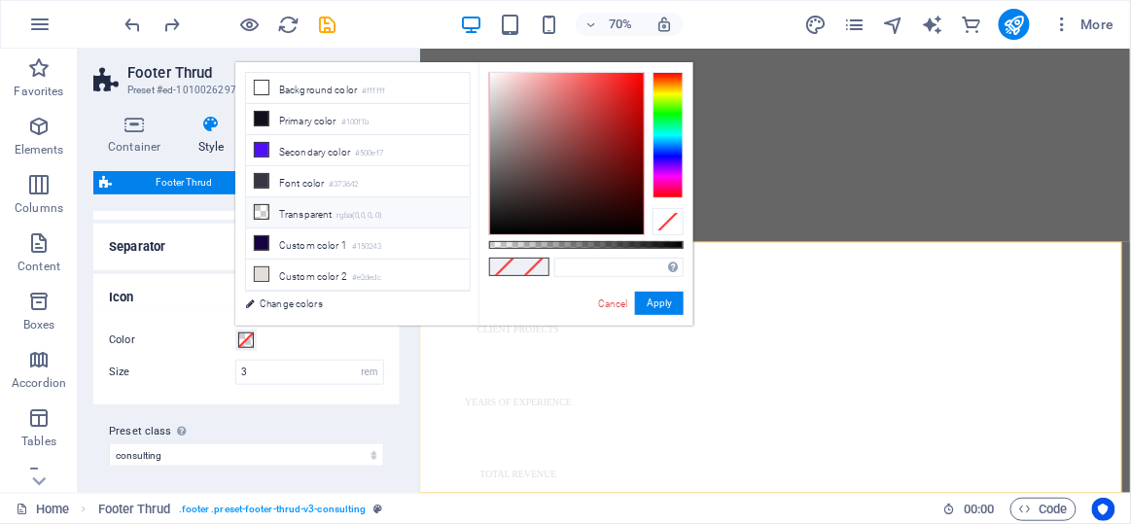
click at [266, 205] on icon at bounding box center [262, 212] width 14 height 14
type input "rgba(0, 0, 0, 0)"
click at [654, 298] on button "Apply" at bounding box center [659, 303] width 49 height 23
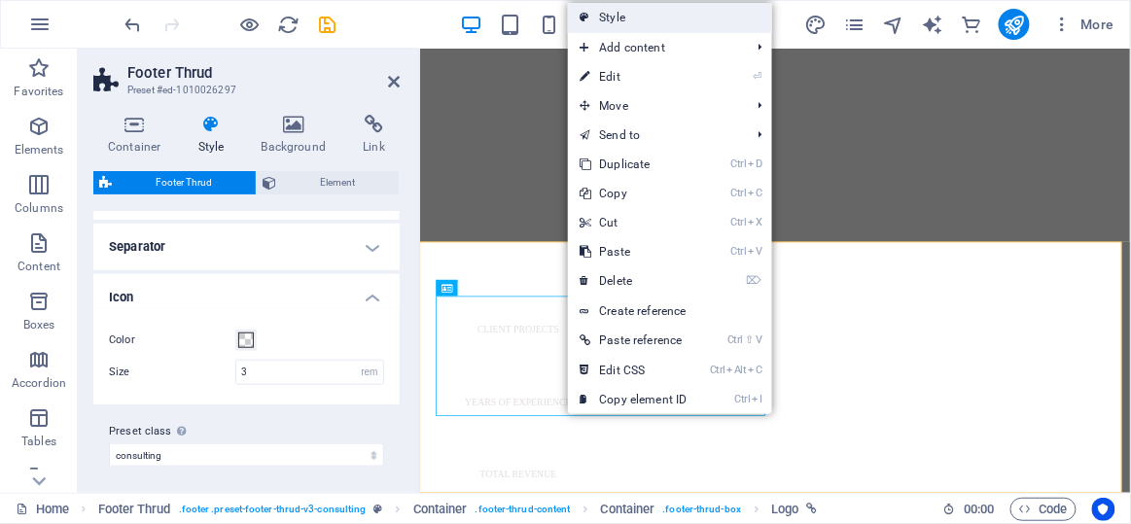
click at [613, 21] on link "Style" at bounding box center [669, 17] width 203 height 29
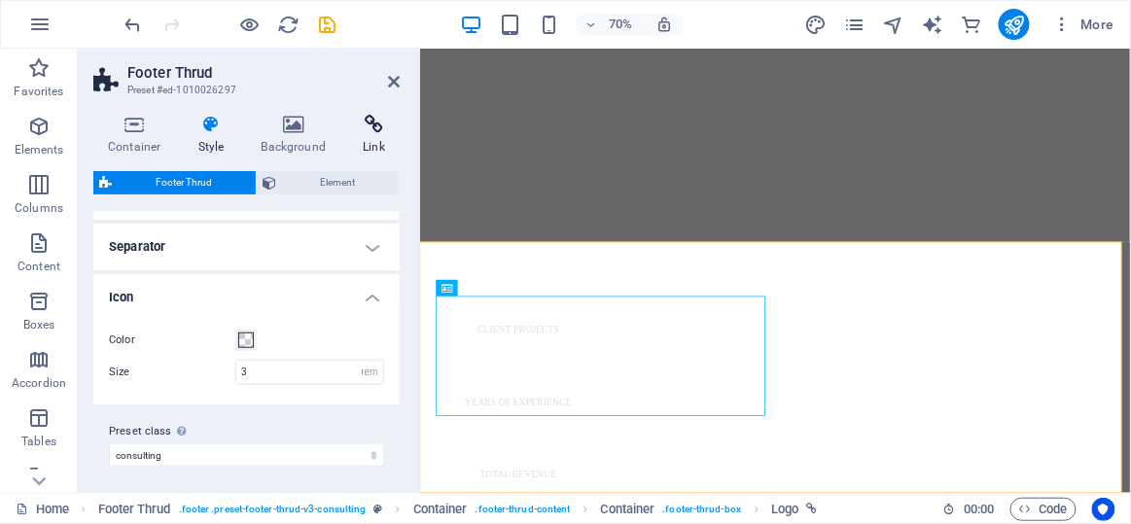
click at [378, 140] on h4 "Link" at bounding box center [374, 135] width 52 height 41
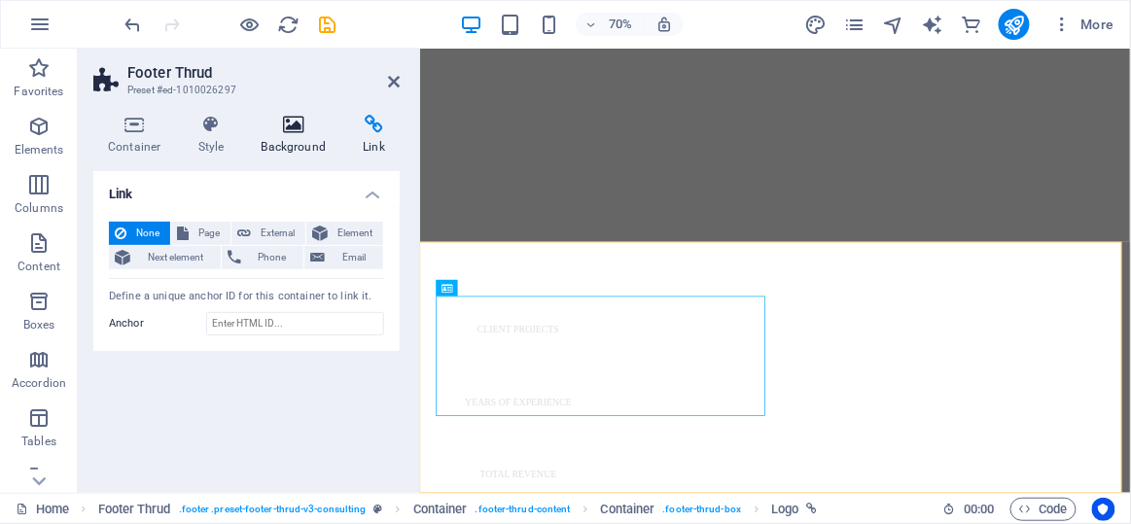
click at [323, 134] on h4 "Background" at bounding box center [298, 135] width 102 height 41
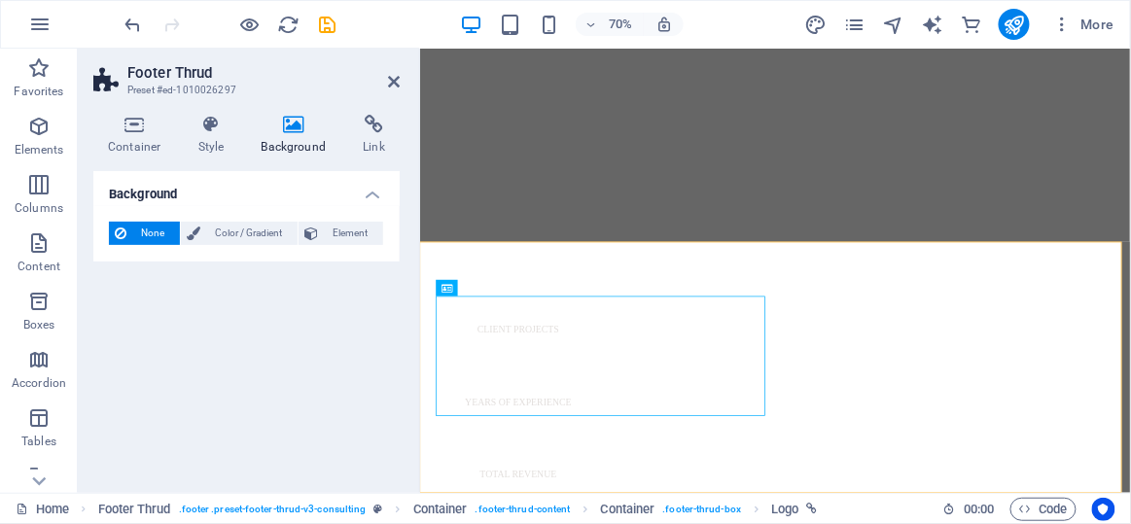
click at [375, 190] on h4 "Background" at bounding box center [246, 188] width 306 height 35
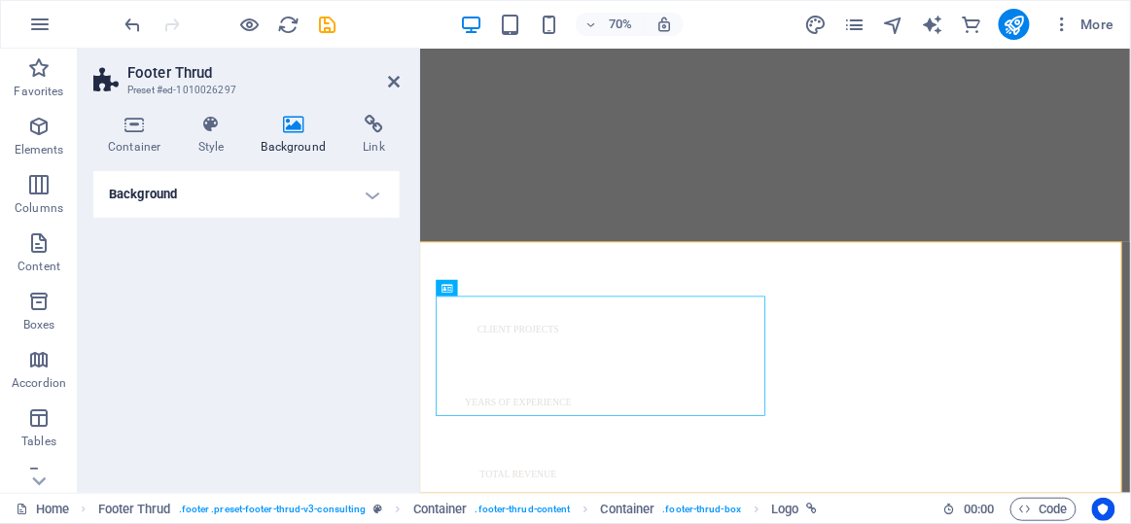
click at [375, 190] on h4 "Background" at bounding box center [246, 194] width 306 height 47
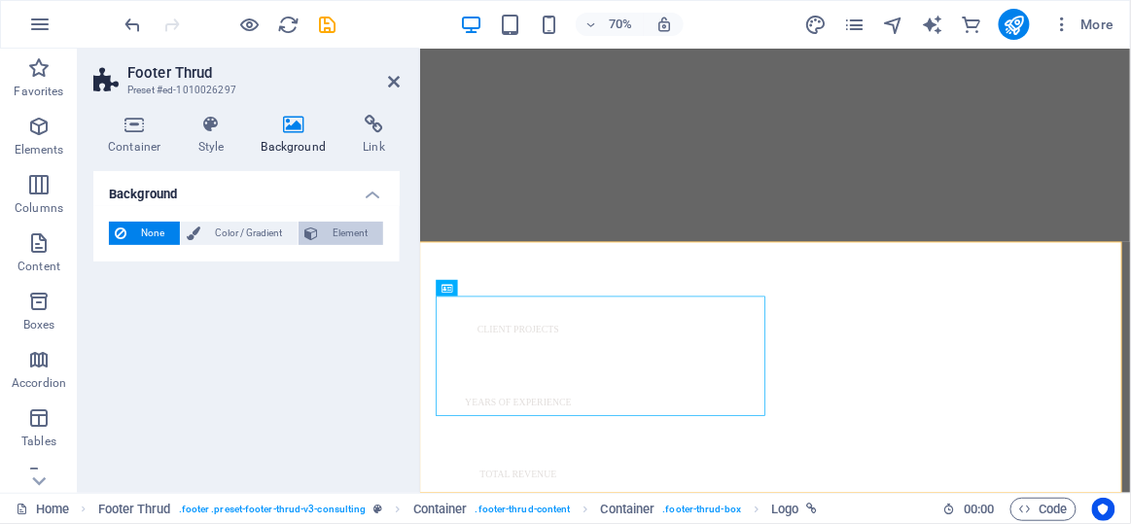
click at [344, 238] on span "Element" at bounding box center [350, 233] width 53 height 23
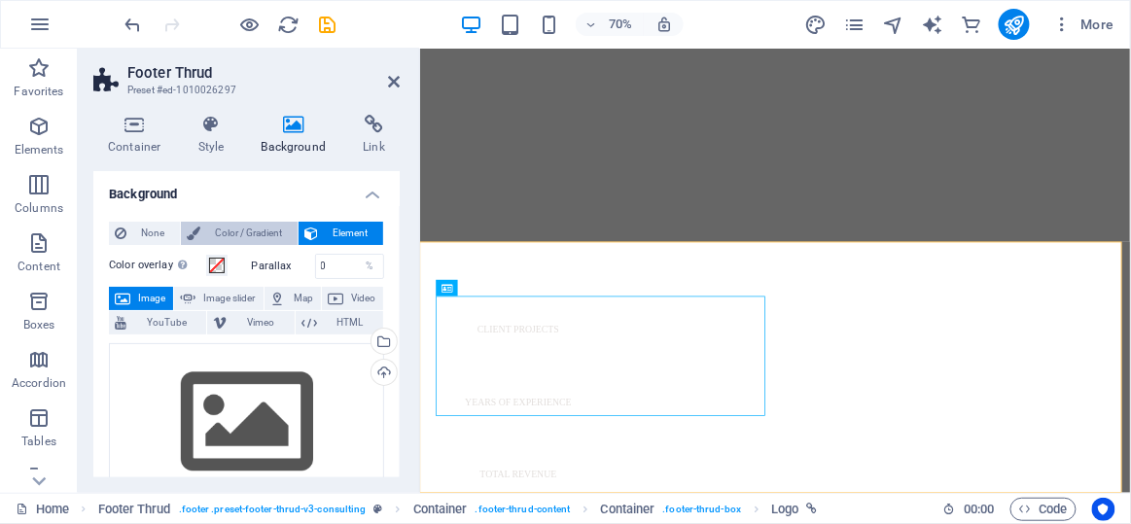
click at [232, 238] on span "Color / Gradient" at bounding box center [249, 233] width 86 height 23
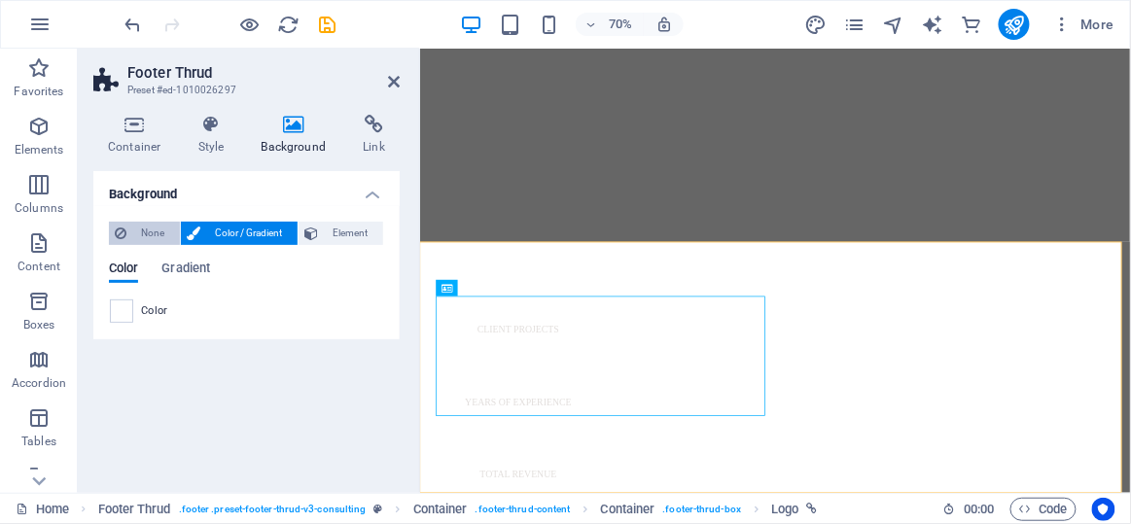
click at [126, 234] on button "None" at bounding box center [144, 233] width 71 height 23
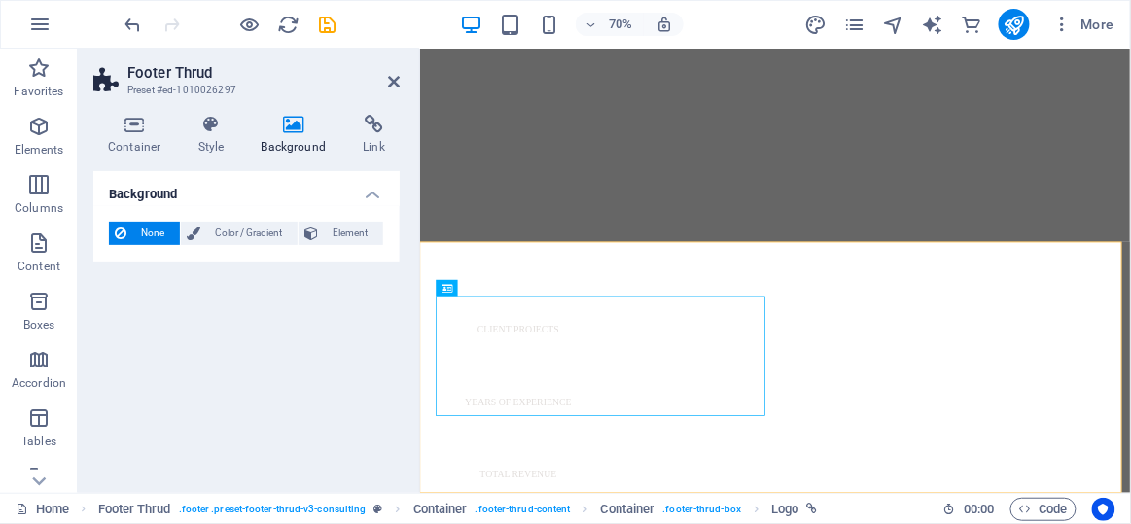
click at [364, 174] on h4 "Background" at bounding box center [246, 188] width 306 height 35
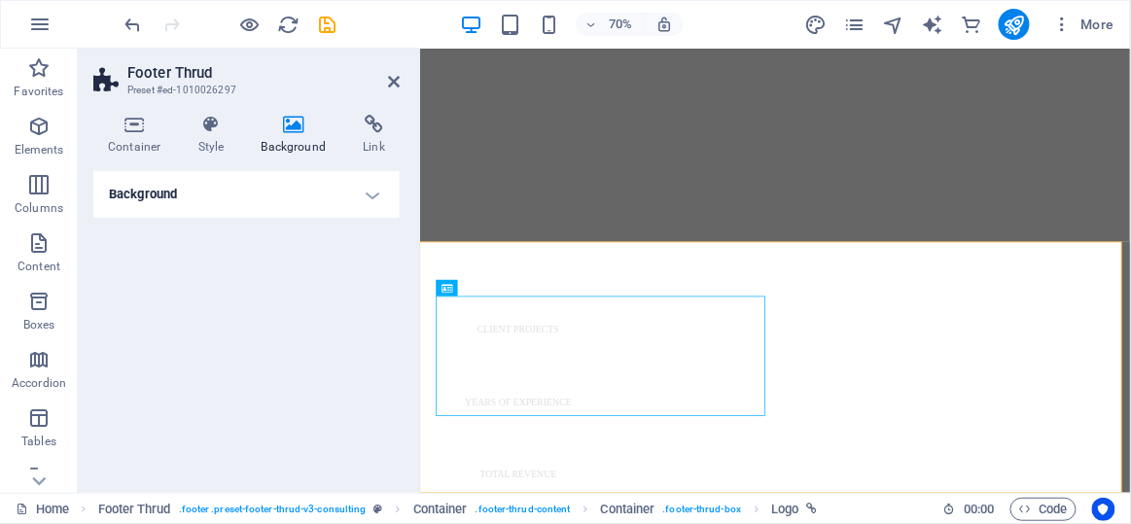
click at [366, 164] on div "Container Style Background Link Size Height Default px rem % vh vw Min. height …" at bounding box center [246, 296] width 306 height 363
click at [360, 130] on icon at bounding box center [374, 124] width 52 height 19
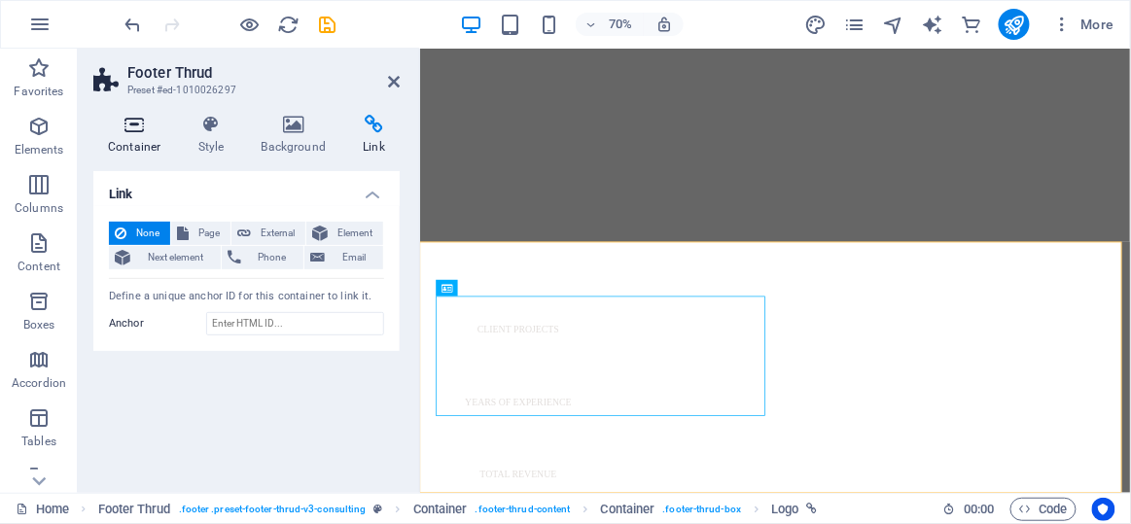
click at [128, 142] on h4 "Container" at bounding box center [138, 135] width 90 height 41
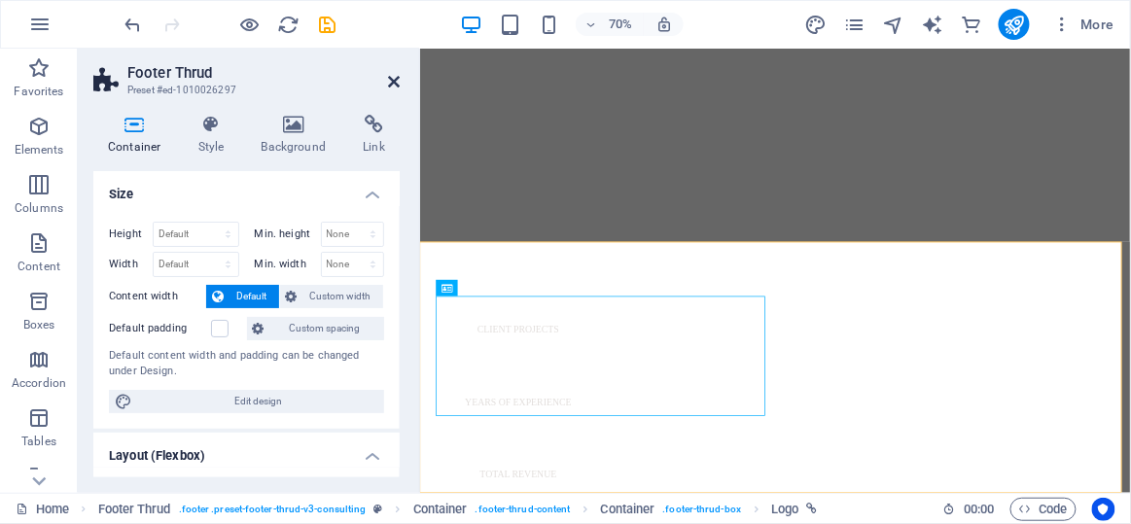
click at [395, 83] on icon at bounding box center [394, 82] width 12 height 16
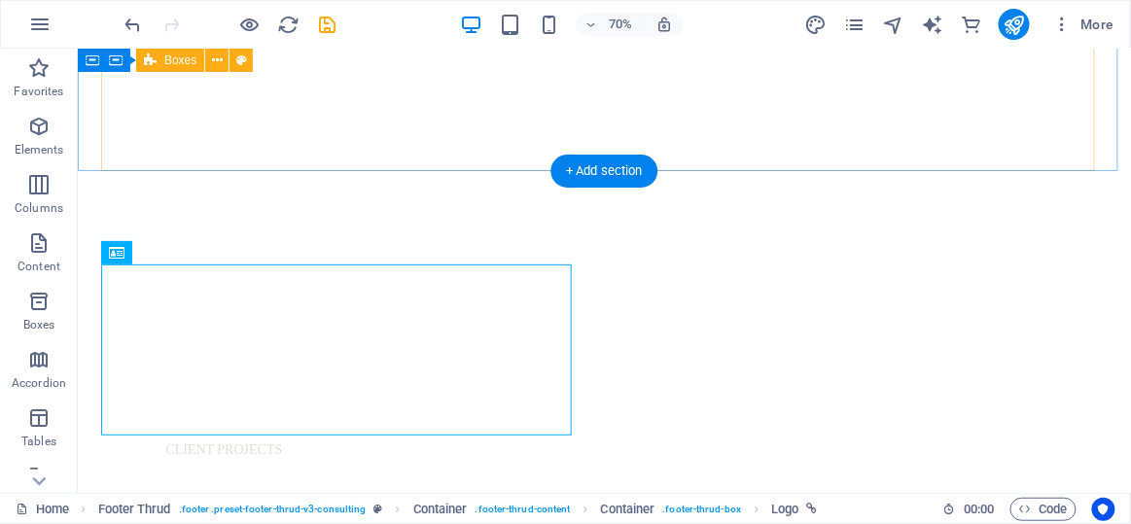
scroll to position [1065, 0]
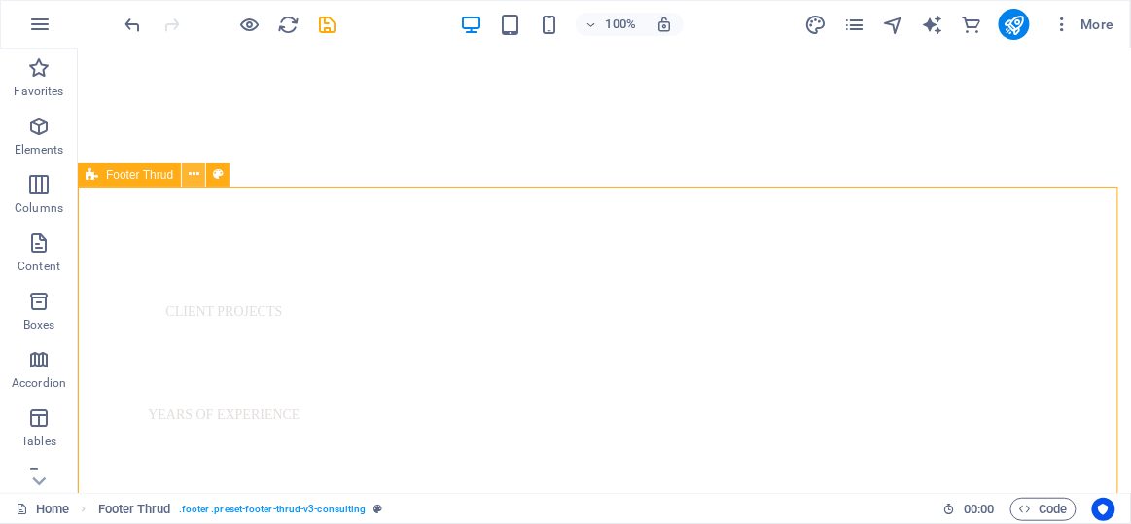
click at [190, 176] on icon at bounding box center [194, 174] width 11 height 20
click at [214, 176] on icon at bounding box center [218, 174] width 11 height 20
select select "rem"
select select "px"
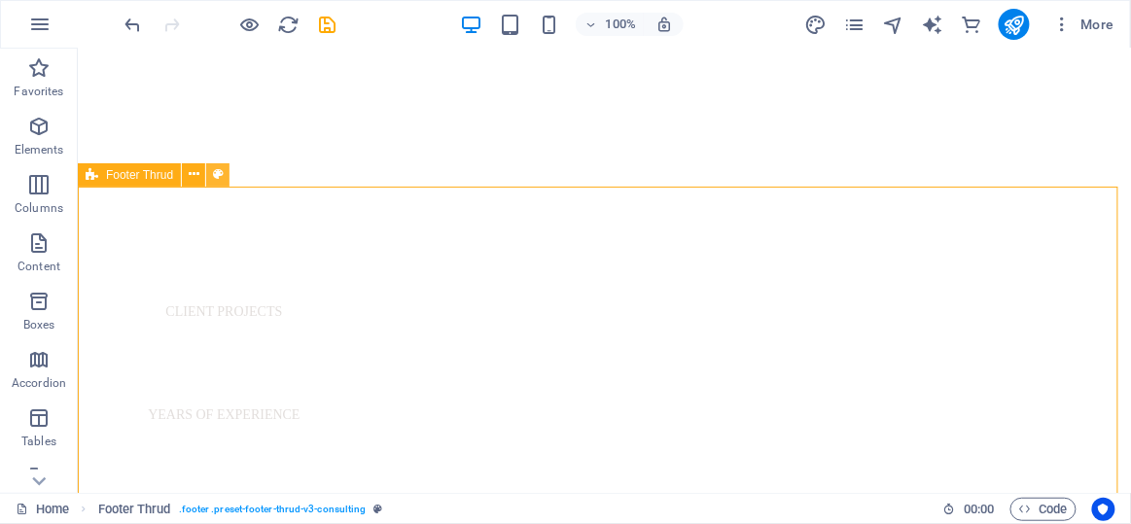
select select "rem"
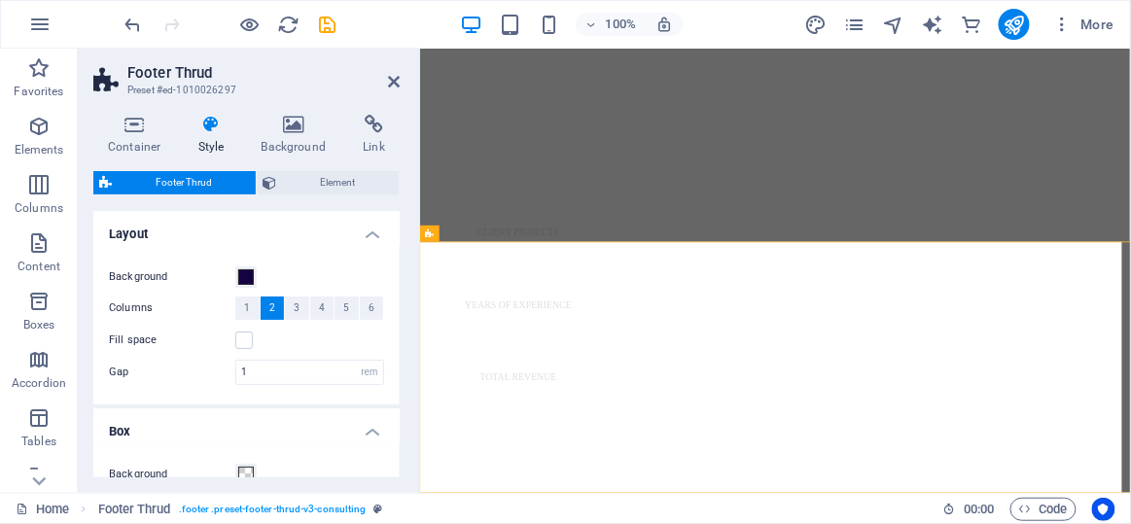
scroll to position [926, 0]
click at [336, 305] on button "5" at bounding box center [347, 308] width 24 height 23
click at [273, 302] on span "2" at bounding box center [272, 308] width 6 height 23
click at [295, 311] on span "3" at bounding box center [297, 308] width 6 height 23
click at [315, 301] on button "4" at bounding box center [322, 308] width 24 height 23
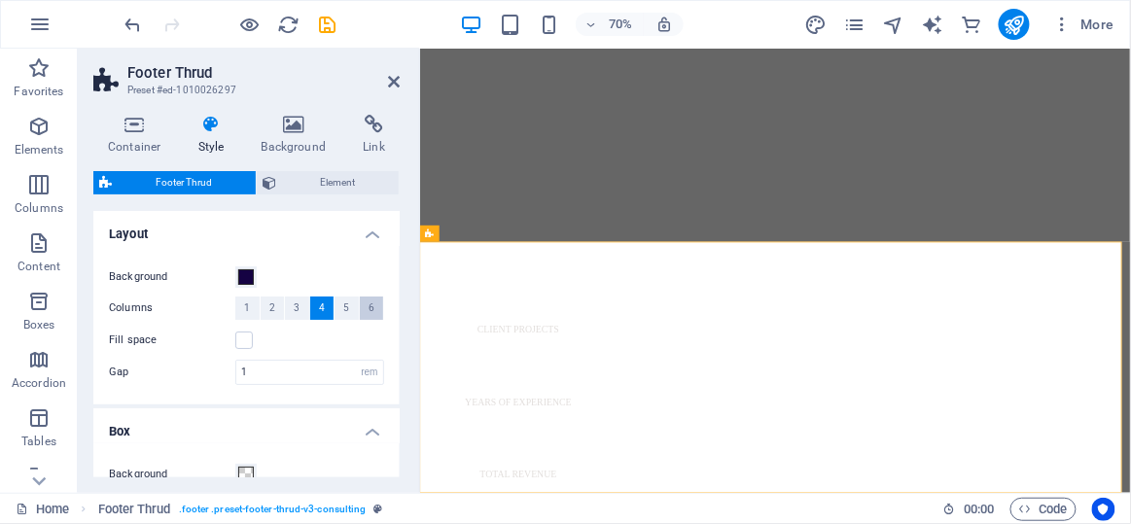
click at [375, 305] on button "6" at bounding box center [372, 308] width 24 height 23
click at [270, 301] on span "2" at bounding box center [272, 308] width 6 height 23
click at [395, 294] on div "Background Columns 1 2 3 4 5 6 Fill space Gap 1 rem px % vh vw" at bounding box center [246, 325] width 314 height 159
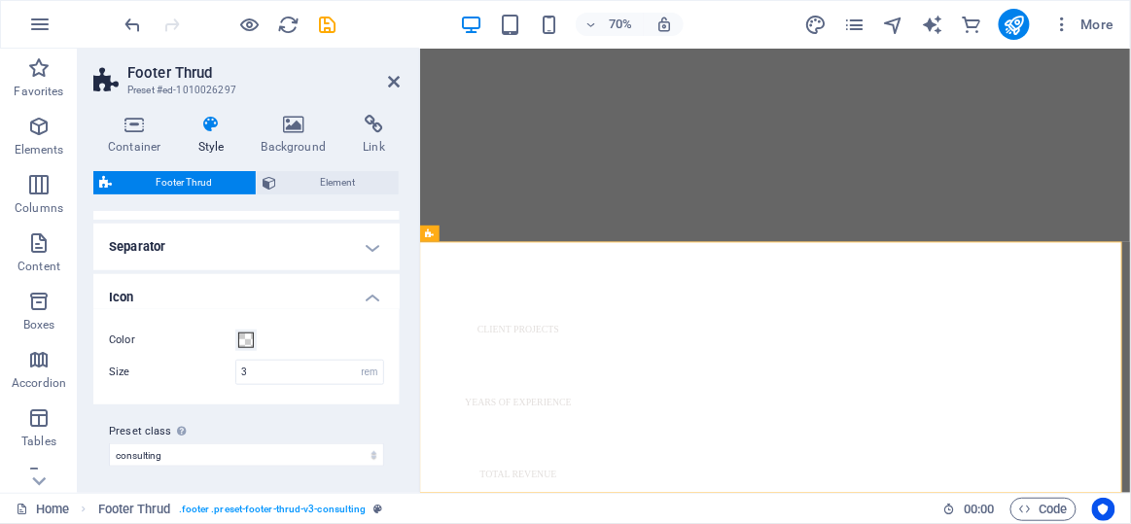
scroll to position [383, 0]
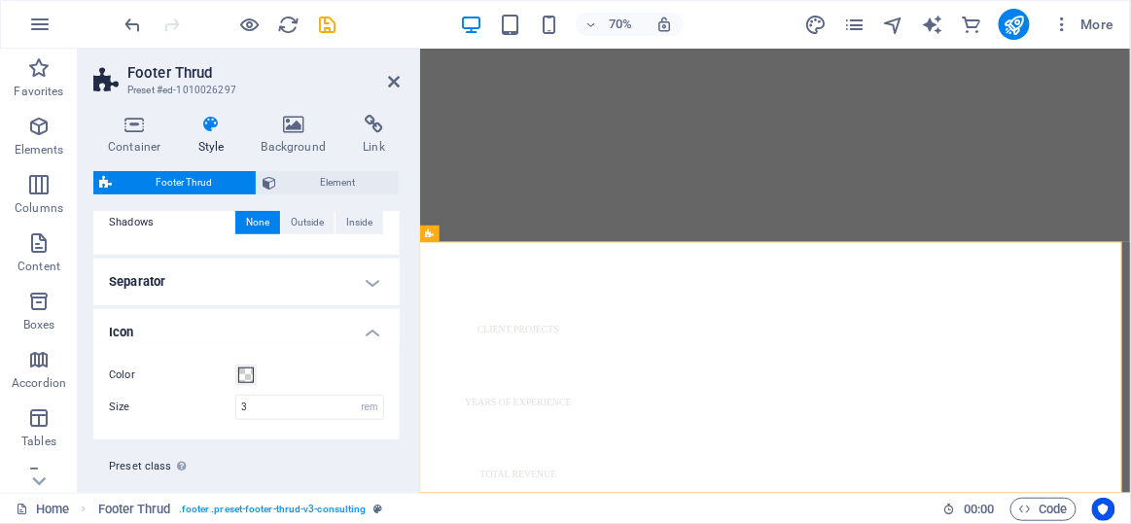
click at [351, 259] on h4 "Separator" at bounding box center [246, 282] width 306 height 47
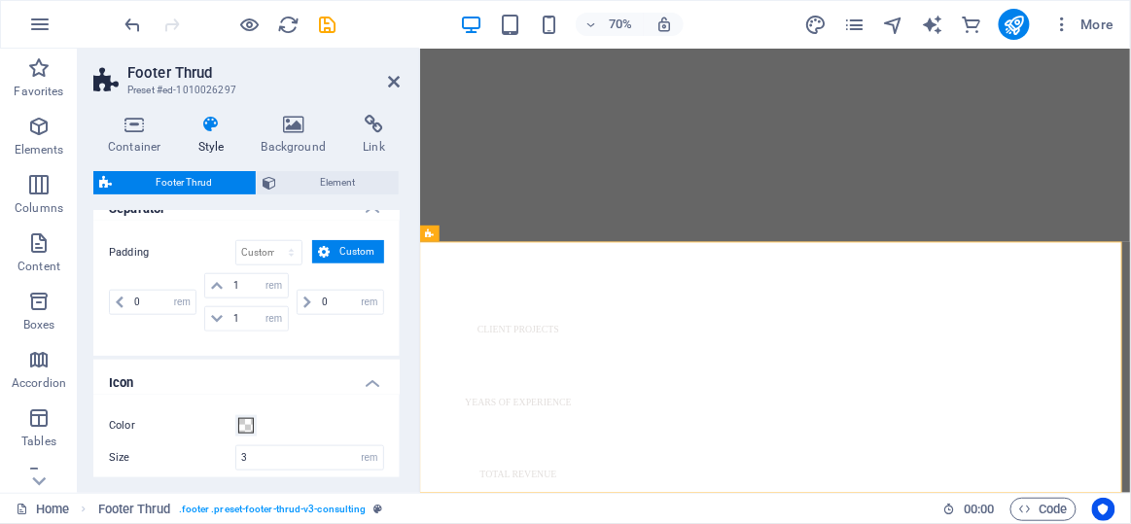
scroll to position [540, 0]
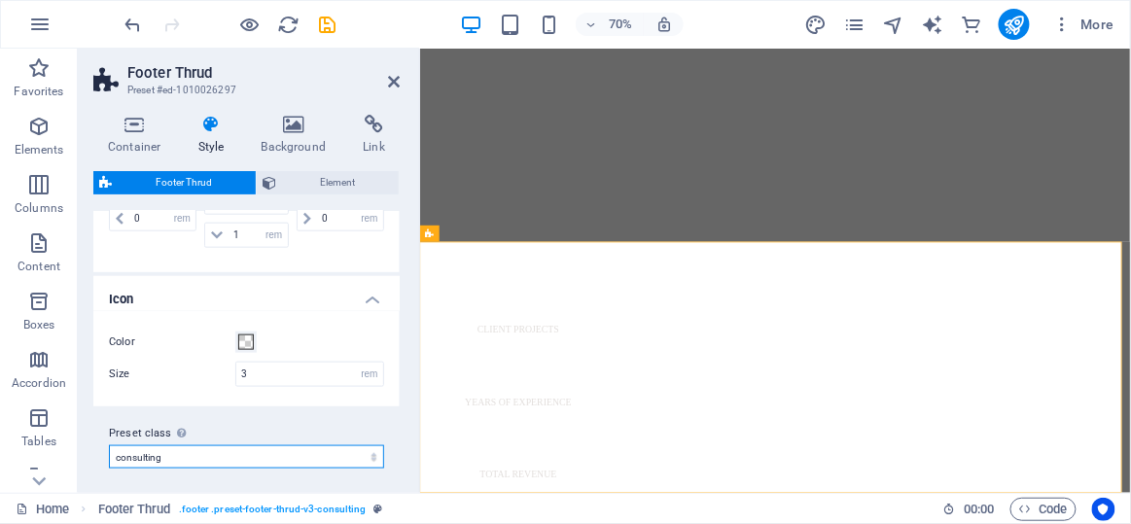
click at [373, 460] on select "consulting Add preset class" at bounding box center [246, 456] width 275 height 23
click at [373, 453] on select "consulting Add preset class" at bounding box center [246, 456] width 275 height 23
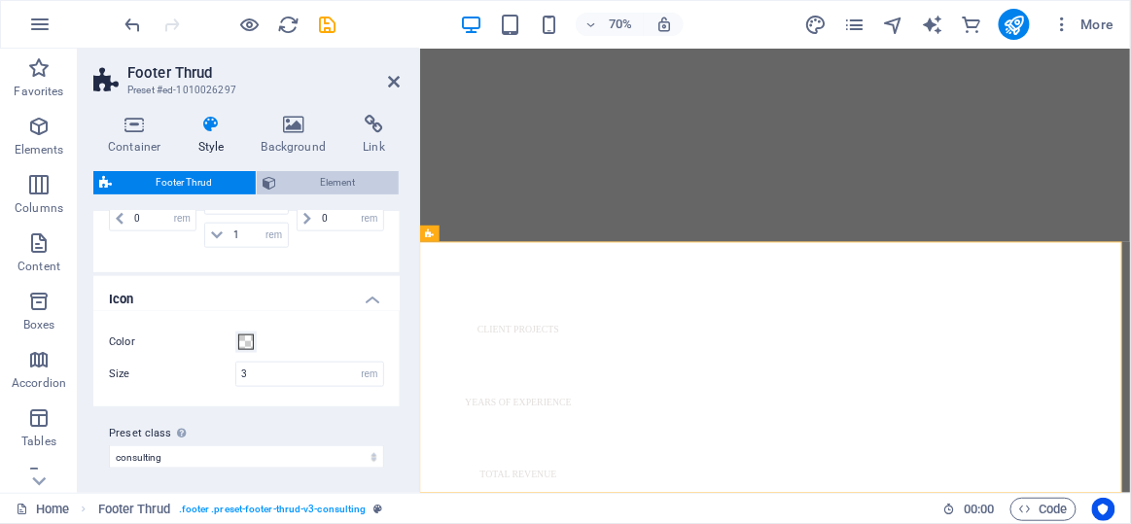
click at [320, 171] on span "Element" at bounding box center [337, 182] width 111 height 23
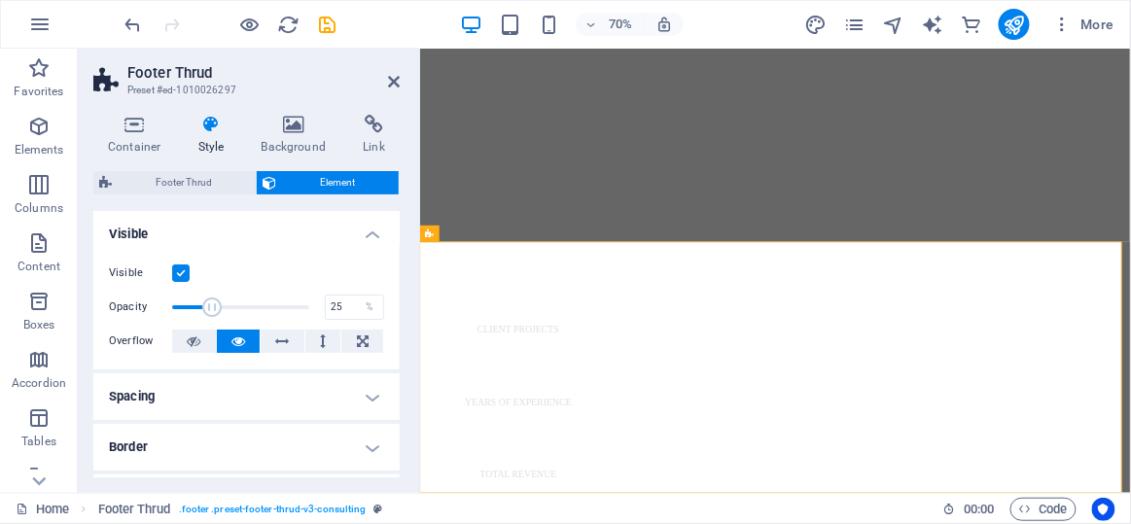
drag, startPoint x: 303, startPoint y: 308, endPoint x: 203, endPoint y: 310, distance: 100.2
click at [203, 310] on span at bounding box center [211, 307] width 19 height 19
type input "100"
drag, startPoint x: 208, startPoint y: 310, endPoint x: 328, endPoint y: 314, distance: 119.7
click at [328, 314] on div "Opacity 100 %" at bounding box center [246, 307] width 275 height 29
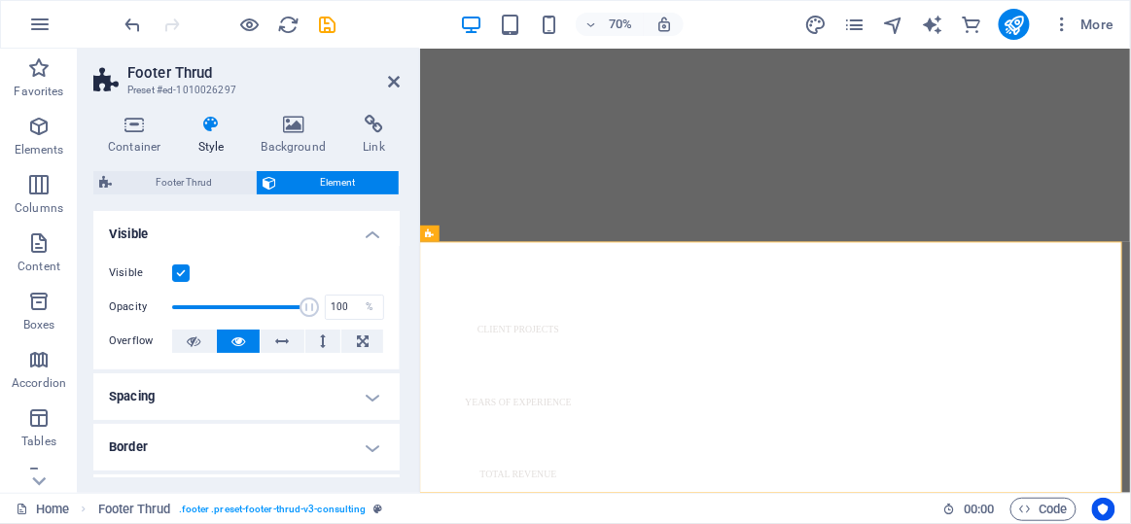
click at [343, 394] on h4 "Spacing" at bounding box center [246, 396] width 306 height 47
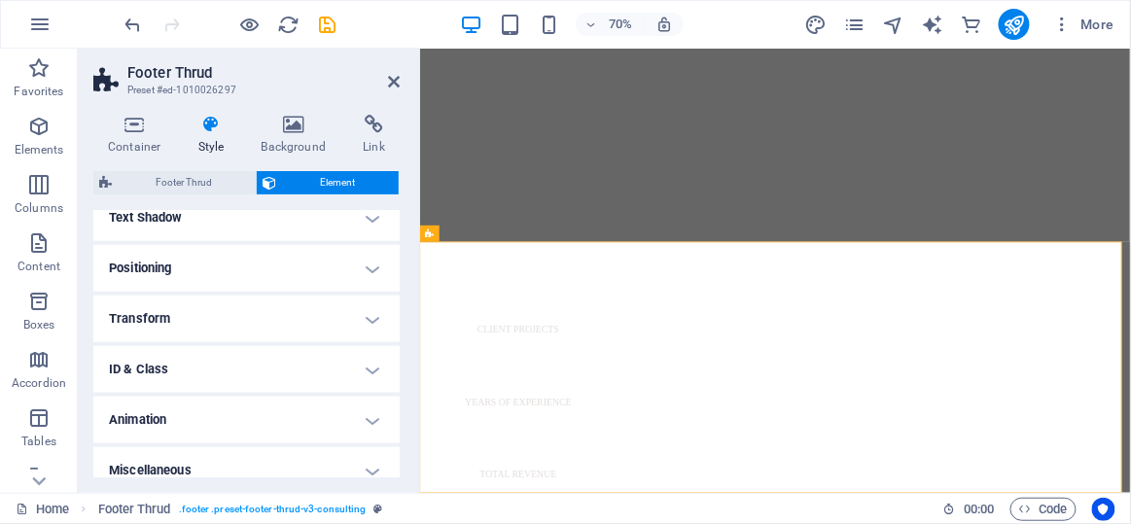
scroll to position [491, 0]
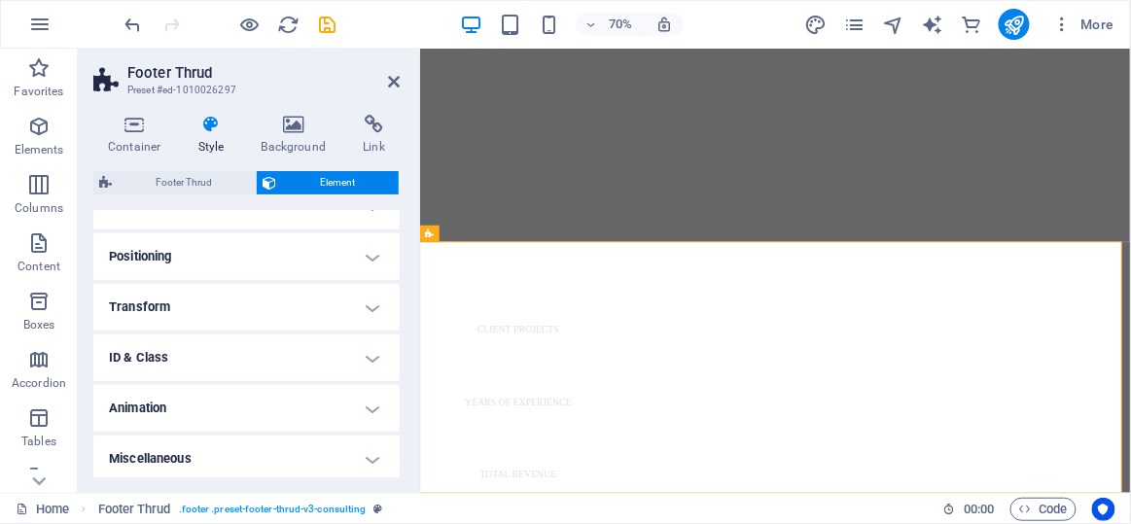
click at [371, 446] on h4 "Miscellaneous" at bounding box center [246, 459] width 306 height 47
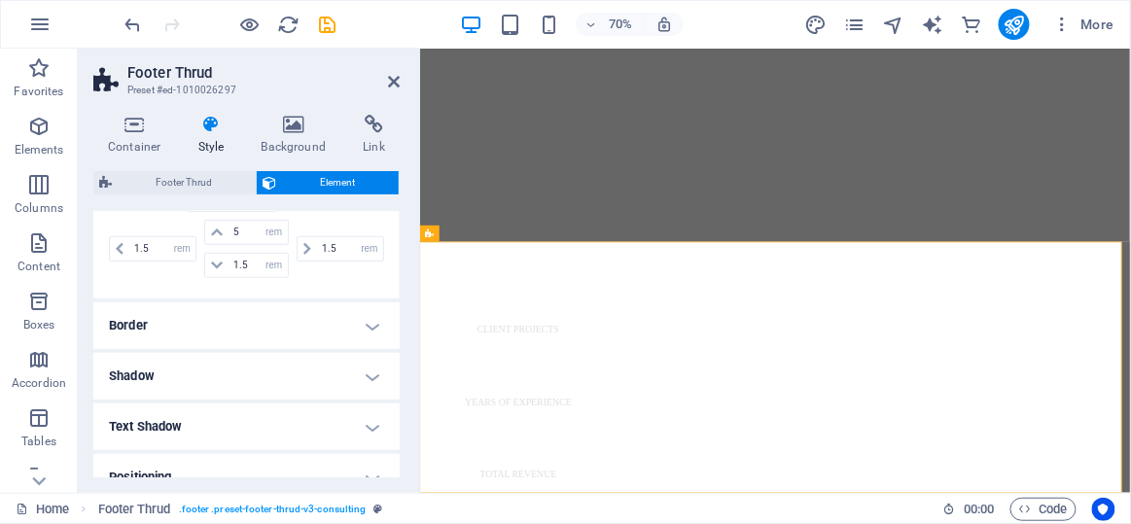
scroll to position [265, 0]
click at [363, 326] on h4 "Border" at bounding box center [246, 331] width 306 height 47
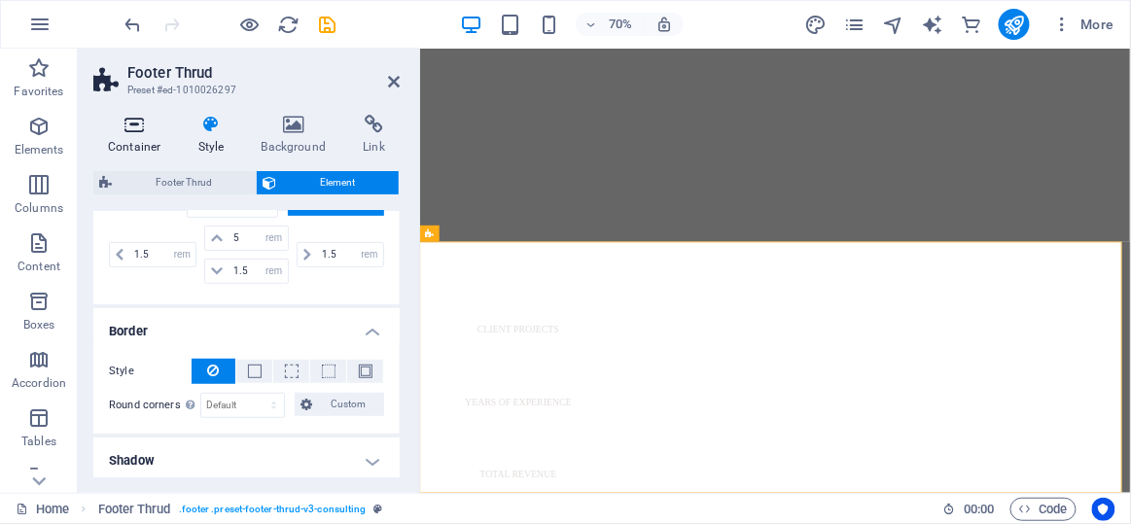
click at [159, 137] on h4 "Container" at bounding box center [138, 135] width 90 height 41
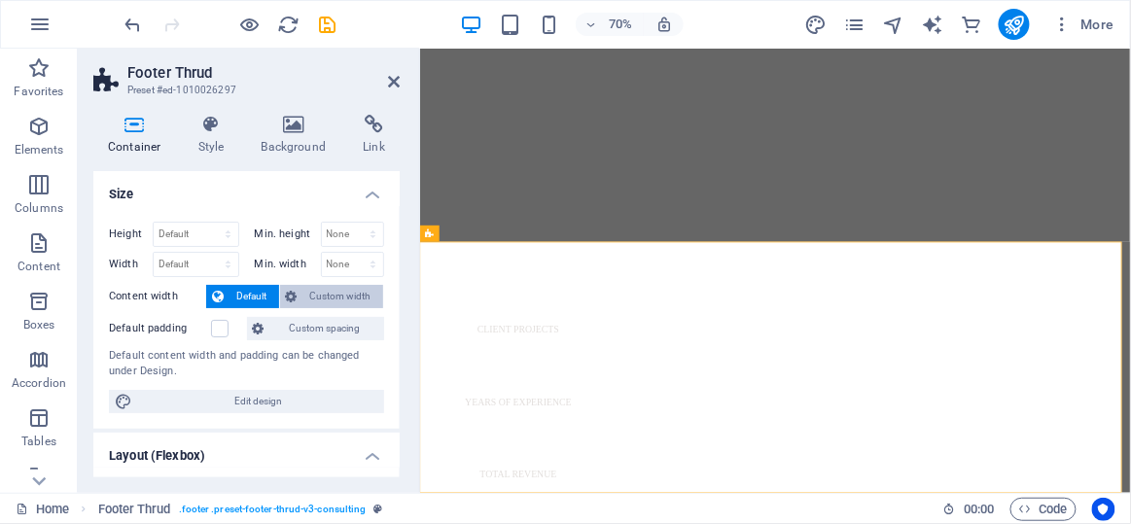
click at [360, 286] on span "Custom width" at bounding box center [340, 296] width 75 height 23
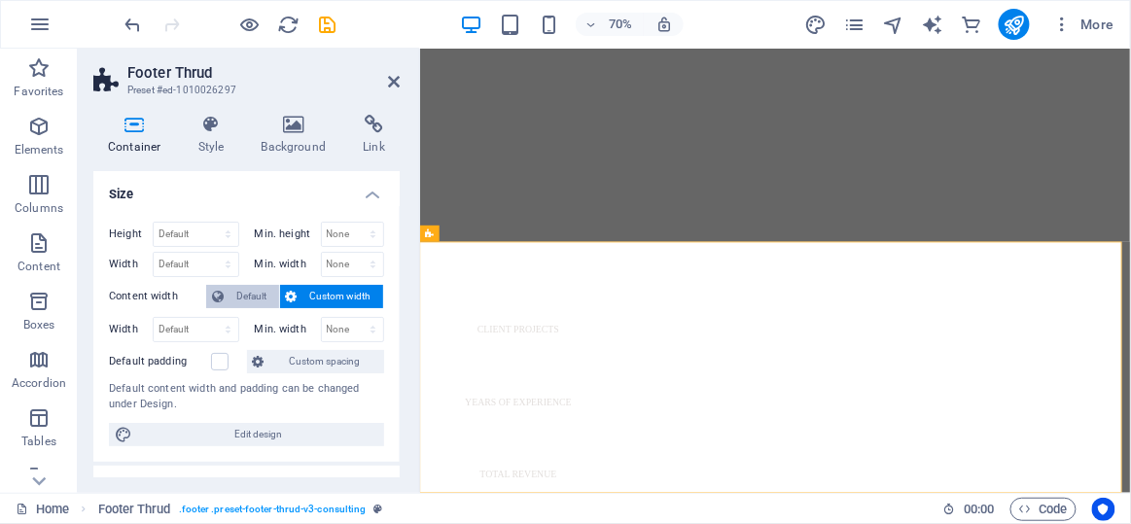
click at [251, 296] on span "Default" at bounding box center [252, 296] width 44 height 23
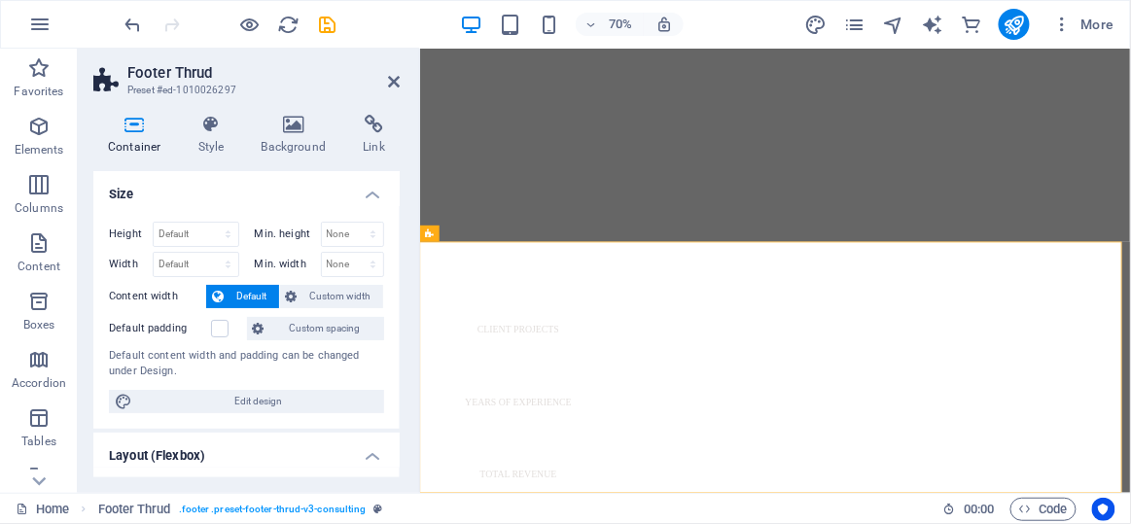
click at [396, 290] on div "Container Style Background Link Size Height Default px rem % vh vw Min. height …" at bounding box center [247, 296] width 338 height 394
drag, startPoint x: 396, startPoint y: 290, endPoint x: 396, endPoint y: 314, distance: 24.3
click at [396, 314] on div "Height Default px rem % vh vw Min. height None px rem % vh vw Width Default px …" at bounding box center [246, 317] width 306 height 223
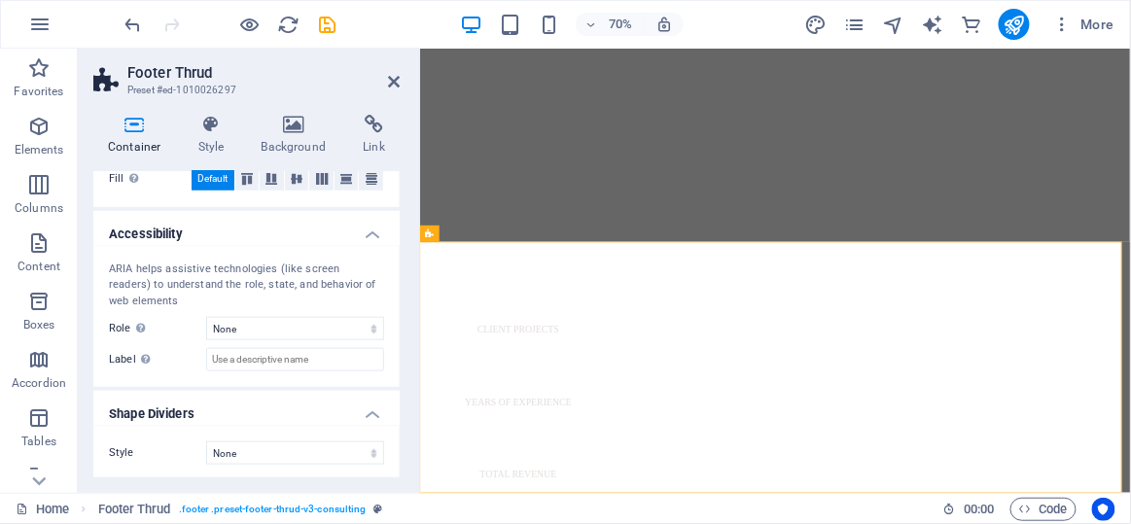
scroll to position [0, 0]
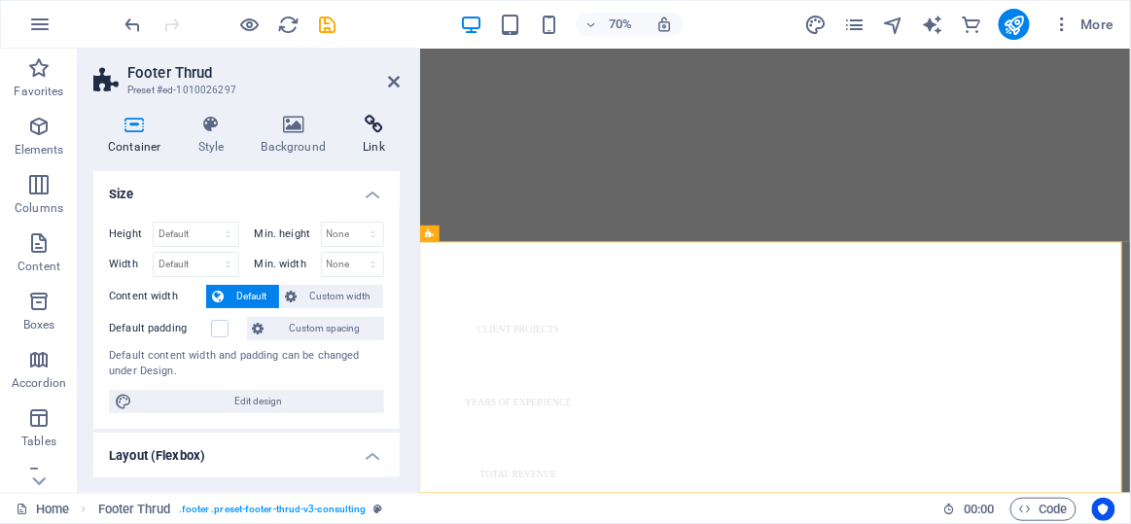
click at [371, 133] on icon at bounding box center [374, 124] width 52 height 19
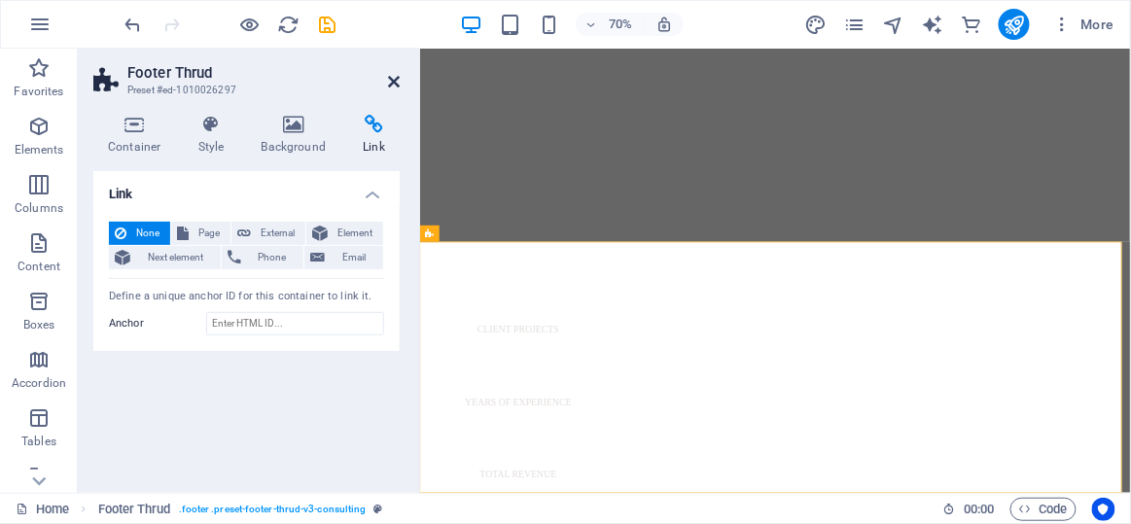
click at [397, 75] on icon at bounding box center [394, 82] width 12 height 16
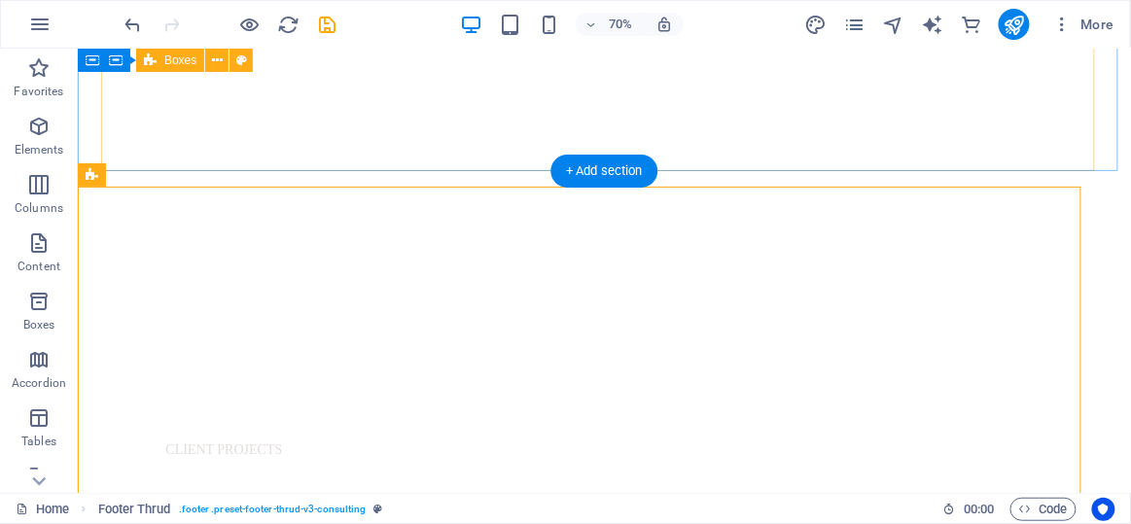
scroll to position [1065, 0]
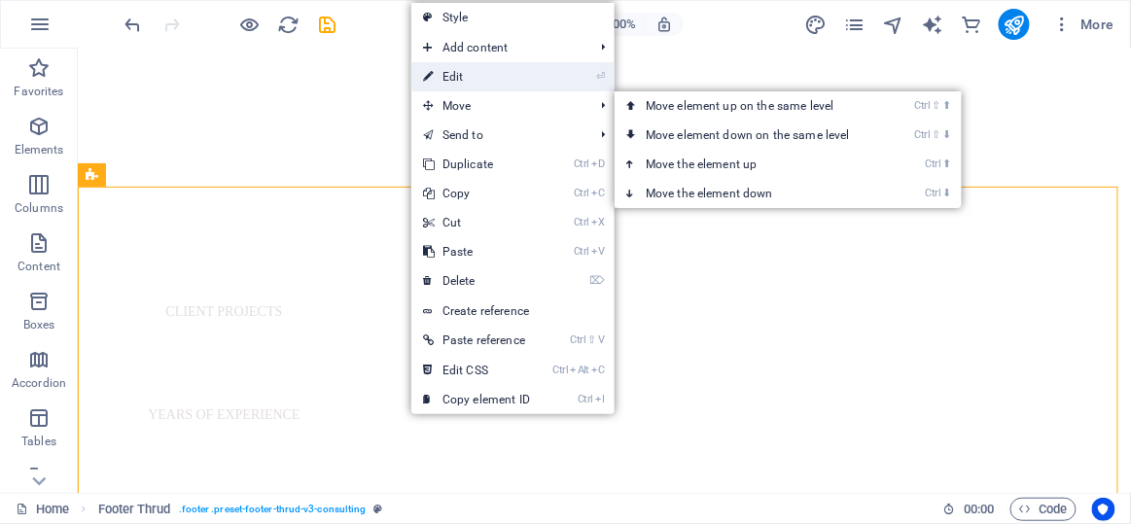
click at [466, 89] on link "⏎ Edit" at bounding box center [476, 76] width 130 height 29
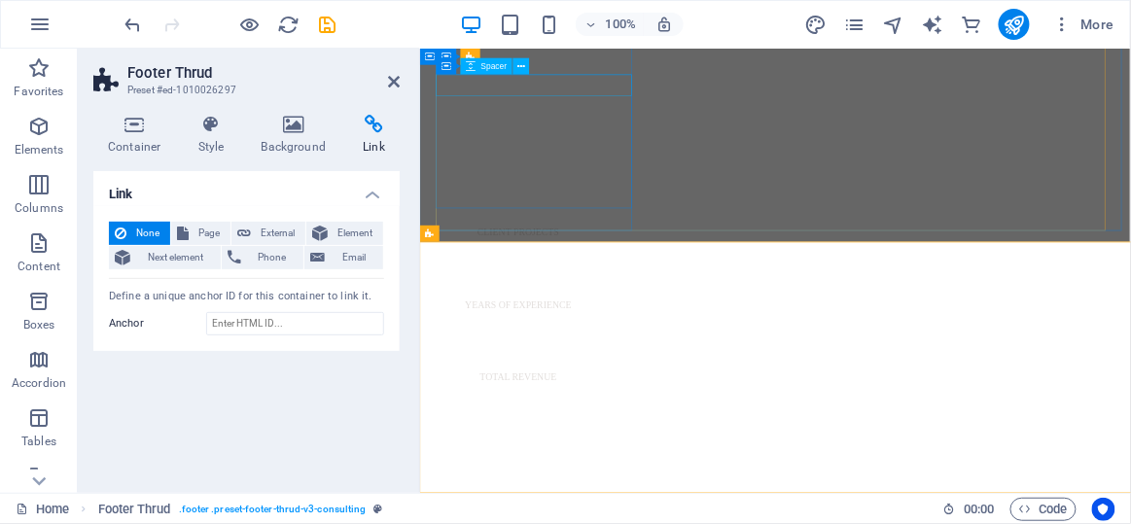
scroll to position [926, 0]
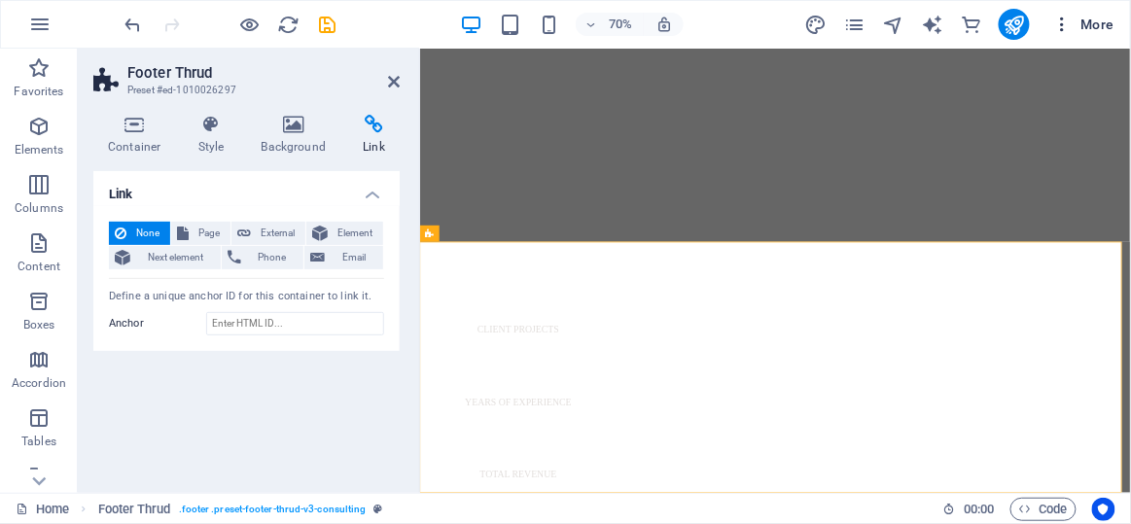
click at [1108, 25] on span "More" at bounding box center [1083, 24] width 61 height 19
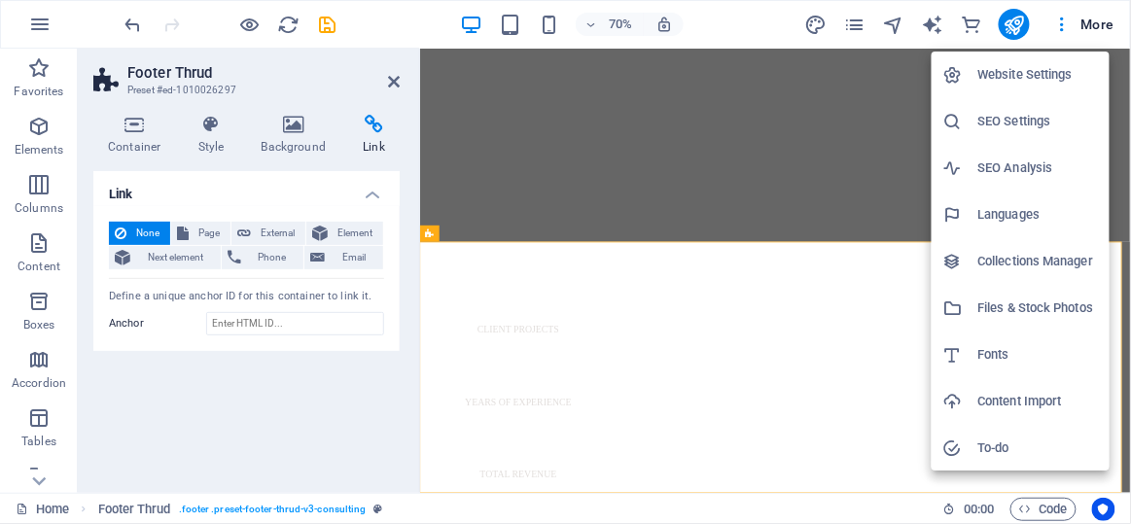
click at [1062, 25] on div at bounding box center [565, 262] width 1131 height 524
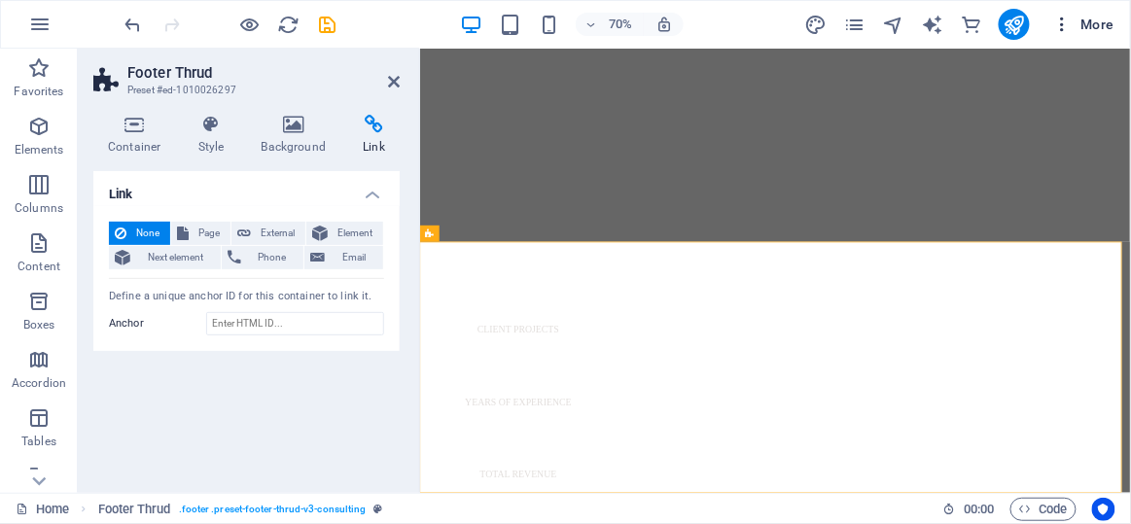
click at [1062, 25] on icon "button" at bounding box center [1062, 24] width 19 height 19
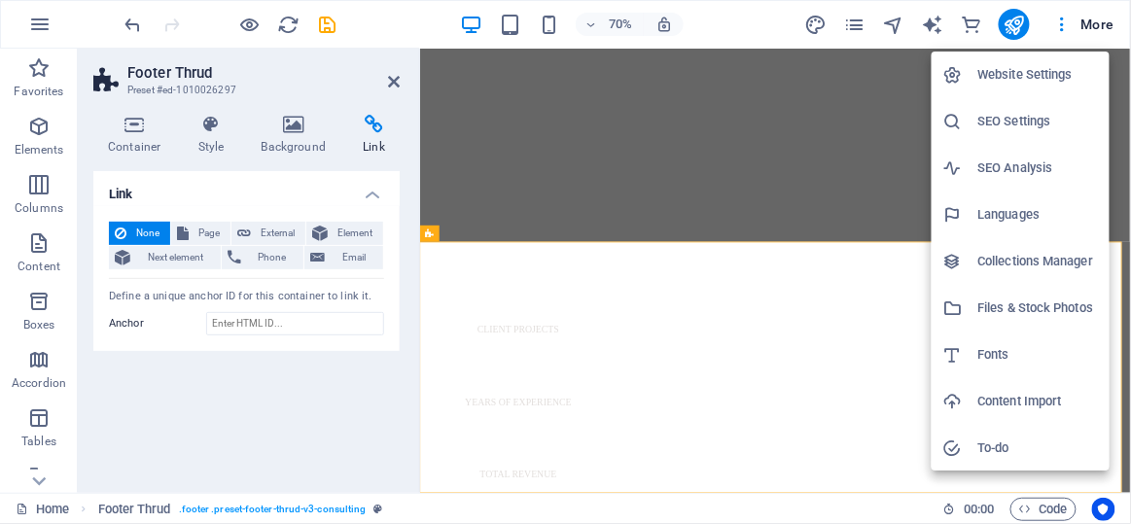
click at [1053, 78] on h6 "Website Settings" at bounding box center [1038, 74] width 120 height 23
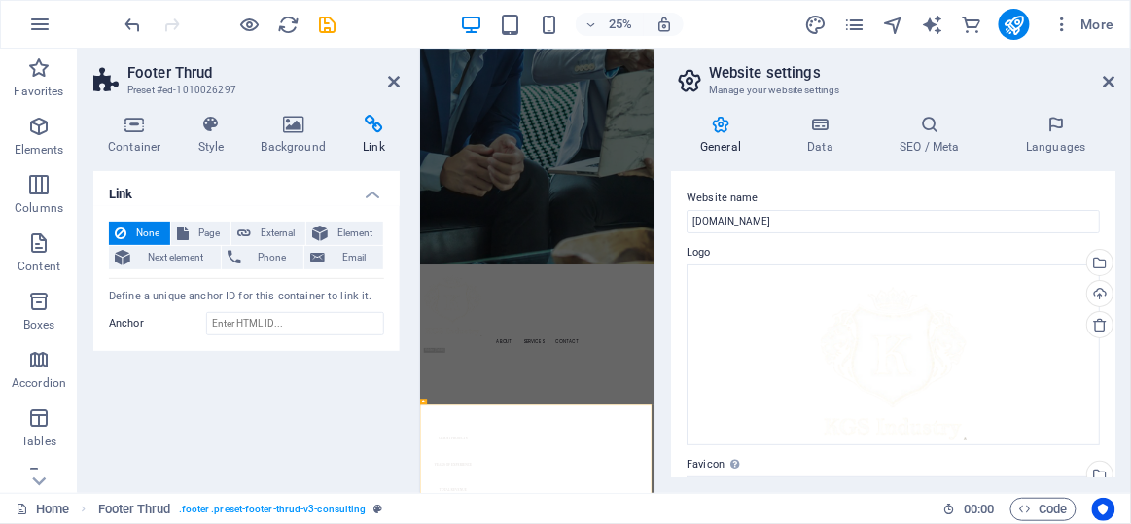
scroll to position [865, 0]
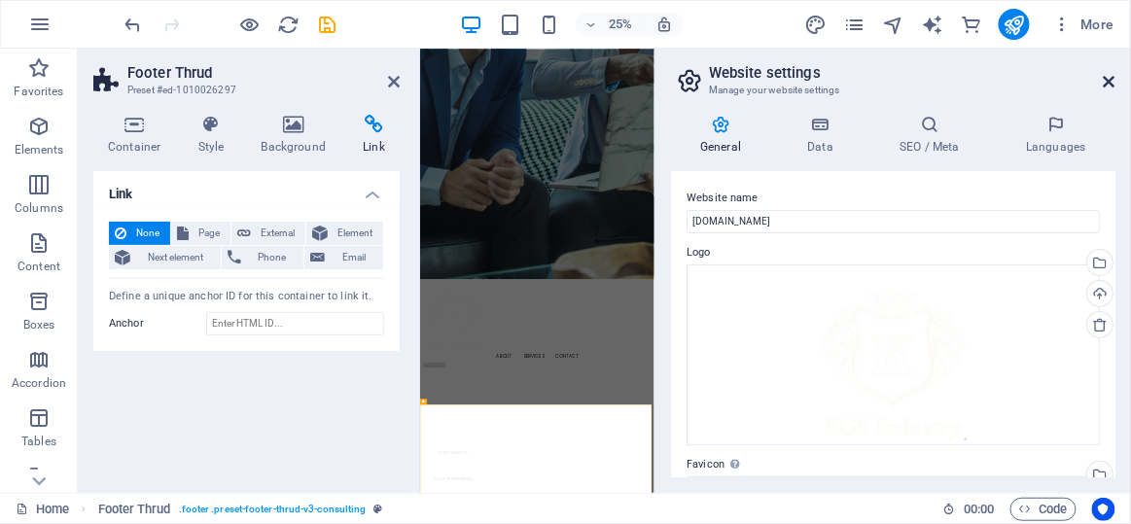
click at [1108, 77] on icon at bounding box center [1110, 82] width 12 height 16
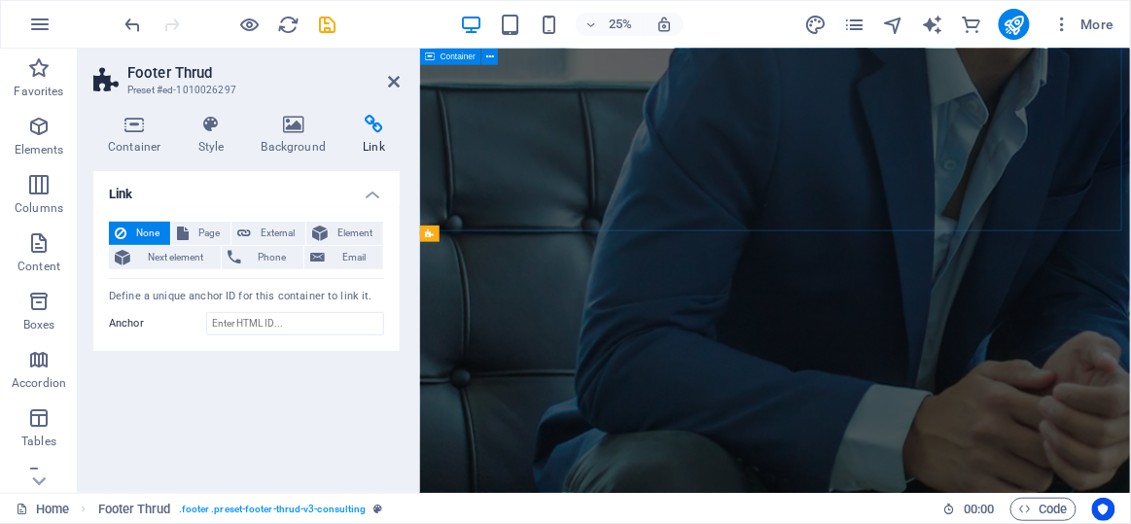
scroll to position [926, 0]
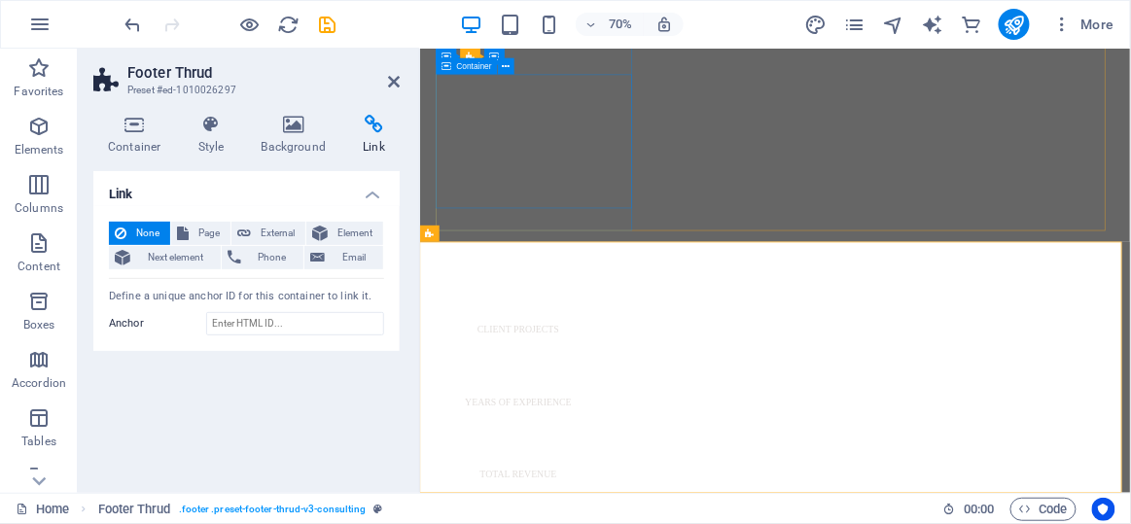
click at [401, 77] on aside "Footer Thrud Preset #ed-1010026297 Container Style Background Link Size Height …" at bounding box center [249, 271] width 342 height 444
click at [392, 87] on icon at bounding box center [394, 82] width 12 height 16
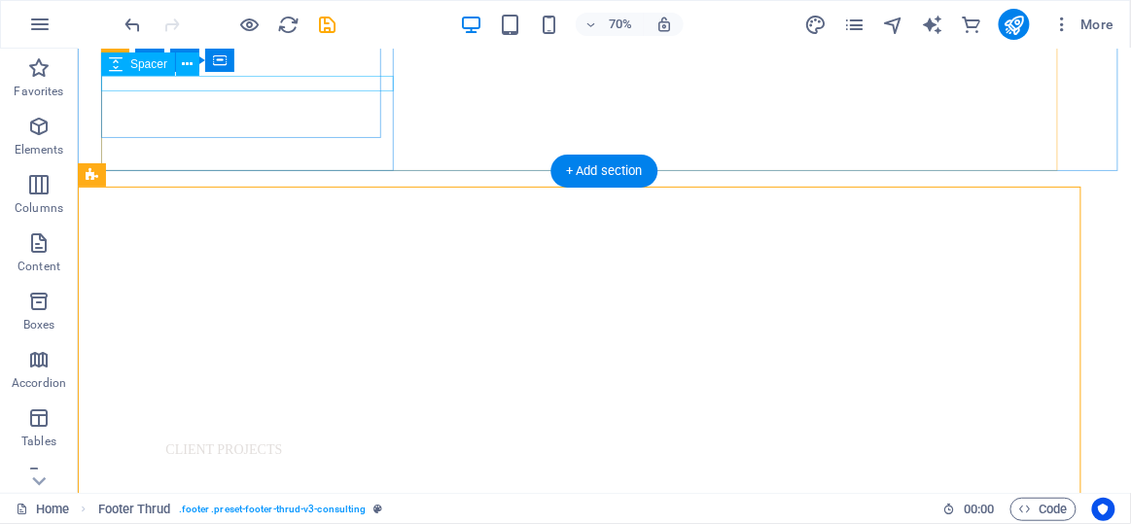
scroll to position [1065, 0]
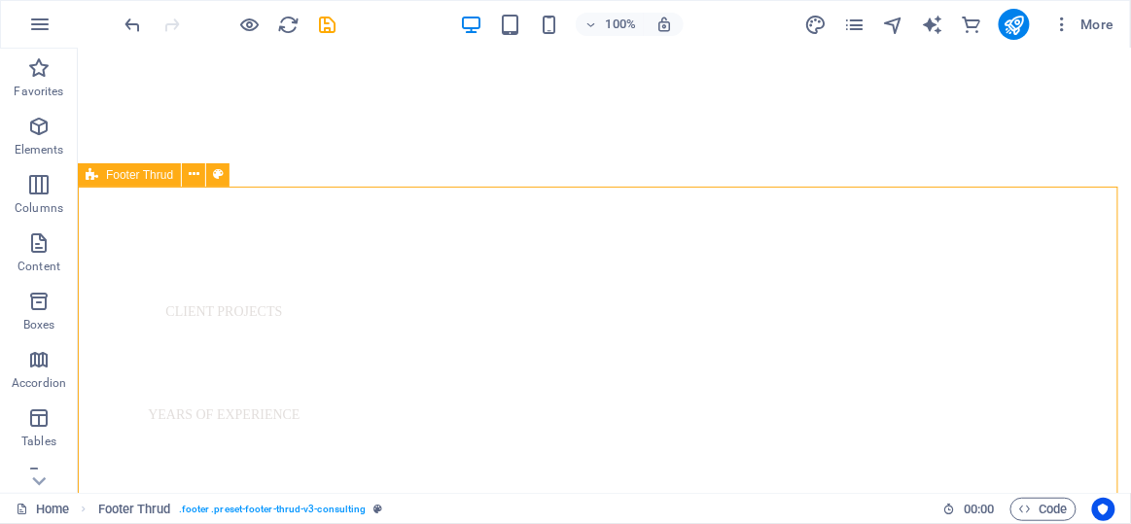
click at [90, 176] on icon at bounding box center [92, 174] width 13 height 23
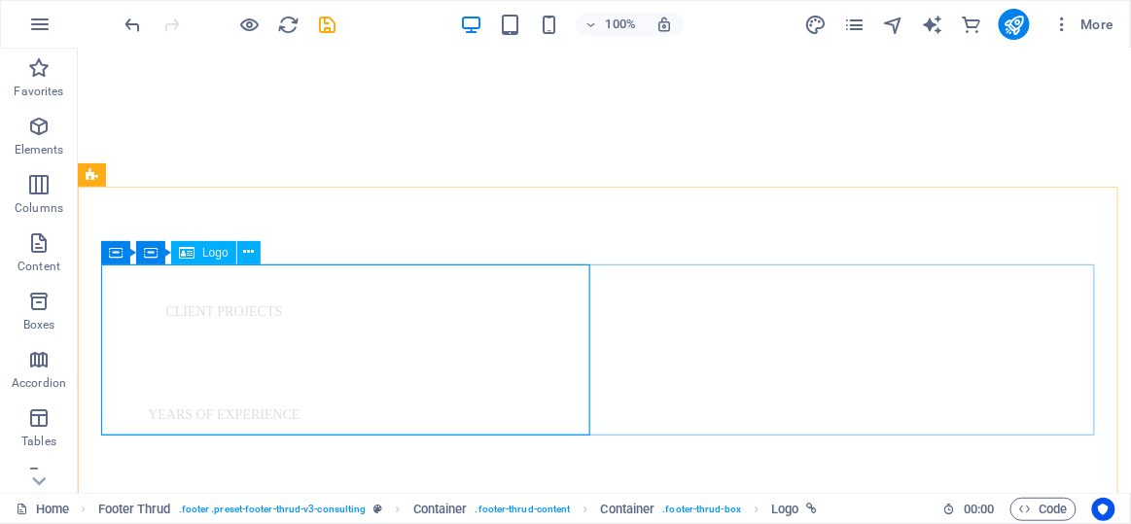
click at [209, 257] on span "Logo" at bounding box center [215, 253] width 26 height 12
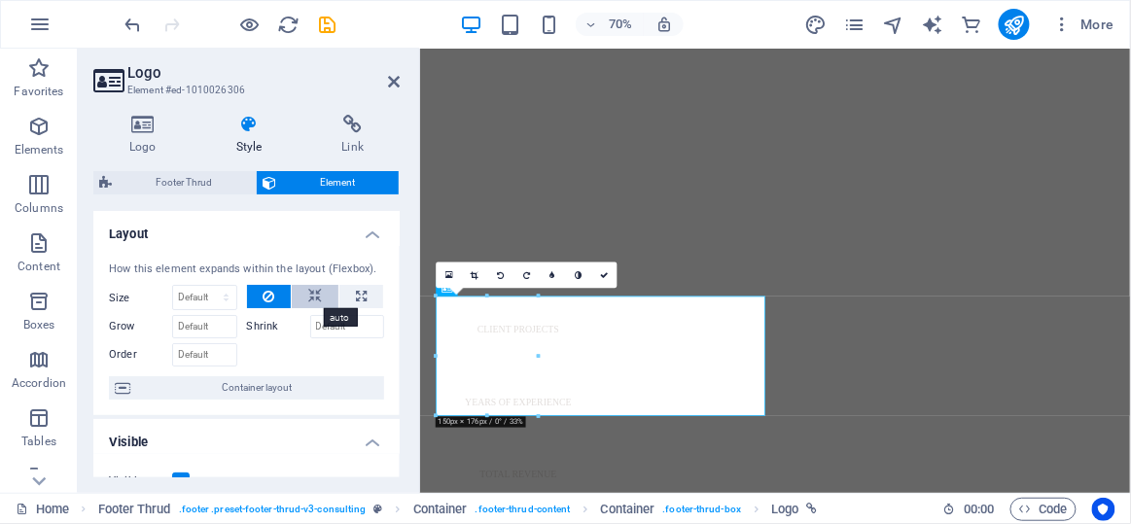
click at [315, 292] on icon at bounding box center [315, 296] width 14 height 23
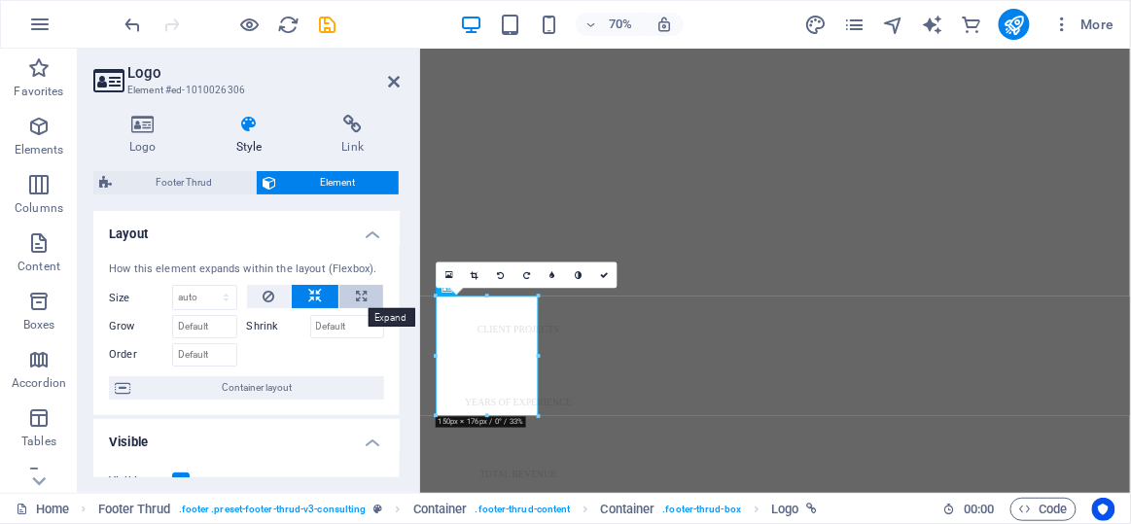
click at [360, 295] on icon at bounding box center [361, 296] width 11 height 23
type input "100"
select select "%"
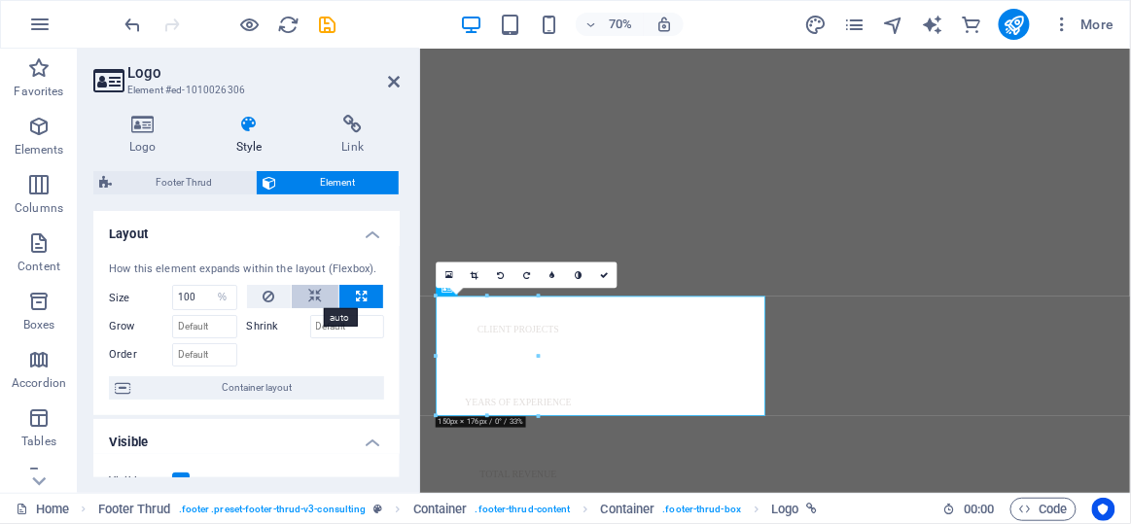
click at [322, 302] on button at bounding box center [315, 296] width 47 height 23
select select "DISABLED_OPTION_VALUE"
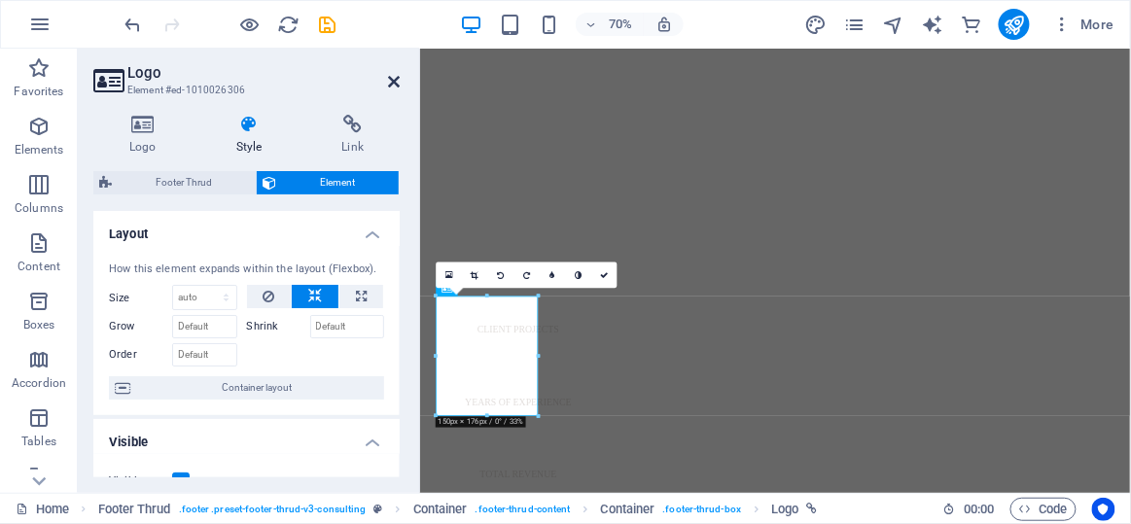
click at [397, 84] on icon at bounding box center [394, 82] width 12 height 16
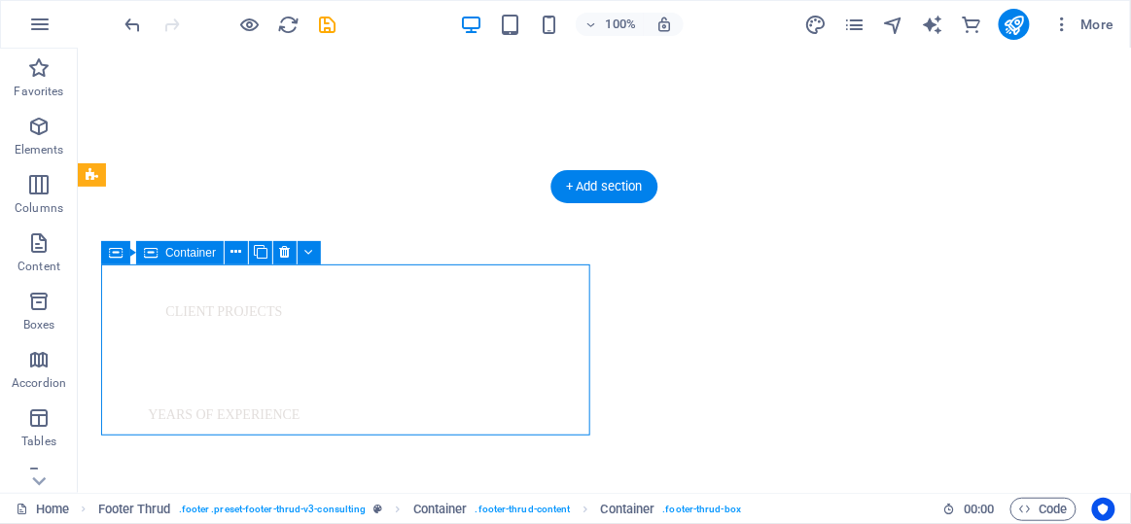
drag, startPoint x: 588, startPoint y: 432, endPoint x: 452, endPoint y: 394, distance: 141.4
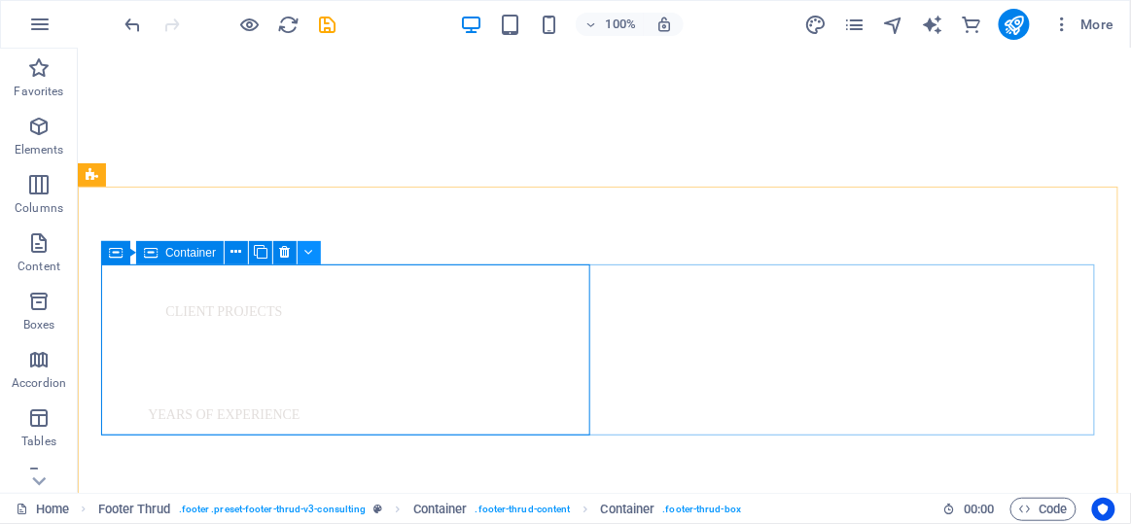
click at [309, 259] on icon at bounding box center [309, 252] width 9 height 20
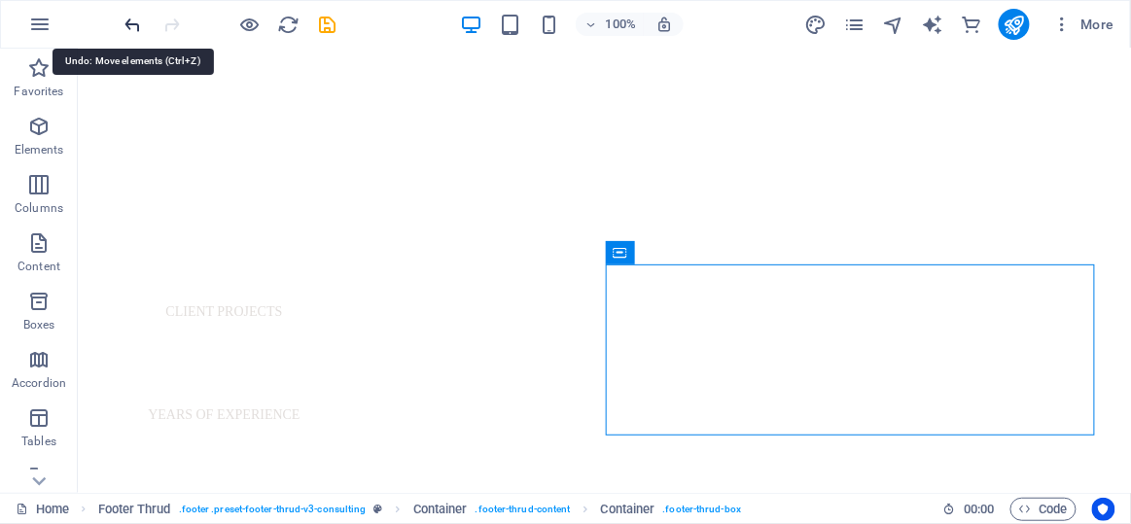
click at [134, 19] on icon "undo" at bounding box center [134, 25] width 22 height 22
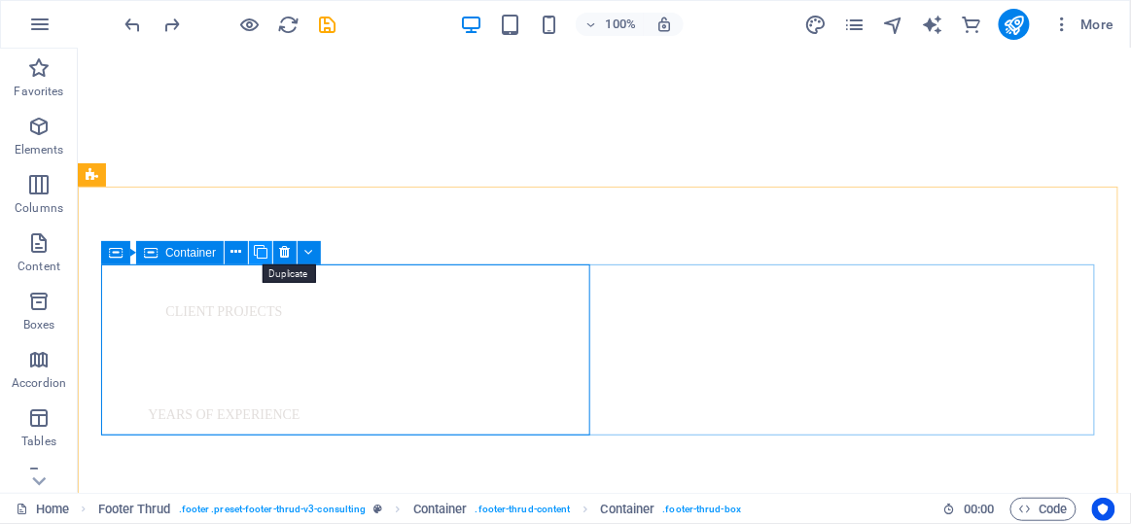
click at [259, 259] on icon at bounding box center [261, 252] width 14 height 20
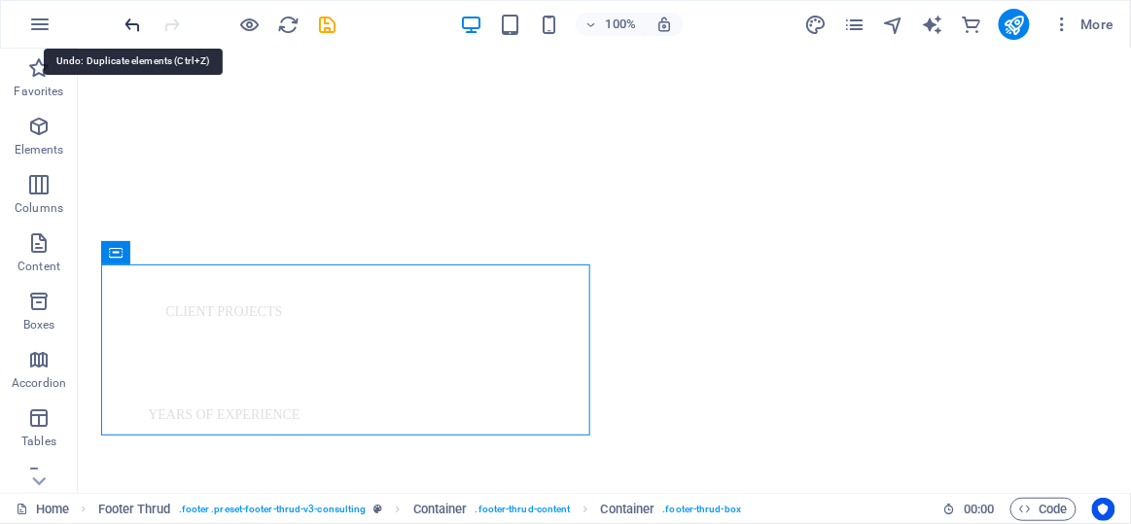
click at [137, 22] on icon "undo" at bounding box center [134, 25] width 22 height 22
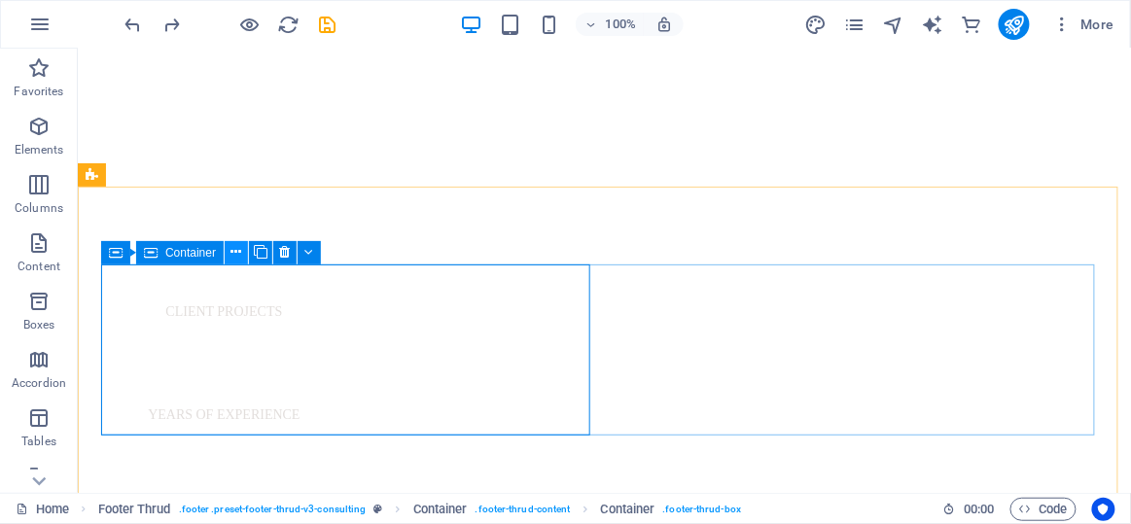
click at [239, 251] on icon at bounding box center [236, 252] width 11 height 20
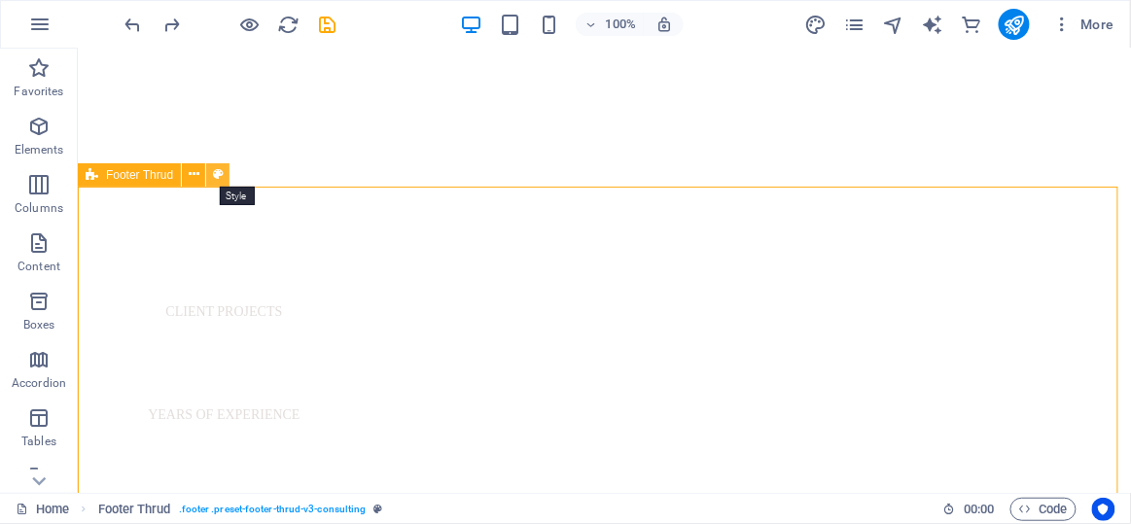
click at [218, 178] on icon at bounding box center [218, 174] width 11 height 20
select select "rem"
select select "px"
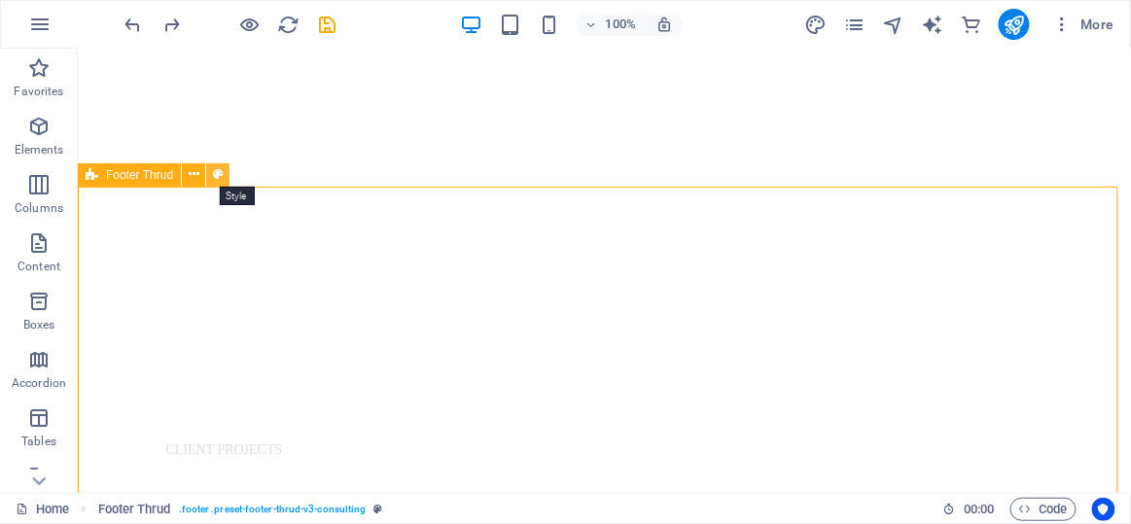
select select "rem"
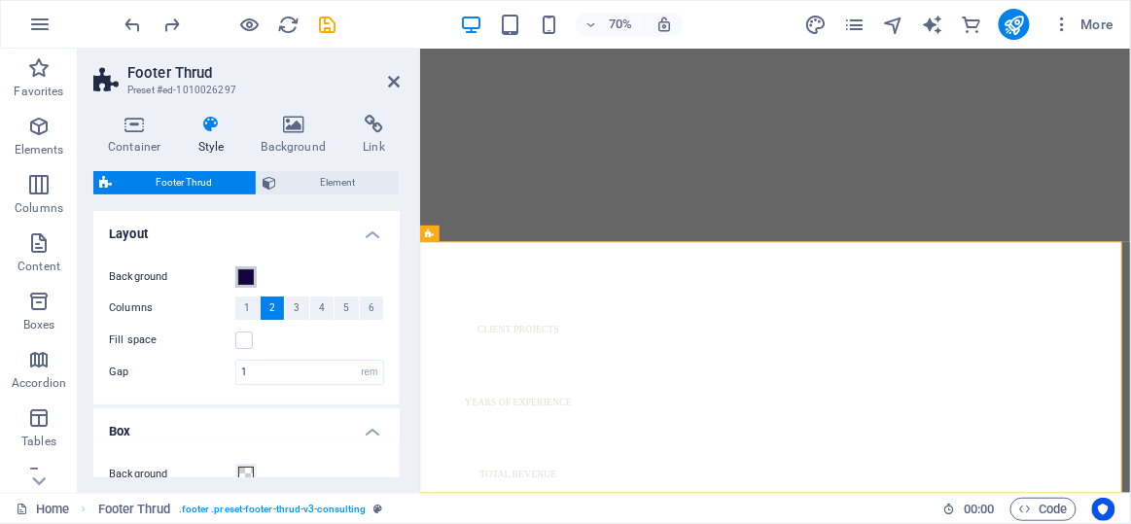
click at [240, 269] on span at bounding box center [246, 277] width 16 height 16
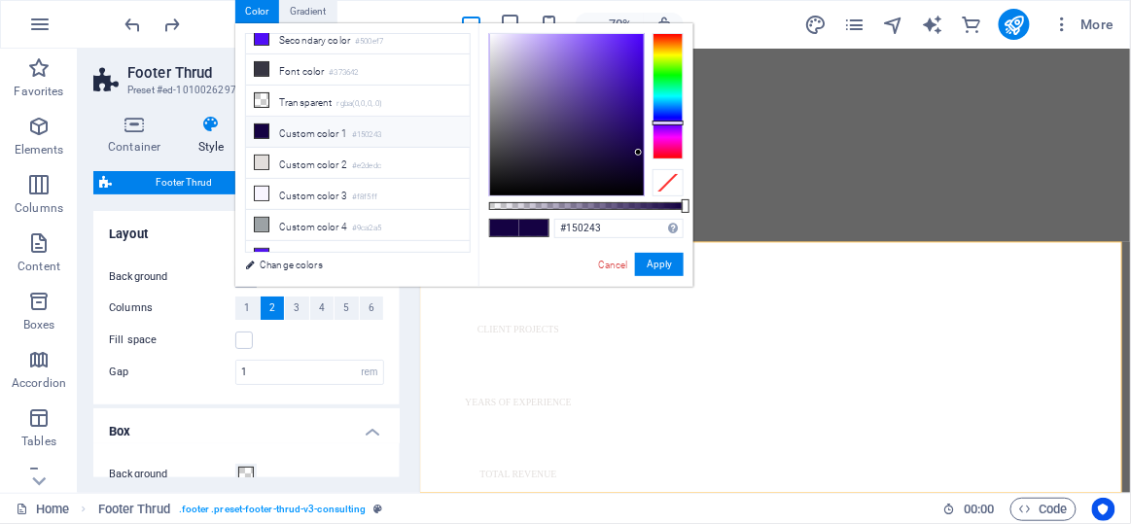
scroll to position [74, 0]
click at [392, 214] on li "Custom color 4 #9ca2a5" at bounding box center [358, 224] width 224 height 31
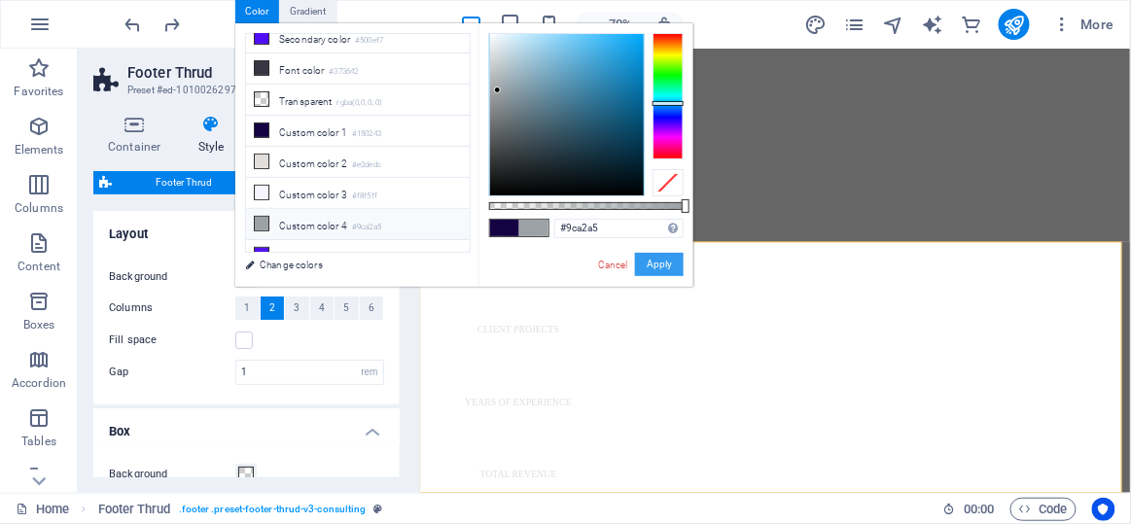
click at [669, 263] on button "Apply" at bounding box center [659, 264] width 49 height 23
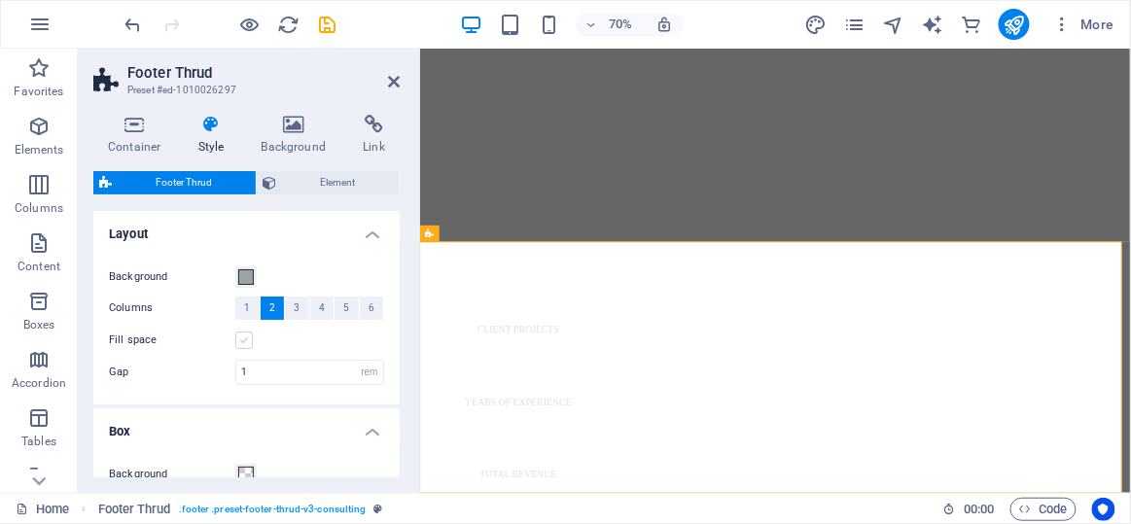
click at [247, 336] on label at bounding box center [244, 341] width 18 height 18
click at [0, 0] on input "Fill space" at bounding box center [0, 0] width 0 height 0
click at [243, 267] on button "Background" at bounding box center [245, 277] width 21 height 21
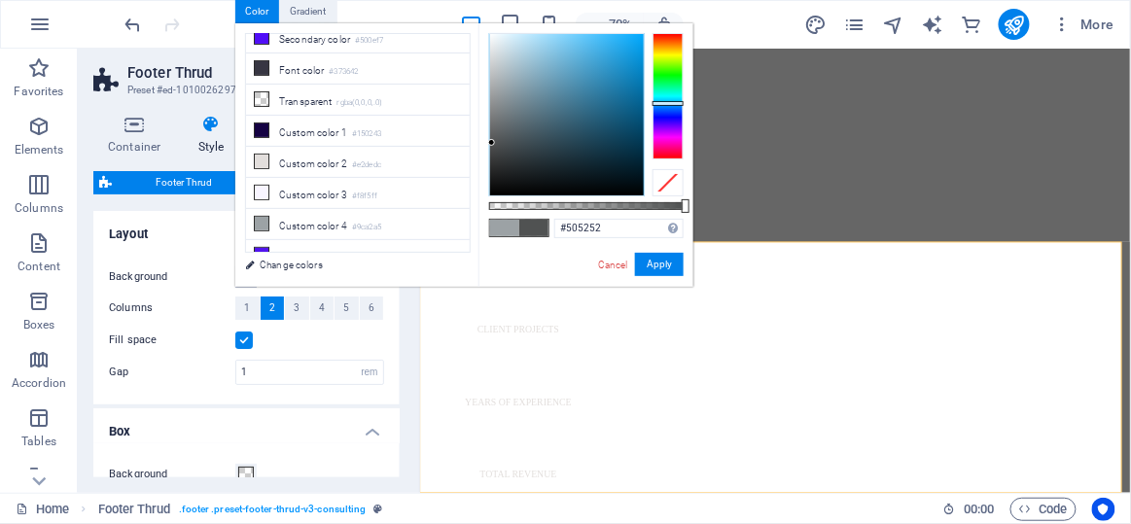
drag, startPoint x: 516, startPoint y: 126, endPoint x: 492, endPoint y: 143, distance: 29.4
click at [492, 143] on div at bounding box center [567, 114] width 154 height 161
click at [651, 269] on button "Apply" at bounding box center [659, 264] width 49 height 23
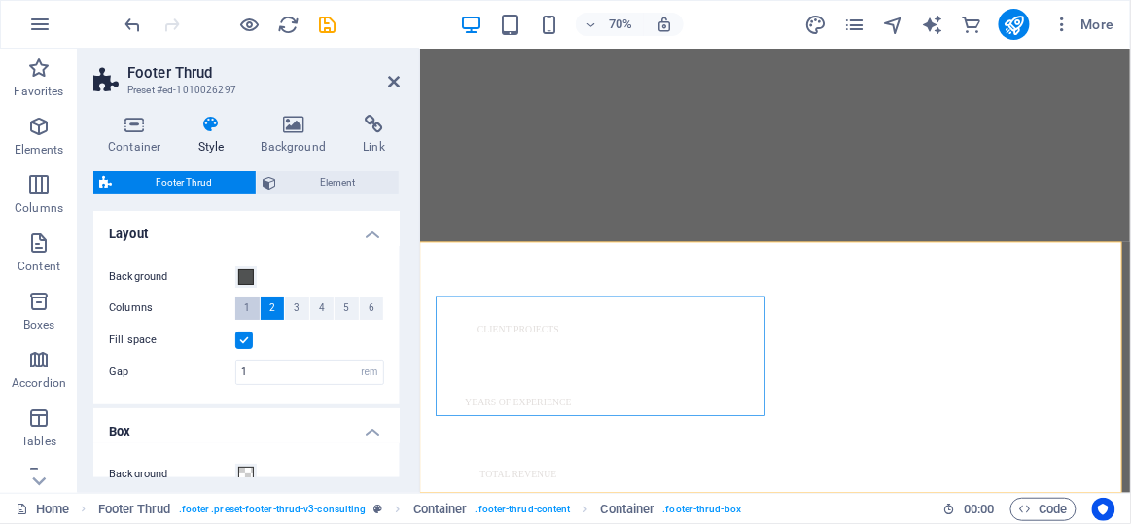
click at [241, 298] on button "1" at bounding box center [247, 308] width 24 height 23
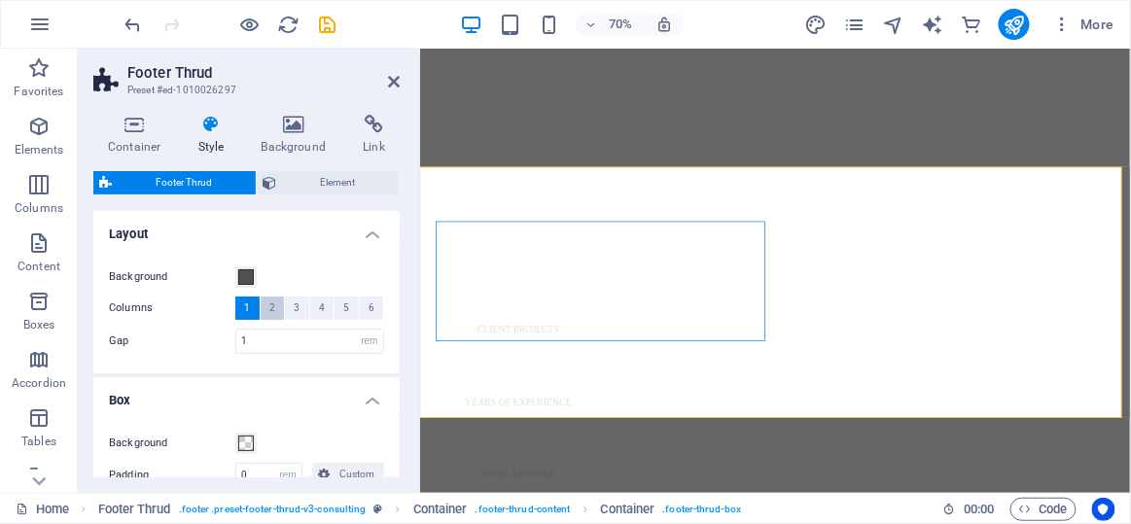
scroll to position [1034, 0]
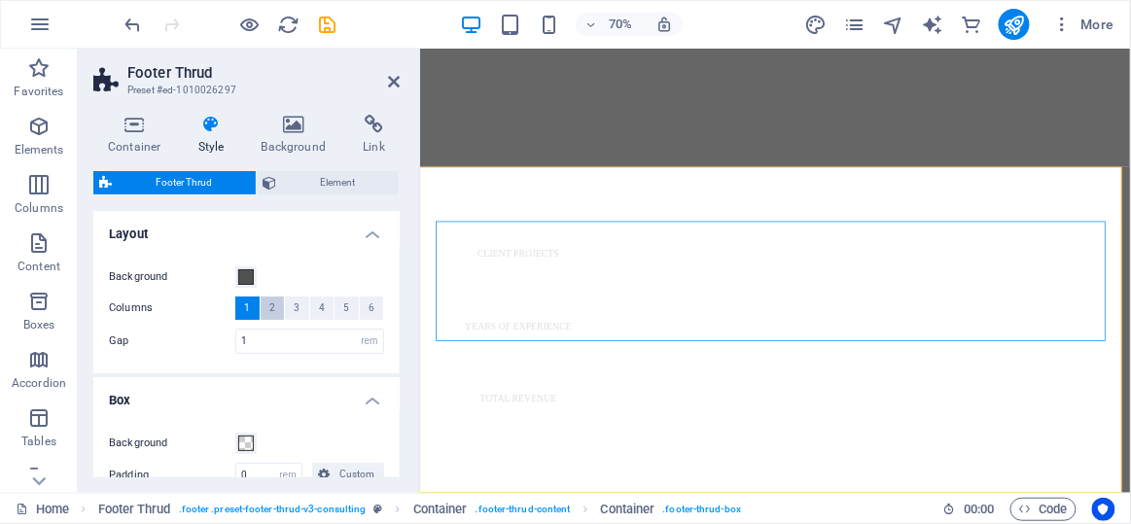
click at [270, 310] on span "2" at bounding box center [272, 308] width 6 height 23
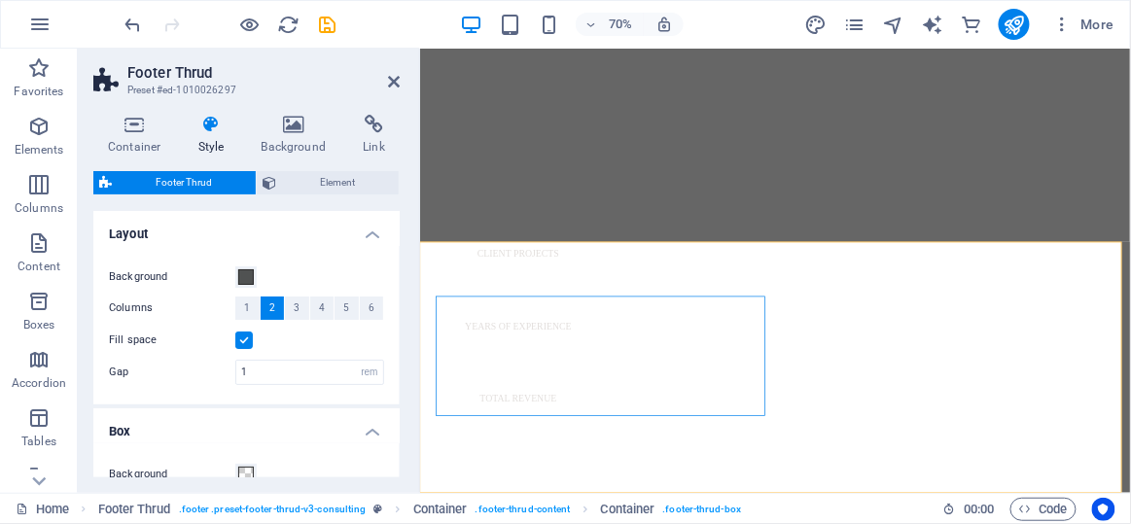
scroll to position [926, 0]
click at [245, 271] on span at bounding box center [246, 277] width 16 height 16
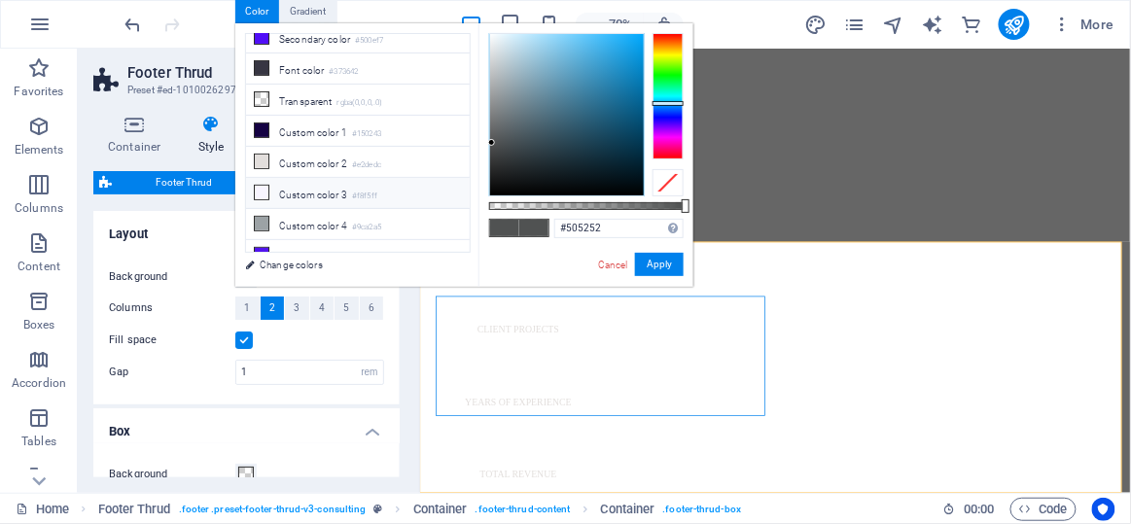
click at [255, 186] on icon at bounding box center [262, 193] width 14 height 14
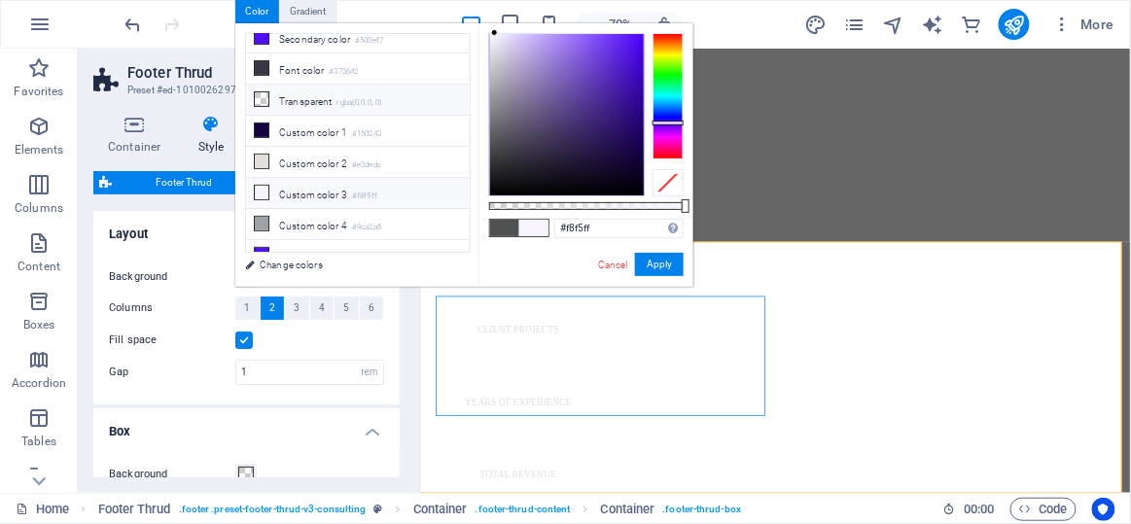
click at [255, 92] on icon at bounding box center [262, 99] width 14 height 14
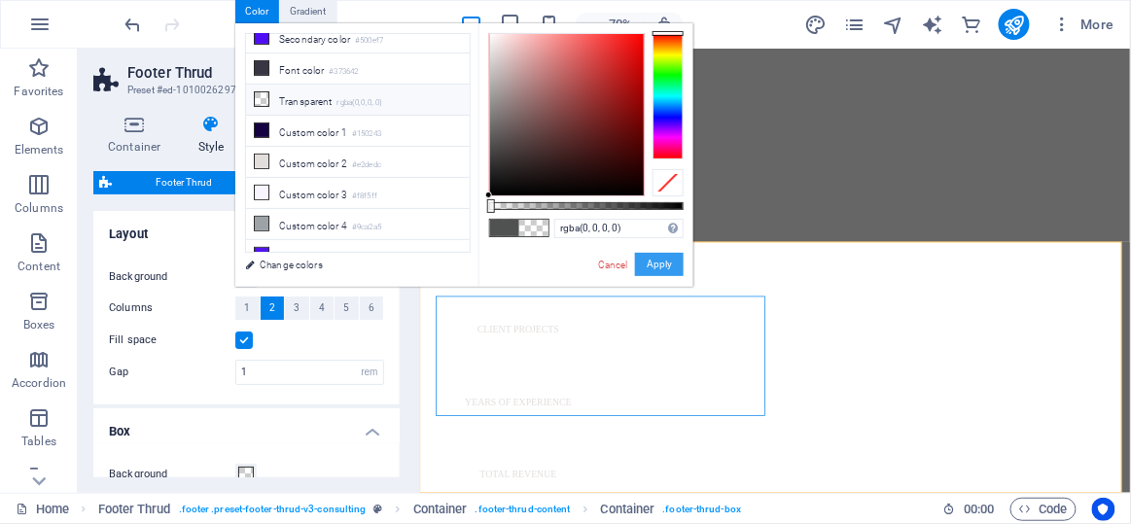
drag, startPoint x: 664, startPoint y: 270, endPoint x: 346, endPoint y: 317, distance: 321.5
click at [664, 270] on button "Apply" at bounding box center [659, 264] width 49 height 23
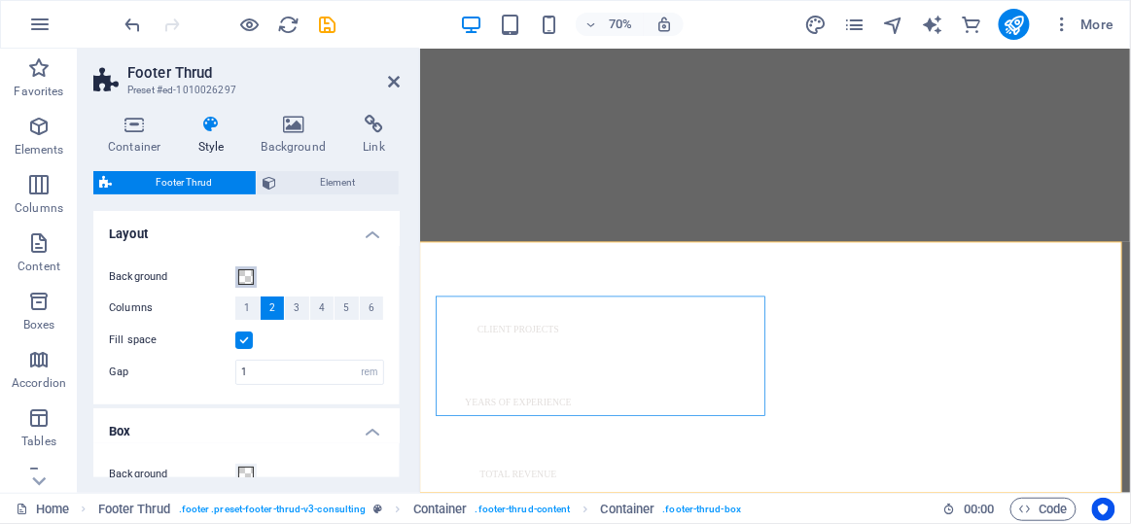
click at [240, 272] on span at bounding box center [246, 277] width 16 height 16
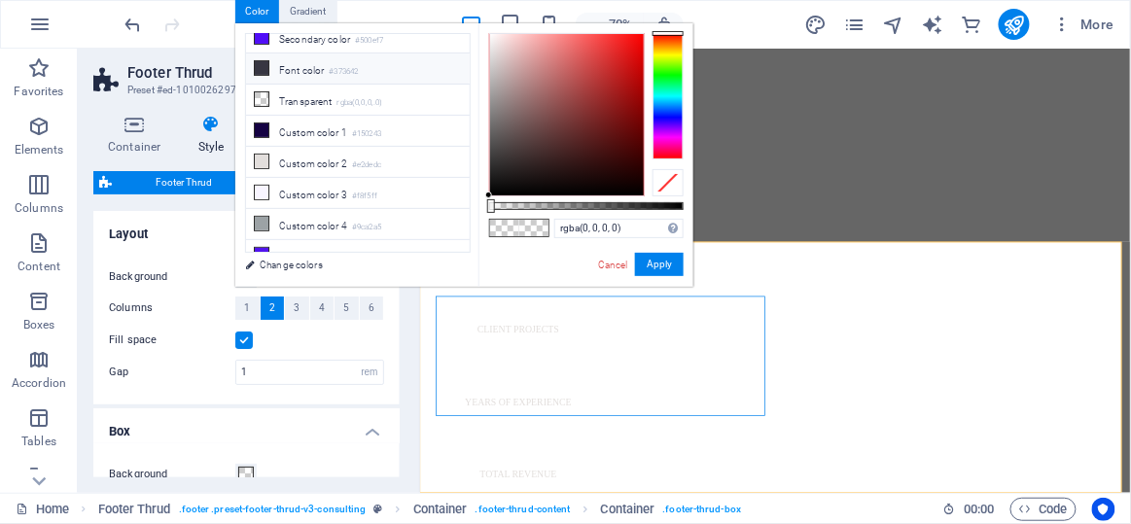
click at [309, 63] on li "Font color #373642" at bounding box center [358, 68] width 224 height 31
type input "#373642"
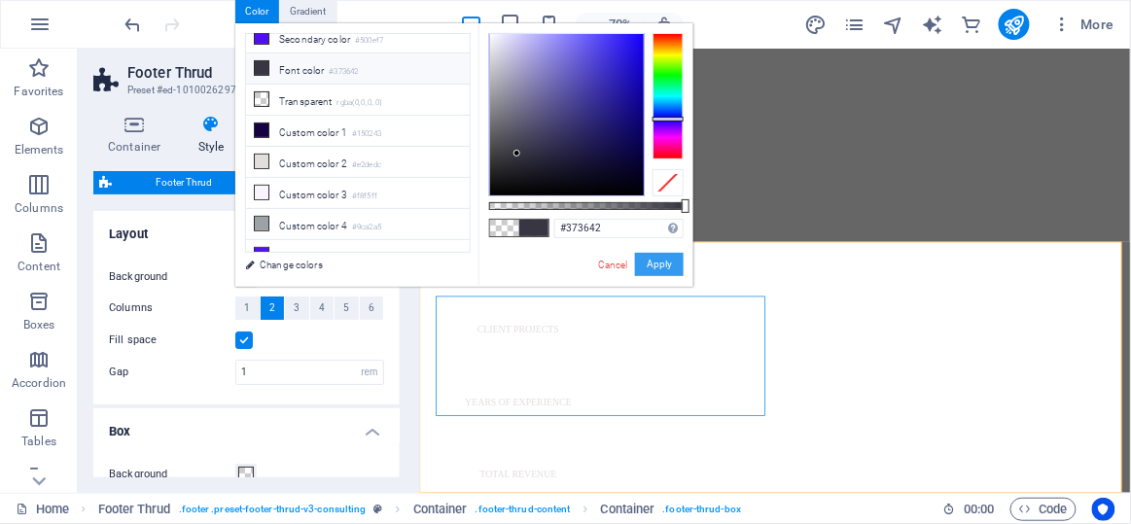
click at [642, 259] on button "Apply" at bounding box center [659, 264] width 49 height 23
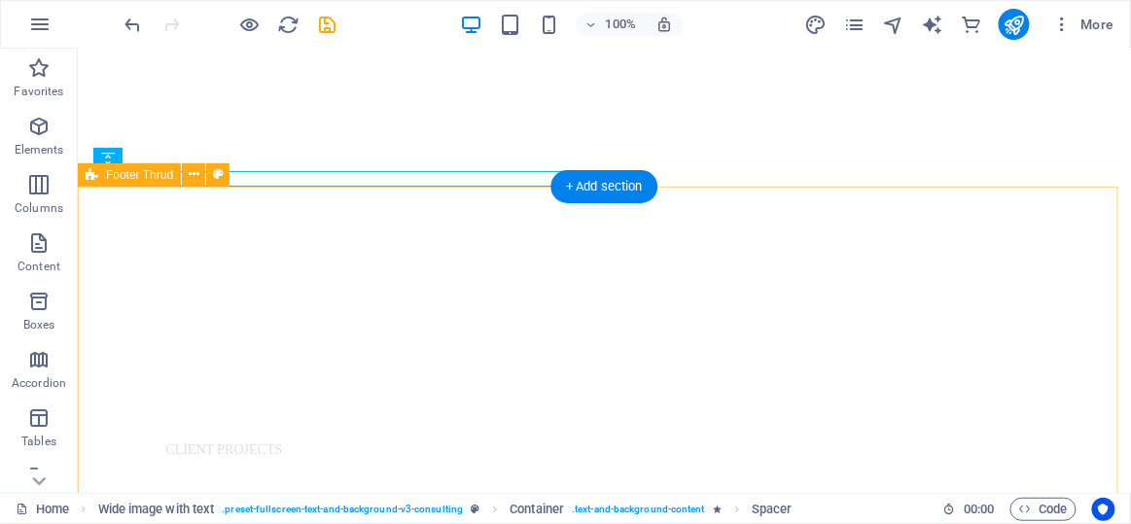
scroll to position [1065, 0]
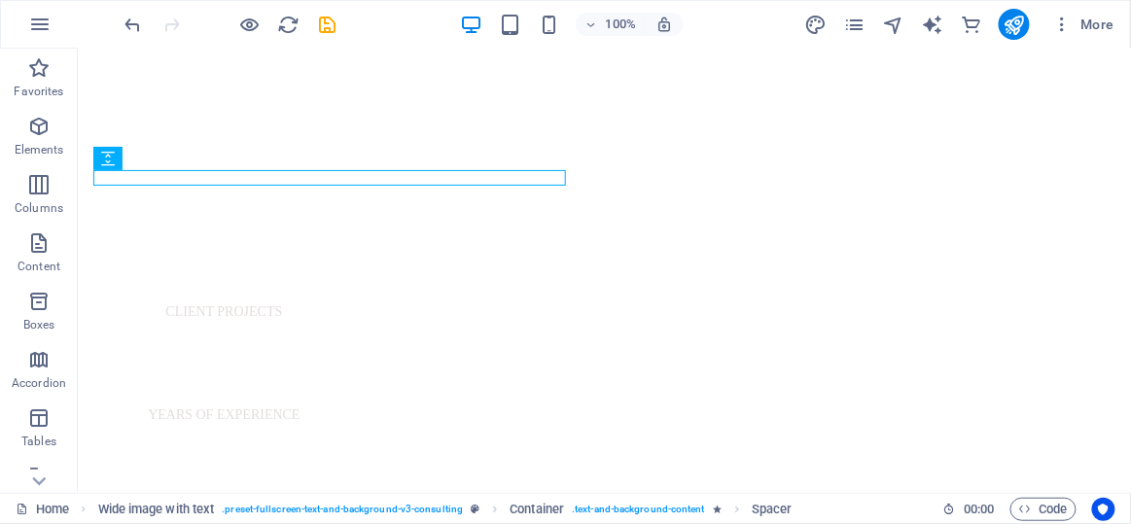
scroll to position [1117, 0]
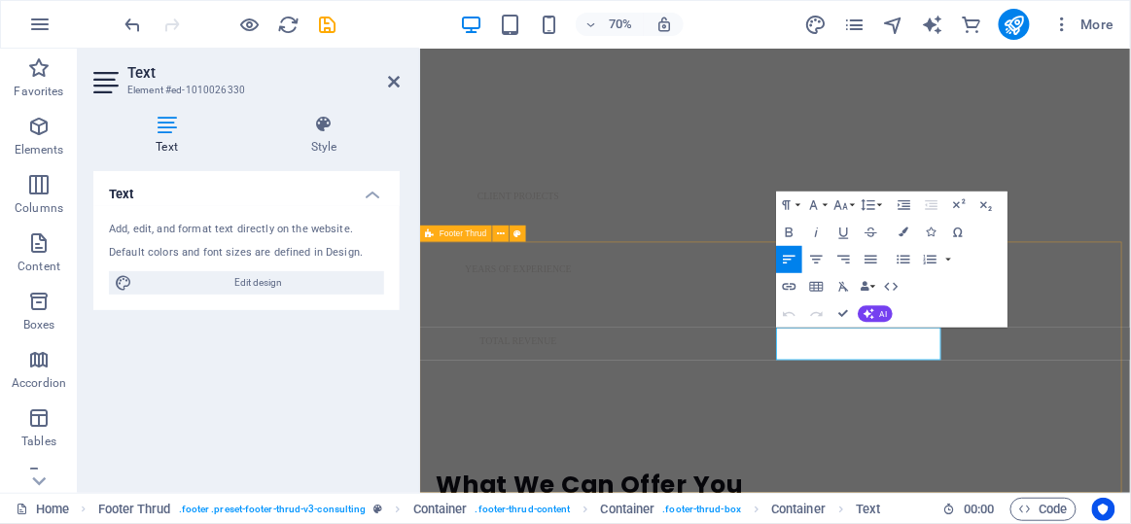
scroll to position [926, 0]
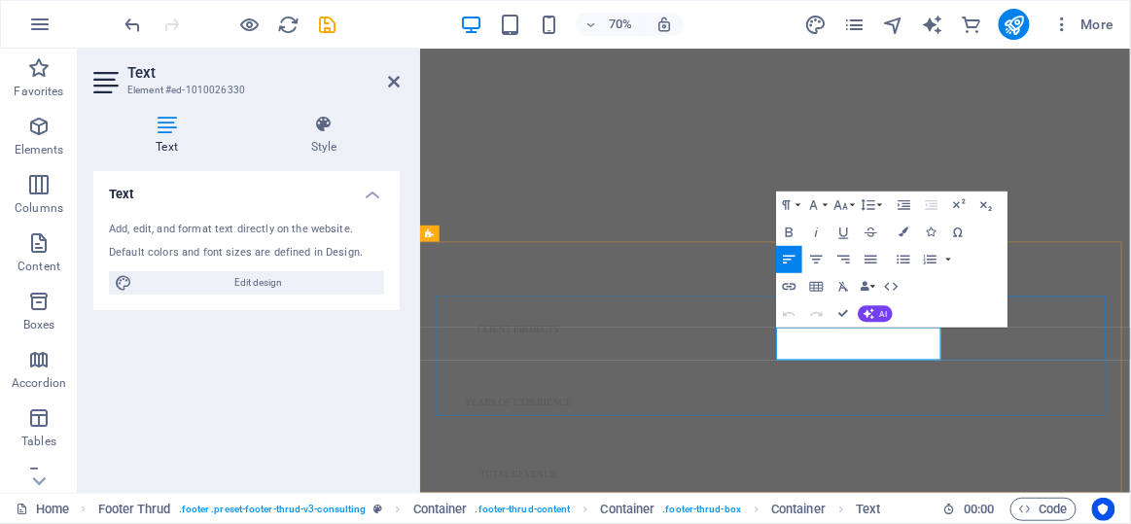
drag, startPoint x: 1043, startPoint y: 485, endPoint x: 893, endPoint y: 441, distance: 156.3
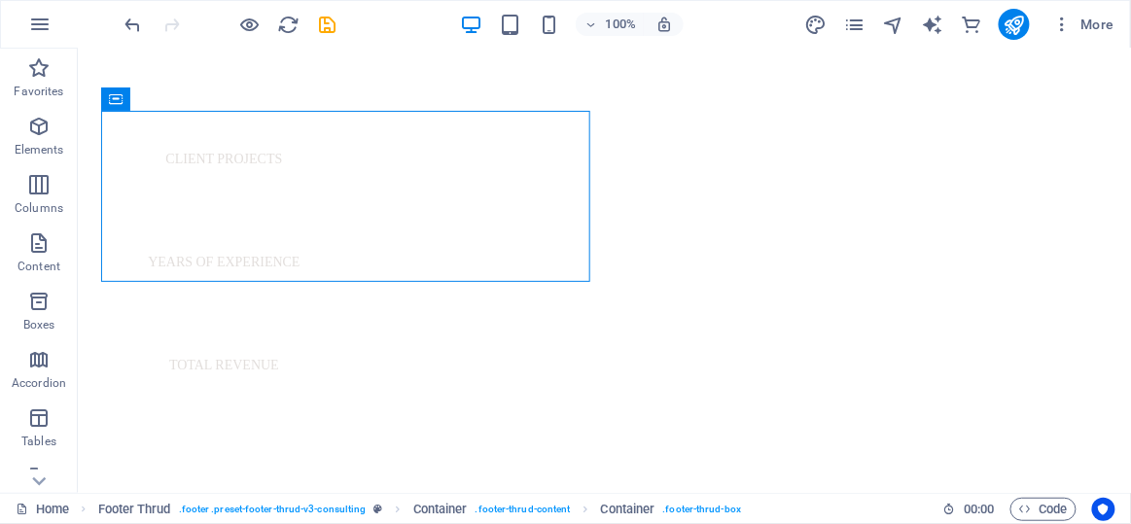
scroll to position [1213, 0]
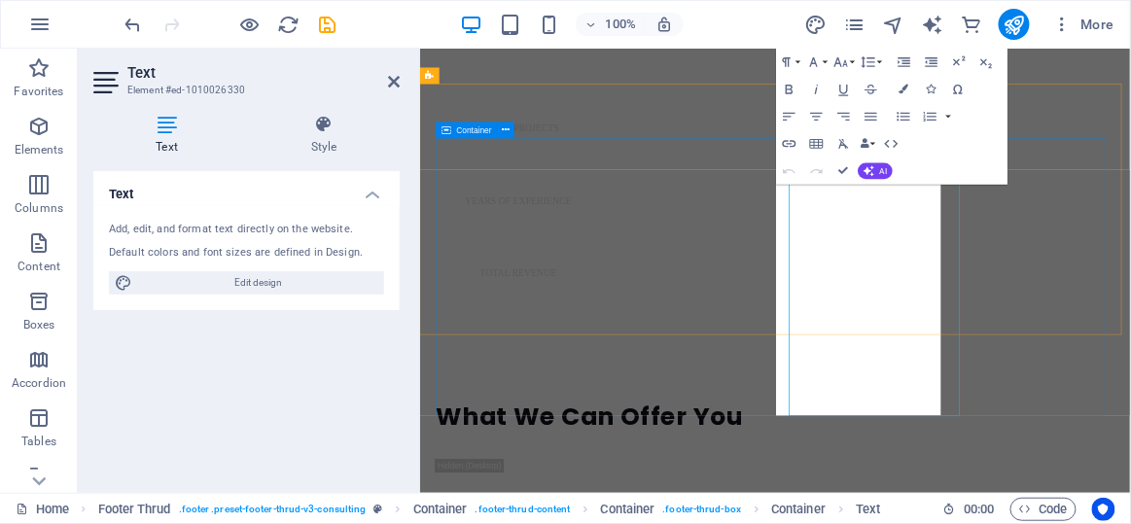
scroll to position [1153, 0]
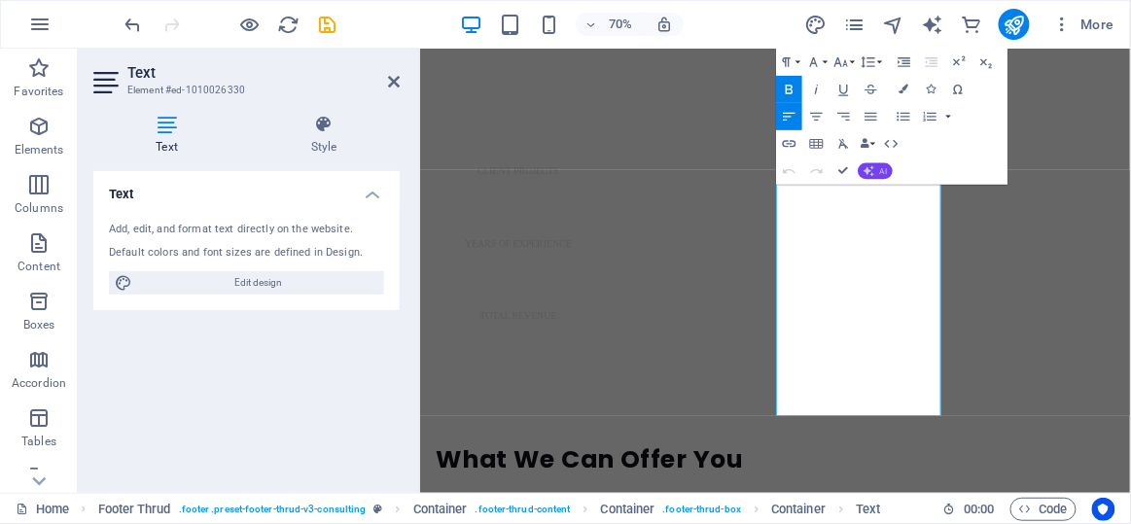
click at [866, 166] on icon "button" at bounding box center [869, 170] width 11 height 11
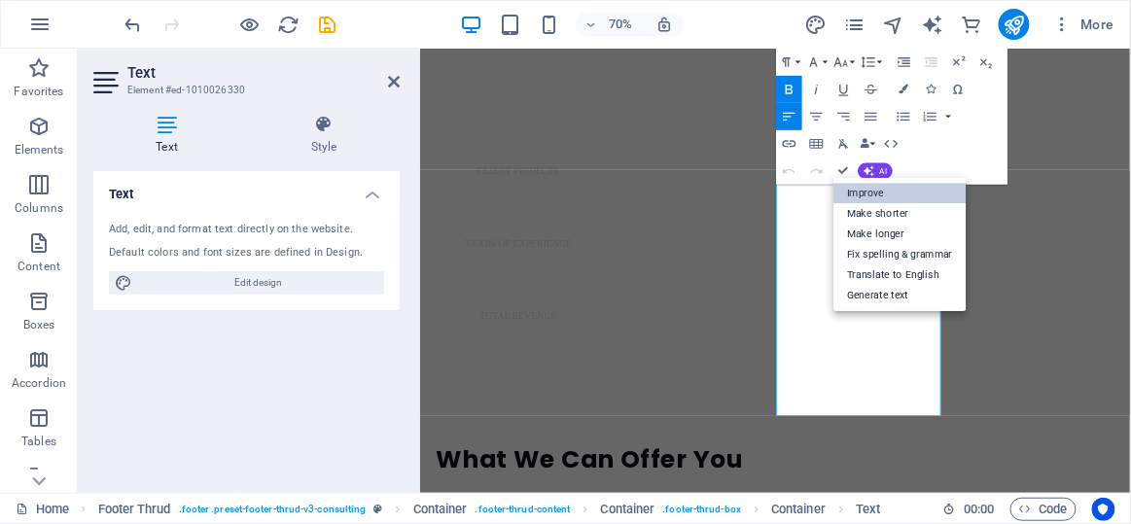
click at [871, 187] on link "Improve" at bounding box center [900, 193] width 133 height 20
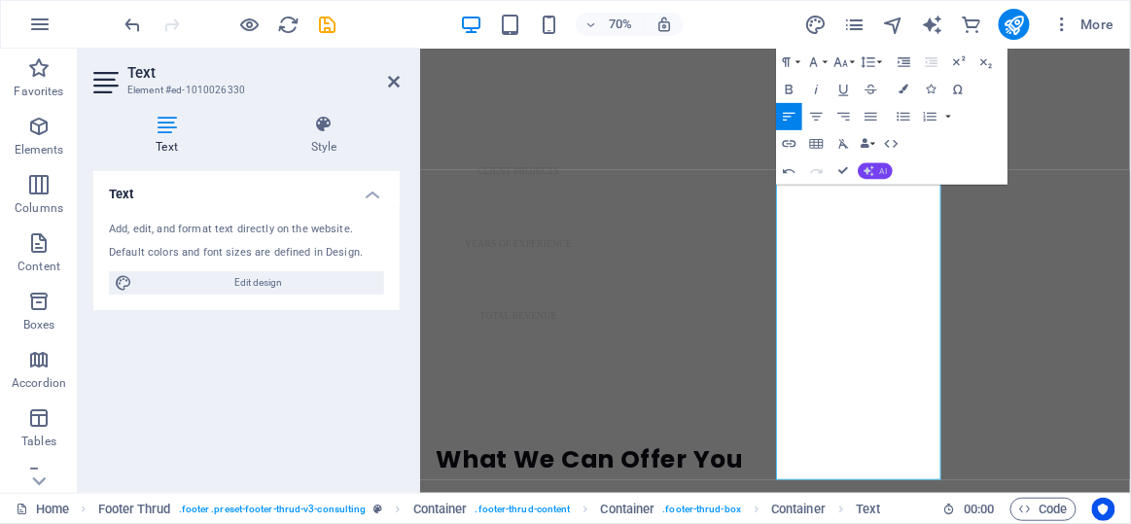
click at [887, 170] on span "AI" at bounding box center [884, 171] width 8 height 8
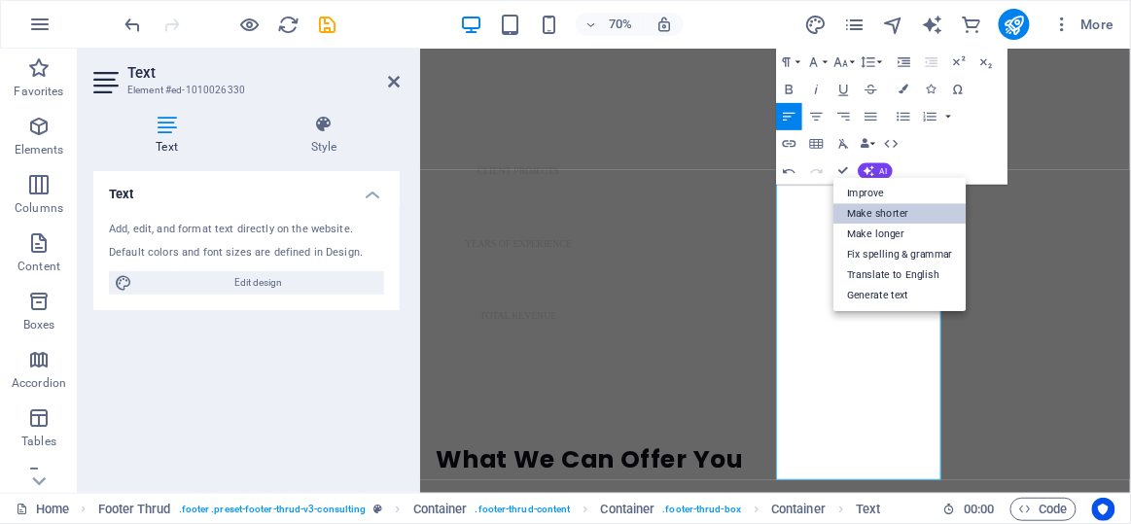
click at [873, 212] on link "Make shorter" at bounding box center [900, 213] width 133 height 20
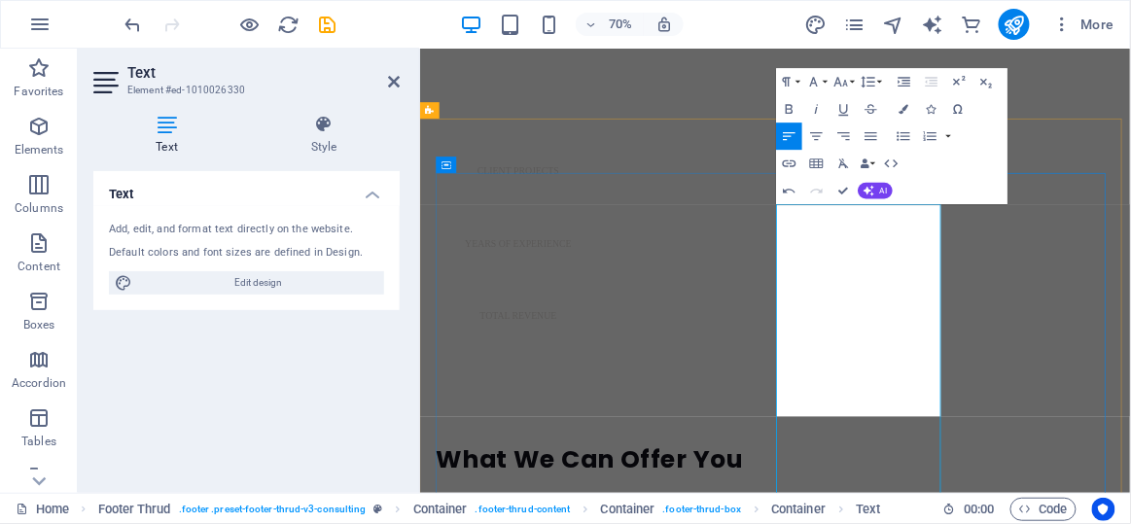
scroll to position [1103, 0]
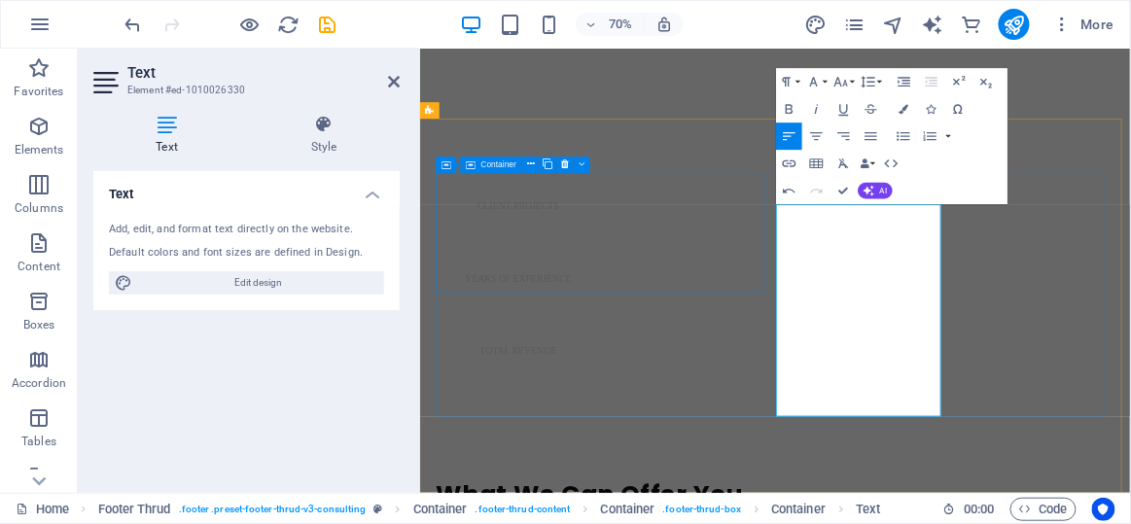
drag, startPoint x: 1155, startPoint y: 557, endPoint x: 909, endPoint y: 241, distance: 400.0
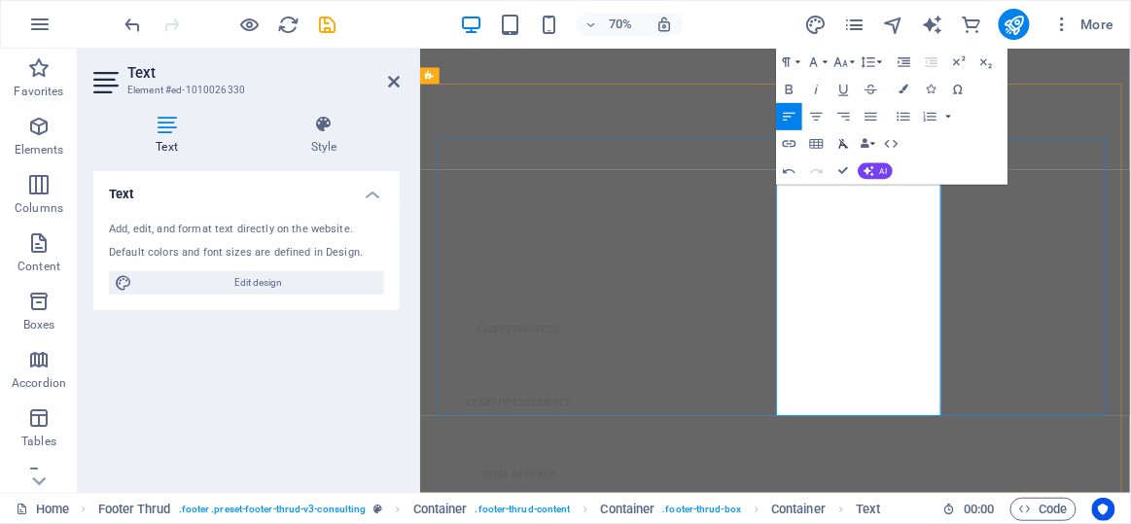
scroll to position [1153, 0]
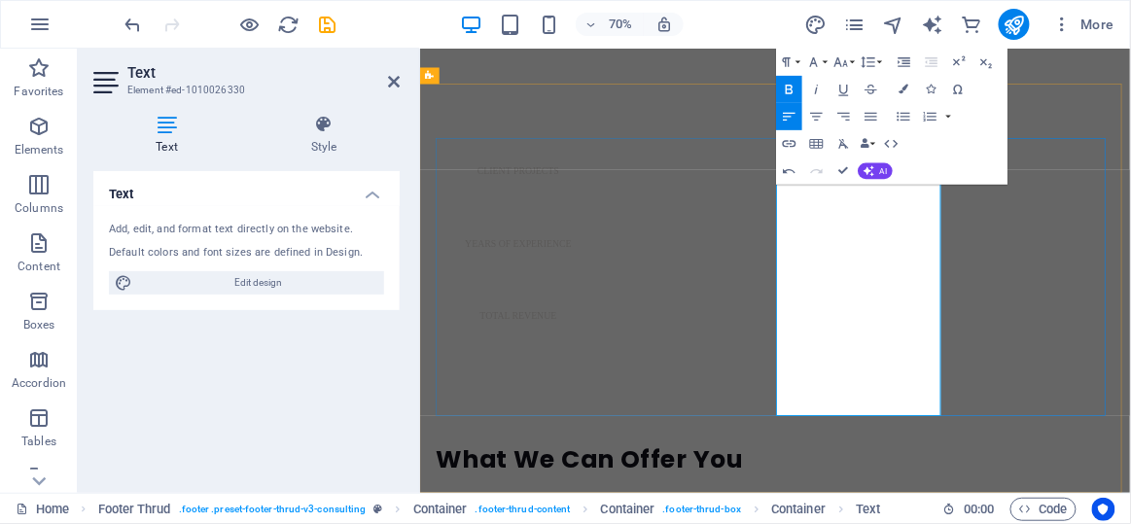
drag, startPoint x: 974, startPoint y: 468, endPoint x: 1062, endPoint y: 442, distance: 92.3
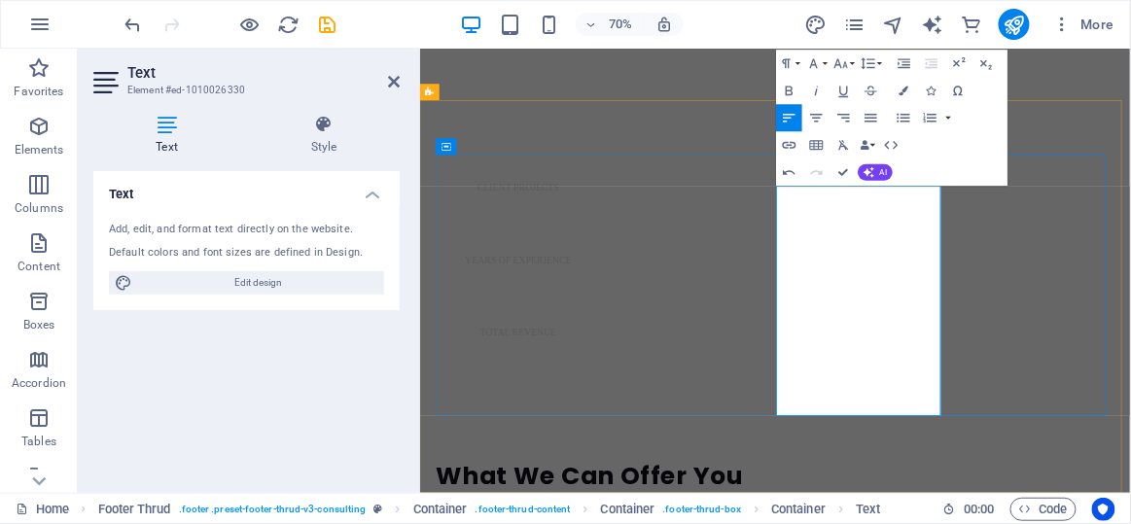
drag, startPoint x: 1147, startPoint y: 304, endPoint x: 932, endPoint y: 266, distance: 218.4
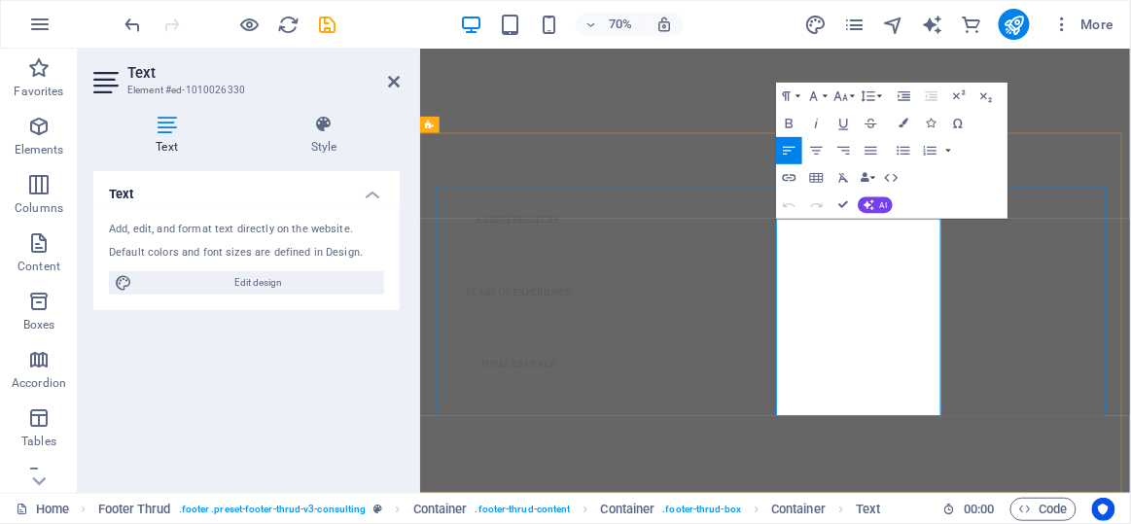
drag, startPoint x: 931, startPoint y: 331, endPoint x: 1160, endPoint y: 569, distance: 330.9
copy div "Factory: [STREET_ADDRESS] Office: Address coming soon Mobile: [PHONE_NUMBER] | …"
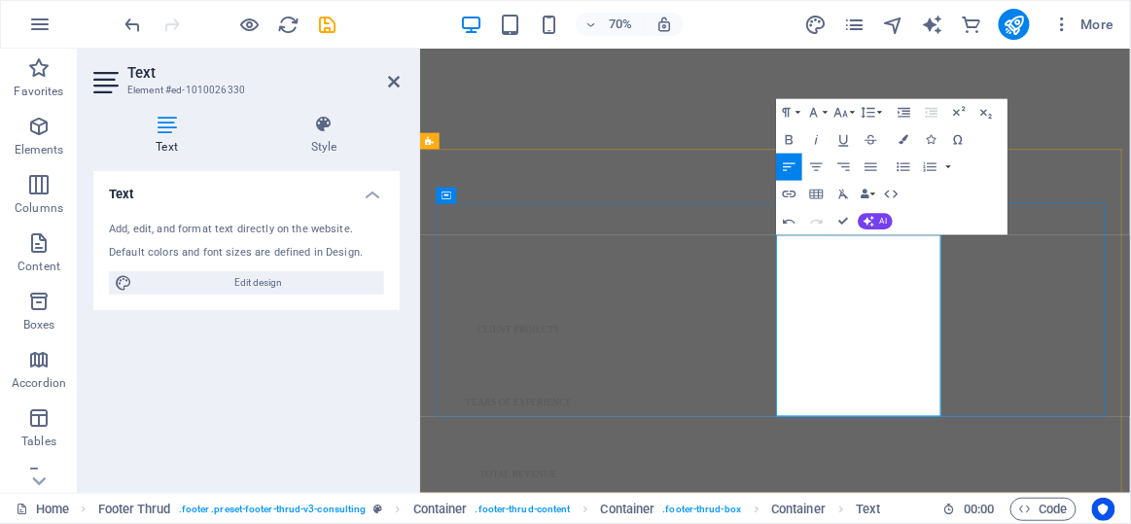
scroll to position [1059, 0]
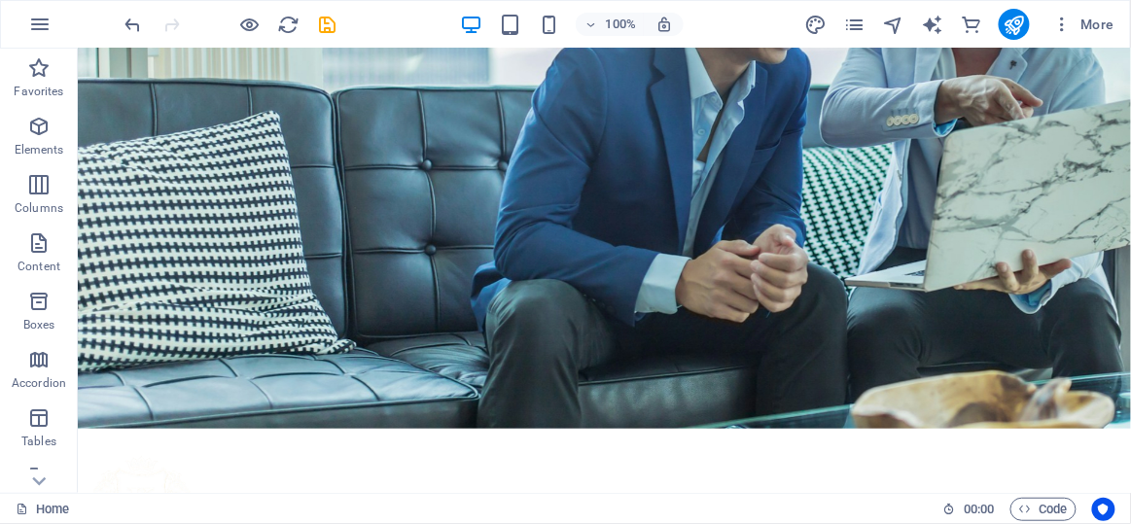
scroll to position [304, 0]
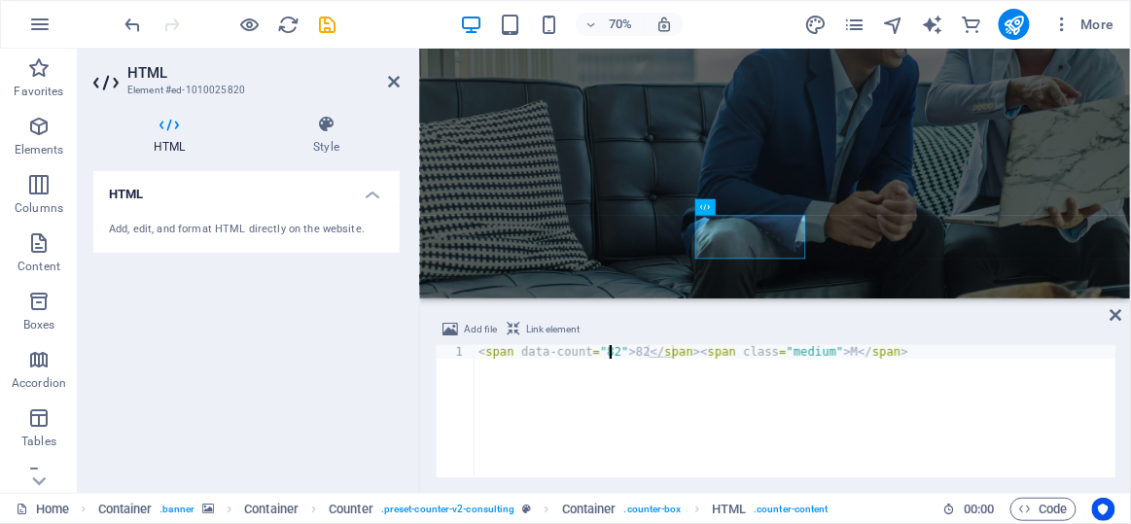
click at [609, 351] on div "< span data-count = "82" > 82 </ span > < span class = "medium" > M </ span >" at bounding box center [796, 425] width 642 height 160
type textarea "<span data-count="20">20</span><span class="medium">+</span>"
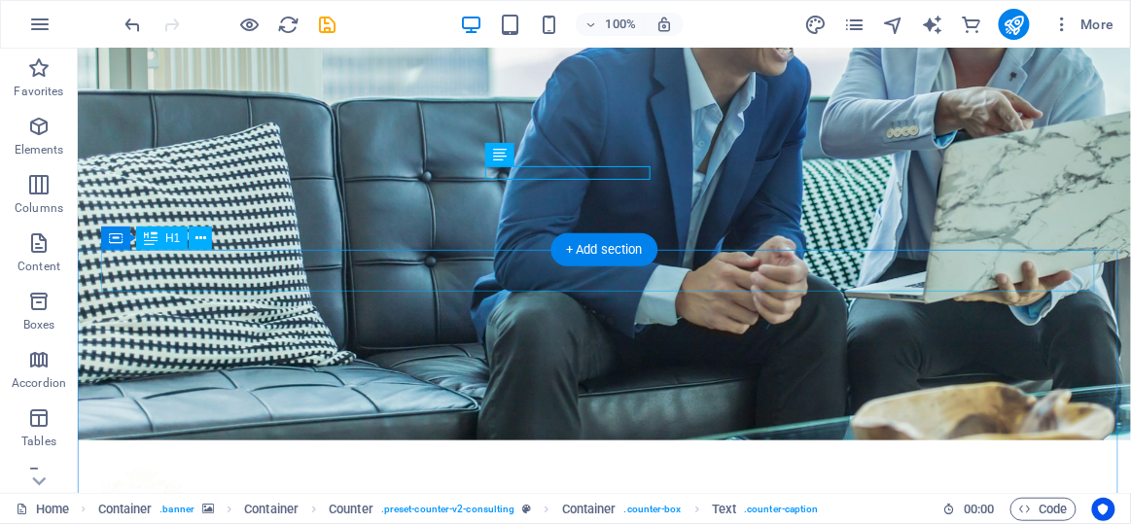
scroll to position [495, 0]
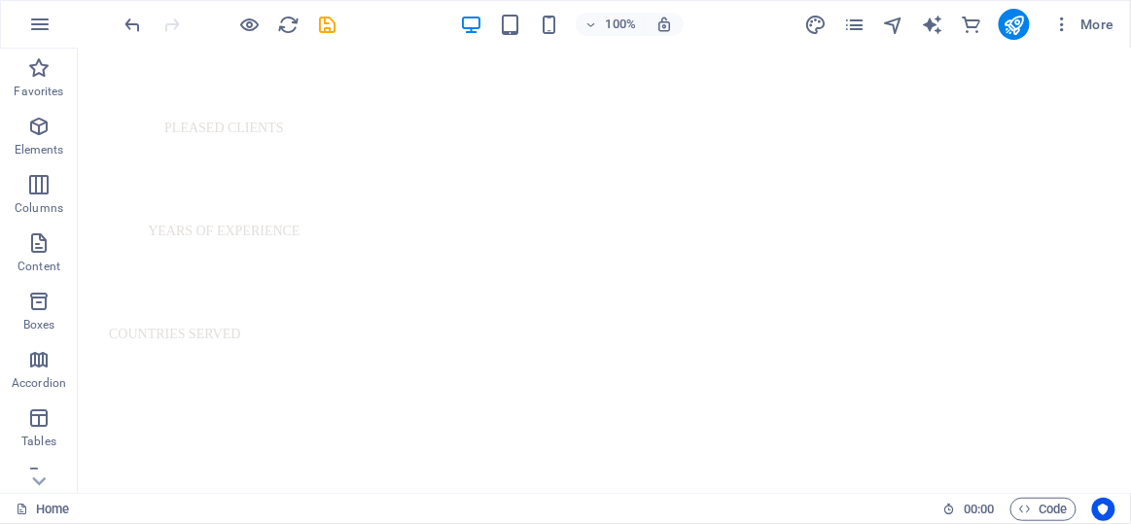
scroll to position [0, 0]
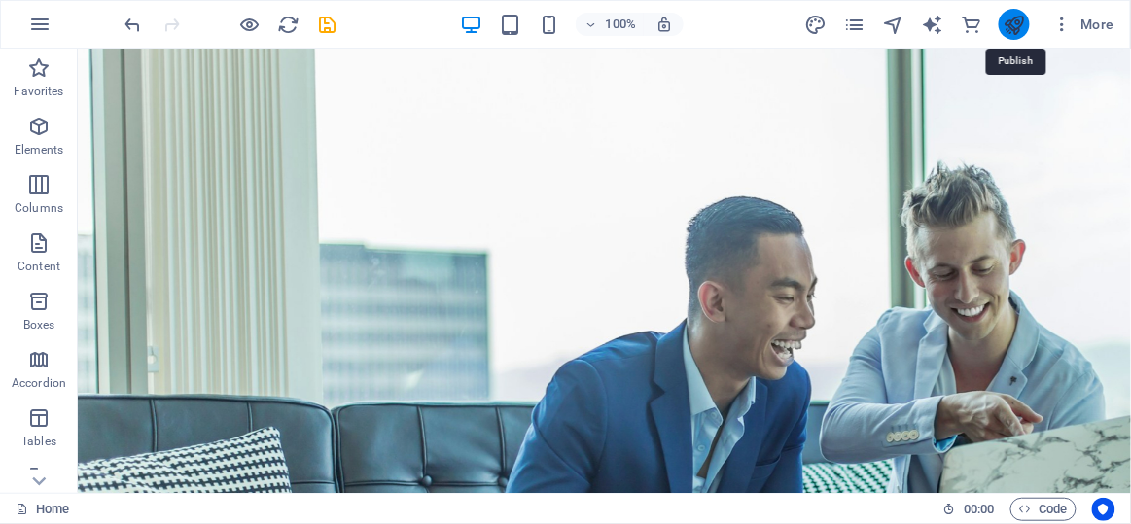
click at [1014, 22] on icon "publish" at bounding box center [1014, 25] width 22 height 22
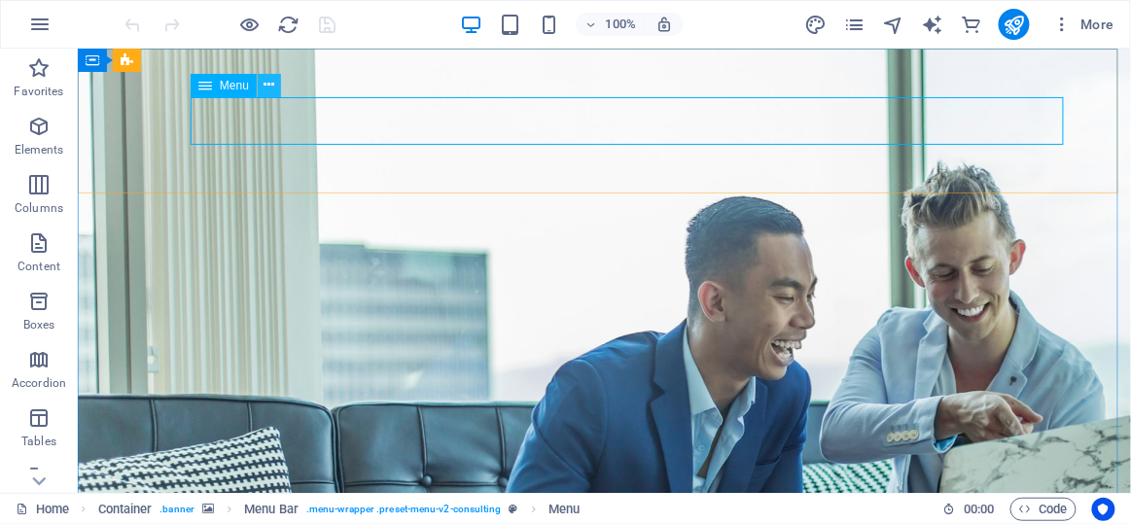
click at [267, 89] on icon at bounding box center [270, 85] width 11 height 20
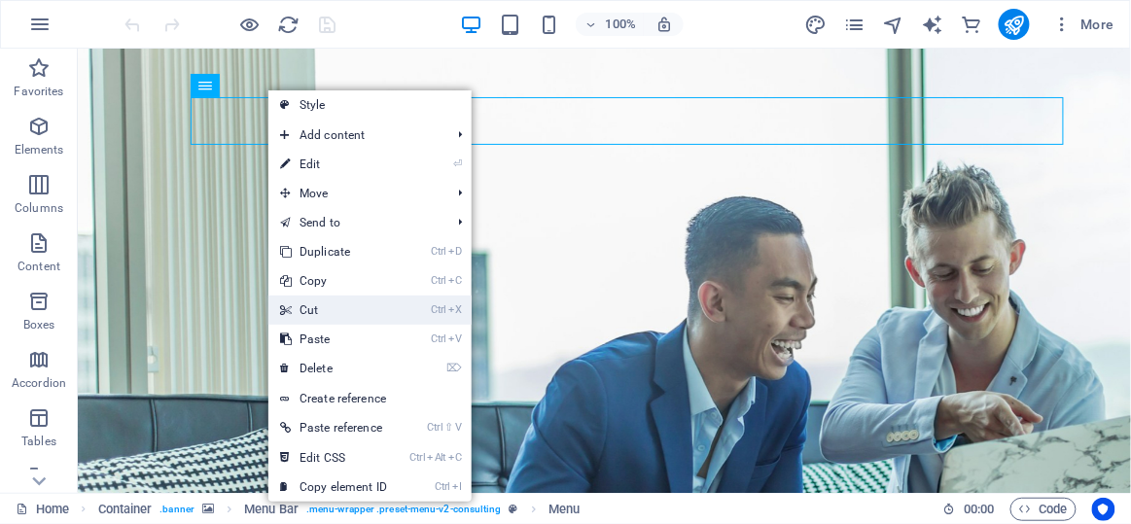
click at [330, 314] on link "Ctrl X Cut" at bounding box center [333, 310] width 130 height 29
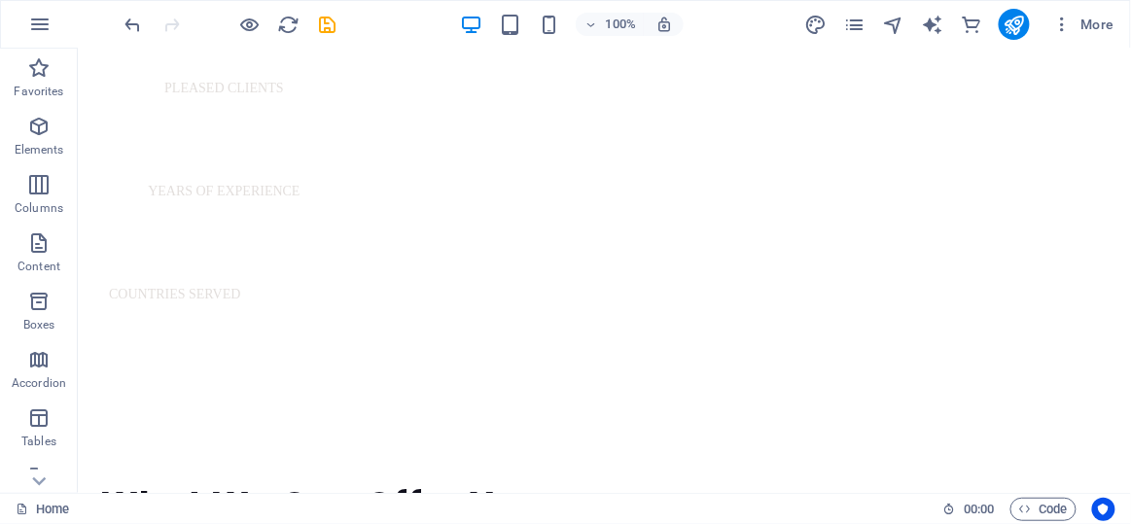
scroll to position [1249, 0]
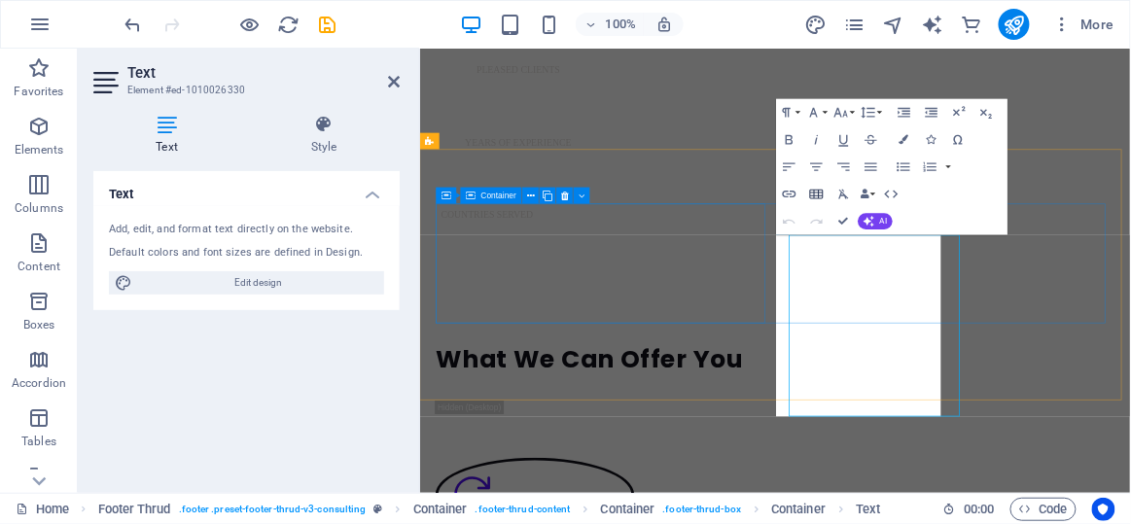
scroll to position [1059, 0]
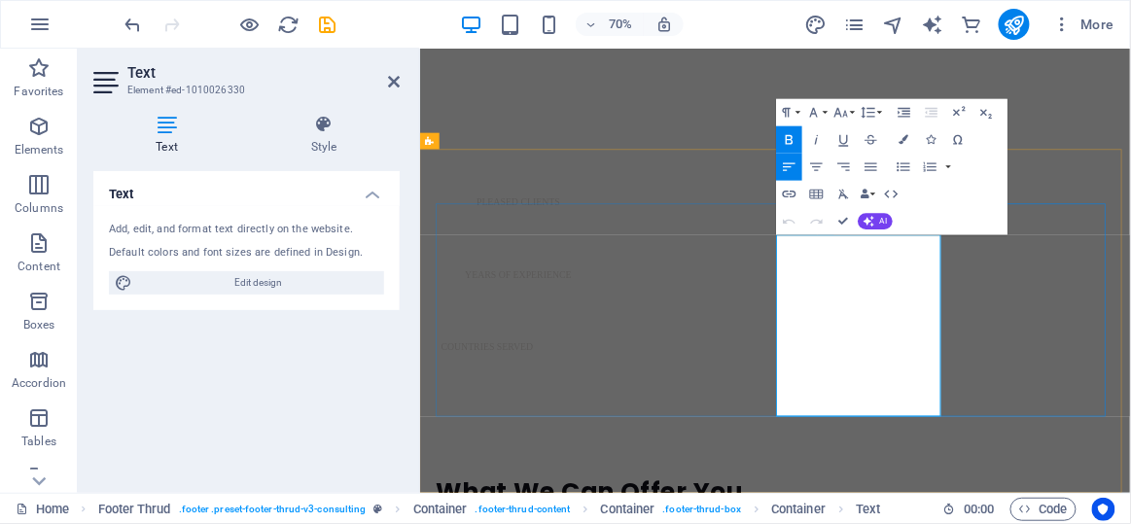
drag, startPoint x: 1065, startPoint y: 469, endPoint x: 1093, endPoint y: 469, distance: 28.2
copy p "+40"
drag, startPoint x: 1065, startPoint y: 464, endPoint x: 932, endPoint y: 464, distance: 133.3
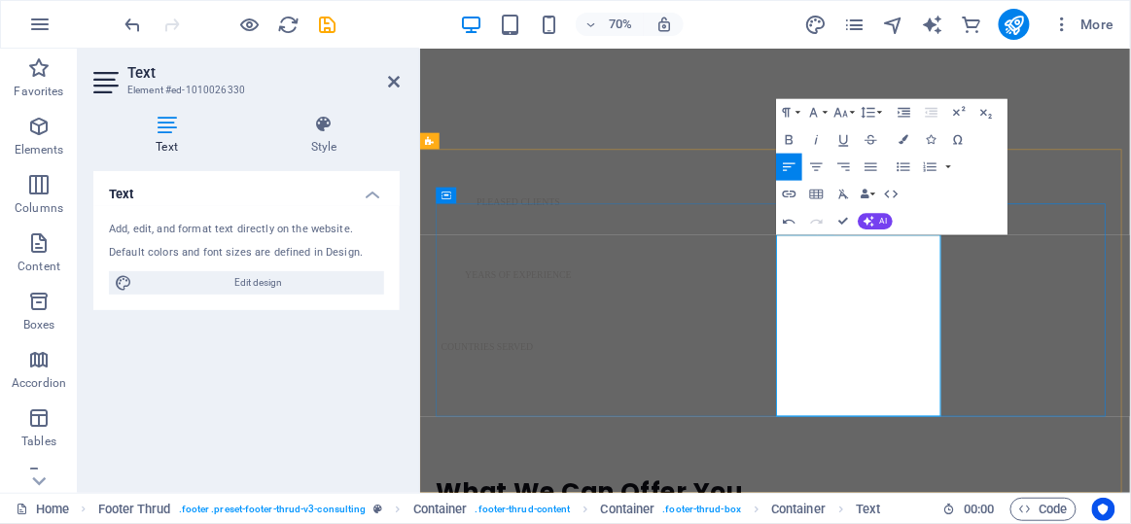
drag, startPoint x: 1056, startPoint y: 470, endPoint x: 1071, endPoint y: 499, distance: 32.6
copy p "+40 743 498 388"
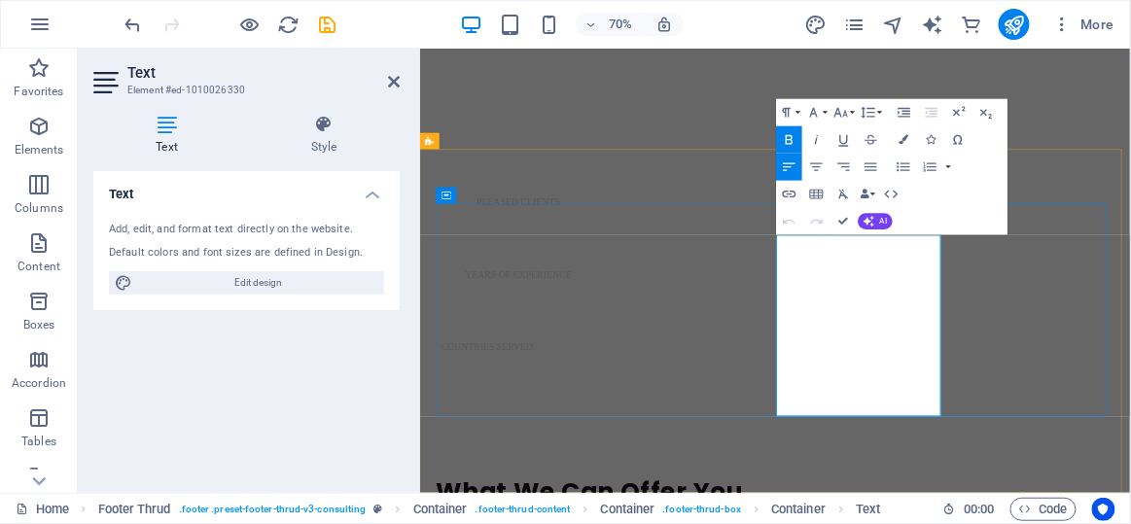
copy p "|"
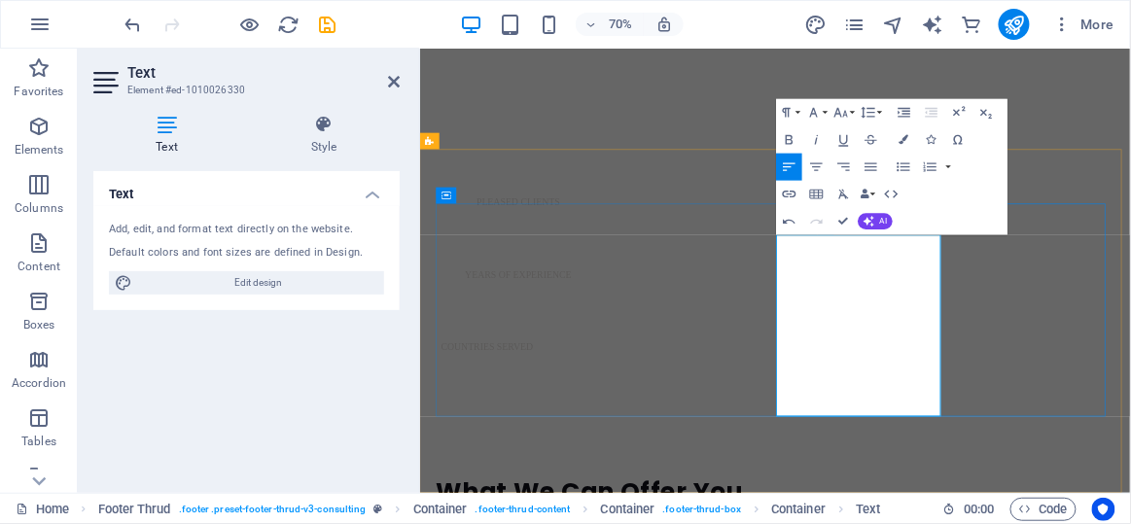
drag, startPoint x: 1085, startPoint y: 539, endPoint x: 1311, endPoint y: 440, distance: 246.5
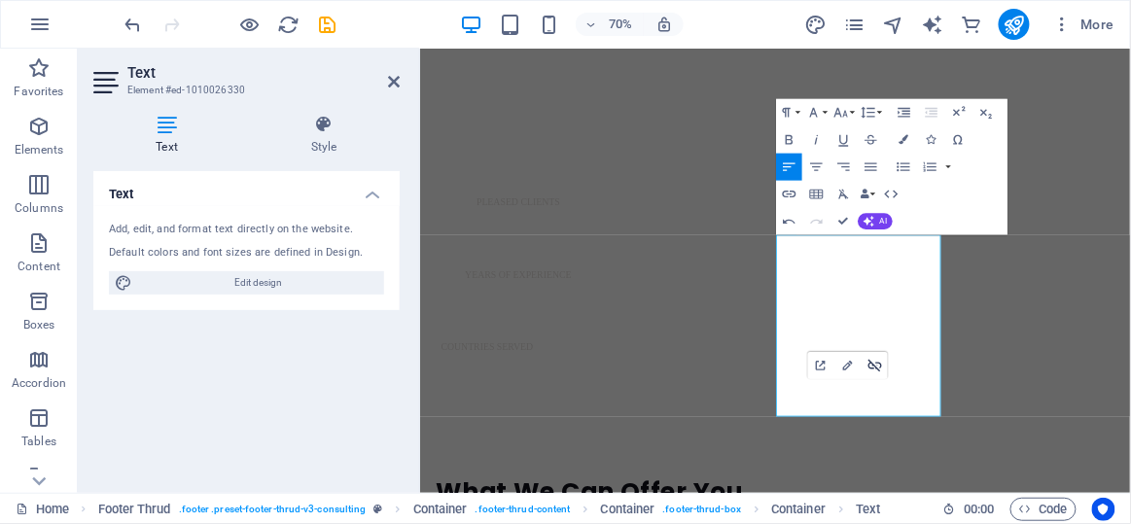
click at [877, 367] on icon "button" at bounding box center [876, 366] width 17 height 17
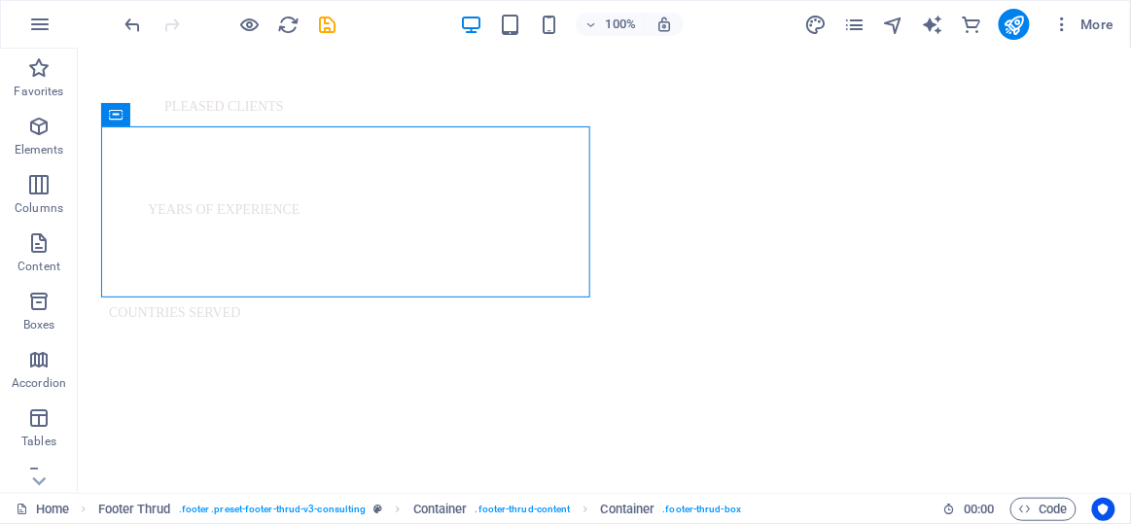
scroll to position [1230, 0]
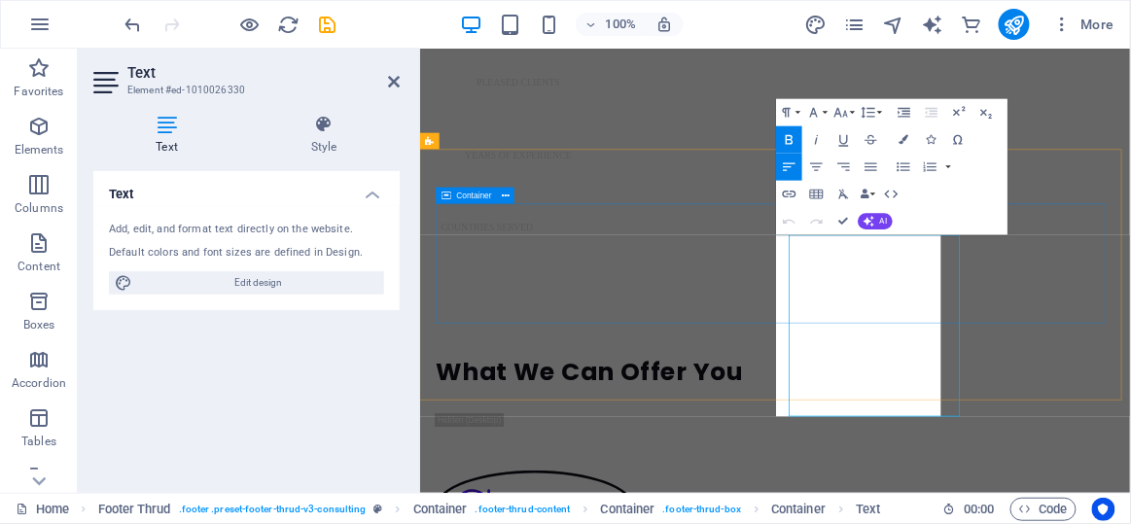
scroll to position [1059, 0]
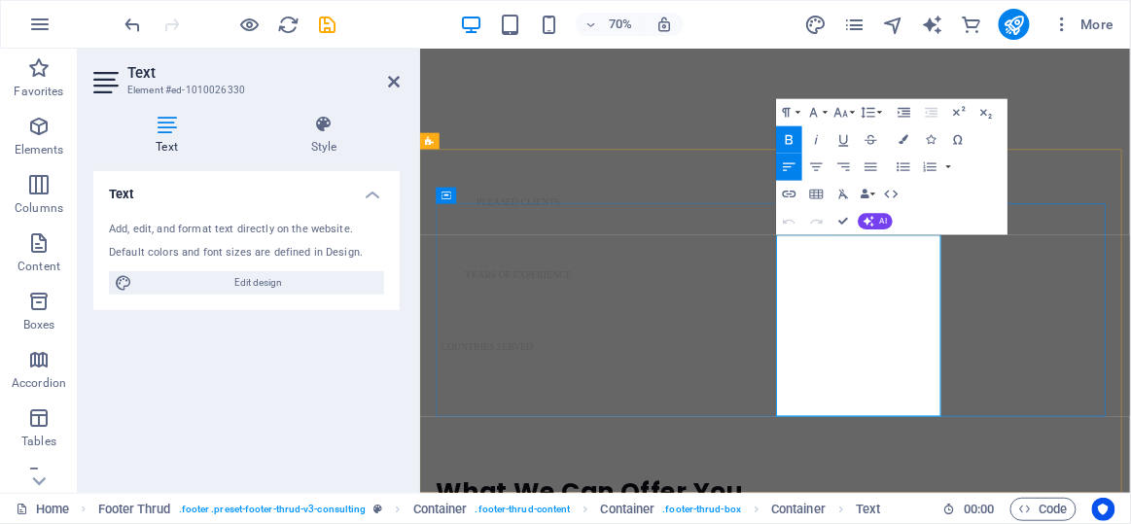
drag, startPoint x: 1079, startPoint y: 543, endPoint x: 930, endPoint y: 538, distance: 148.9
copy p "[EMAIL_ADDRESS][DOMAIN_NAME]"
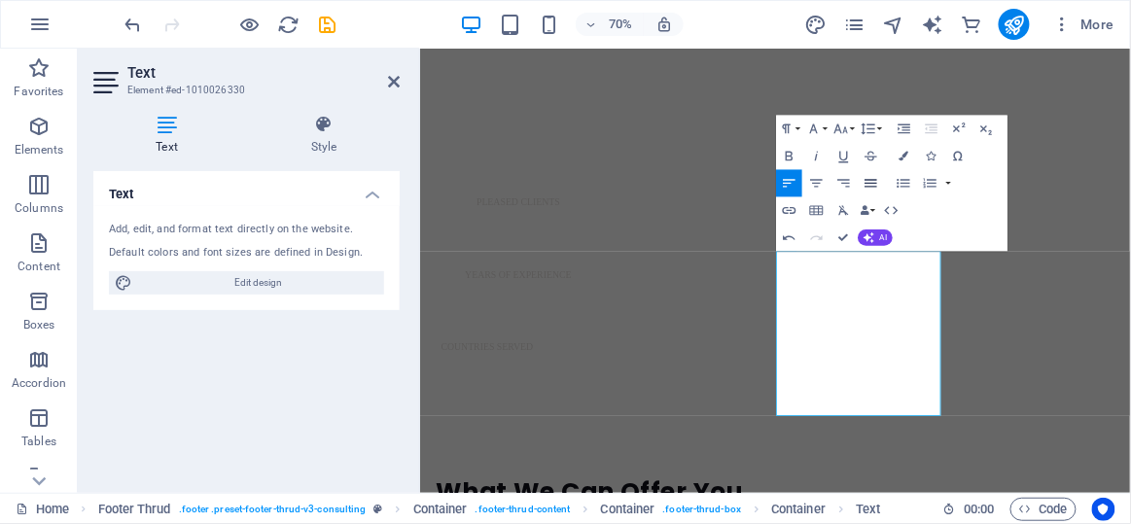
scroll to position [1036, 0]
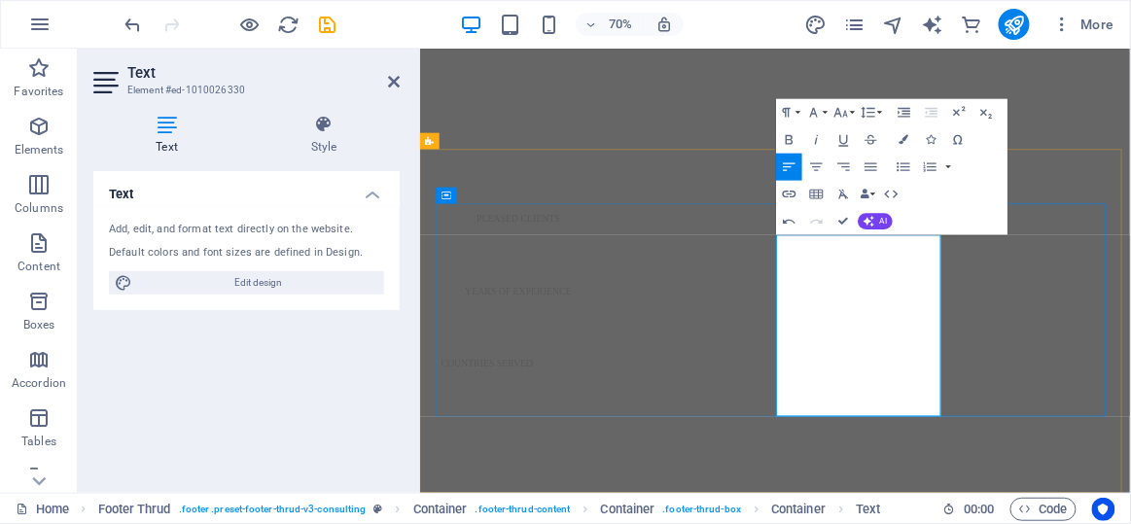
scroll to position [1059, 0]
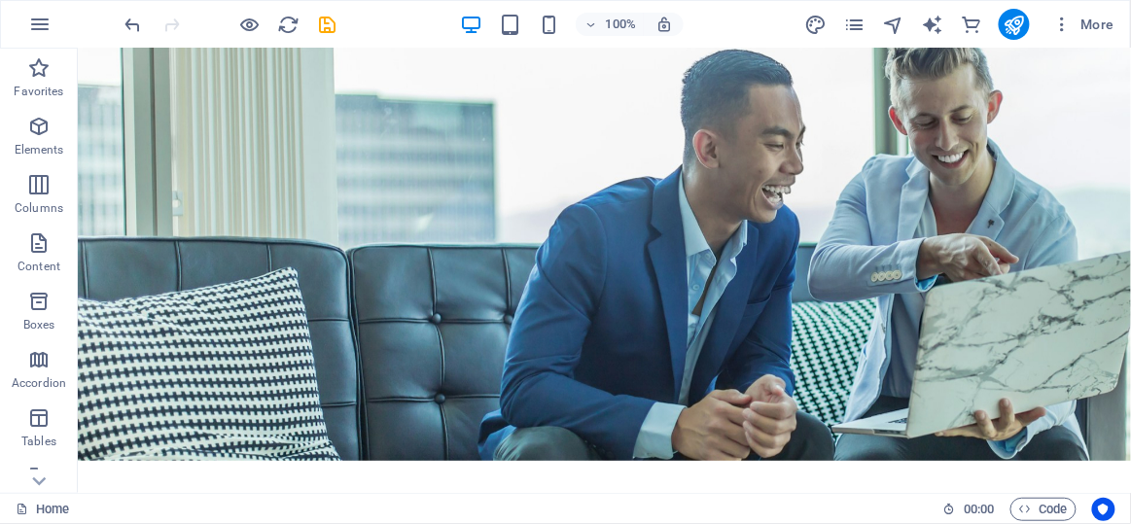
scroll to position [0, 0]
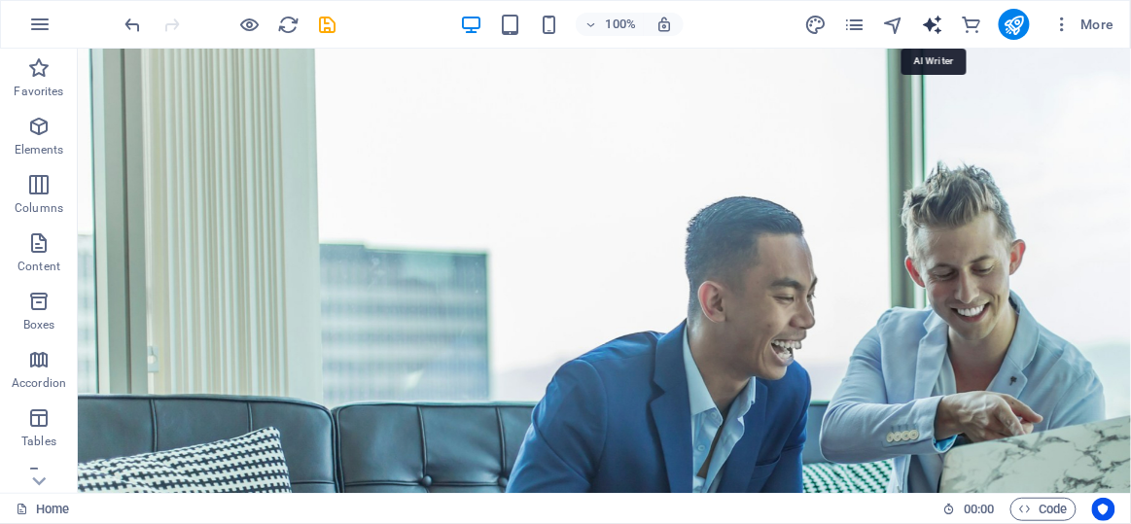
click at [930, 28] on icon "text_generator" at bounding box center [932, 25] width 22 height 22
select select "English"
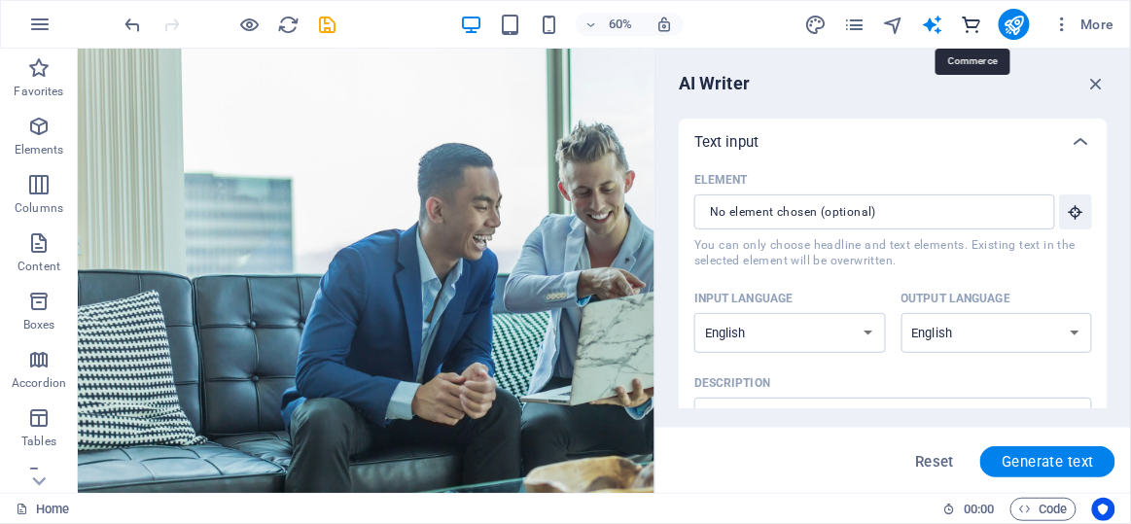
click at [978, 31] on icon "commerce" at bounding box center [971, 25] width 22 height 22
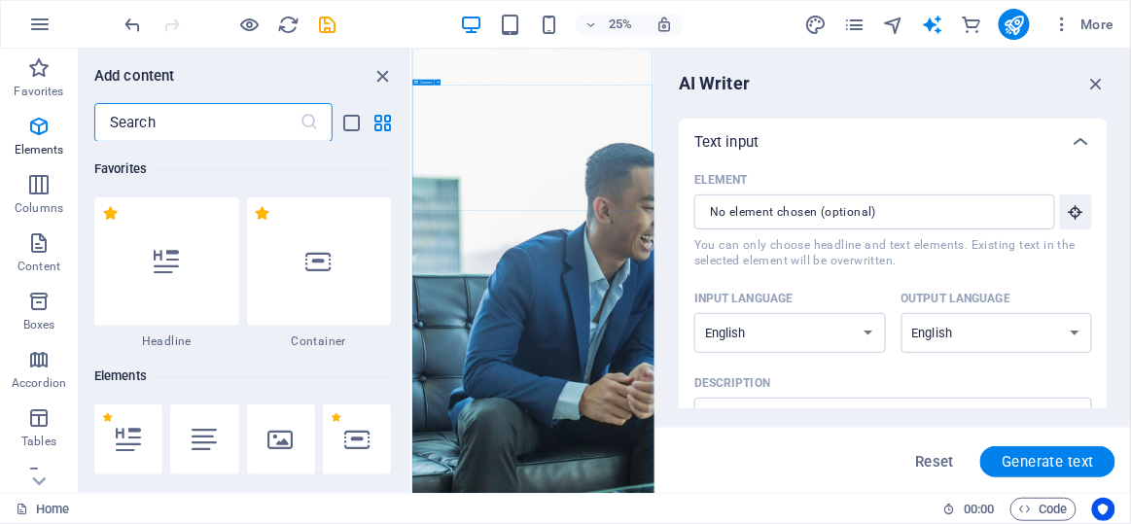
scroll to position [18742, 0]
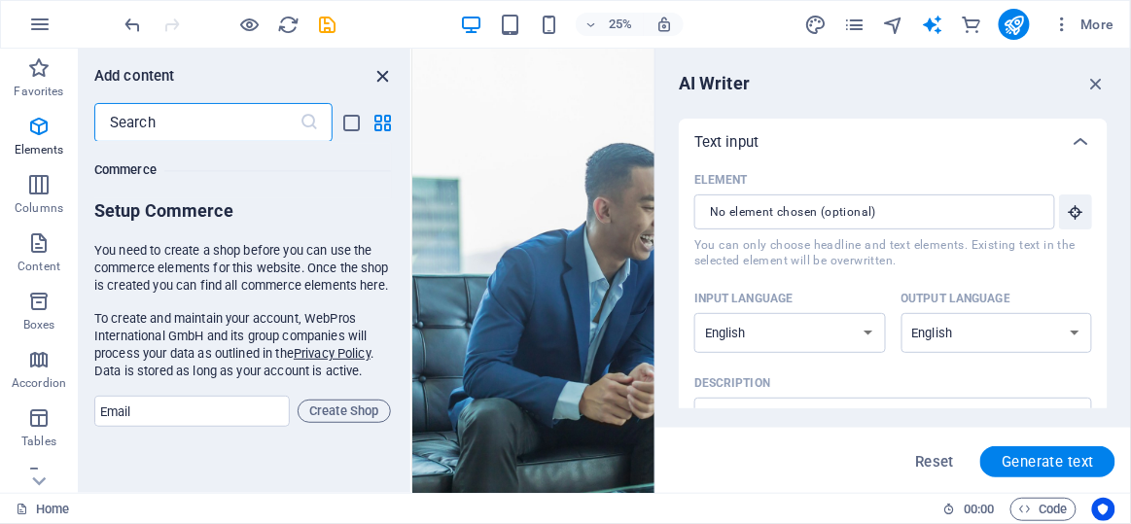
click at [384, 75] on icon "close panel" at bounding box center [384, 76] width 22 height 22
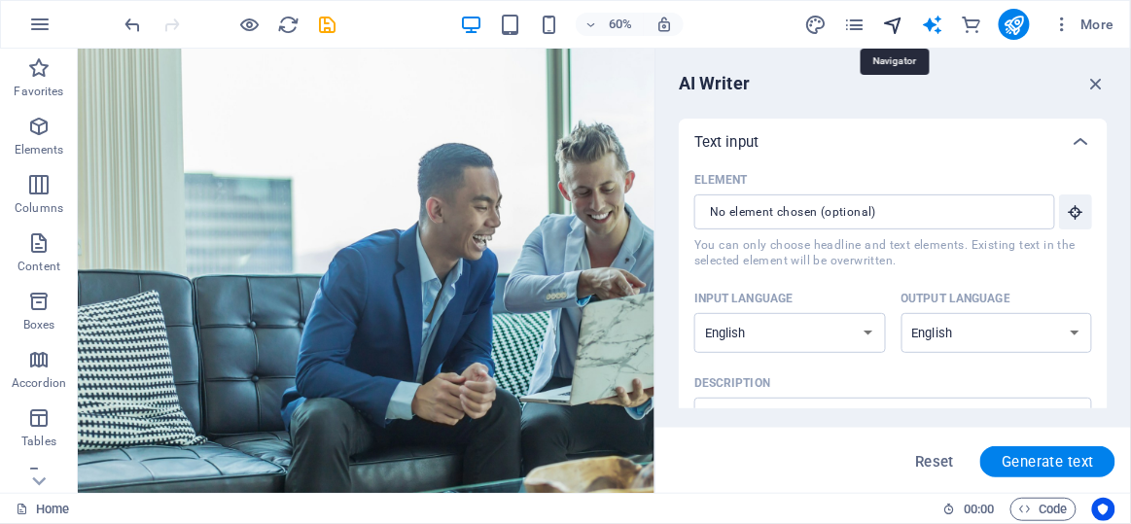
click at [890, 25] on icon "navigator" at bounding box center [893, 25] width 22 height 22
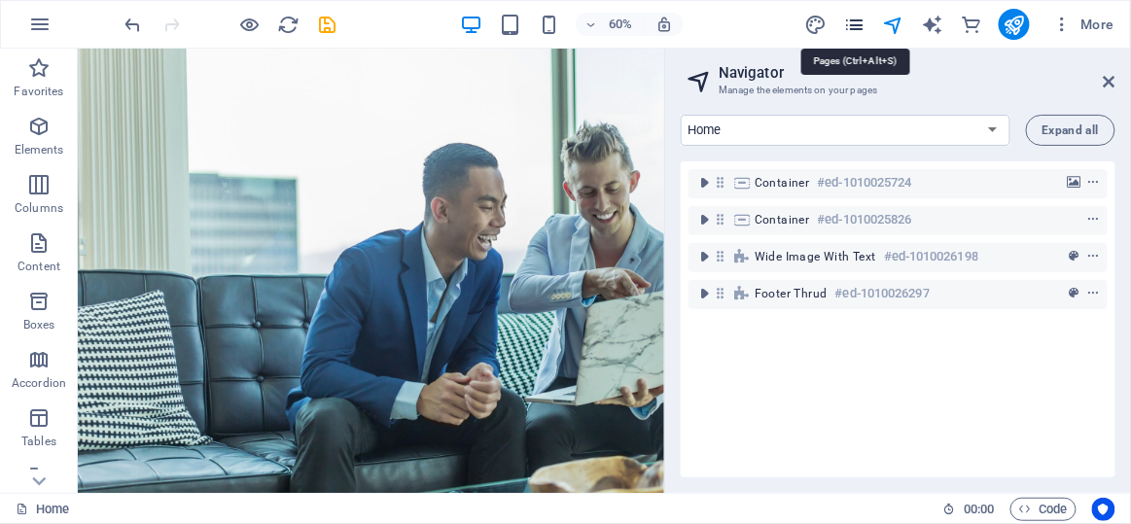
click at [854, 16] on icon "pages" at bounding box center [854, 25] width 22 height 22
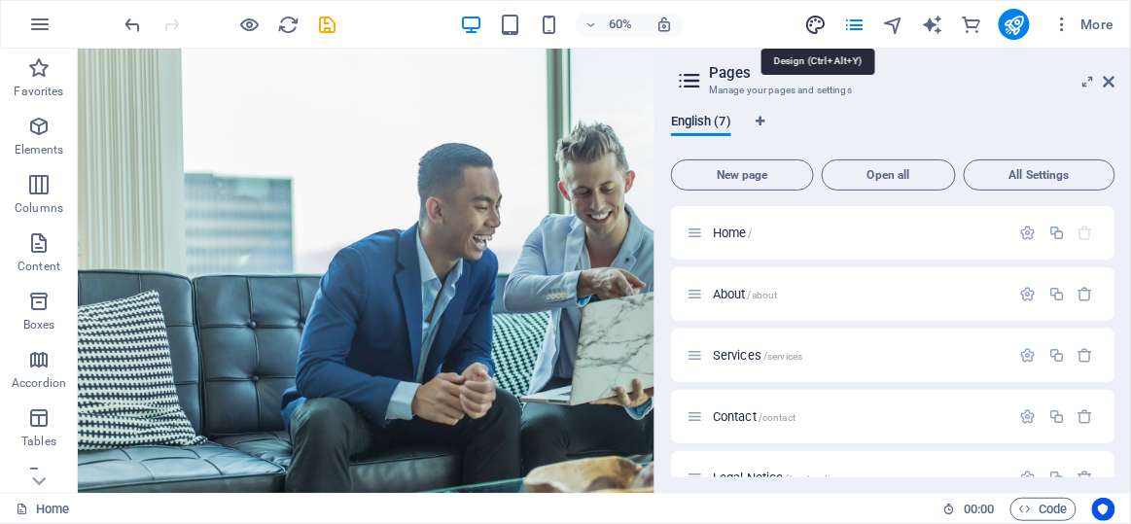
click at [807, 20] on icon "design" at bounding box center [815, 25] width 22 height 22
select select "px"
select select "400"
select select "px"
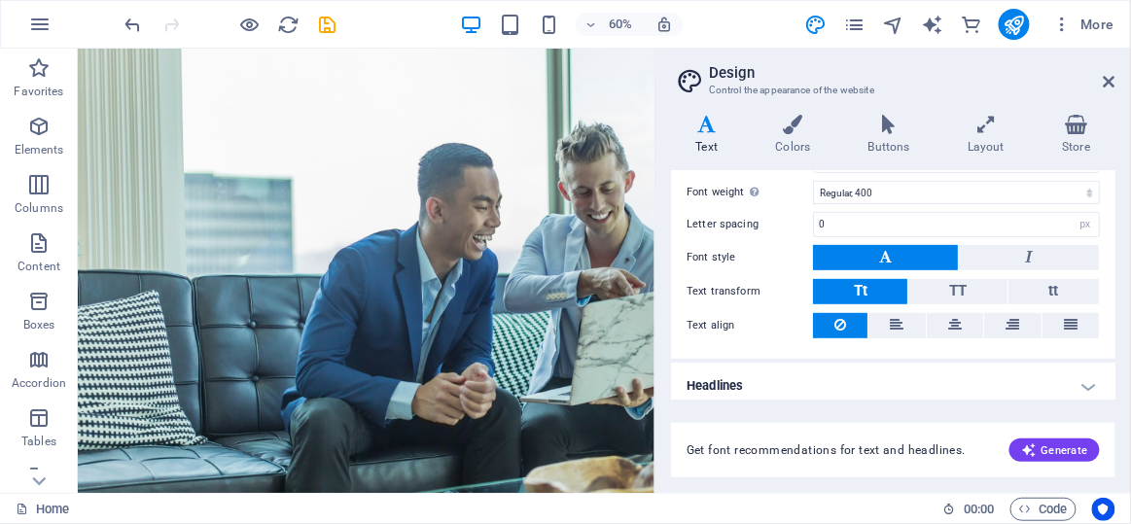
scroll to position [210, 0]
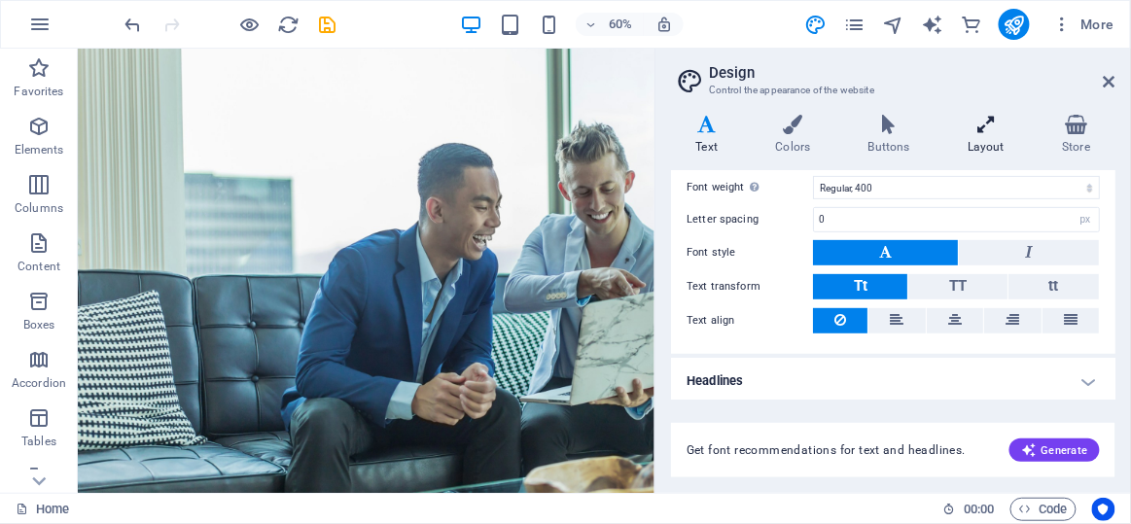
click at [1015, 133] on icon at bounding box center [986, 124] width 87 height 19
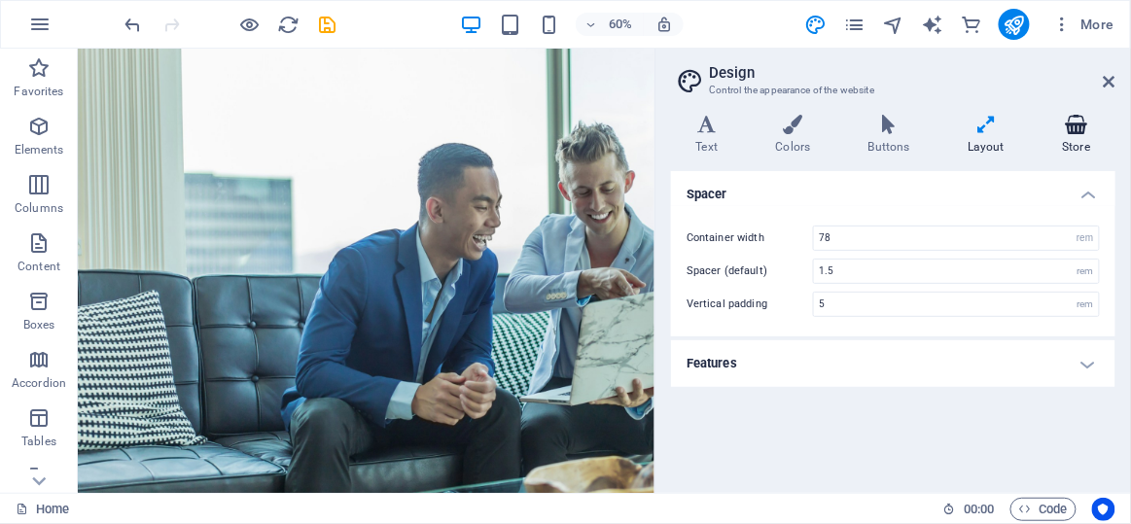
click at [1100, 142] on h4 "Store" at bounding box center [1077, 135] width 78 height 41
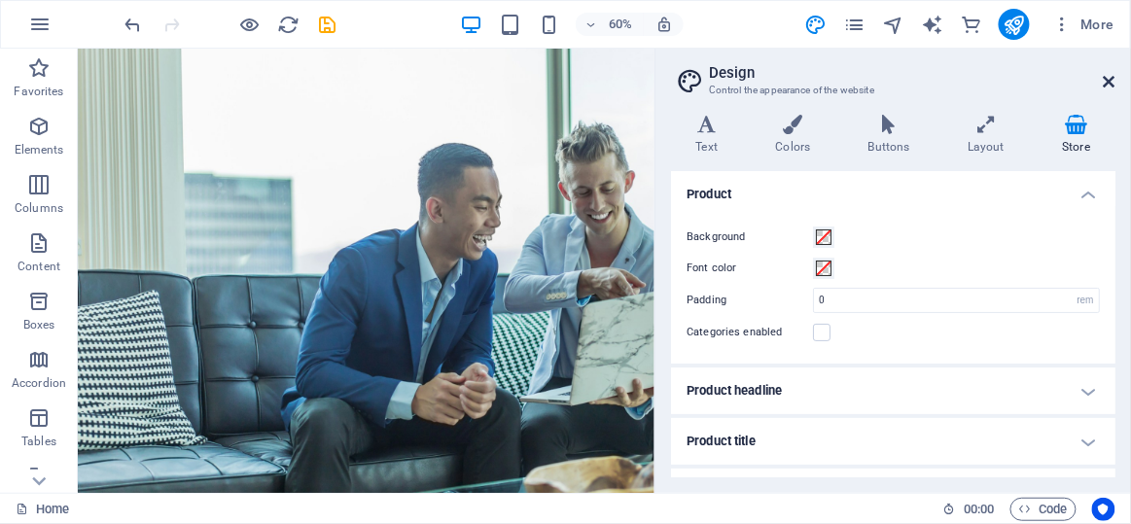
click at [1115, 77] on icon at bounding box center [1110, 82] width 12 height 16
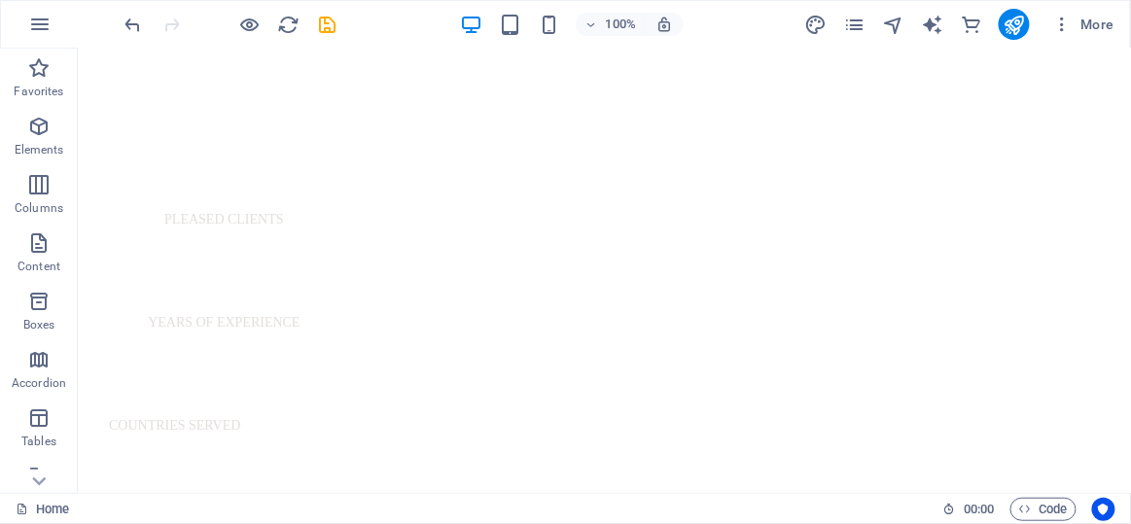
scroll to position [1249, 0]
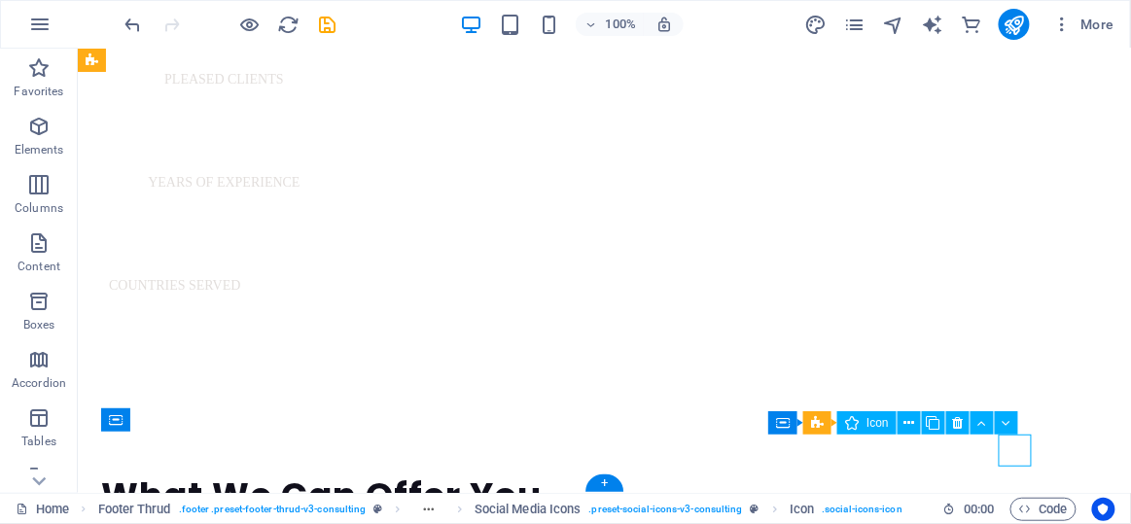
select select "xMidYMid"
select select "px"
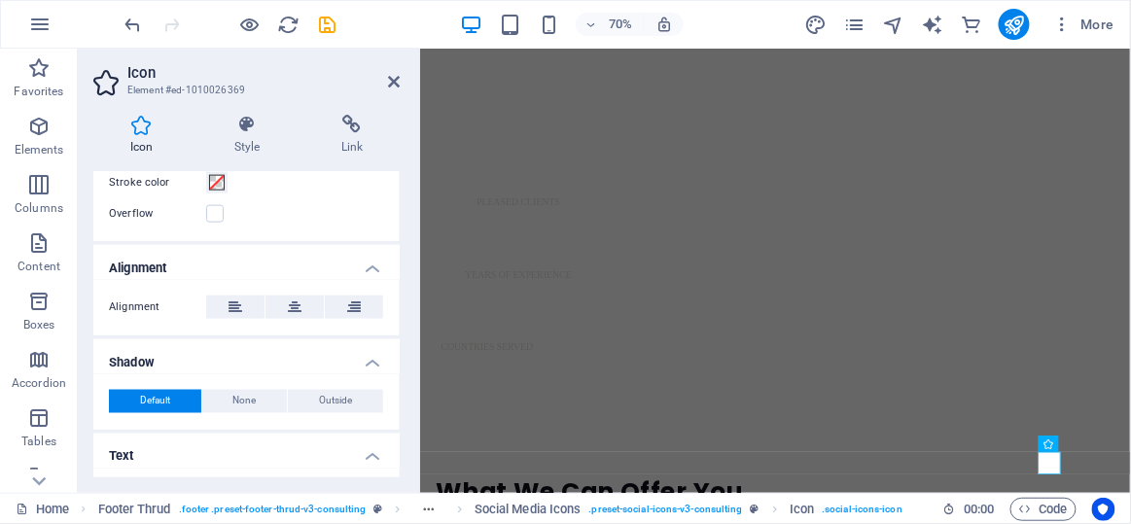
scroll to position [710, 0]
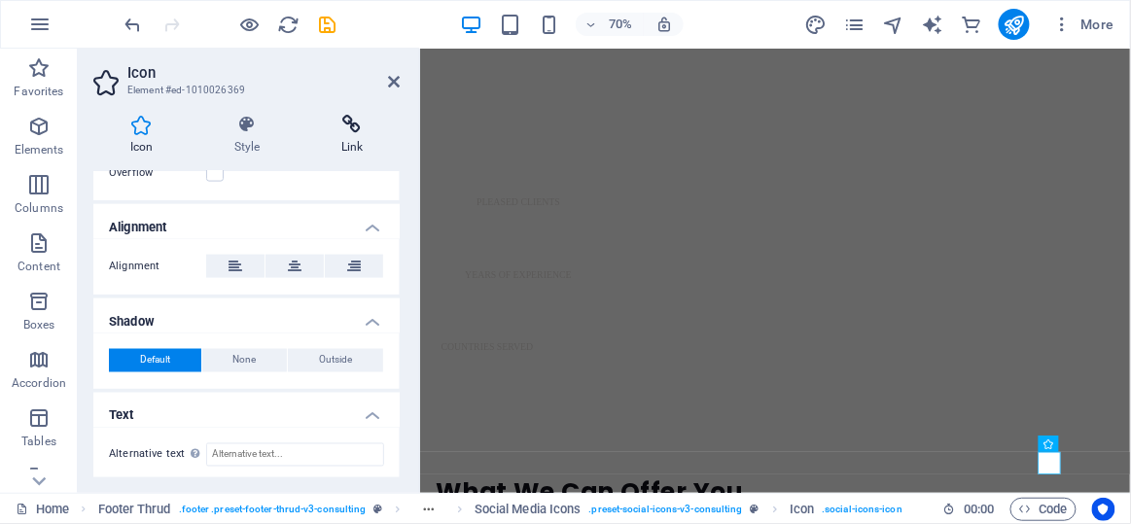
click at [352, 124] on icon at bounding box center [351, 124] width 95 height 19
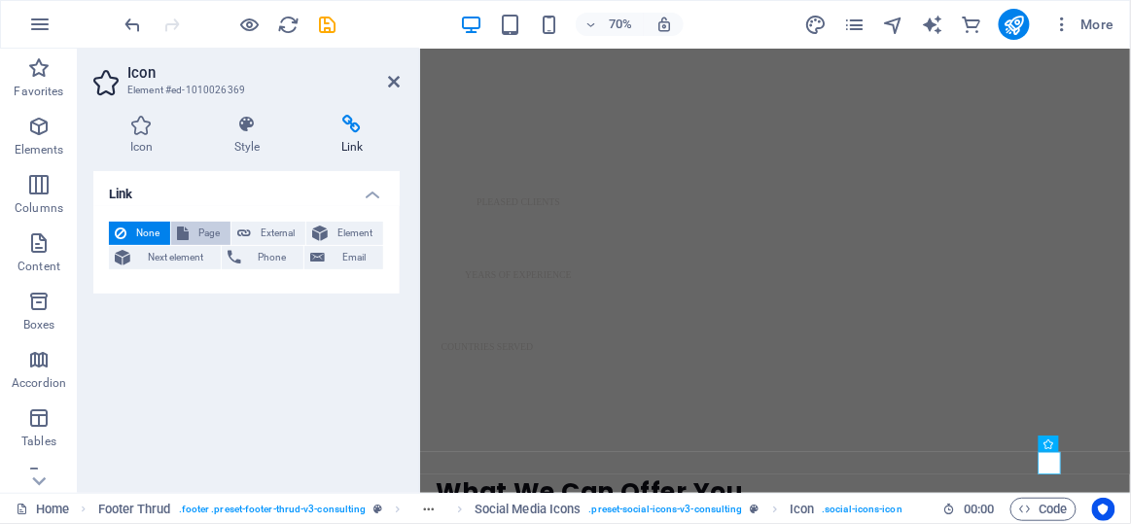
click at [215, 231] on span "Page" at bounding box center [210, 233] width 30 height 23
select select
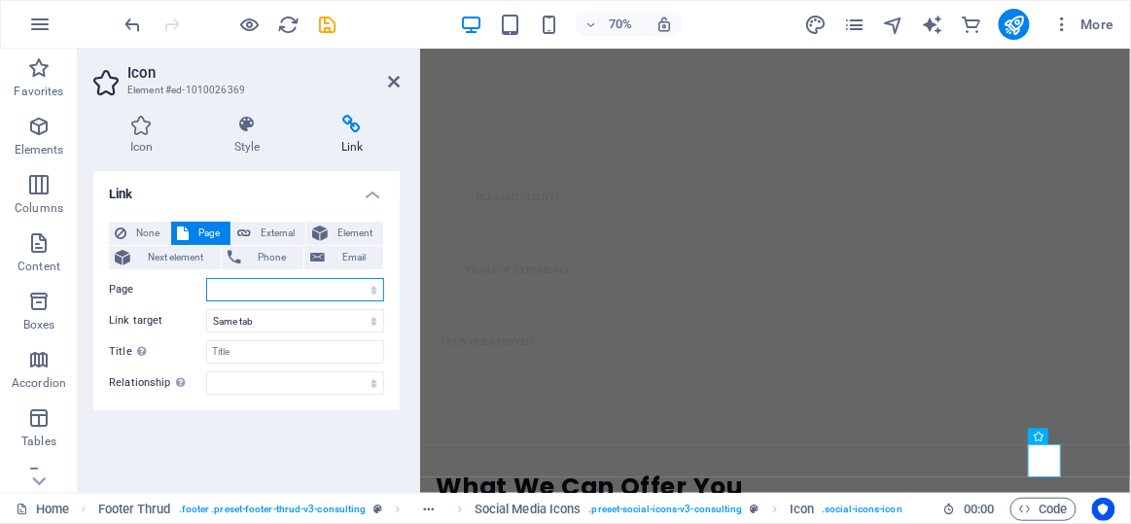
click at [231, 291] on select "Home About Services Contact Legal Notice Privacy" at bounding box center [295, 289] width 178 height 23
click at [267, 224] on span "External" at bounding box center [278, 233] width 43 height 23
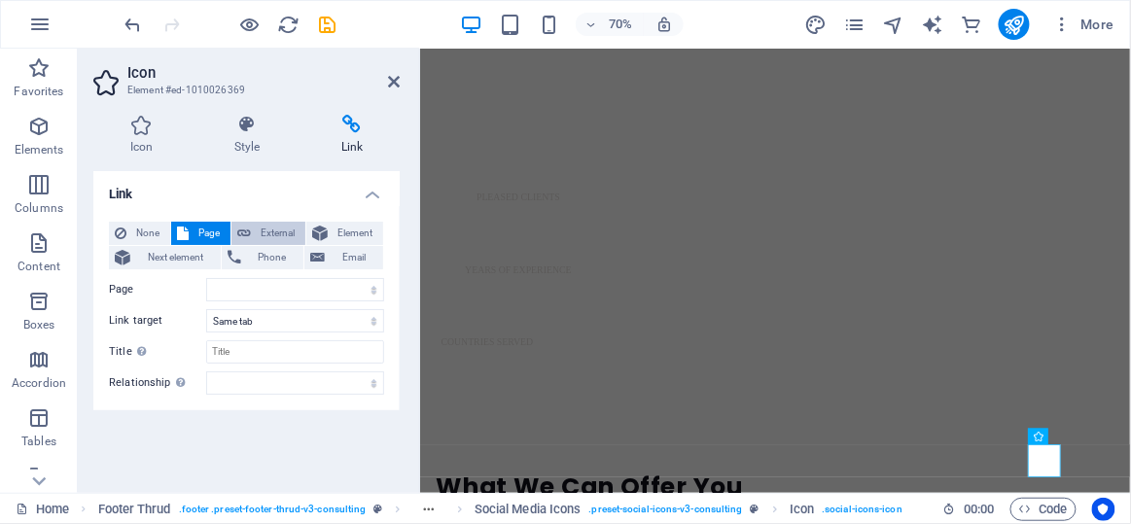
select select "blank"
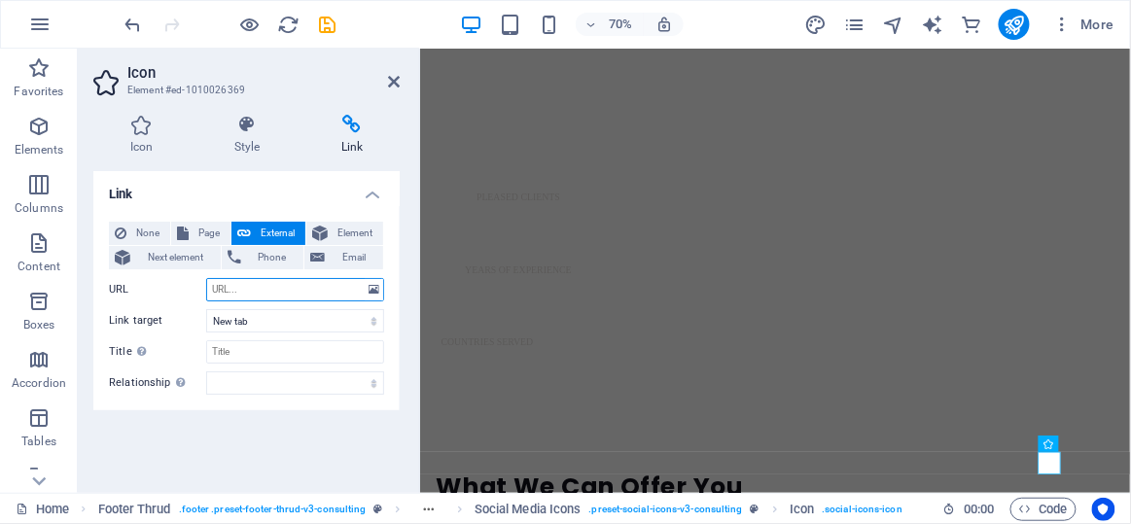
scroll to position [1059, 0]
paste input "https://www.linkedin.com/company/kgsindustry/"
type input "https://www.linkedin.com/company/kgsindustry/"
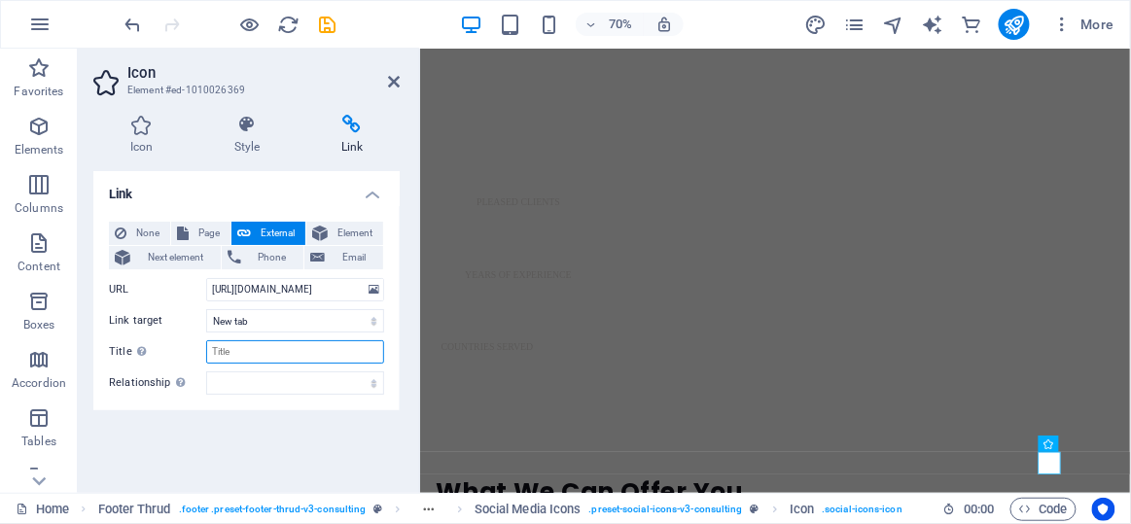
click at [302, 344] on input "Title Additional link description, should not be the same as the link text. The…" at bounding box center [295, 351] width 178 height 23
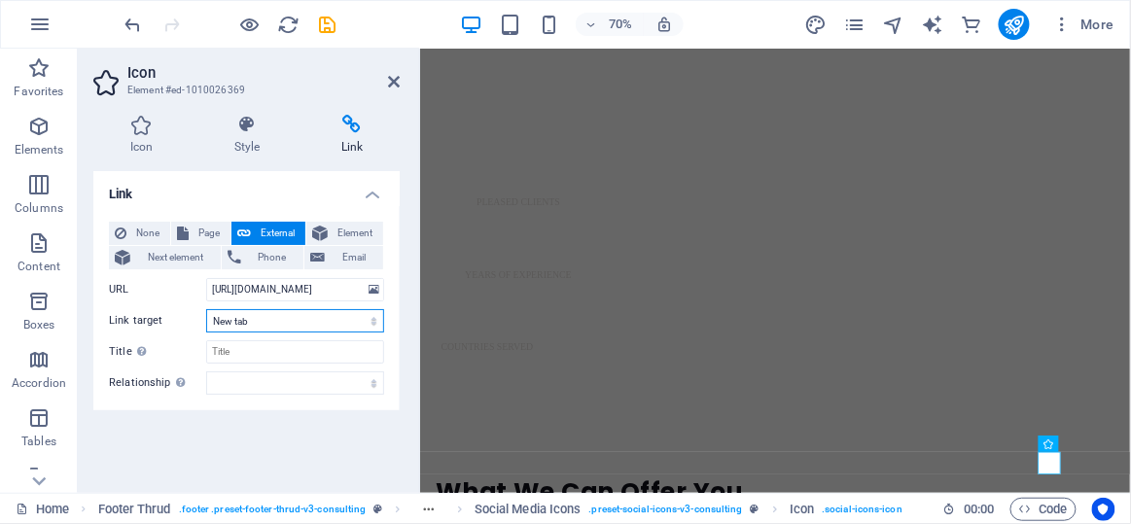
click at [299, 330] on select "New tab Same tab Overlay" at bounding box center [295, 320] width 178 height 23
click at [299, 325] on select "New tab Same tab Overlay" at bounding box center [295, 320] width 178 height 23
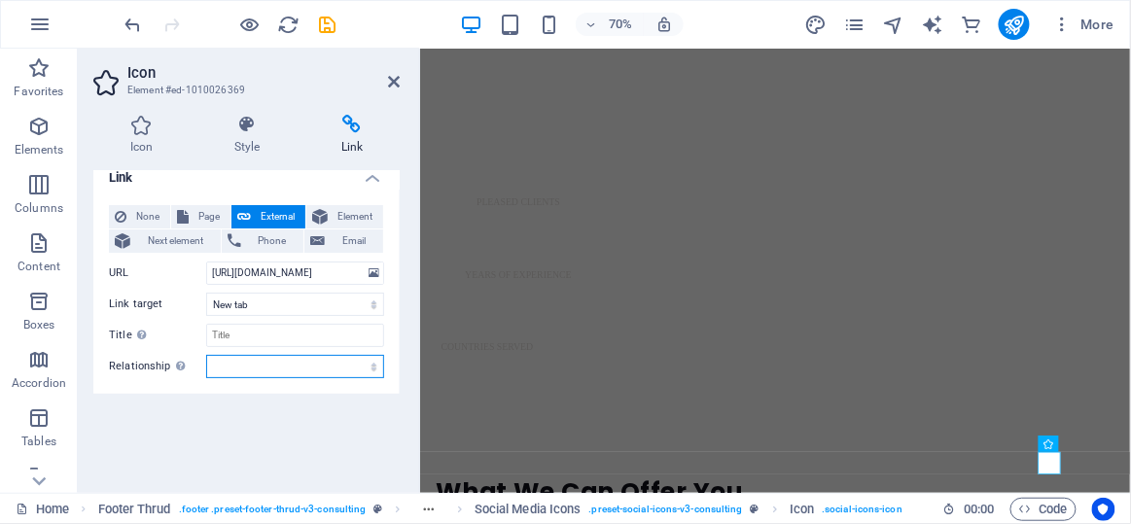
click at [273, 369] on select "alternate author bookmark external help license next nofollow noreferrer noopen…" at bounding box center [295, 366] width 178 height 23
click at [263, 343] on input "Title Additional link description, should not be the same as the link text. The…" at bounding box center [295, 335] width 178 height 23
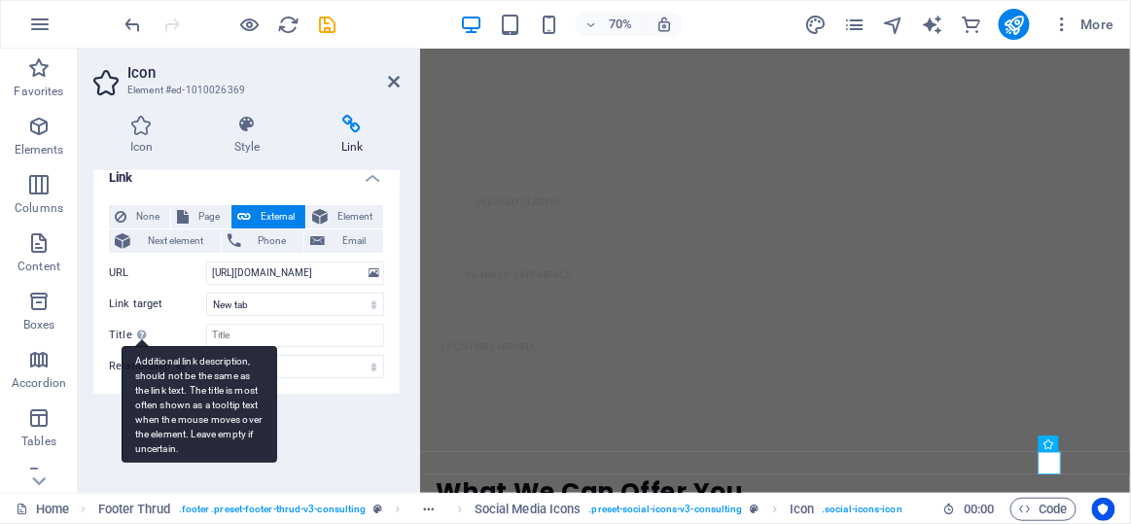
click at [200, 416] on div "Additional link description, should not be the same as the link text. The title…" at bounding box center [200, 404] width 156 height 117
click at [206, 347] on input "Title Additional link description, should not be the same as the link text. The…" at bounding box center [295, 335] width 178 height 23
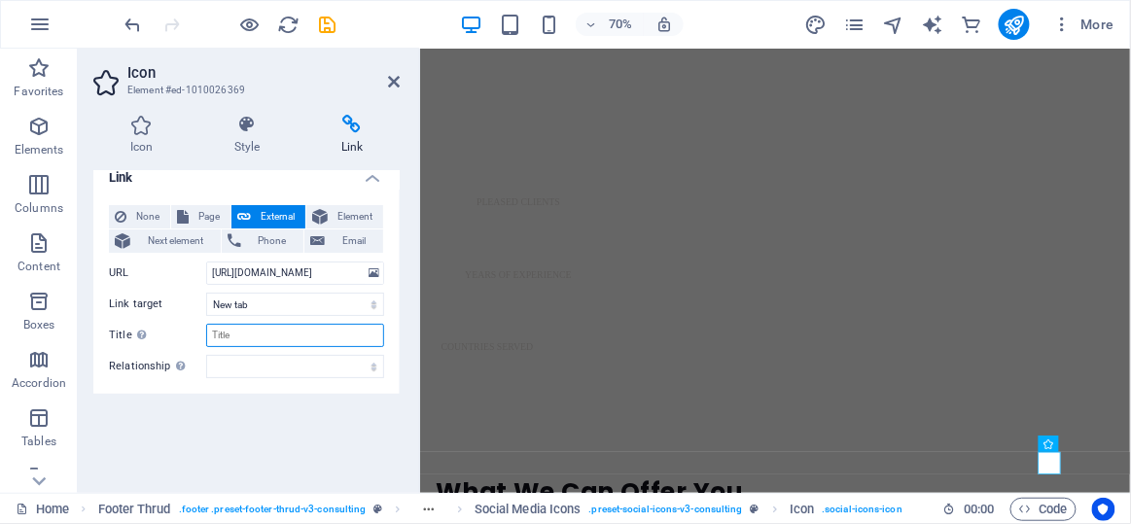
type input "d"
drag, startPoint x: 388, startPoint y: 81, endPoint x: 578, endPoint y: 155, distance: 203.6
click at [388, 81] on icon at bounding box center [394, 82] width 12 height 16
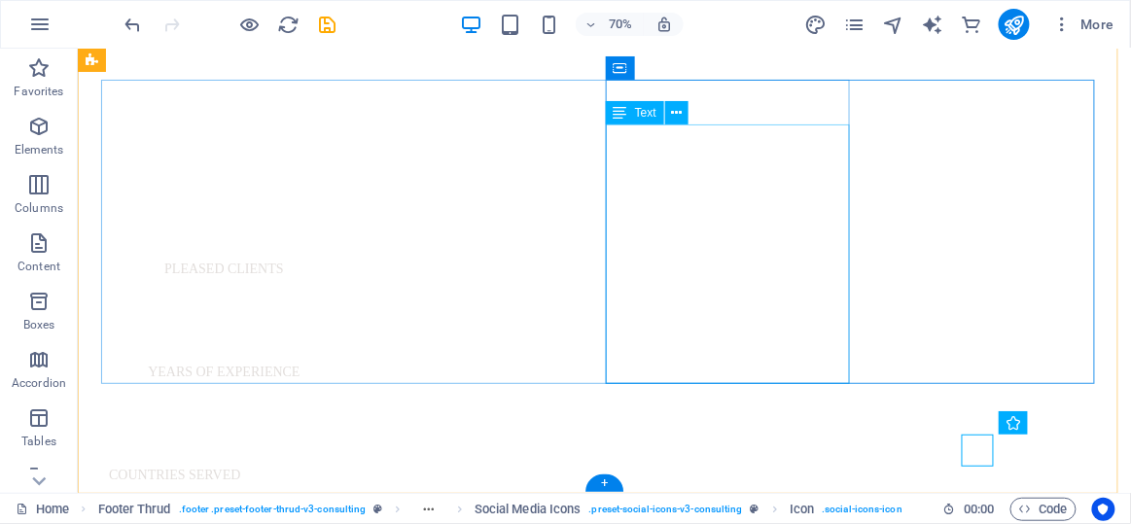
scroll to position [1249, 0]
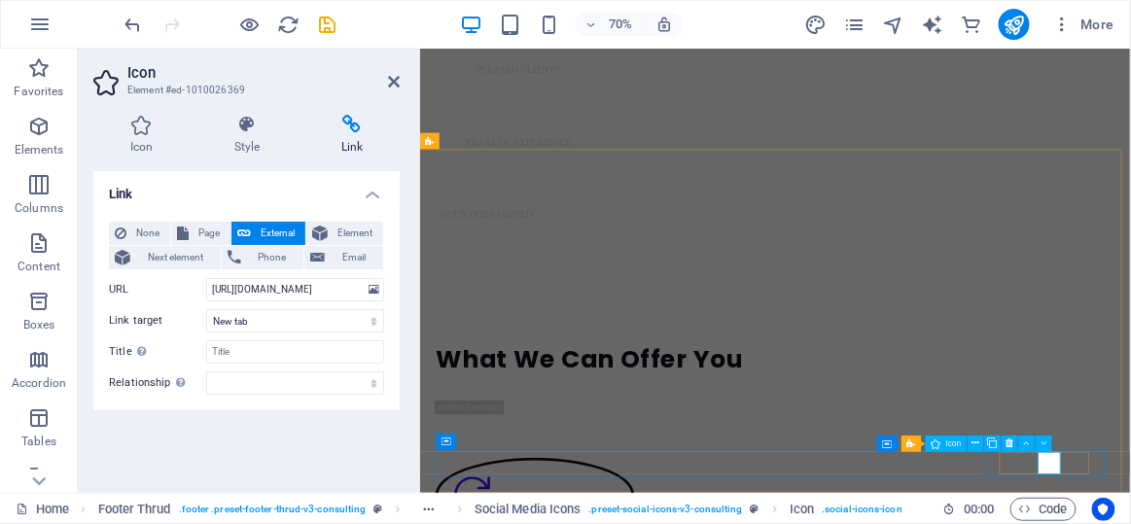
scroll to position [1059, 0]
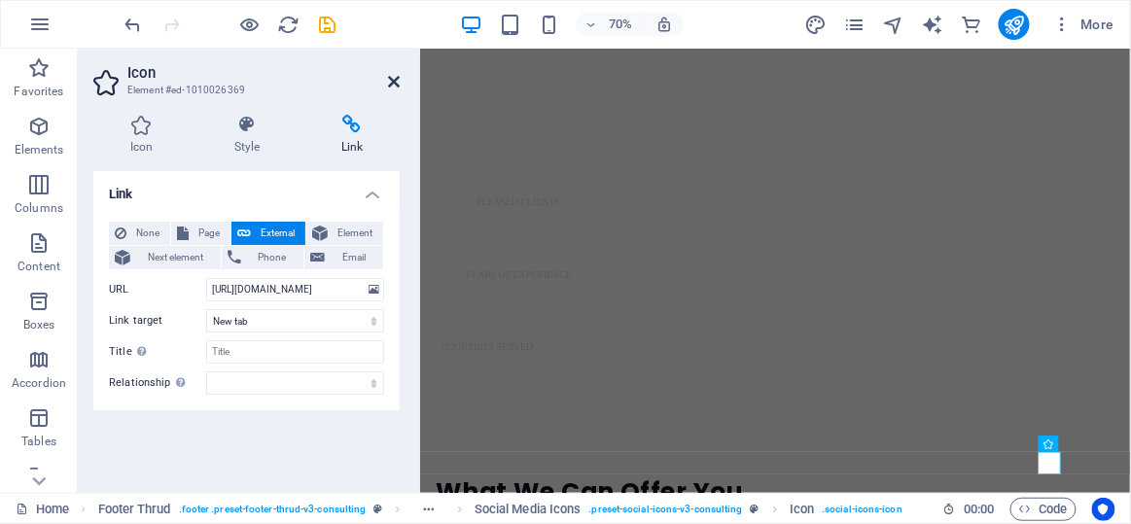
click at [388, 85] on icon at bounding box center [394, 82] width 12 height 16
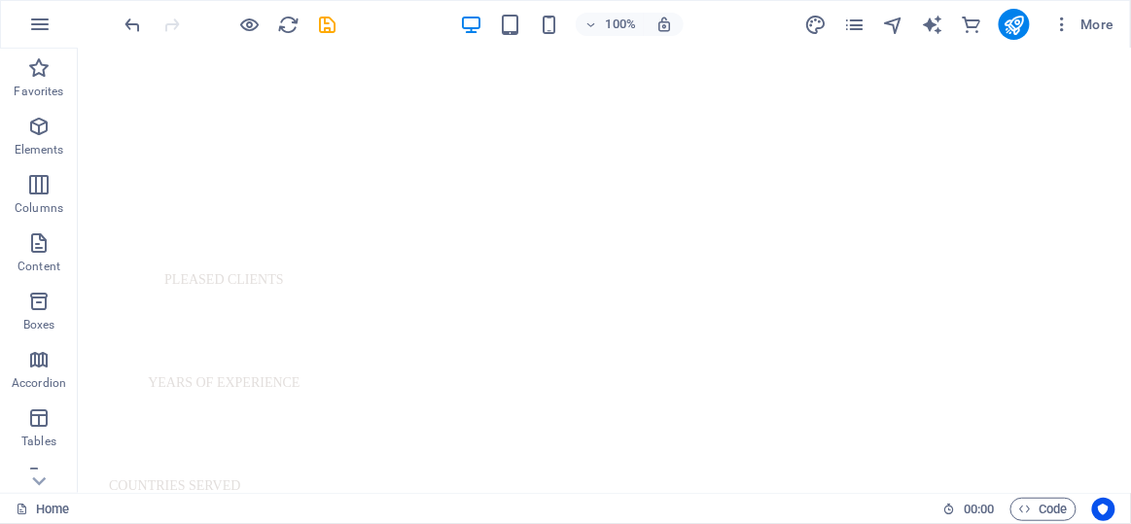
scroll to position [1249, 0]
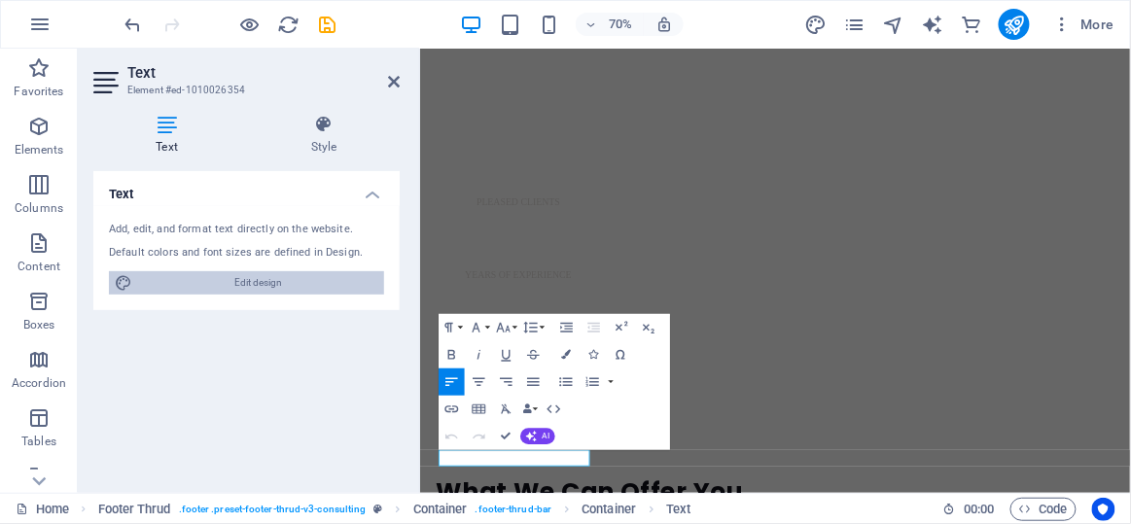
click at [305, 274] on span "Edit design" at bounding box center [258, 282] width 240 height 23
select select "px"
select select "400"
select select "px"
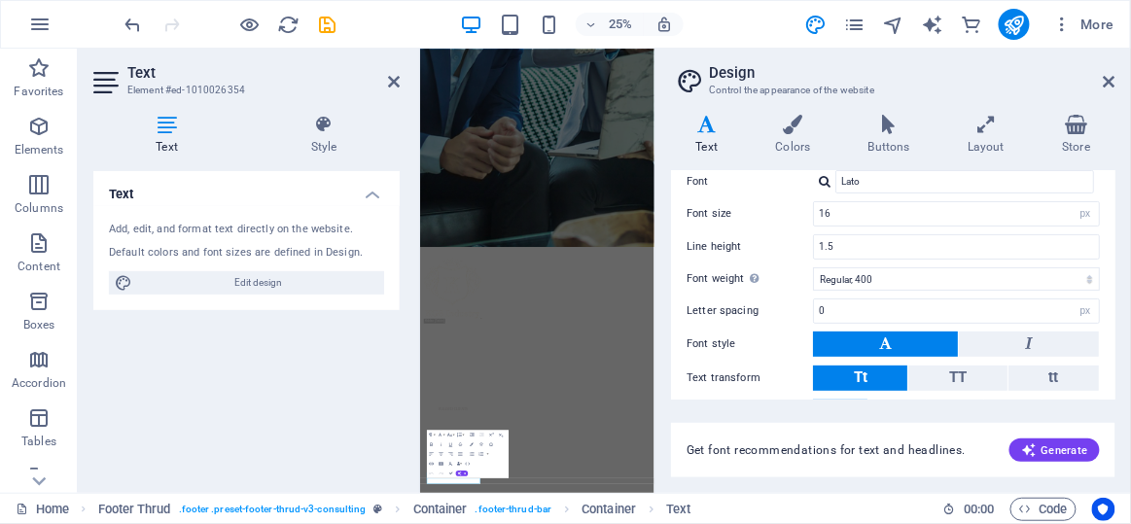
scroll to position [0, 0]
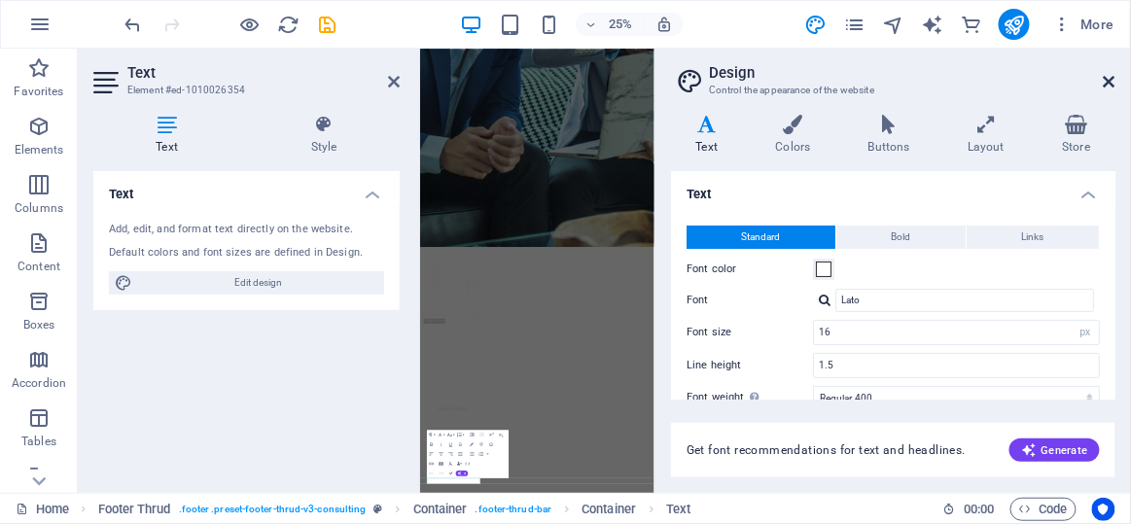
click at [1105, 89] on icon at bounding box center [1110, 82] width 12 height 16
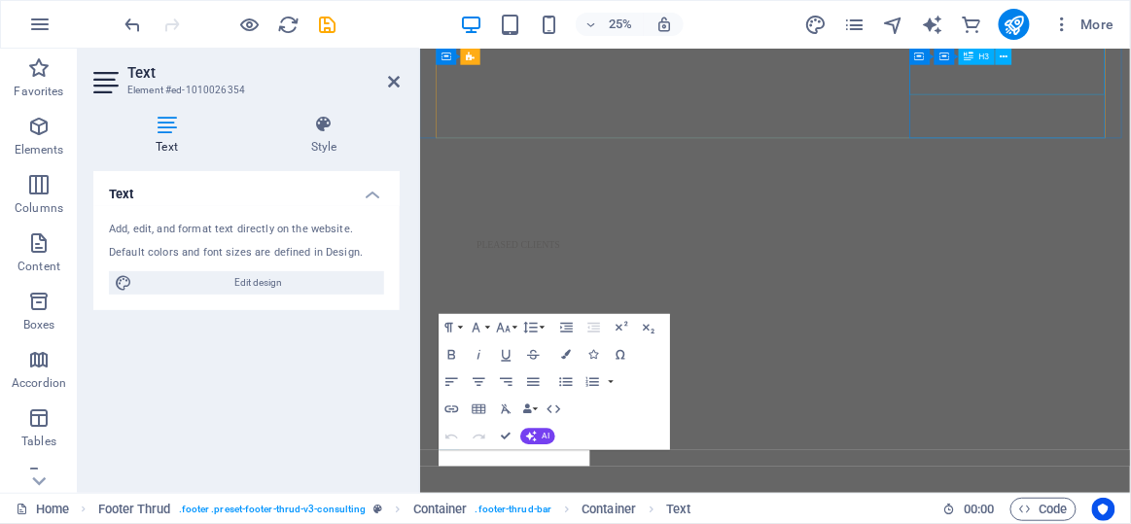
scroll to position [1059, 0]
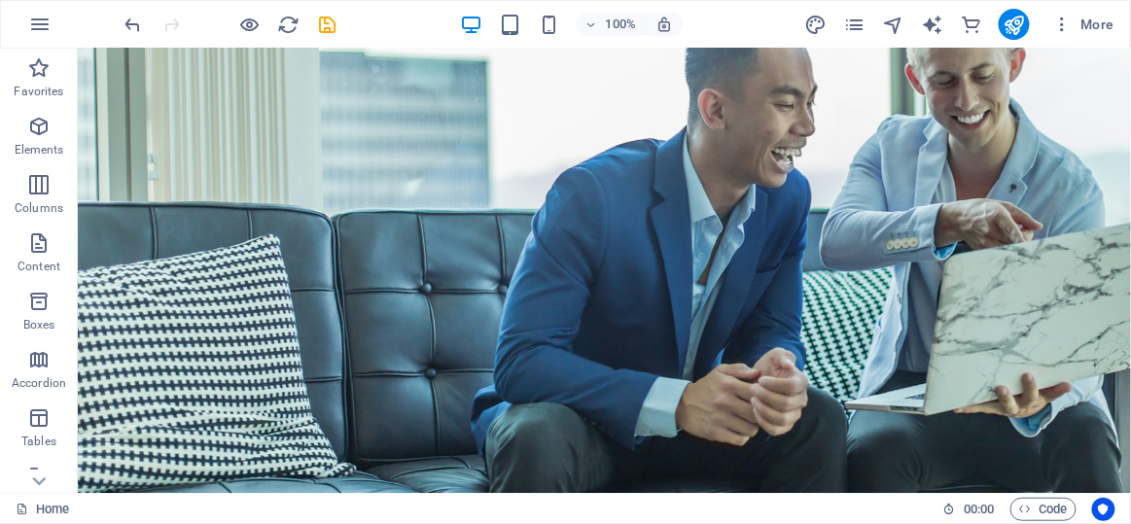
scroll to position [0, 0]
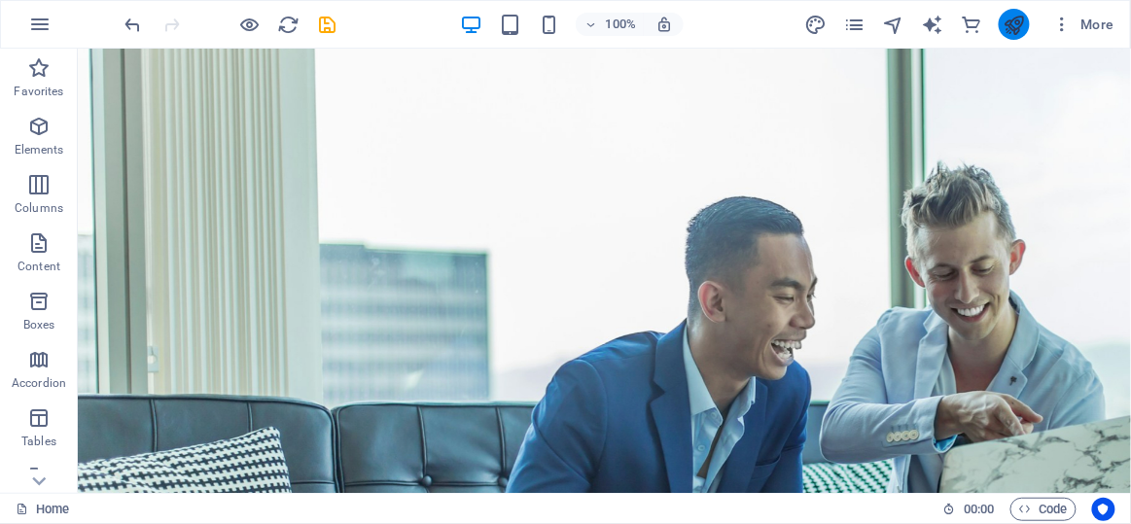
click at [1027, 30] on button "publish" at bounding box center [1014, 24] width 31 height 31
